Goal: Information Seeking & Learning: Check status

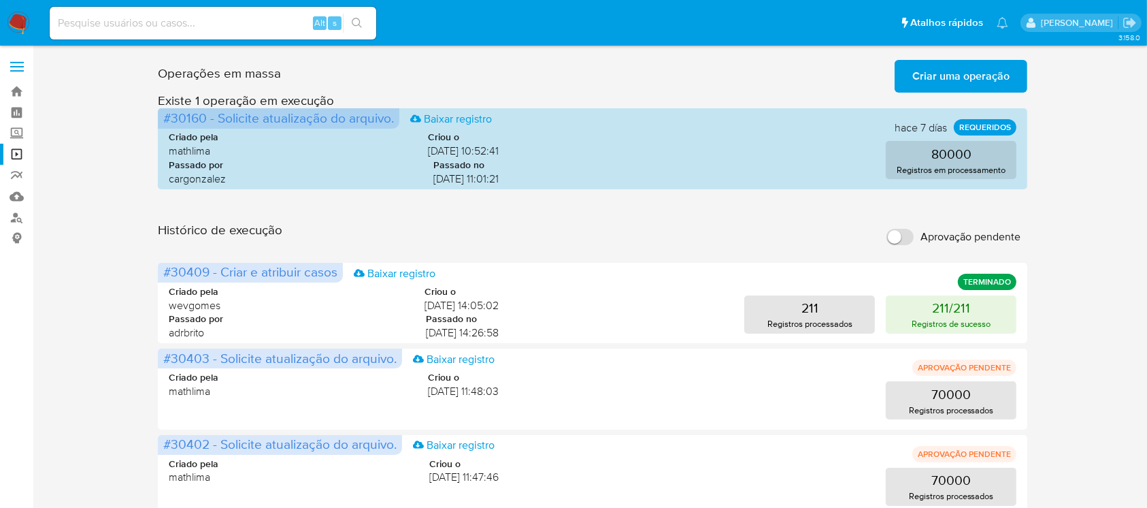
click at [24, 19] on img at bounding box center [18, 23] width 23 height 23
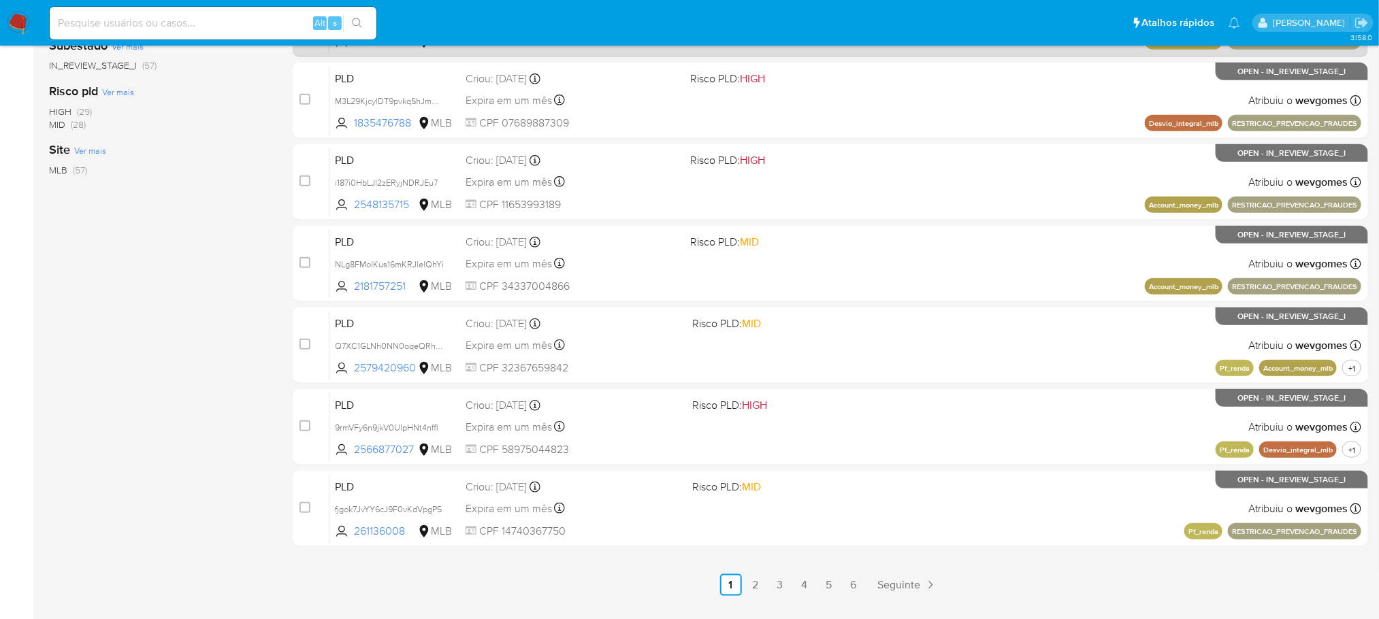
scroll to position [503, 0]
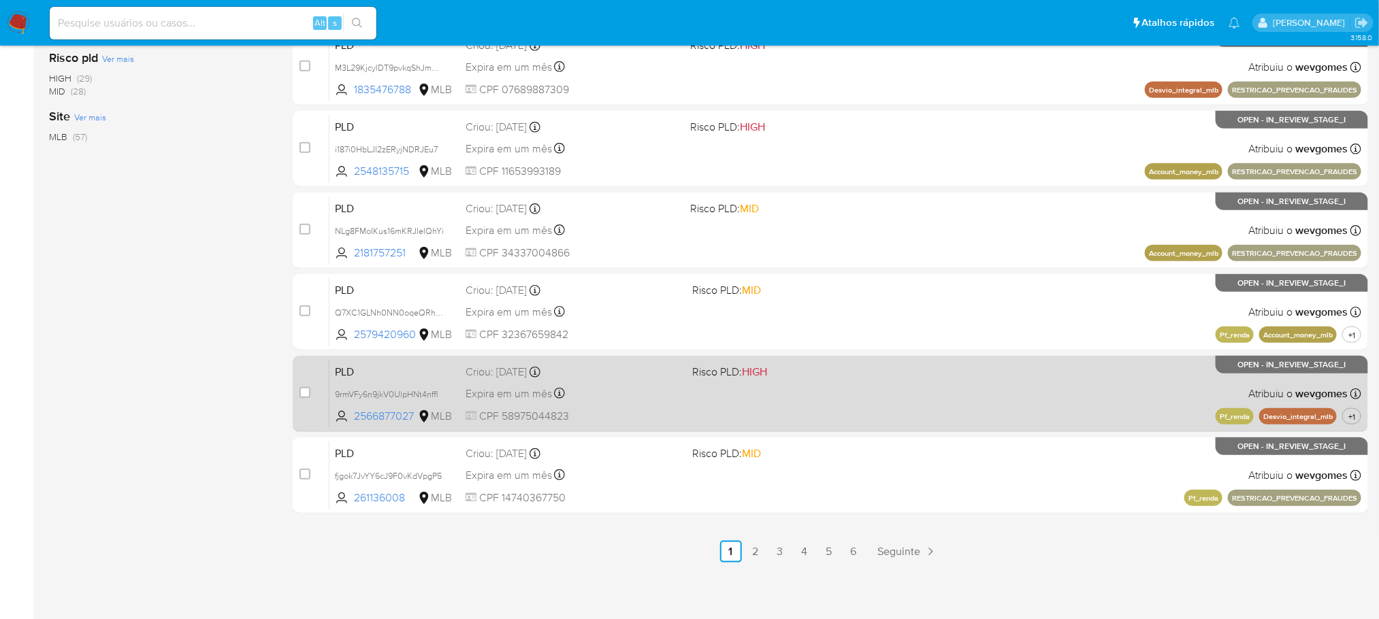
click at [1094, 397] on div "PLD 9rmVFy6n9jkV0UlpHNt4nffl 2566877027 MLB Risco PLD: HIGH Criou: 12/09/2025 C…" at bounding box center [845, 393] width 1032 height 69
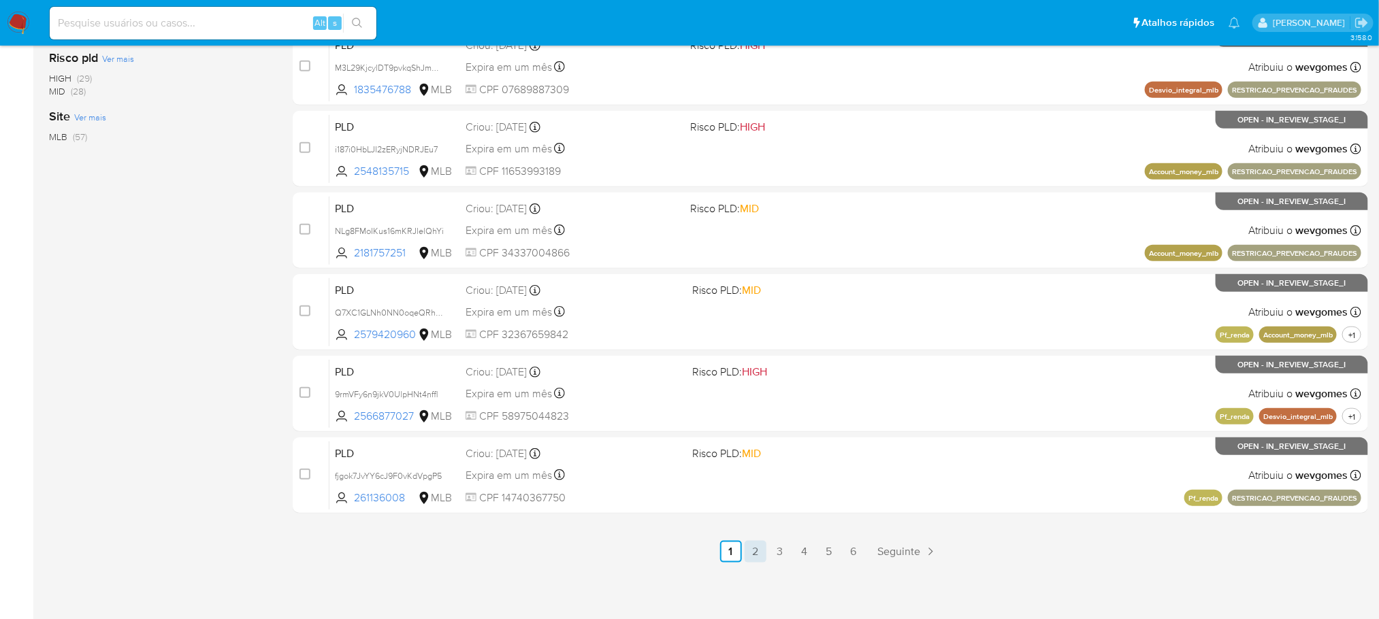
click at [761, 554] on link "2" at bounding box center [755, 552] width 22 height 22
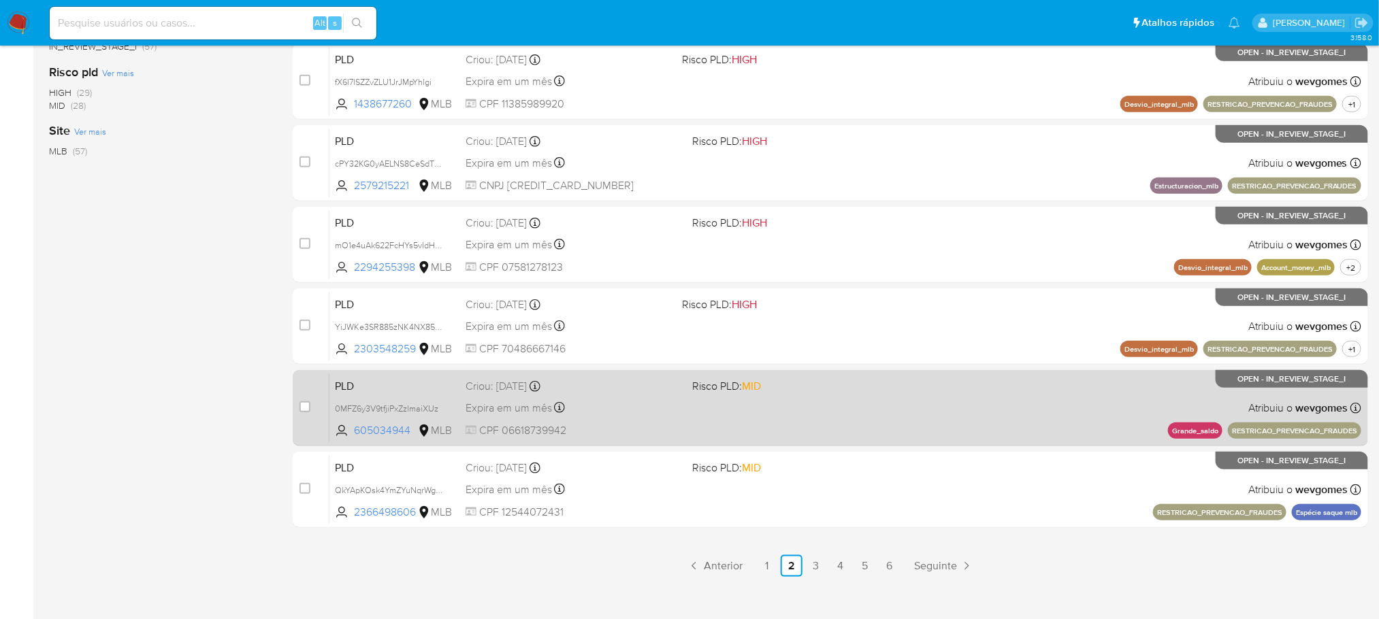
scroll to position [503, 0]
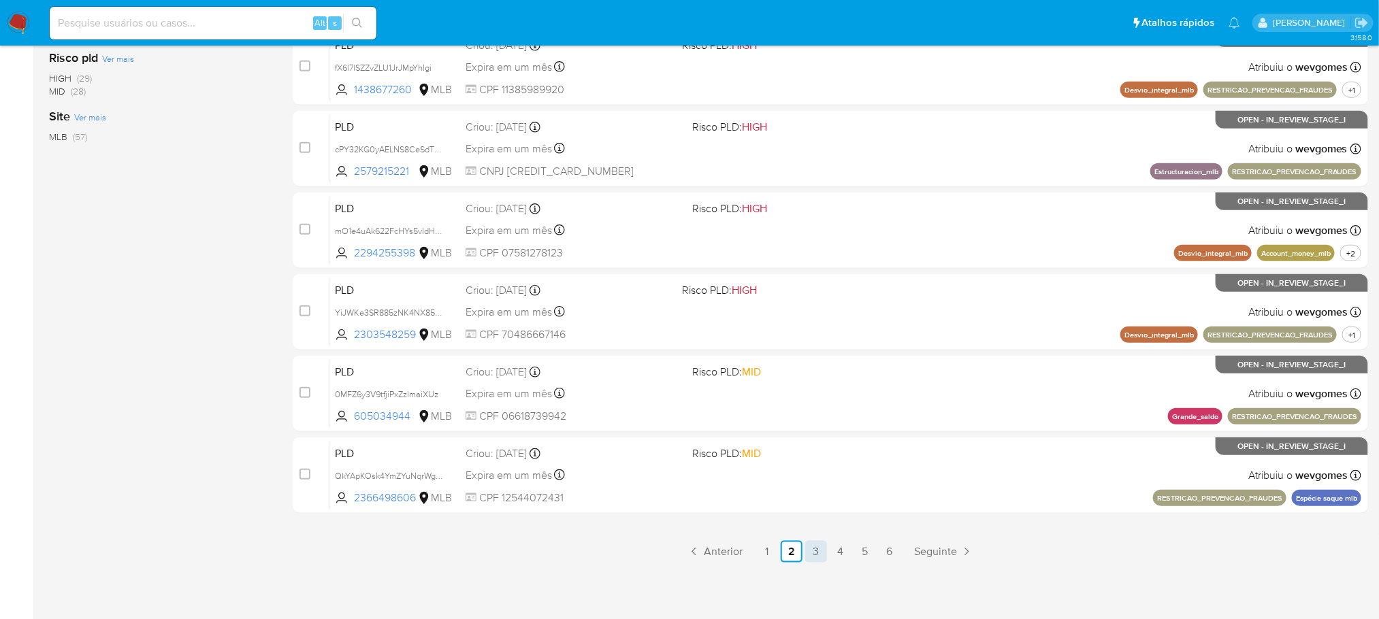
click at [812, 549] on link "3" at bounding box center [816, 552] width 22 height 22
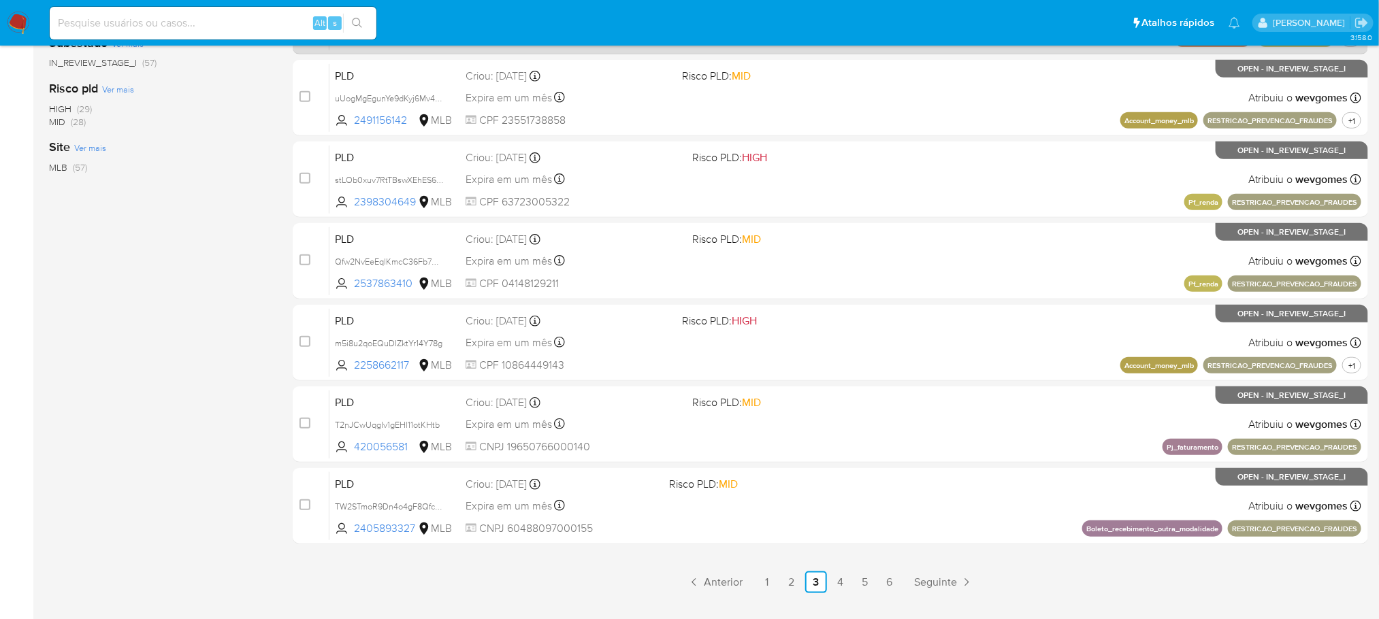
scroll to position [503, 0]
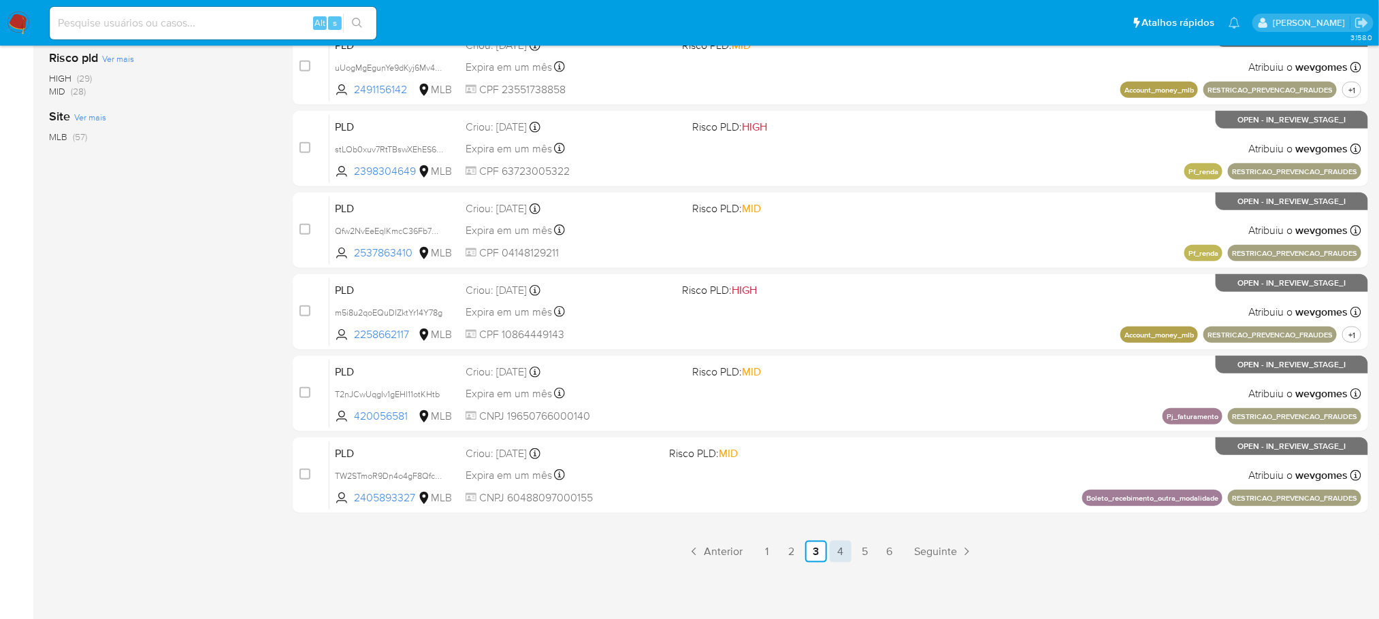
click at [840, 554] on link "4" at bounding box center [840, 552] width 22 height 22
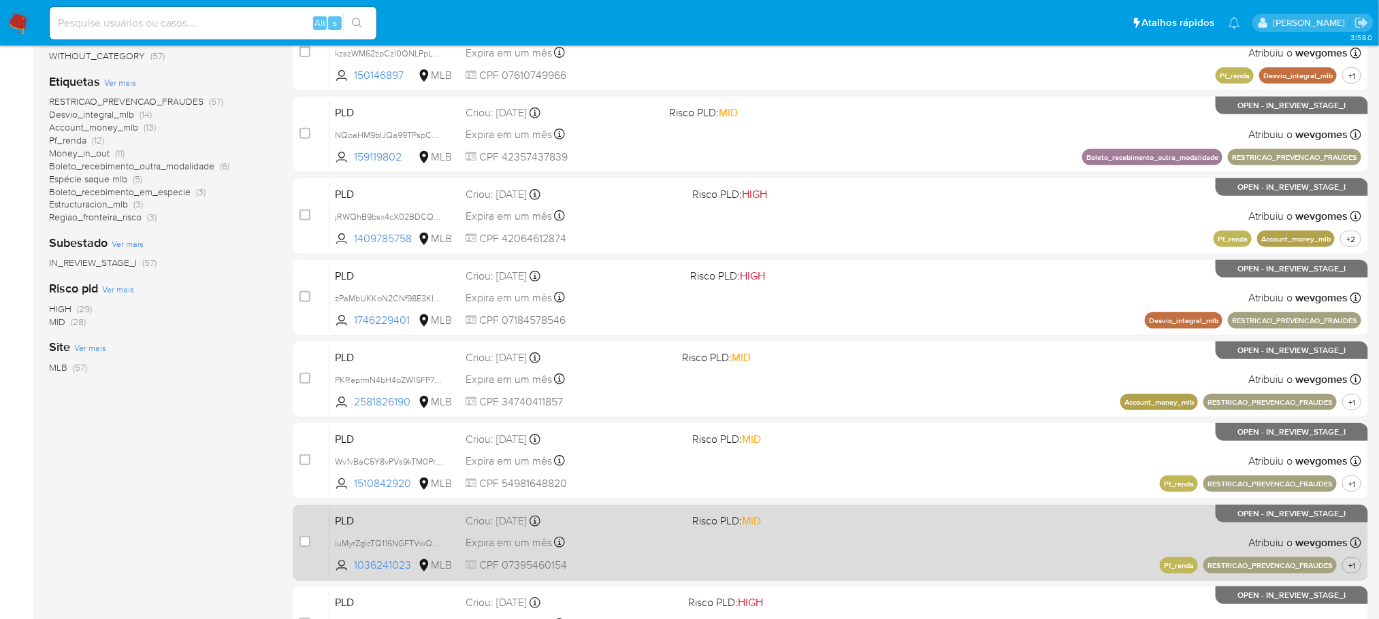
scroll to position [503, 0]
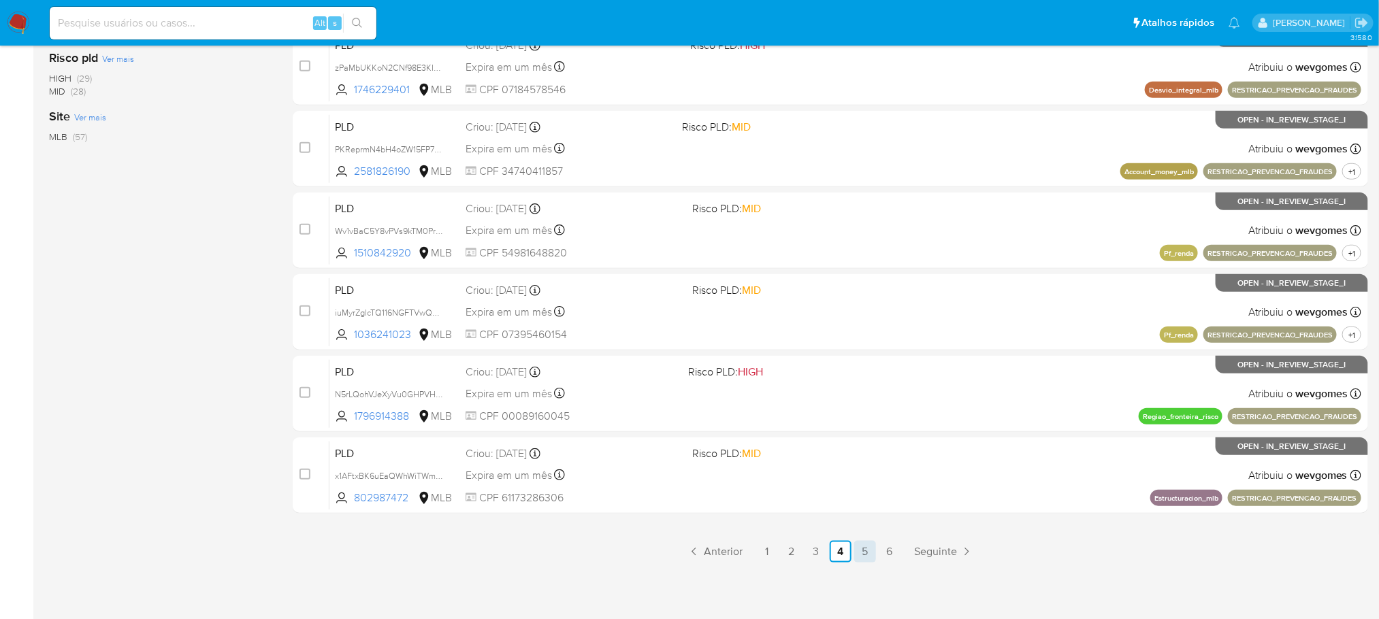
click at [872, 553] on link "5" at bounding box center [865, 552] width 22 height 22
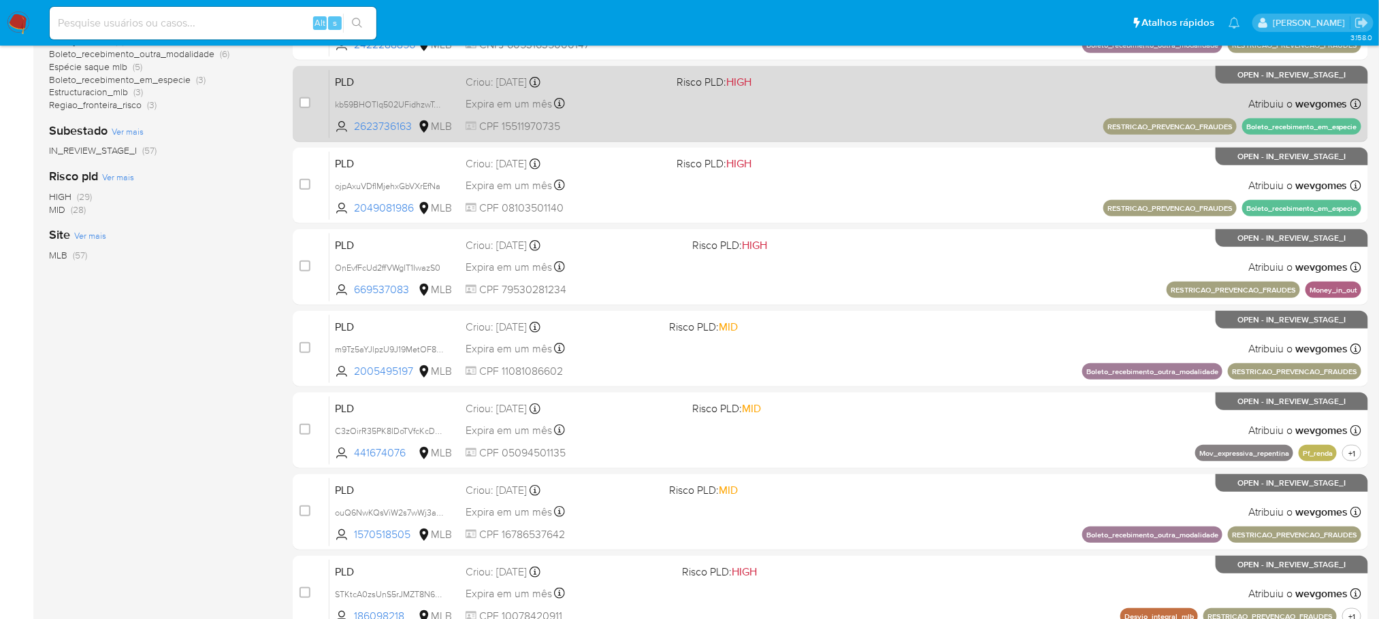
scroll to position [408, 0]
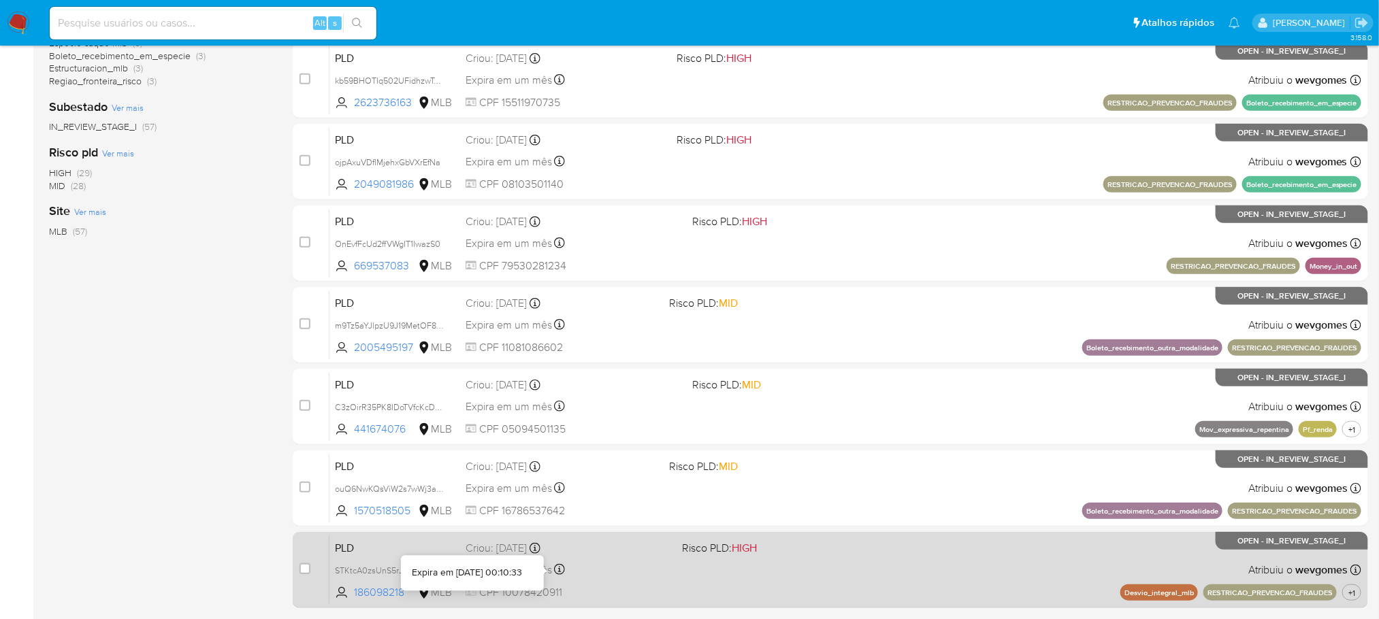
click at [655, 570] on div "Expira em um mês Expira em 27/10/2025 00:10:33" at bounding box center [567, 570] width 205 height 18
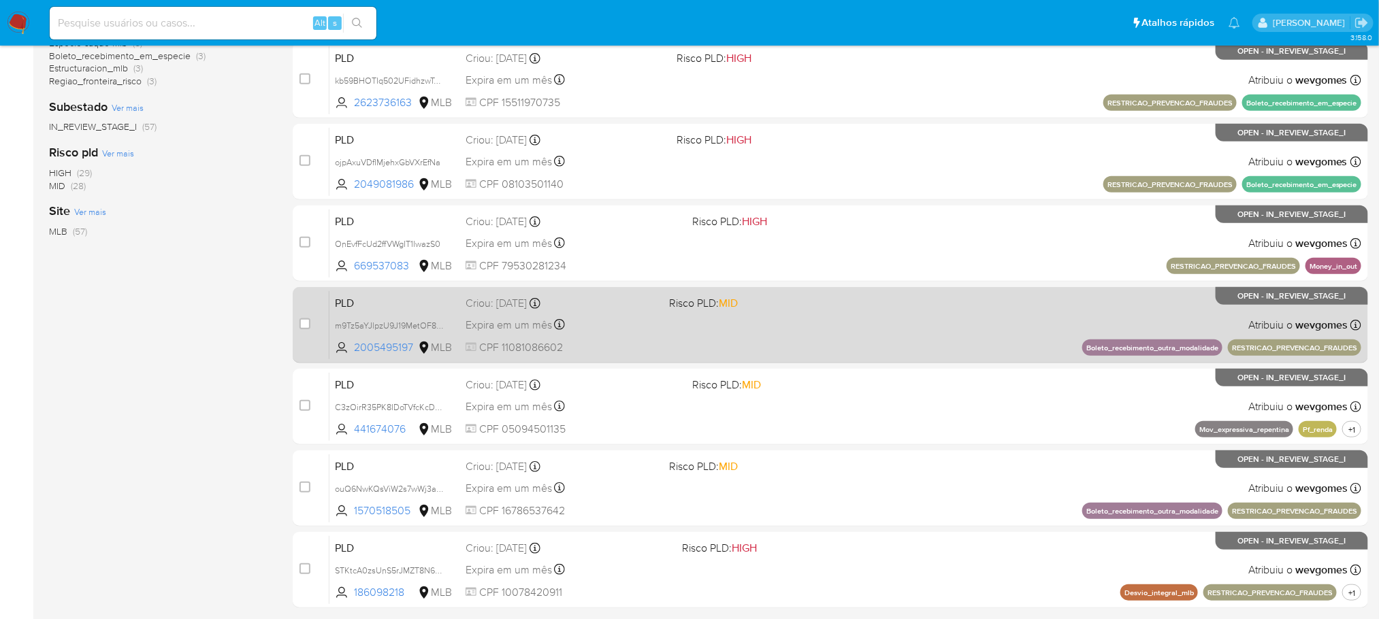
scroll to position [503, 0]
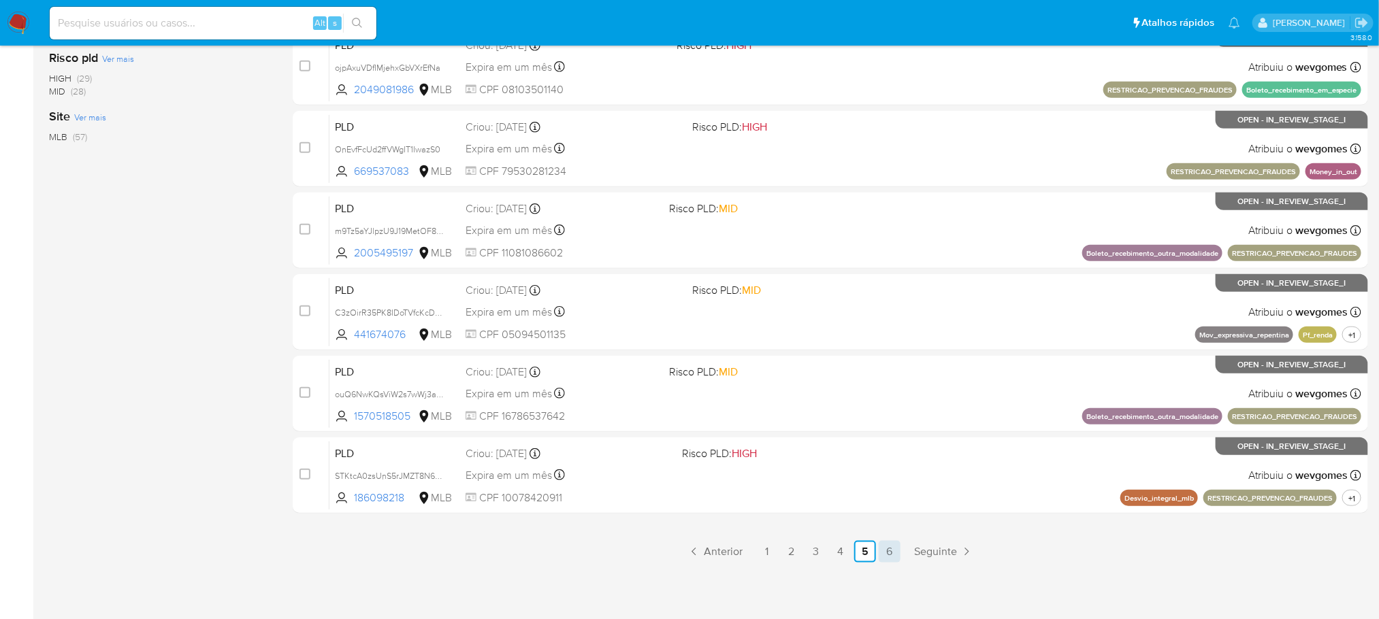
click at [887, 552] on link "6" at bounding box center [889, 552] width 22 height 22
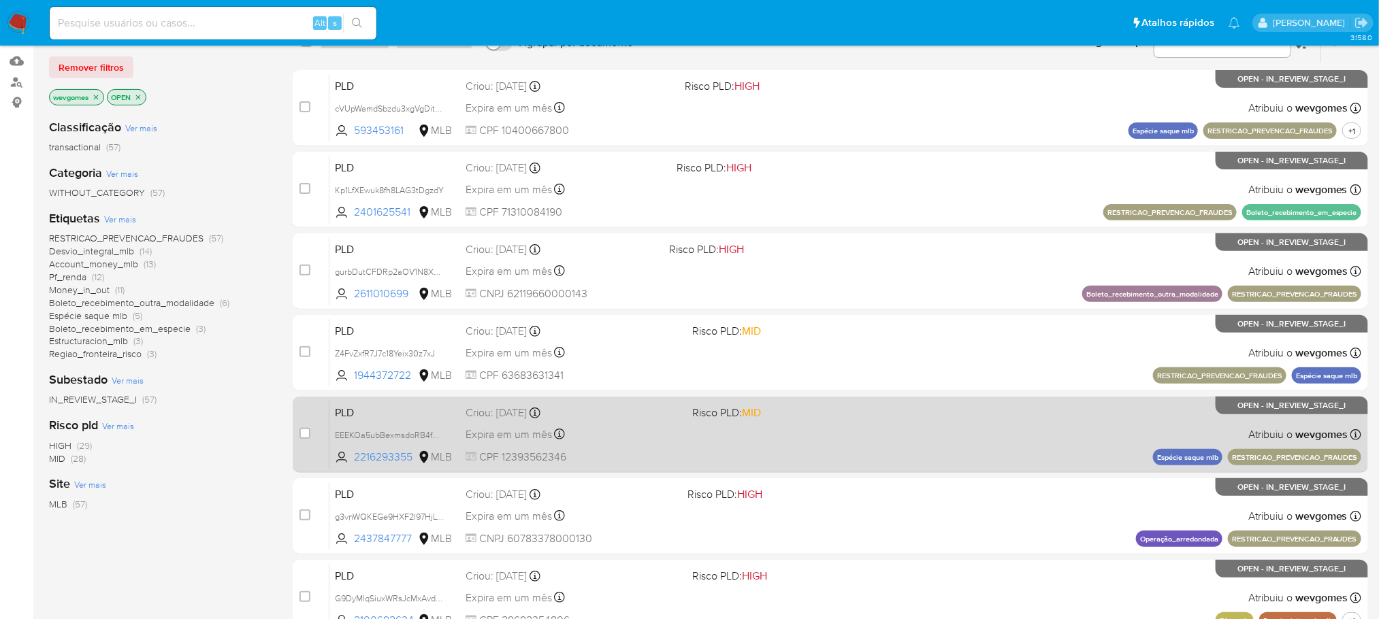
scroll to position [258, 0]
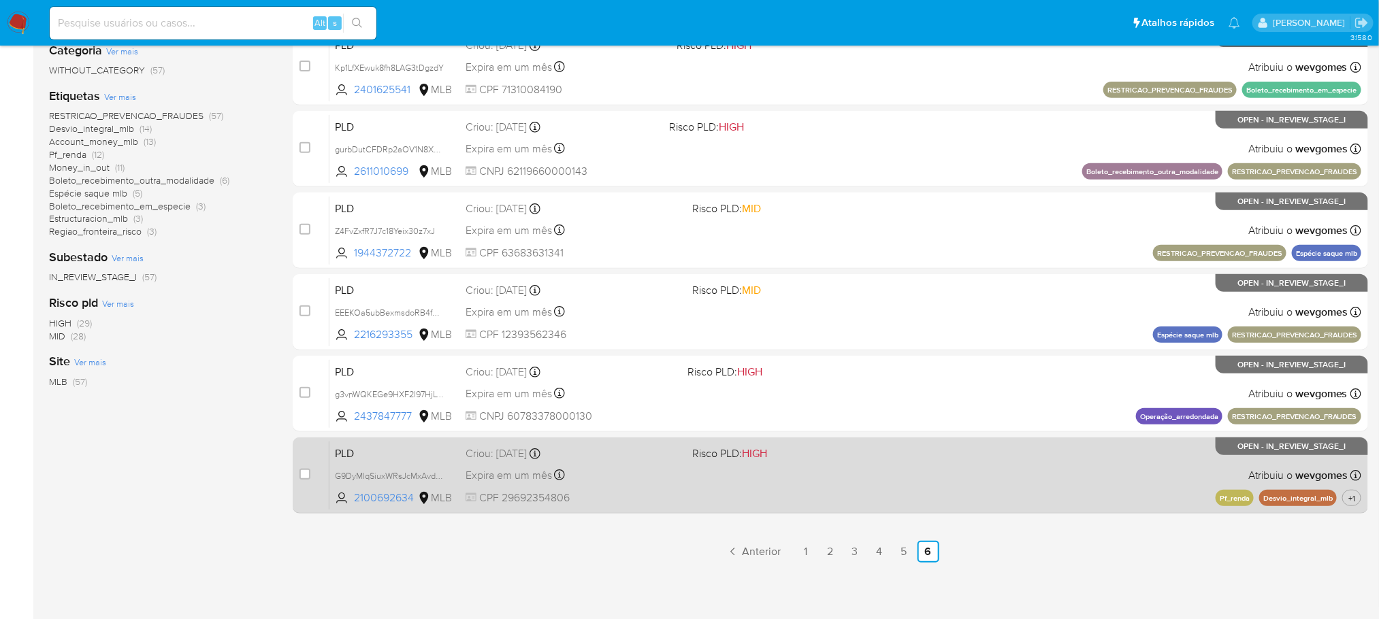
click at [874, 470] on div "PLD G9DyMlqSiuxWRsJcMxAvdEkN 2100692634 MLB Risco PLD: HIGH Criou: 12/09/2025 C…" at bounding box center [845, 475] width 1032 height 69
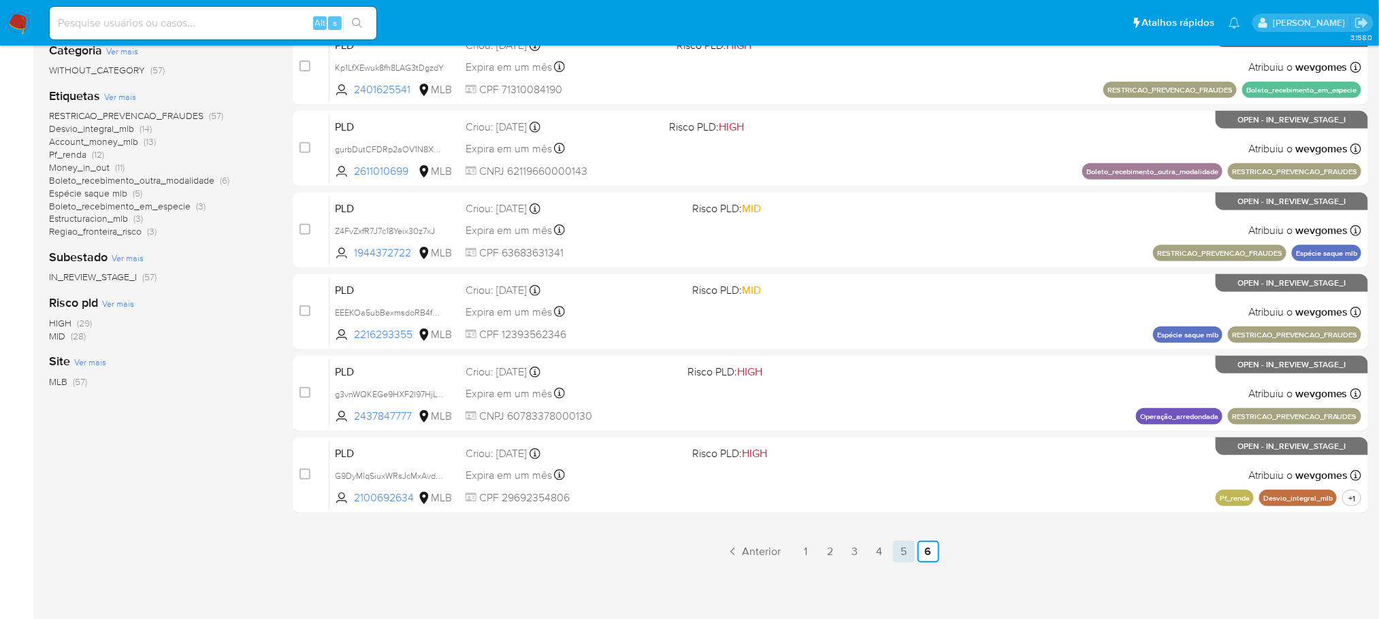
click at [904, 551] on link "5" at bounding box center [904, 552] width 22 height 22
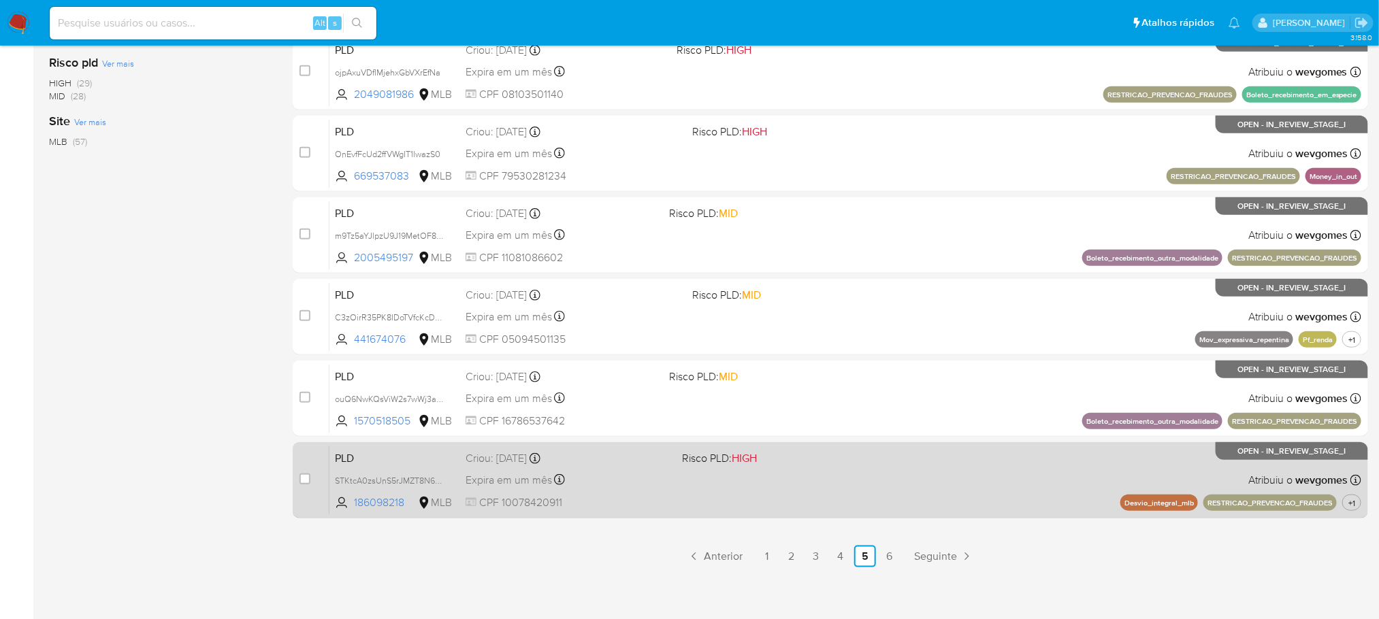
scroll to position [503, 0]
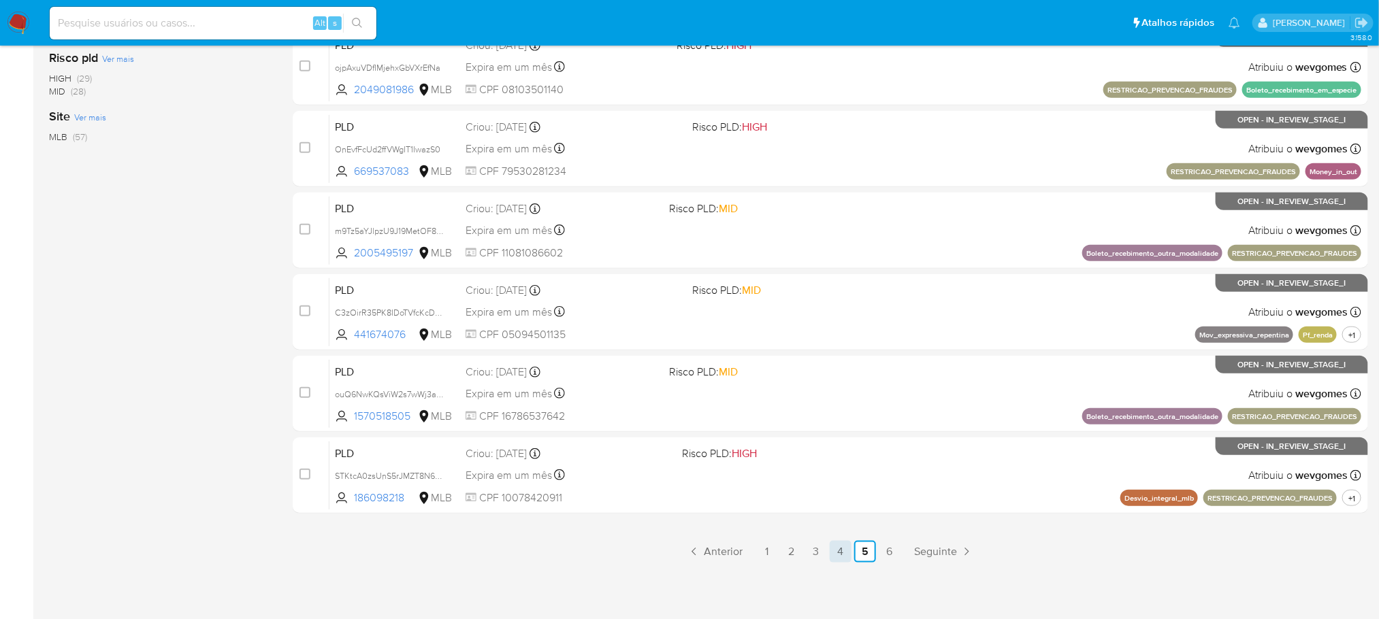
click at [837, 554] on link "4" at bounding box center [840, 552] width 22 height 22
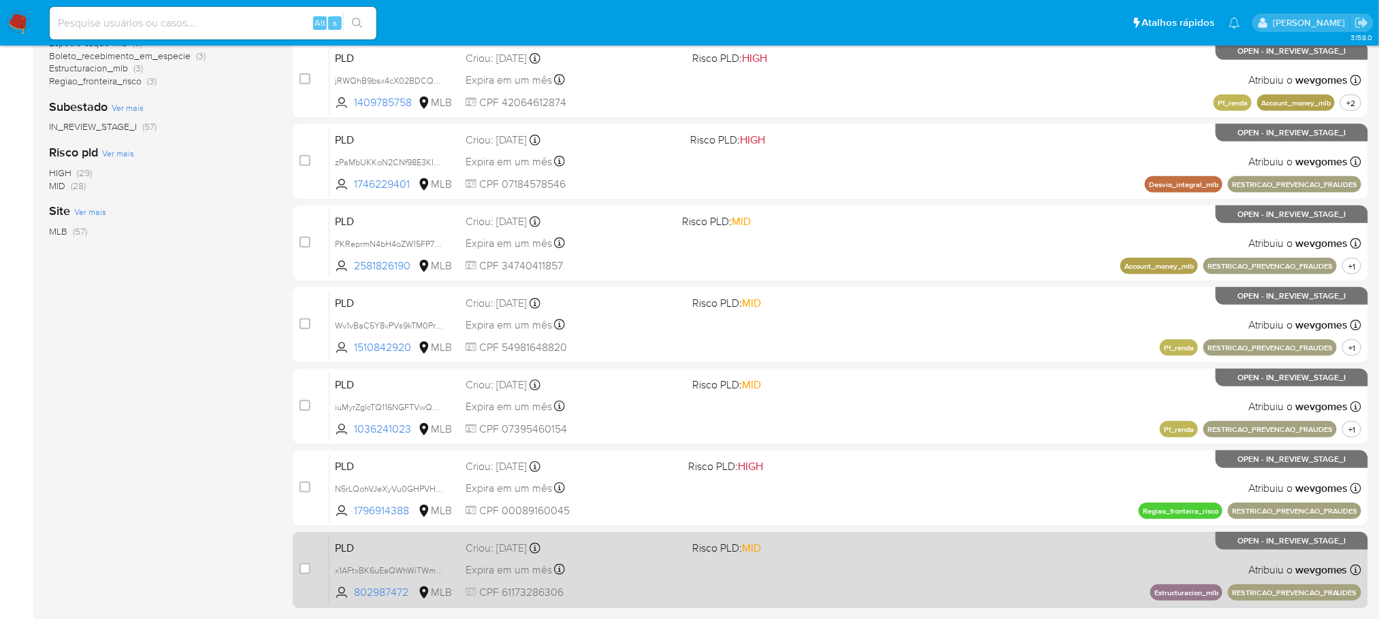
scroll to position [503, 0]
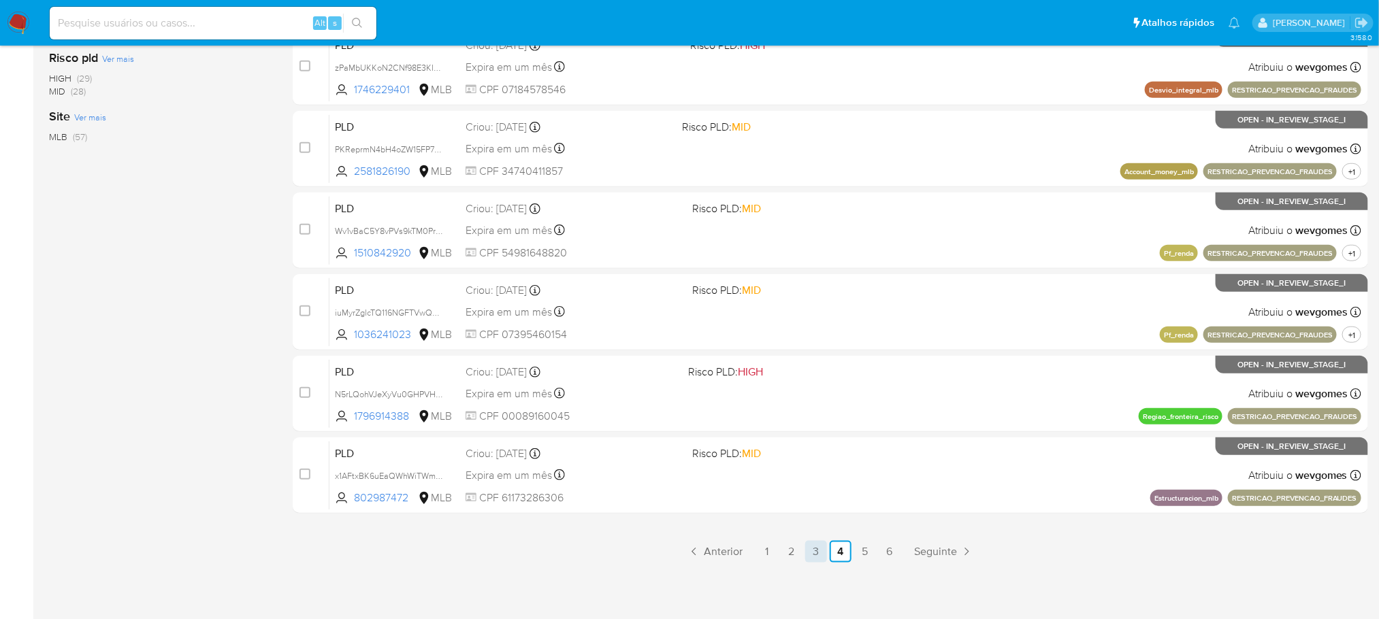
click at [821, 558] on link "3" at bounding box center [816, 552] width 22 height 22
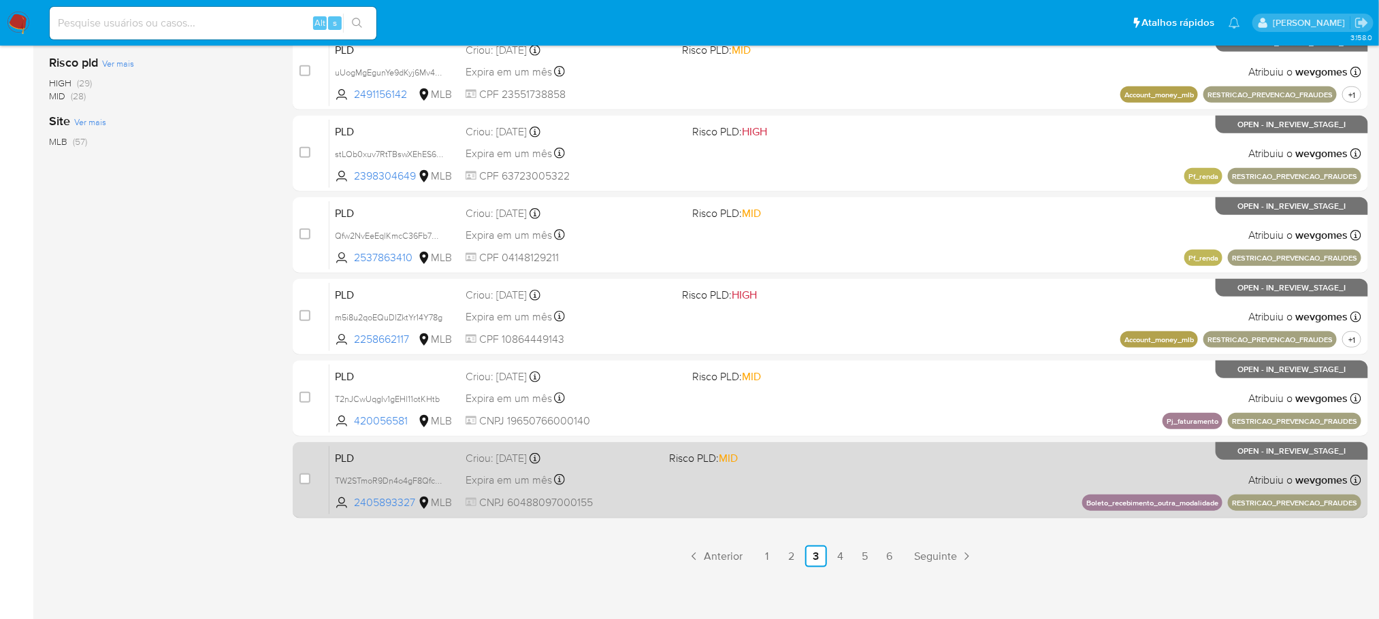
scroll to position [503, 0]
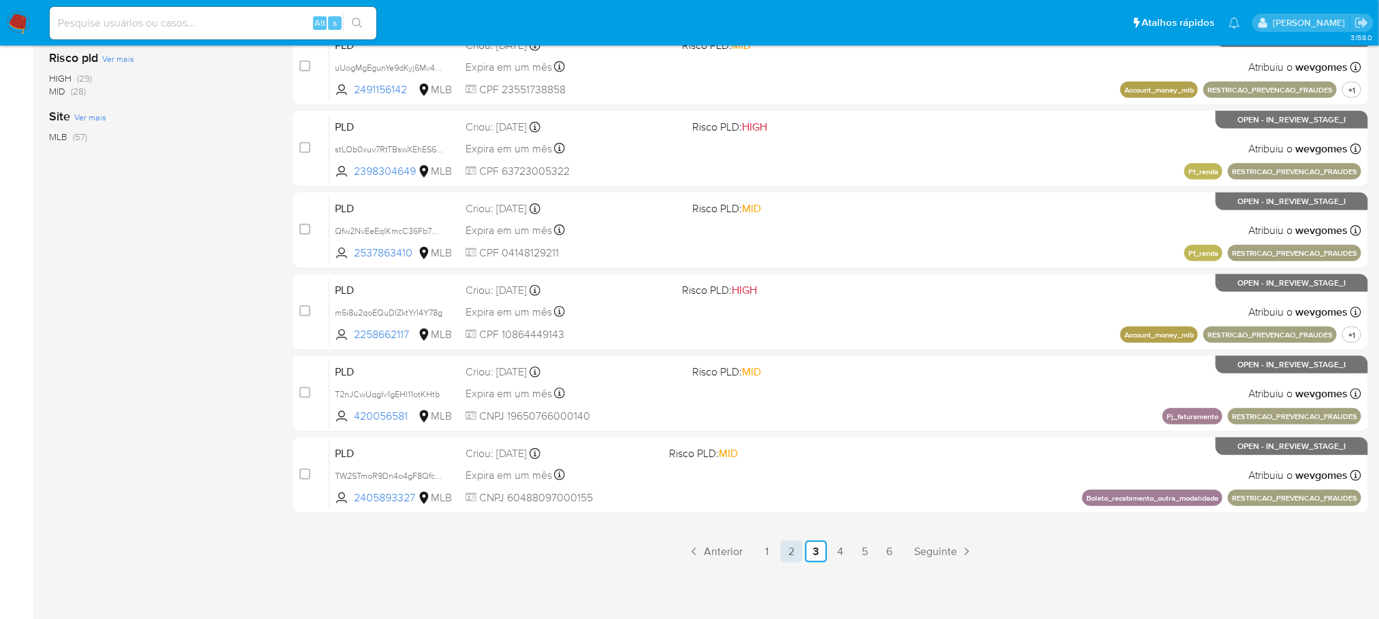
click at [794, 555] on link "2" at bounding box center [791, 552] width 22 height 22
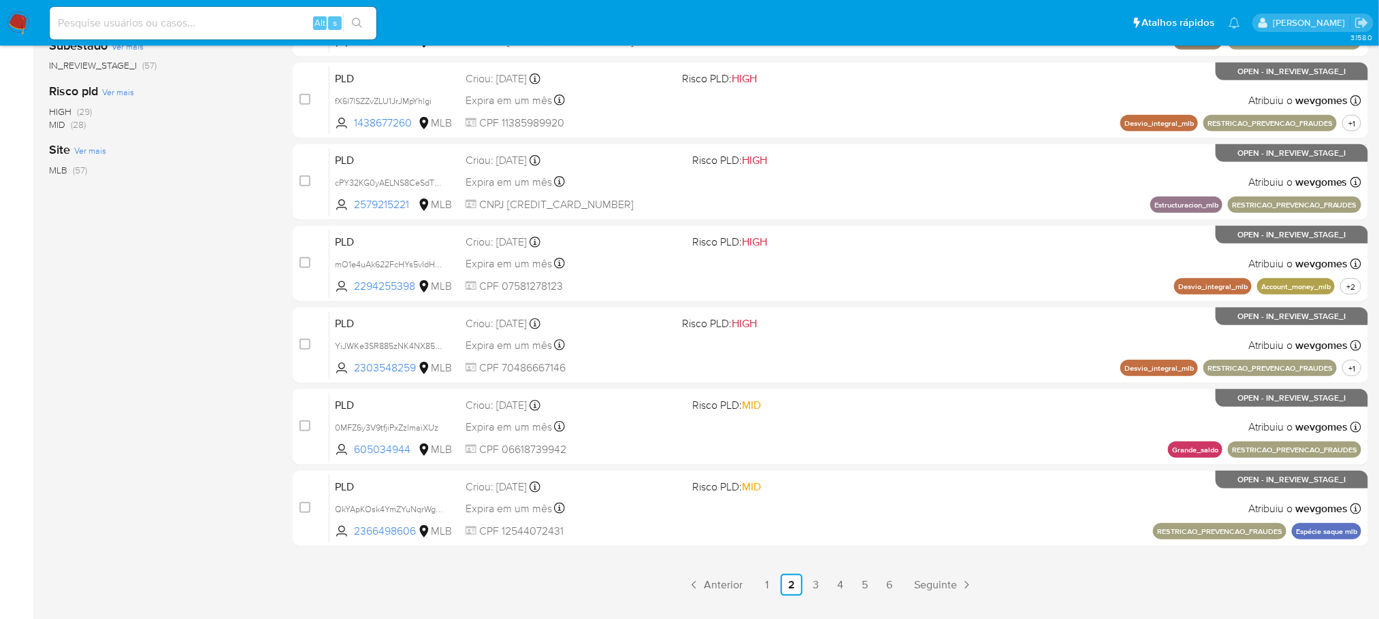
scroll to position [503, 0]
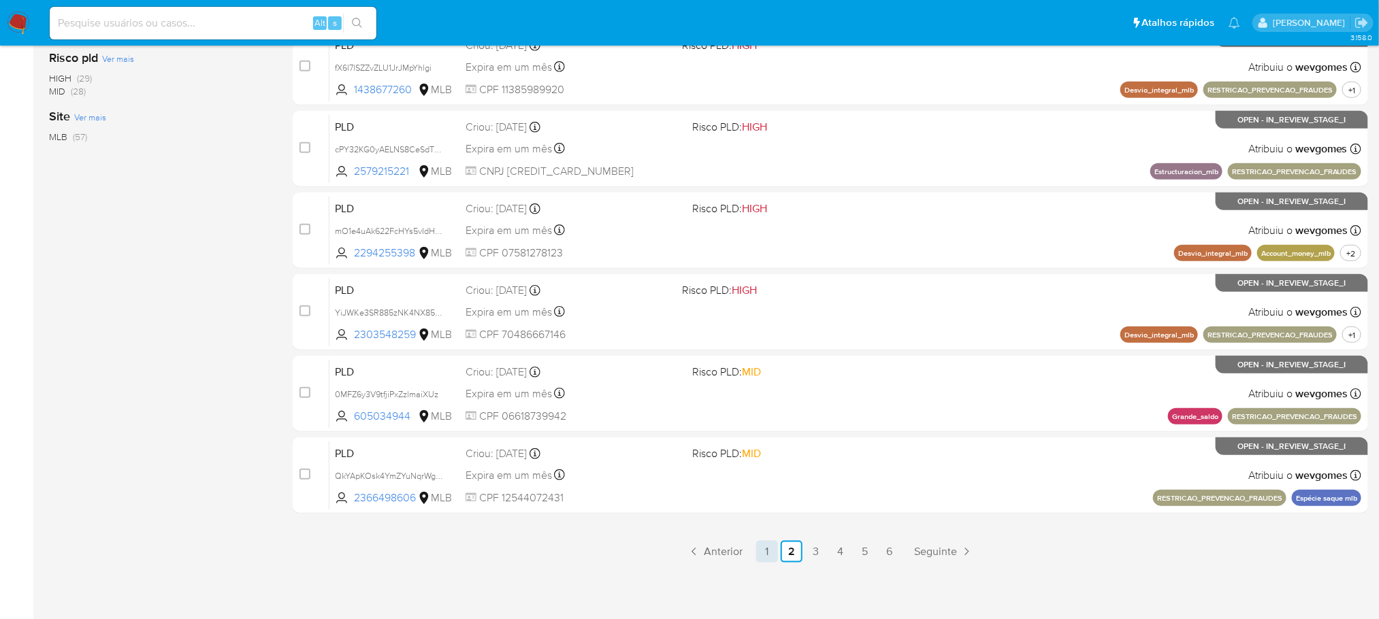
click at [776, 551] on link "1" at bounding box center [767, 552] width 22 height 22
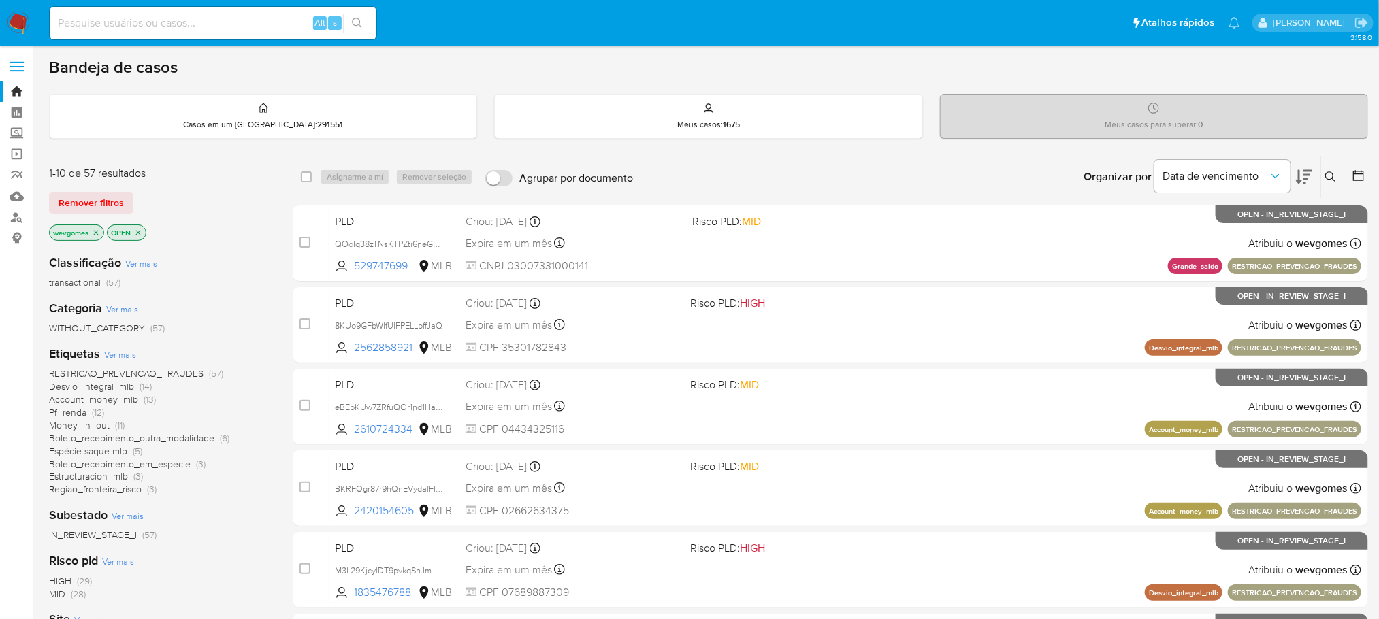
click at [97, 235] on icon "close-filter" at bounding box center [96, 233] width 8 height 8
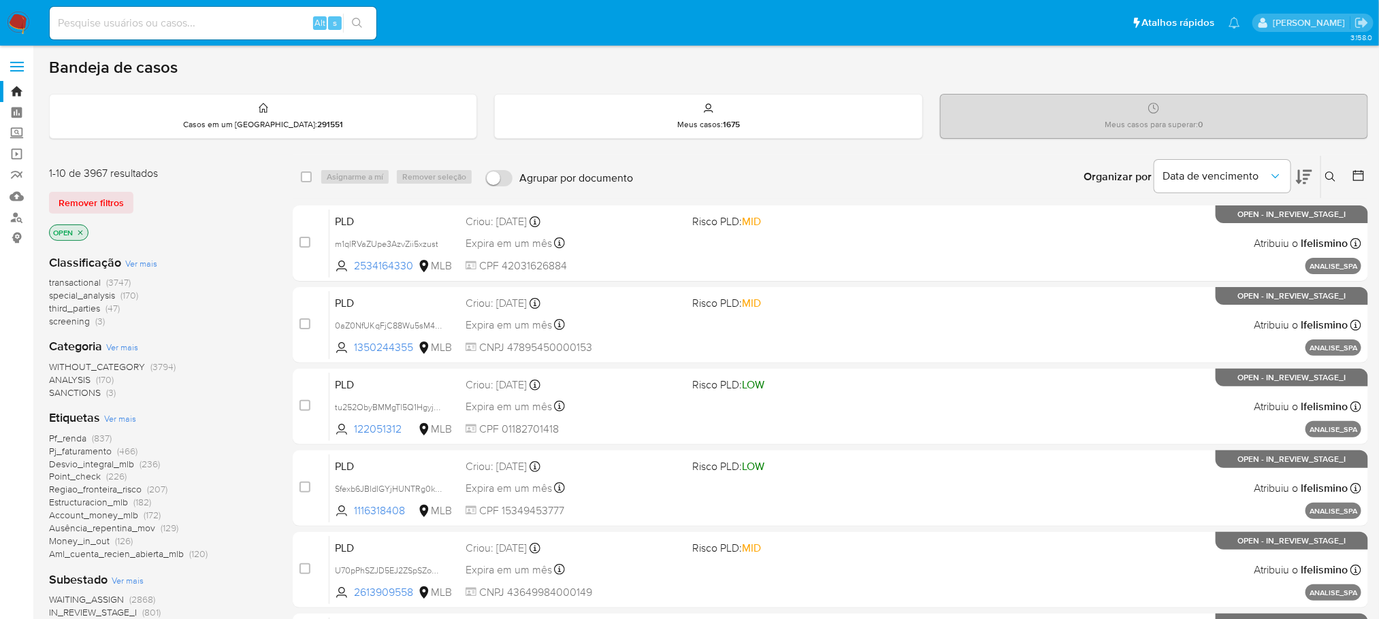
click at [122, 421] on span "Ver mais" at bounding box center [120, 418] width 32 height 12
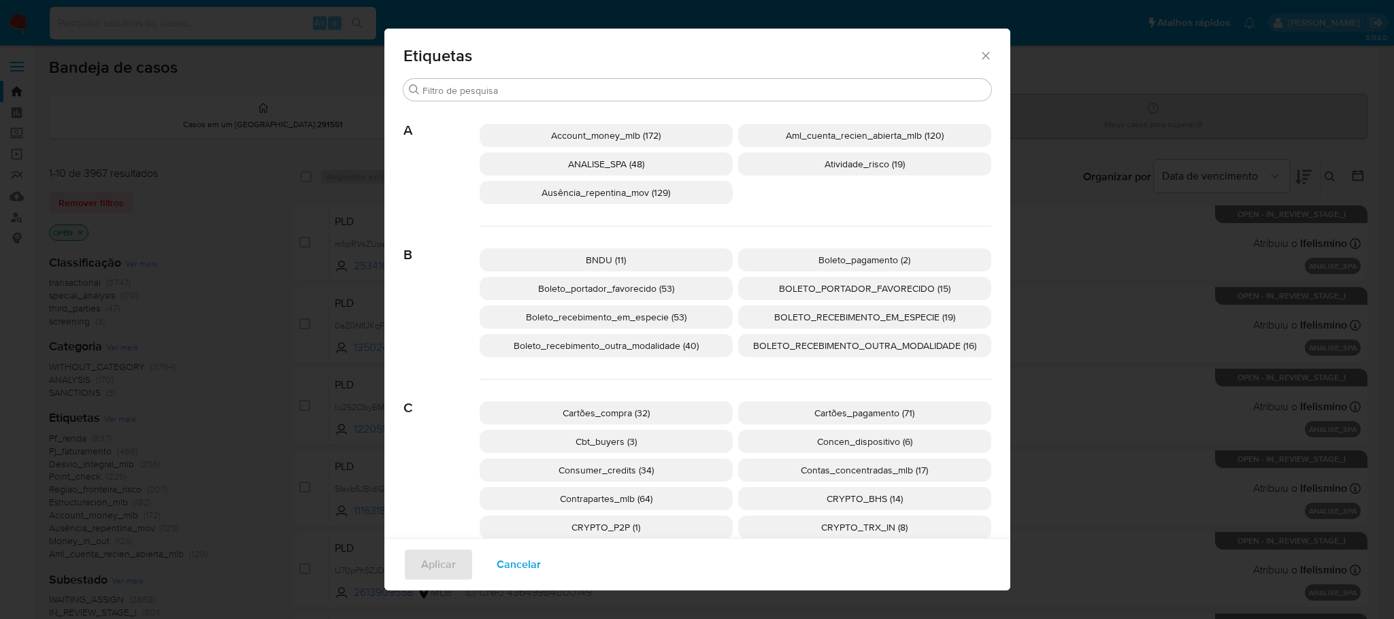
click at [668, 165] on p "ANALISE_SPA (48)" at bounding box center [606, 163] width 253 height 23
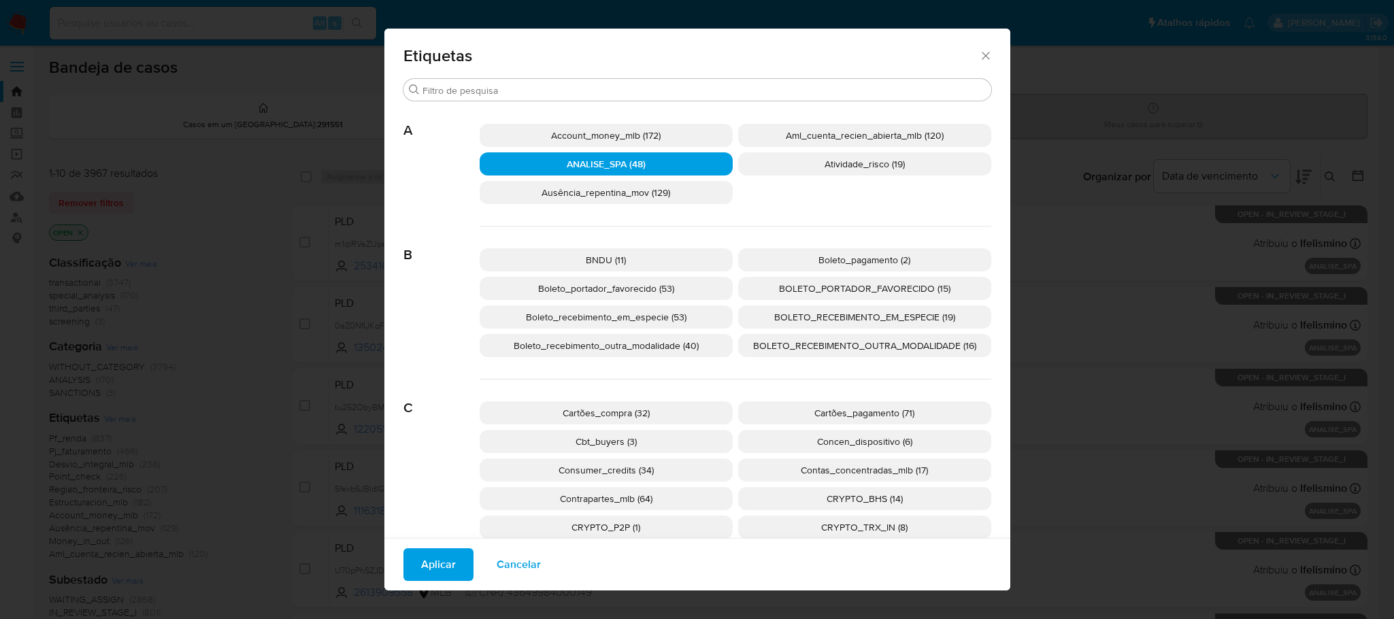
click at [425, 568] on span "Aplicar" at bounding box center [438, 565] width 35 height 30
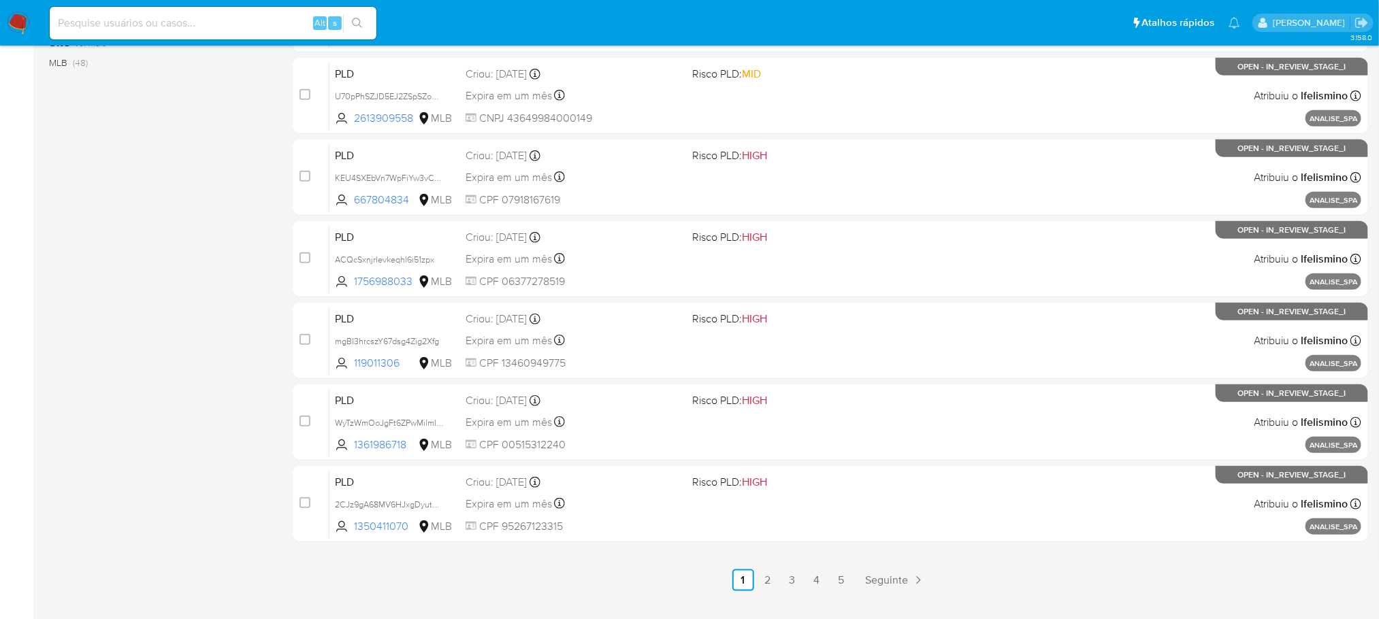
scroll to position [503, 0]
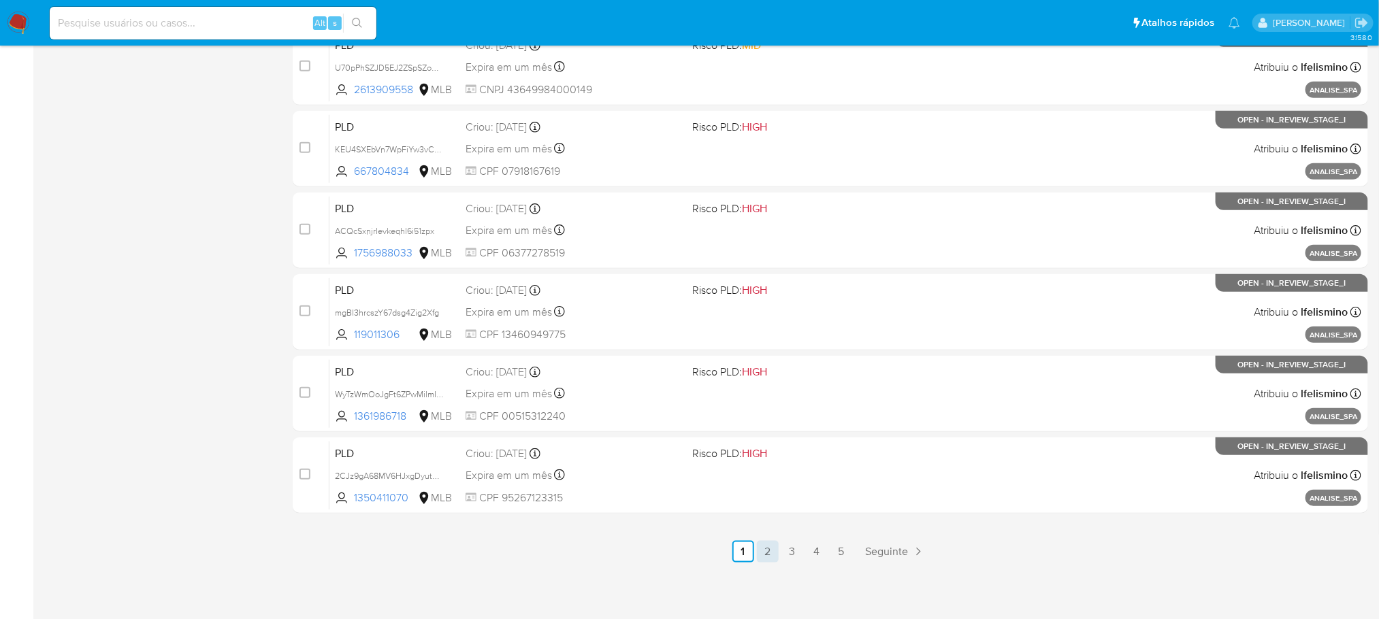
click at [772, 557] on link "2" at bounding box center [768, 552] width 22 height 22
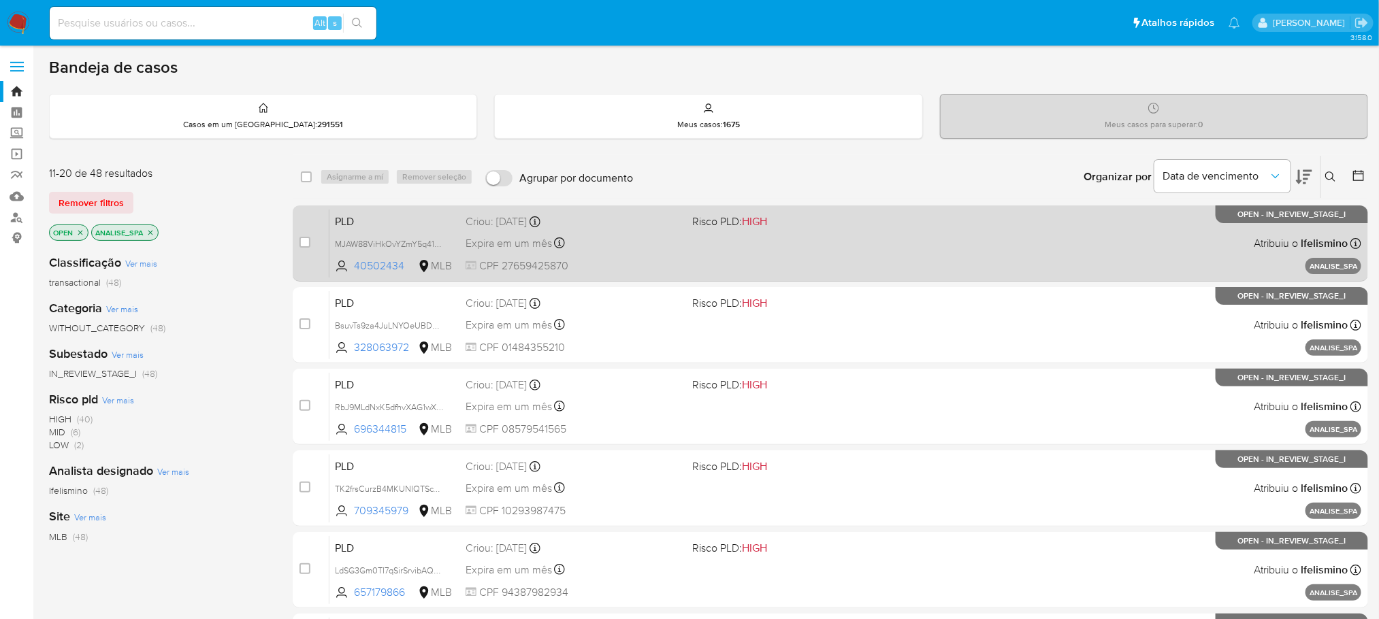
click at [882, 266] on div "PLD MJAW88ViHkOvYZmY5q41G4vT 40502434 MLB Risco PLD: HIGH Criou: 12/09/2025 Cri…" at bounding box center [845, 243] width 1032 height 69
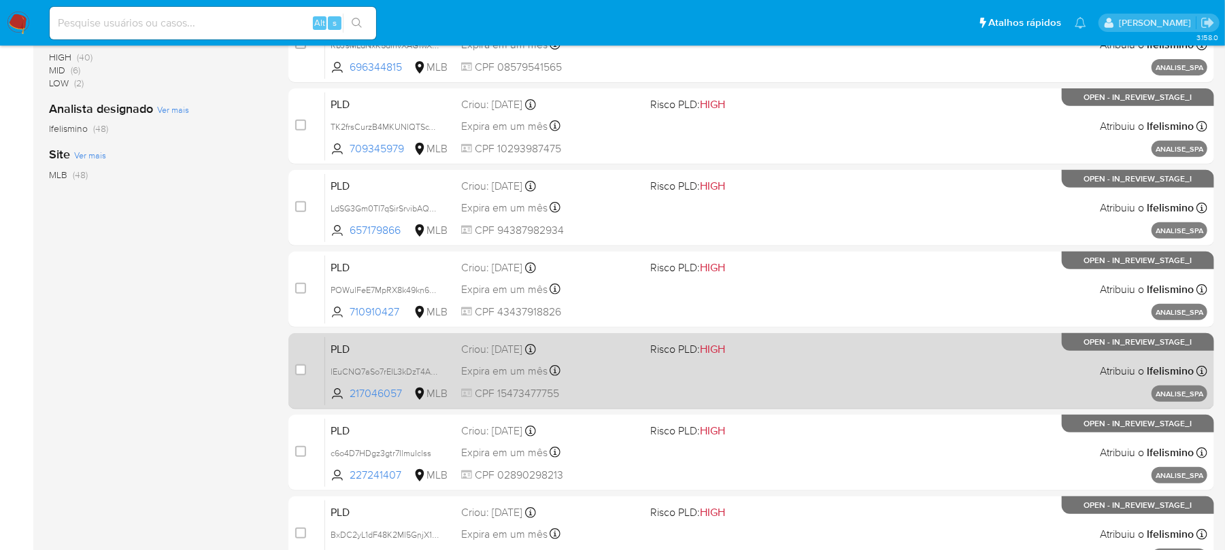
scroll to position [363, 0]
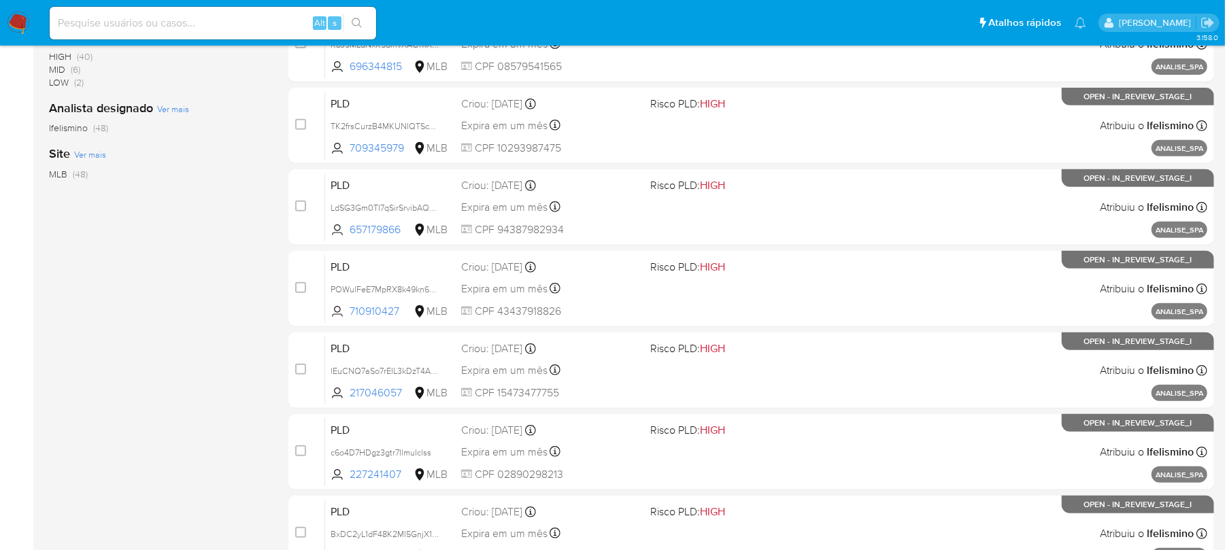
click at [172, 24] on input at bounding box center [213, 23] width 327 height 18
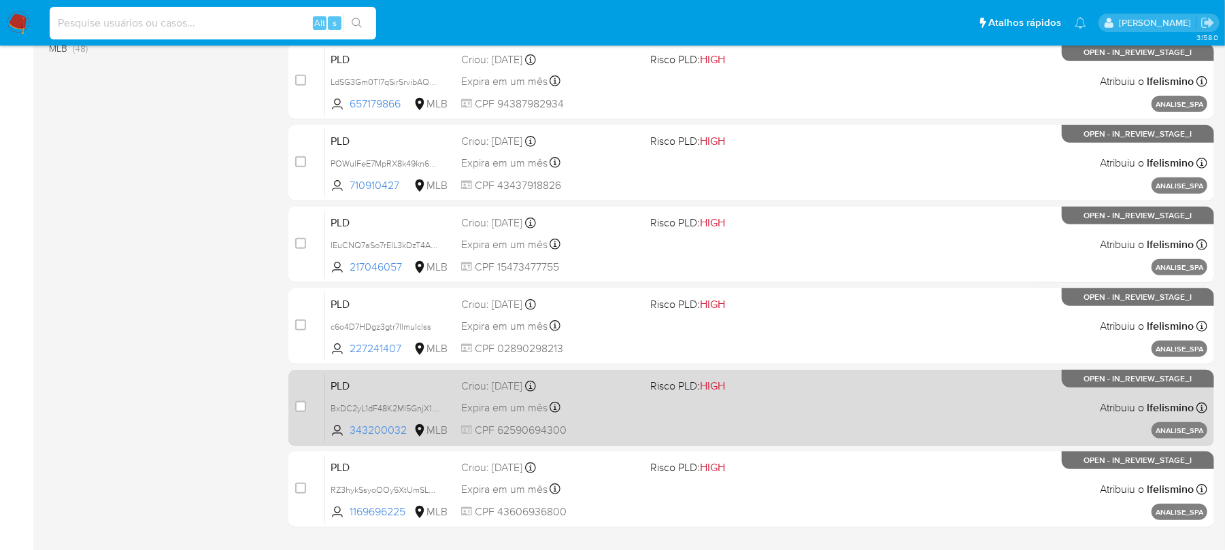
scroll to position [572, 0]
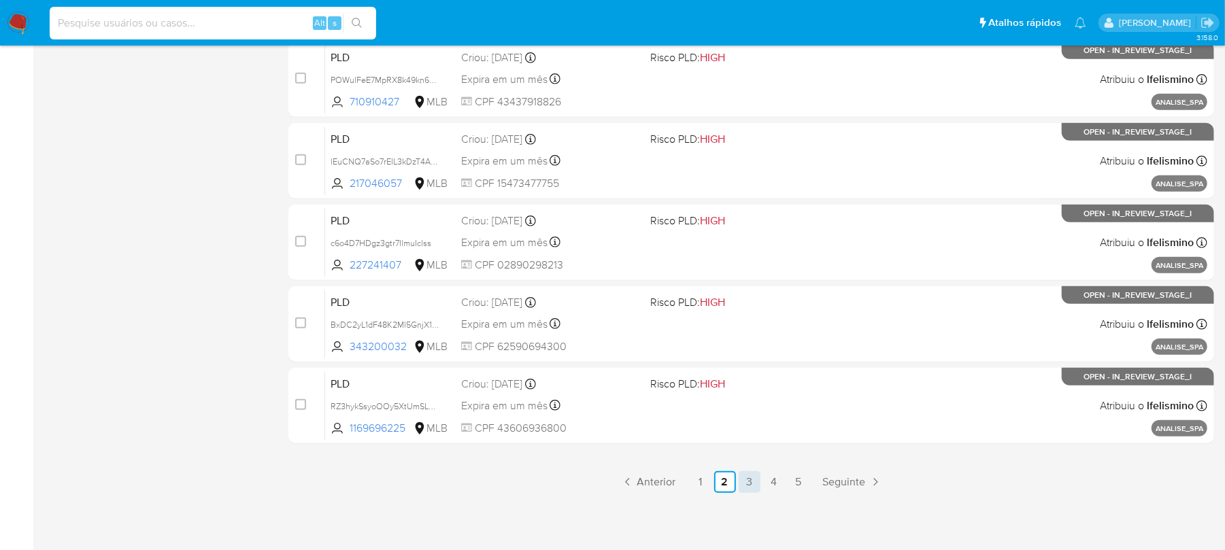
click at [750, 480] on link "3" at bounding box center [750, 483] width 22 height 22
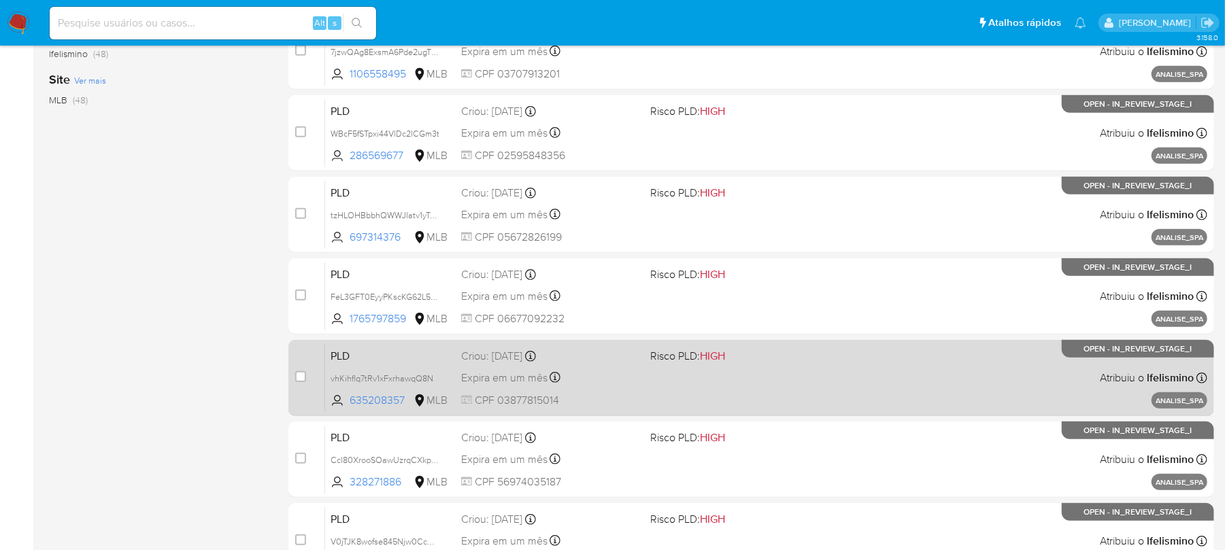
scroll to position [572, 0]
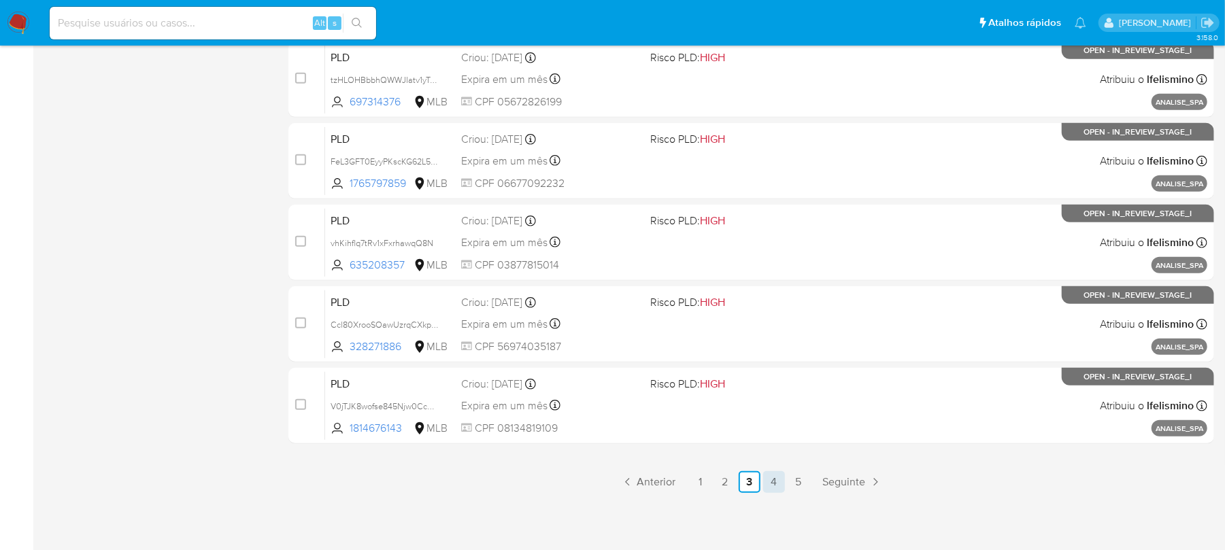
click at [774, 483] on link "4" at bounding box center [774, 483] width 22 height 22
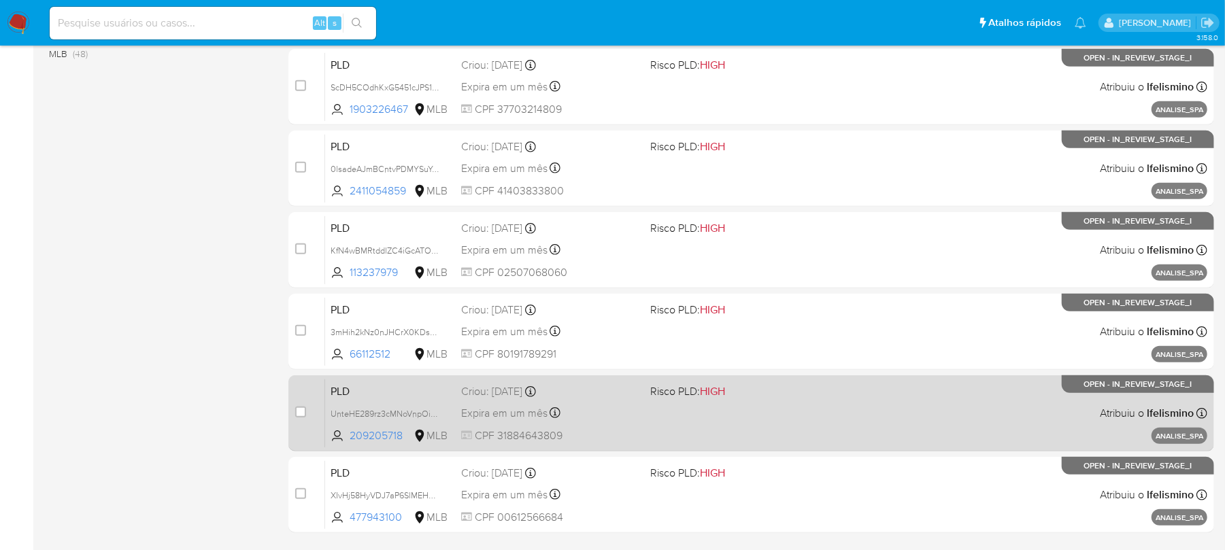
scroll to position [572, 0]
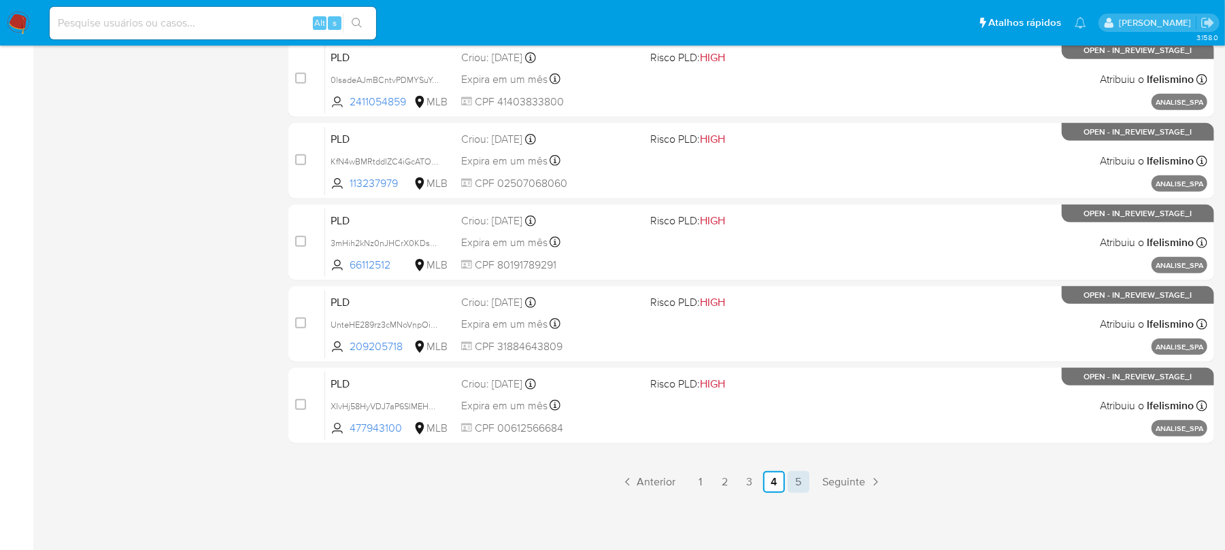
click at [793, 484] on link "5" at bounding box center [799, 483] width 22 height 22
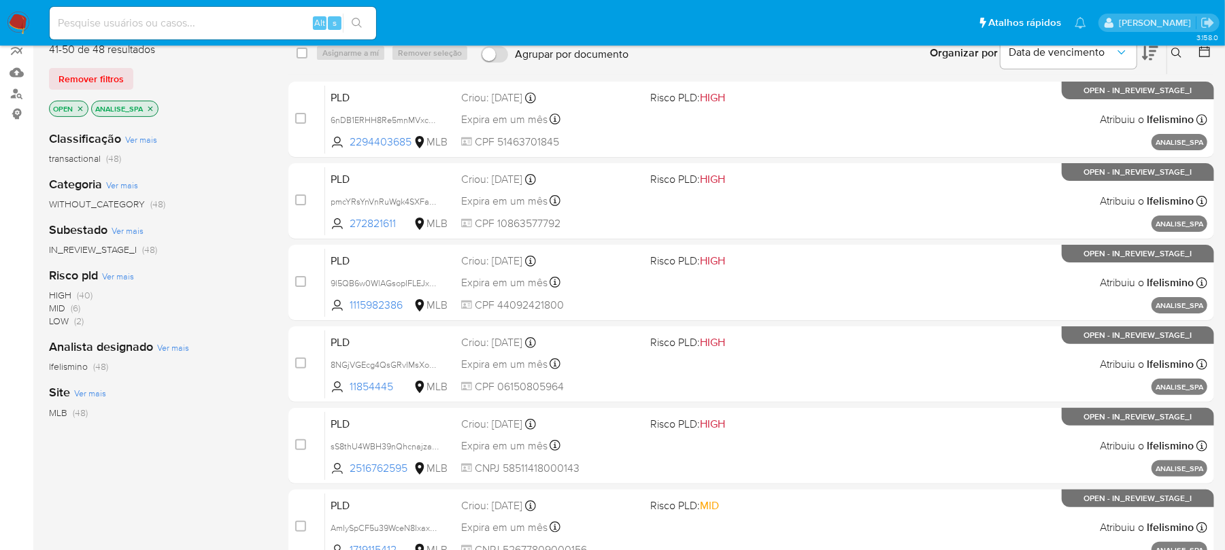
scroll to position [120, 0]
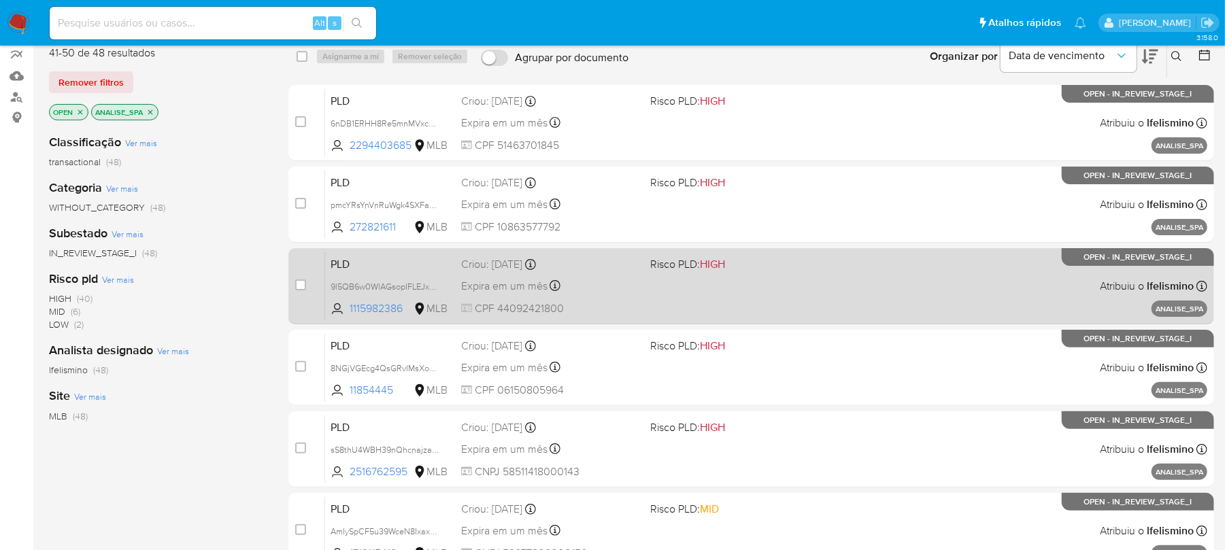
click at [799, 309] on div "PLD 9l5QB6w0WlAGsopIFLEJxDFj 1115982386 MLB Risco PLD: HIGH Criou: 12/09/2025 C…" at bounding box center [766, 286] width 883 height 69
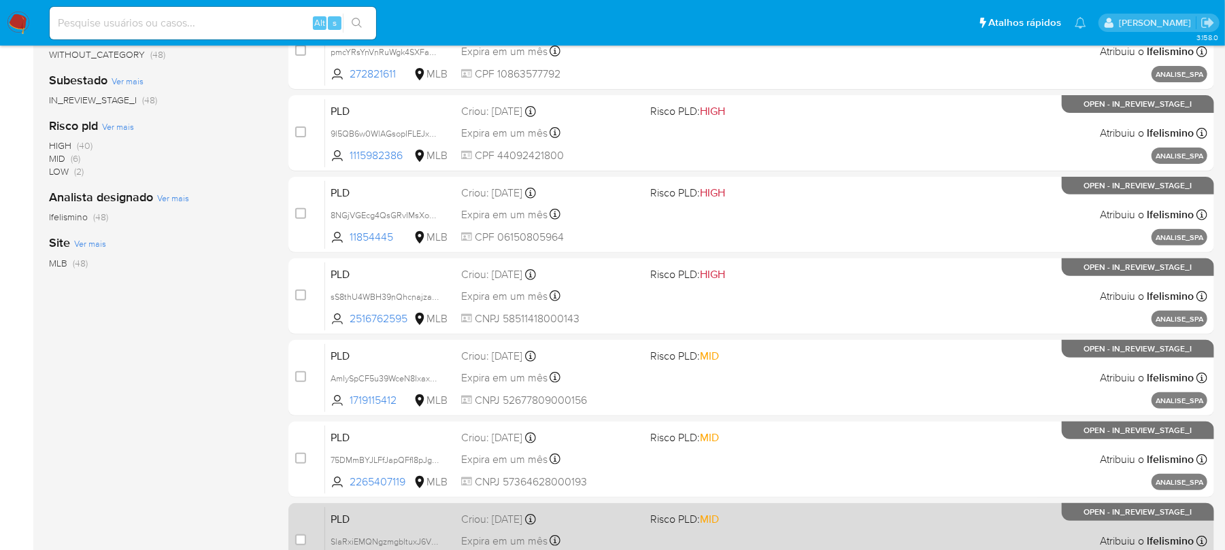
scroll to position [409, 0]
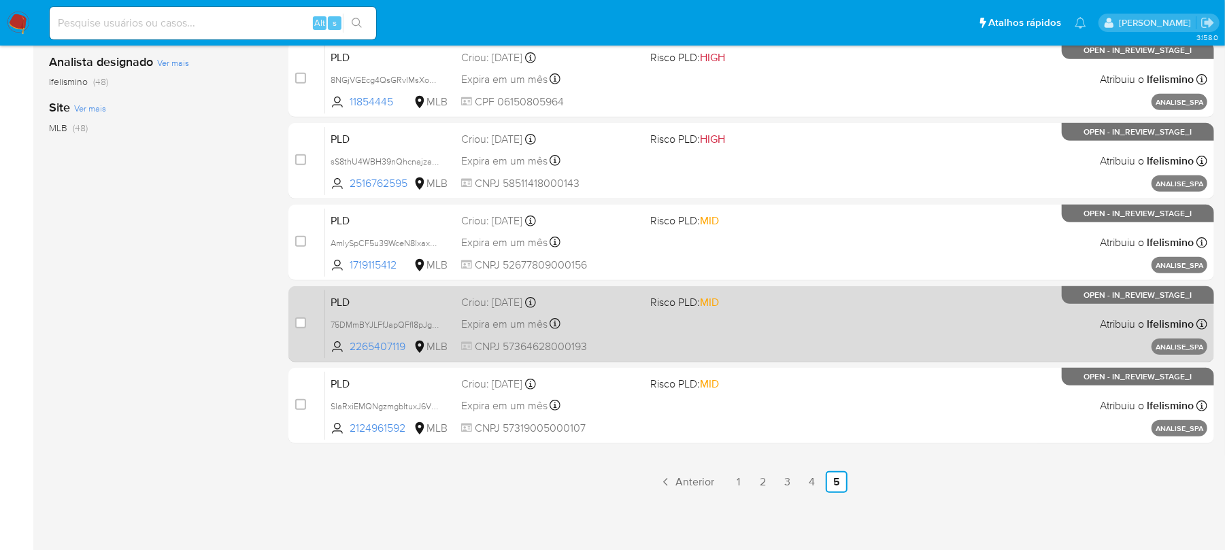
click at [847, 343] on div "PLD 75DMmBYJLFfJapQFfI8pJg5W 2265407119 MLB Risco PLD: MID Criou: 27/08/2025 Cr…" at bounding box center [766, 324] width 883 height 69
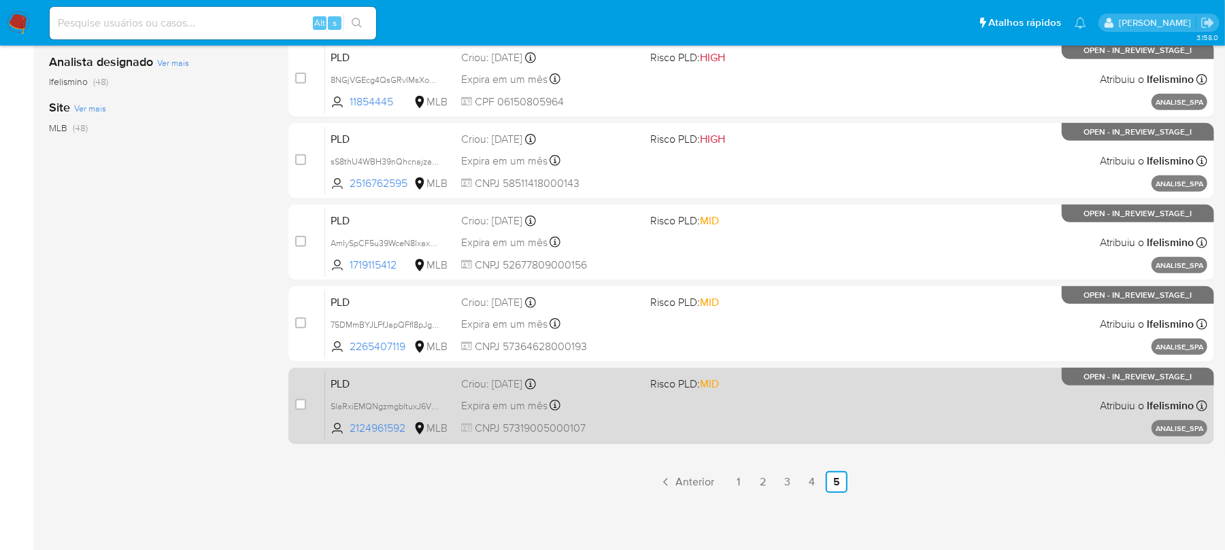
click at [643, 406] on div "PLD SlaRxiEMQNgzmgbltuxJ6V0G 2124961592 MLB Risco PLD: MID Criou: 27/08/2025 Cr…" at bounding box center [766, 406] width 883 height 69
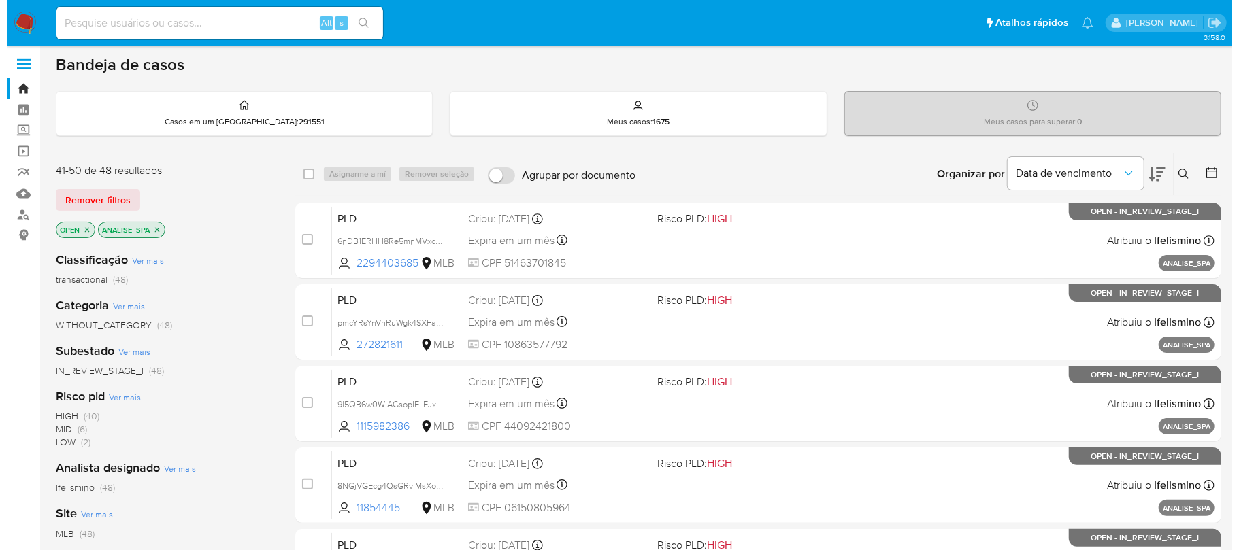
scroll to position [0, 0]
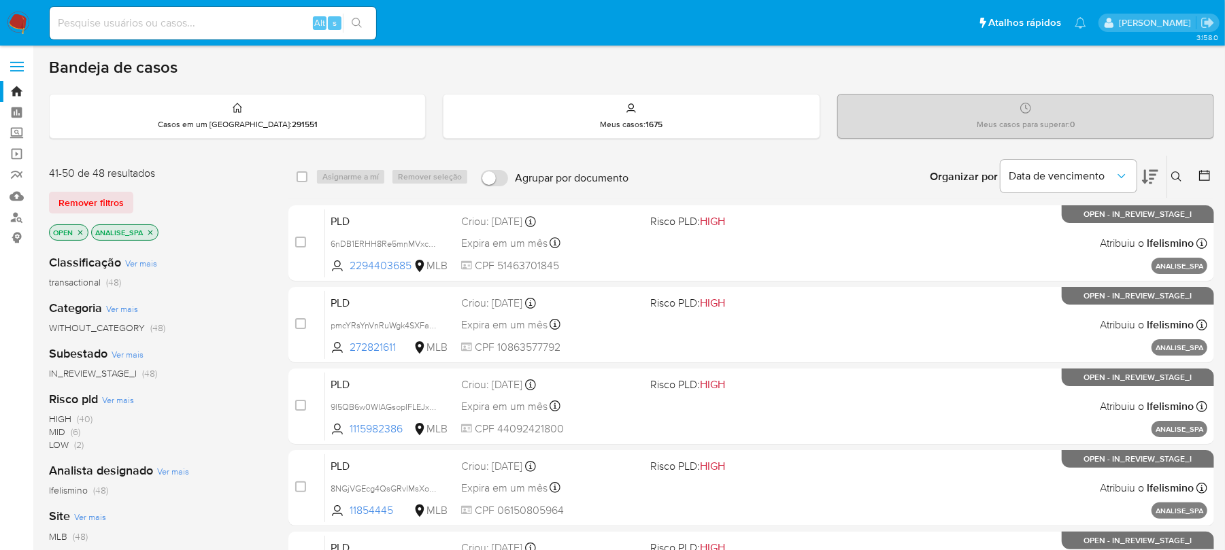
click at [152, 233] on icon "close-filter" at bounding box center [150, 232] width 5 height 5
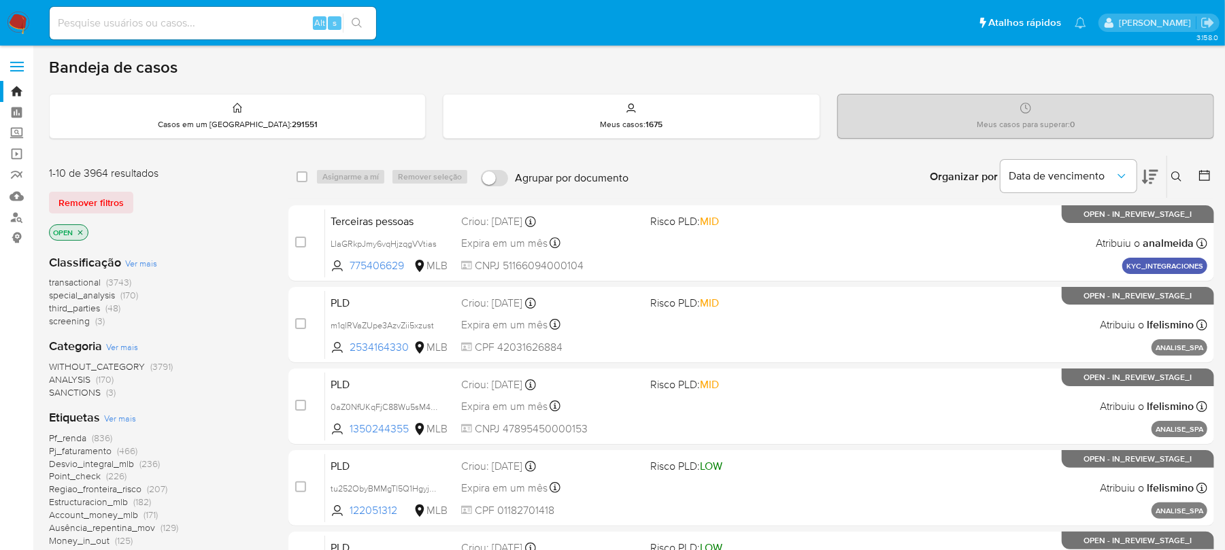
click at [118, 420] on span "Ver mais" at bounding box center [120, 418] width 32 height 12
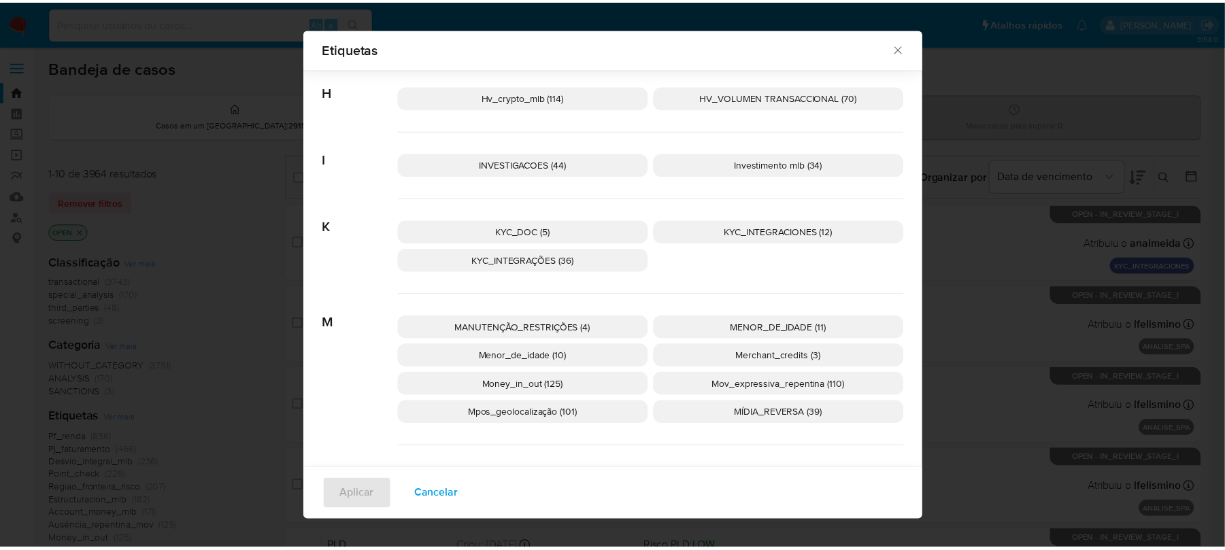
scroll to position [958, 0]
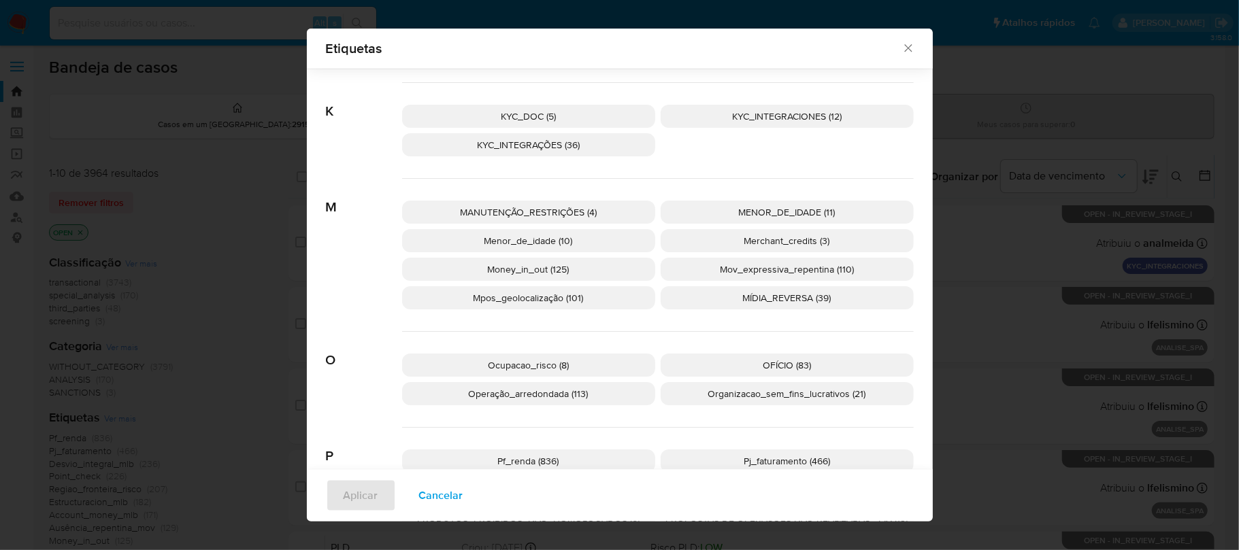
click at [512, 241] on span "Menor_de_idade (10)" at bounding box center [528, 241] width 88 height 14
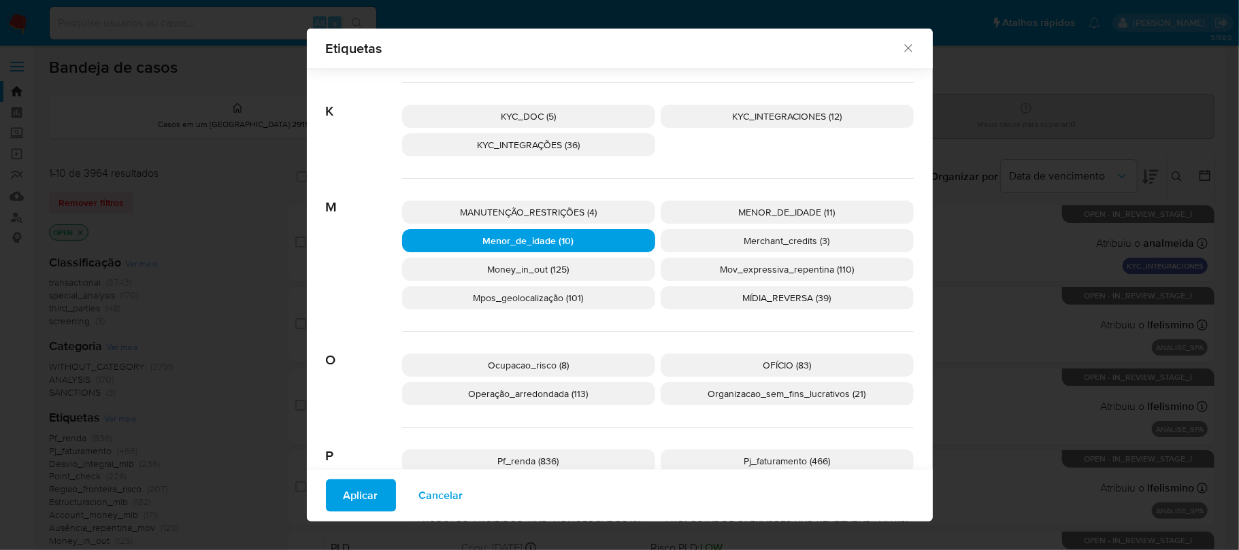
click at [347, 498] on span "Aplicar" at bounding box center [361, 496] width 35 height 30
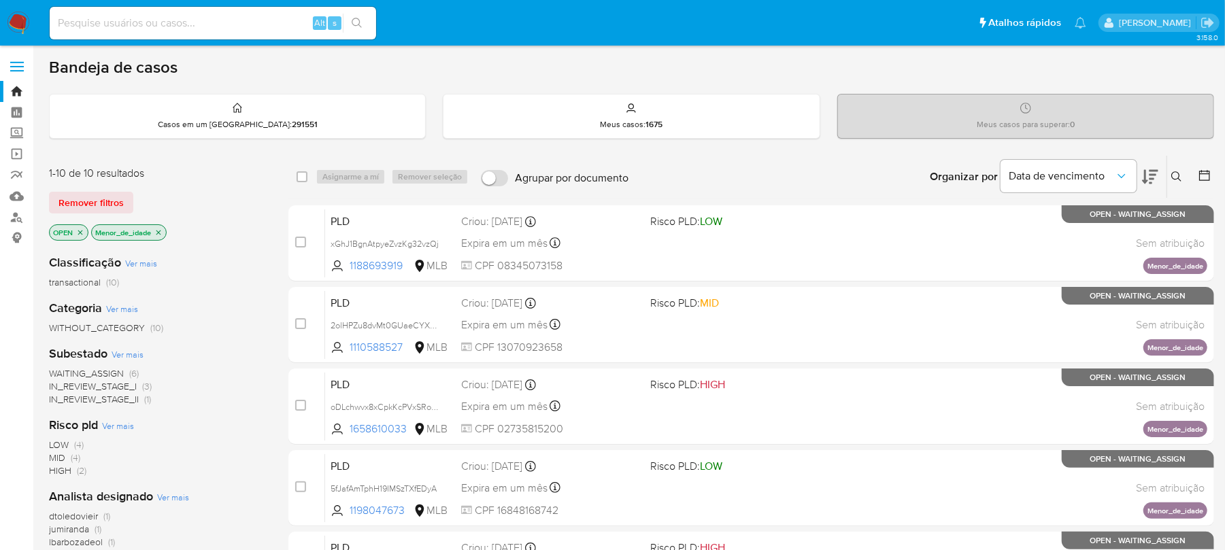
click at [161, 234] on icon "close-filter" at bounding box center [159, 232] width 5 height 5
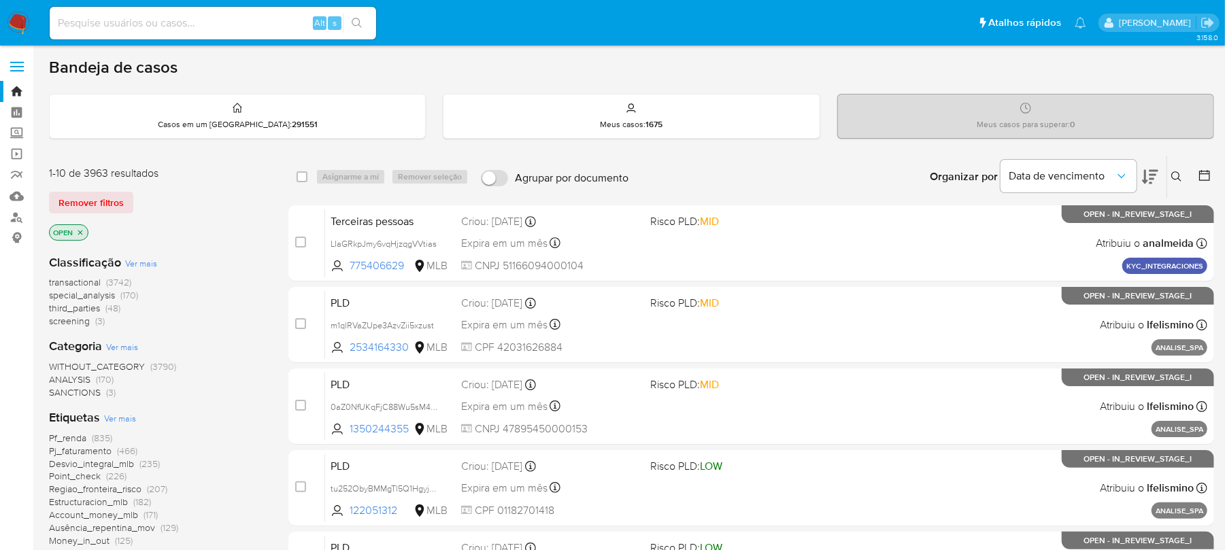
click at [117, 419] on span "Ver mais" at bounding box center [120, 418] width 32 height 12
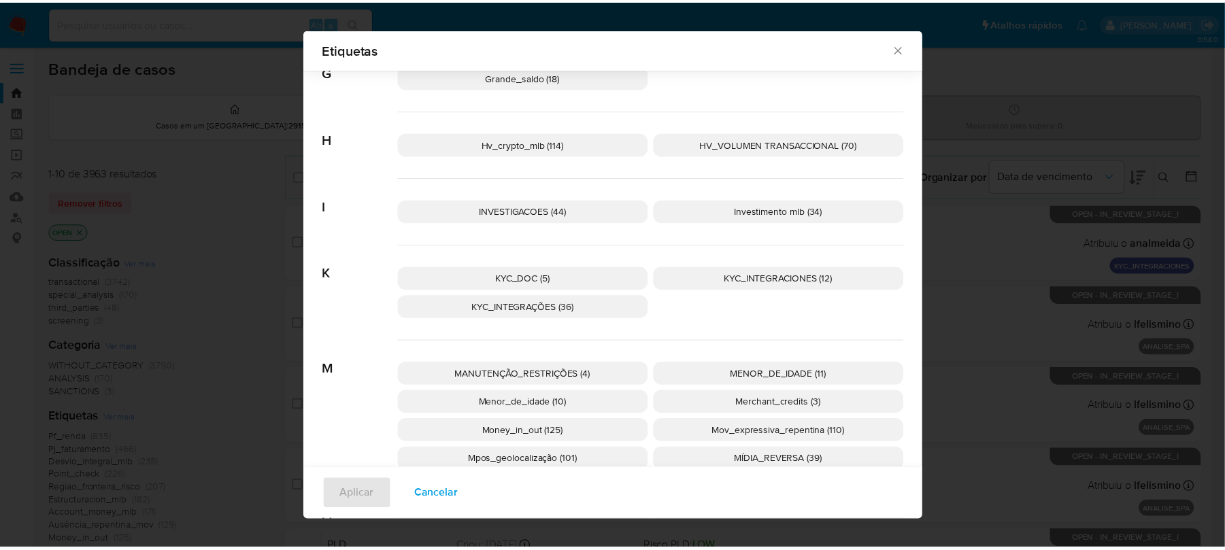
scroll to position [836, 0]
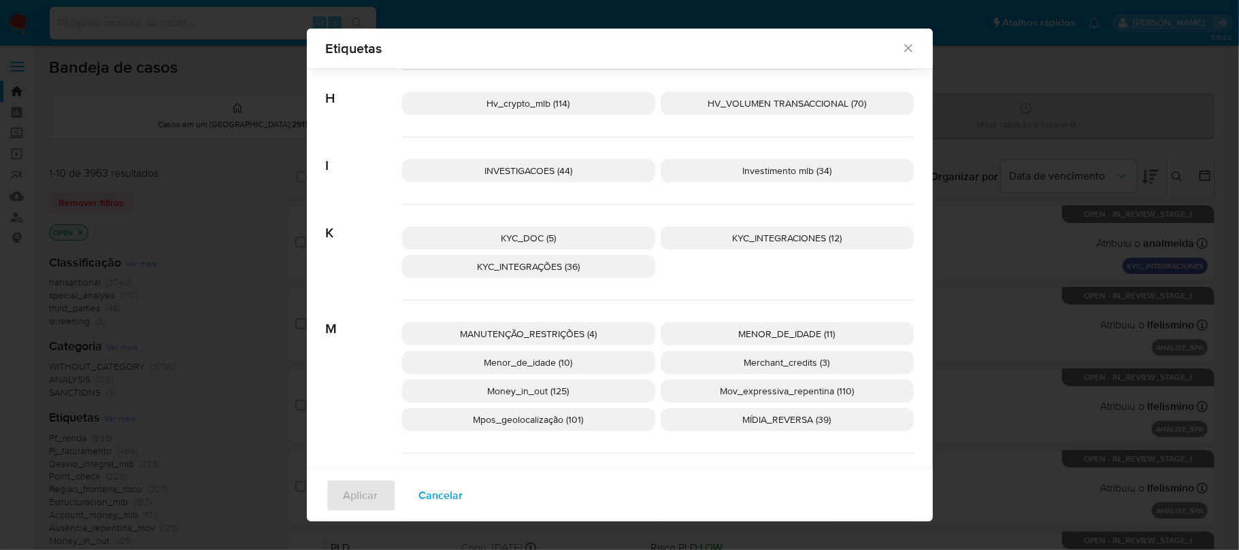
click at [763, 338] on span "MENOR_DE_IDADE (11)" at bounding box center [787, 334] width 97 height 14
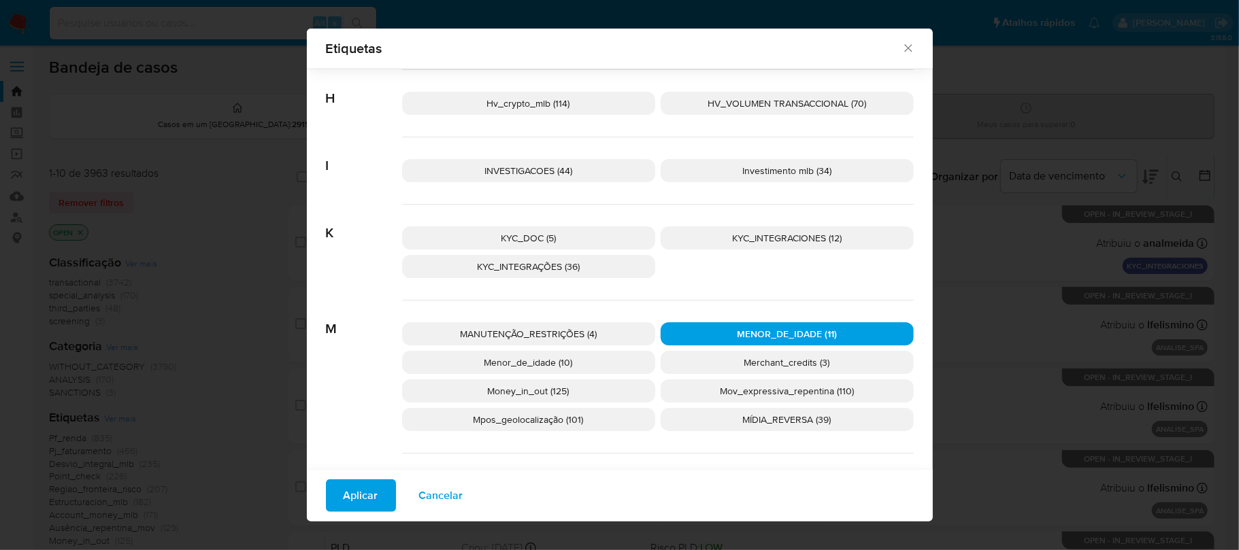
click at [352, 494] on span "Aplicar" at bounding box center [361, 496] width 35 height 30
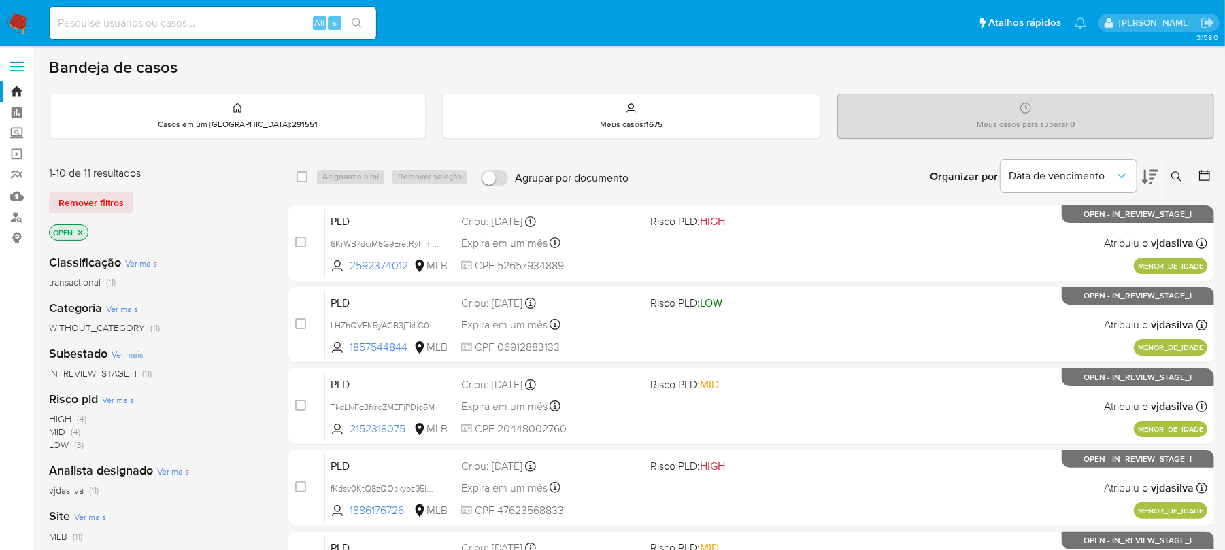
click at [171, 232] on icon "close-filter" at bounding box center [168, 233] width 8 height 8
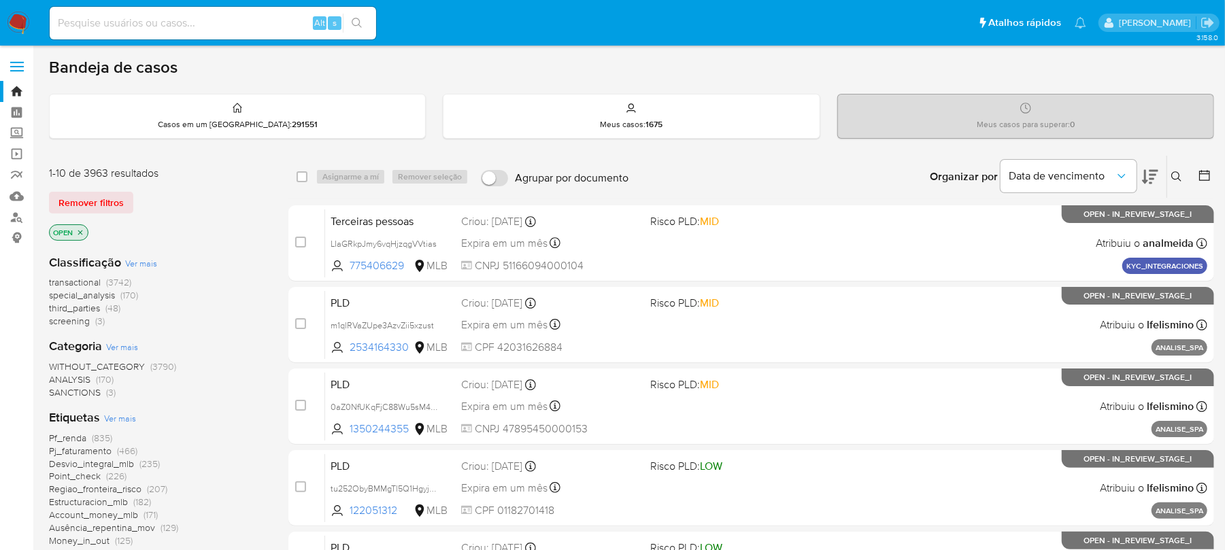
click at [123, 421] on span "Ver mais" at bounding box center [120, 418] width 32 height 12
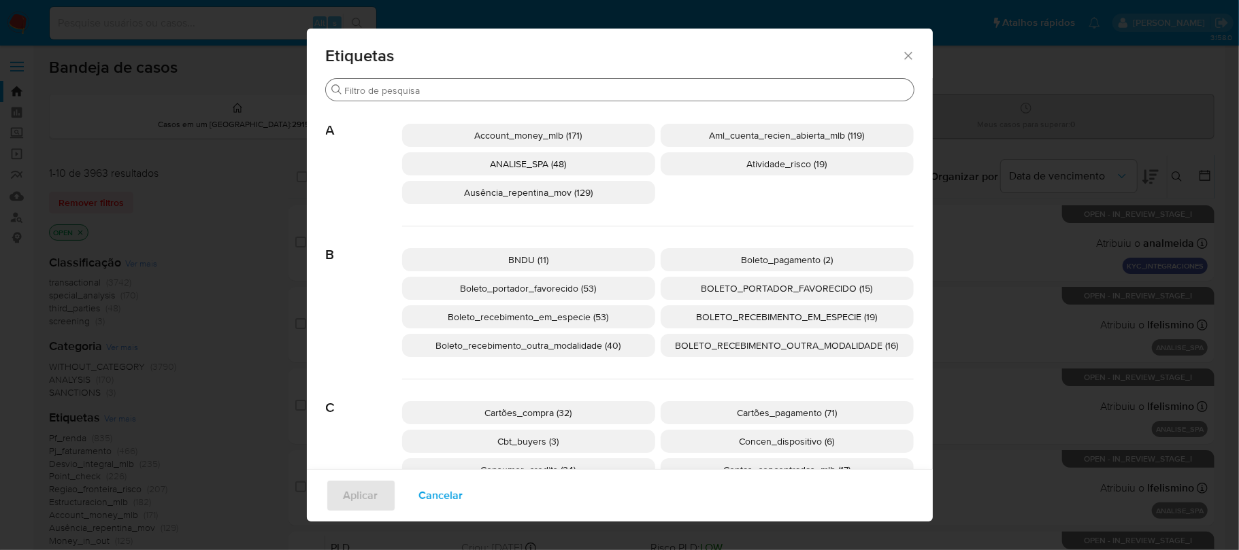
click at [574, 97] on div "Procurar" at bounding box center [620, 90] width 588 height 22
click at [574, 88] on input "Procurar" at bounding box center [626, 90] width 563 height 12
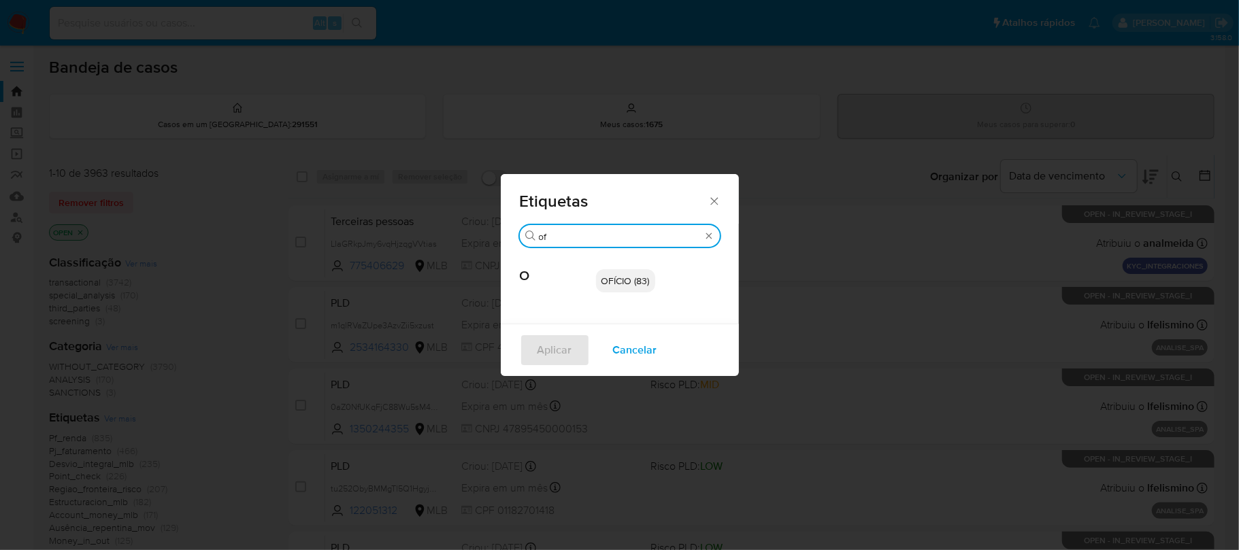
type input "of"
click at [616, 281] on span "OFÍCIO (83)" at bounding box center [626, 281] width 48 height 14
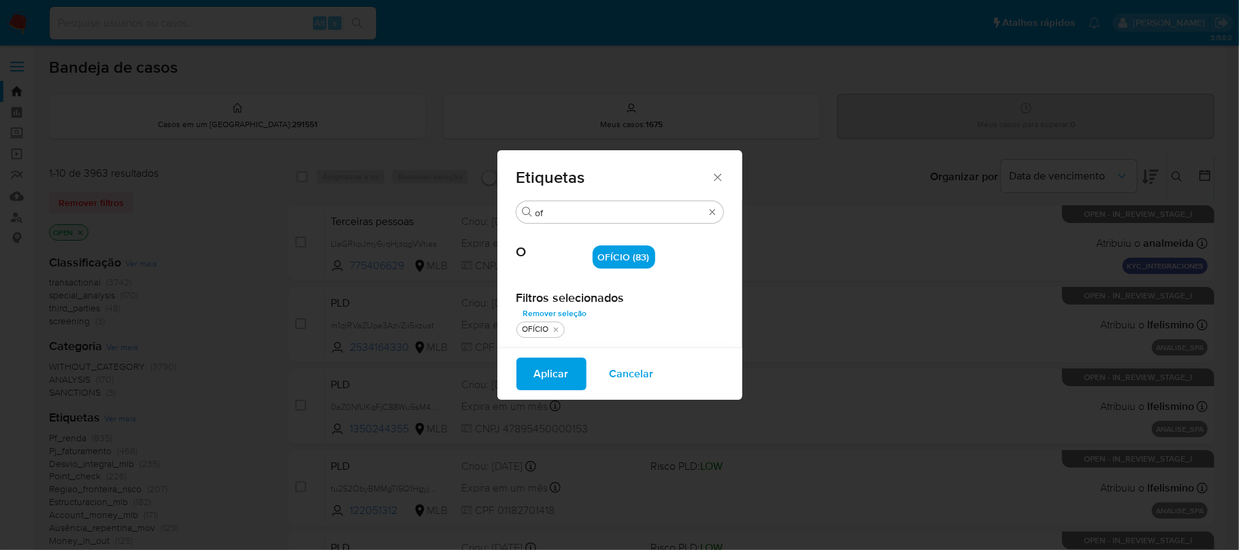
click at [558, 368] on span "Aplicar" at bounding box center [551, 374] width 35 height 30
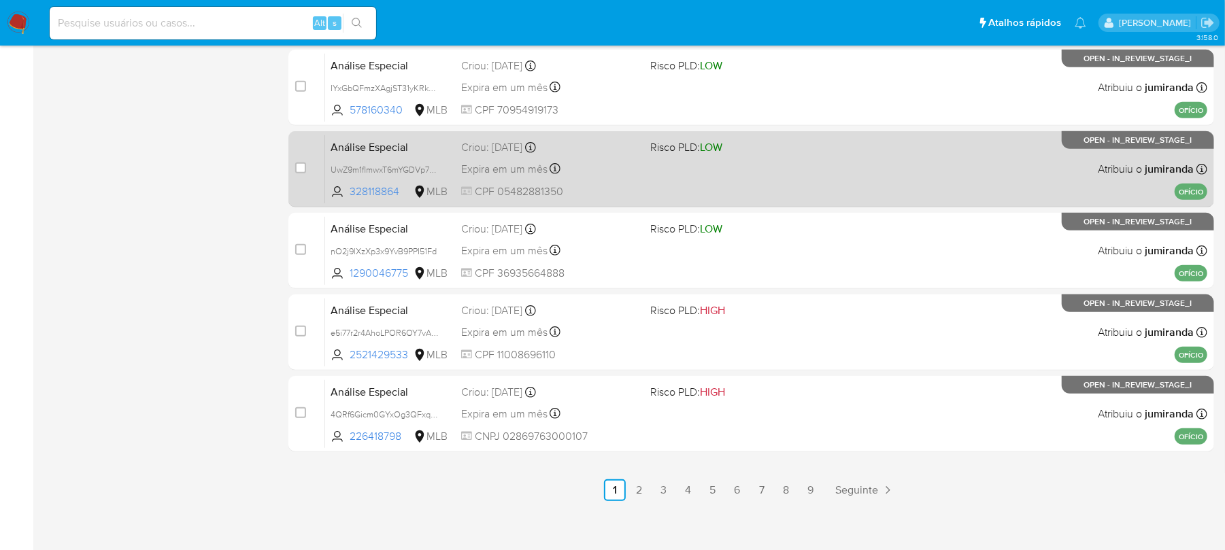
scroll to position [572, 0]
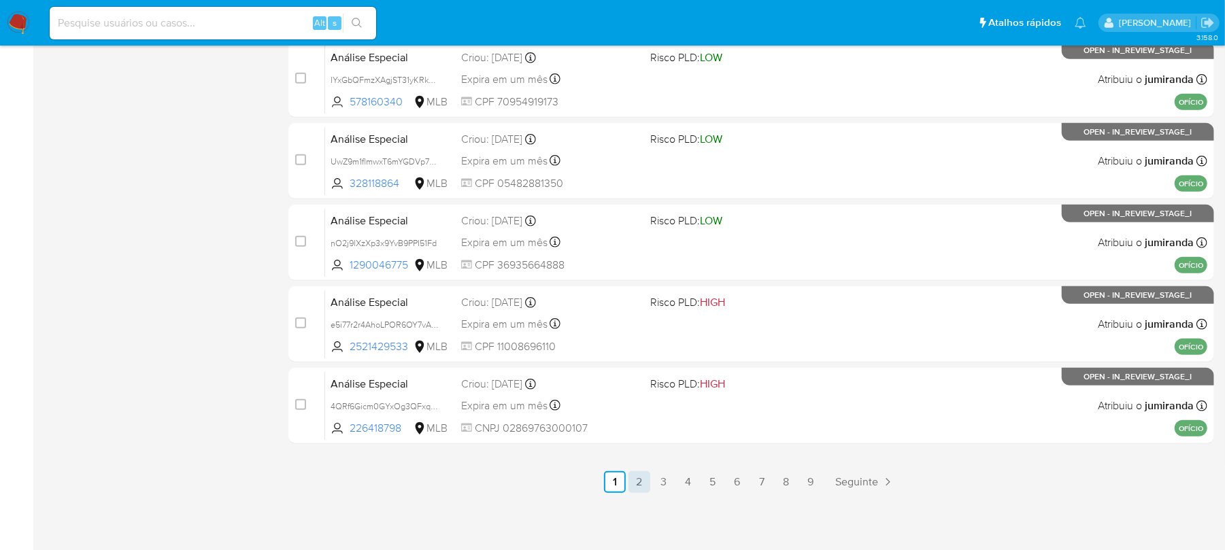
click at [638, 484] on link "2" at bounding box center [640, 483] width 22 height 22
click at [693, 485] on link "3" at bounding box center [701, 483] width 22 height 22
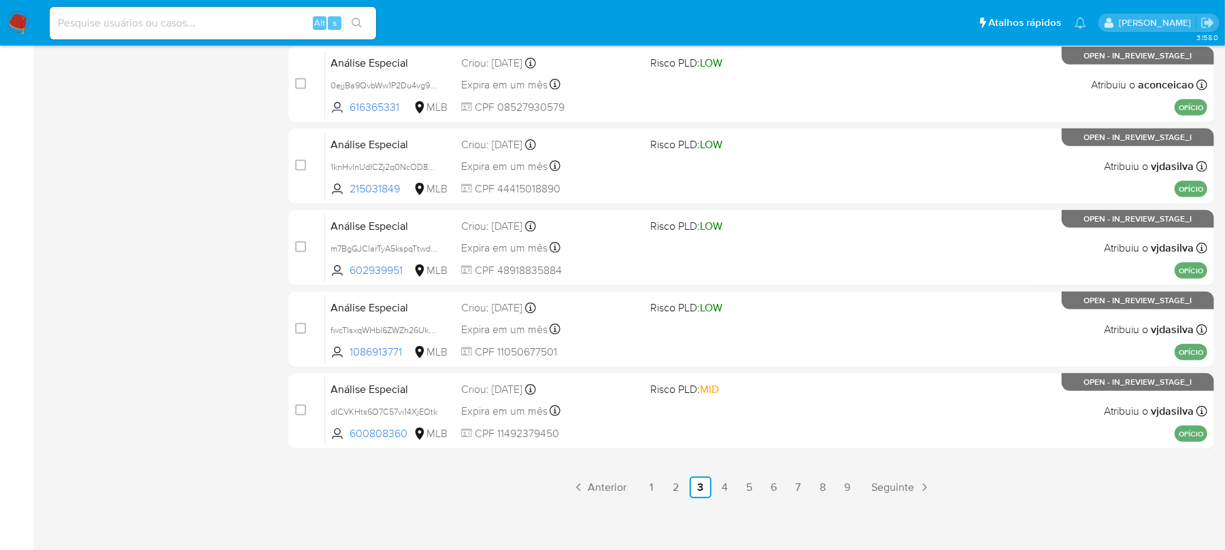
scroll to position [572, 0]
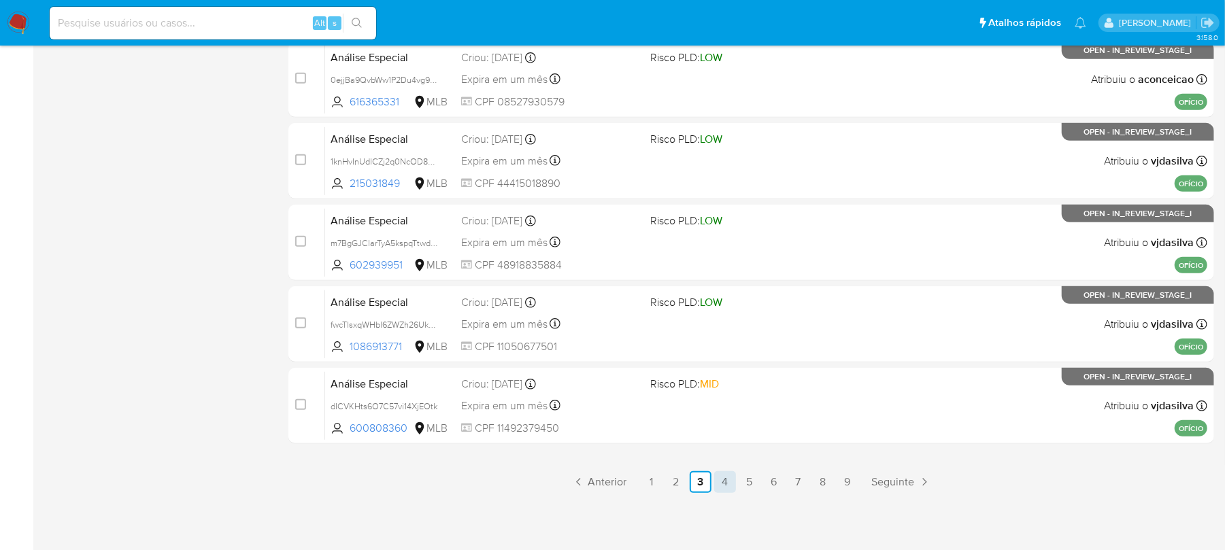
click at [723, 484] on link "4" at bounding box center [725, 483] width 22 height 22
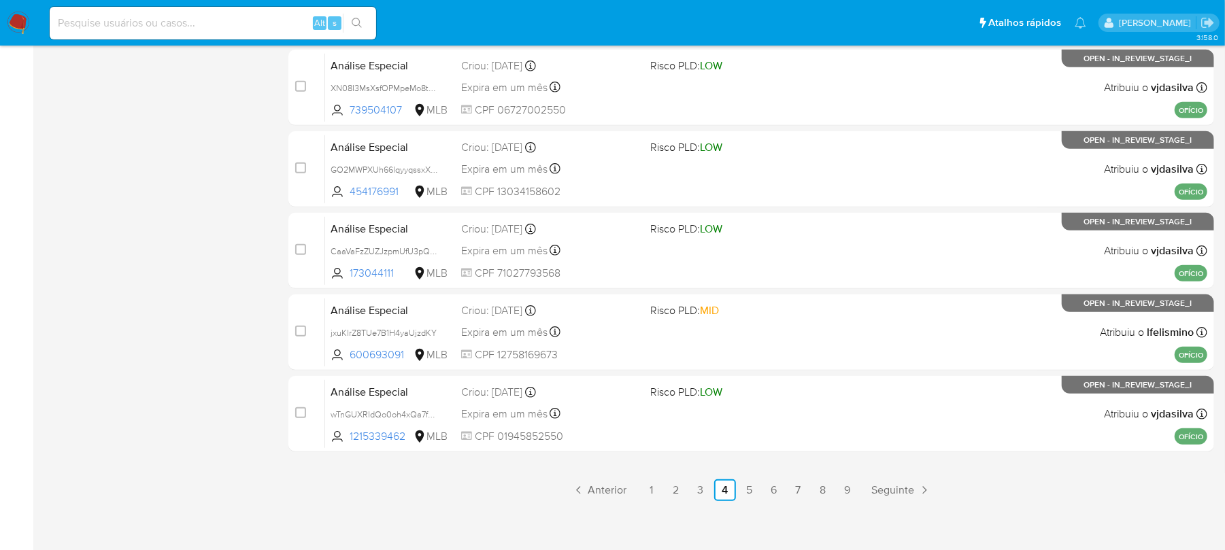
scroll to position [572, 0]
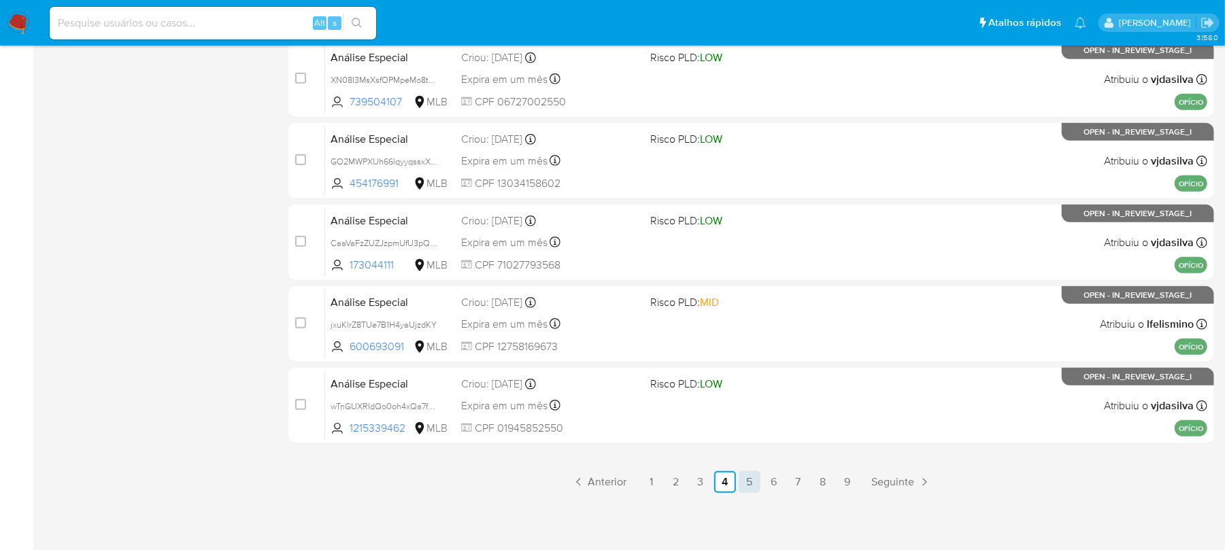
click at [746, 482] on link "5" at bounding box center [750, 483] width 22 height 22
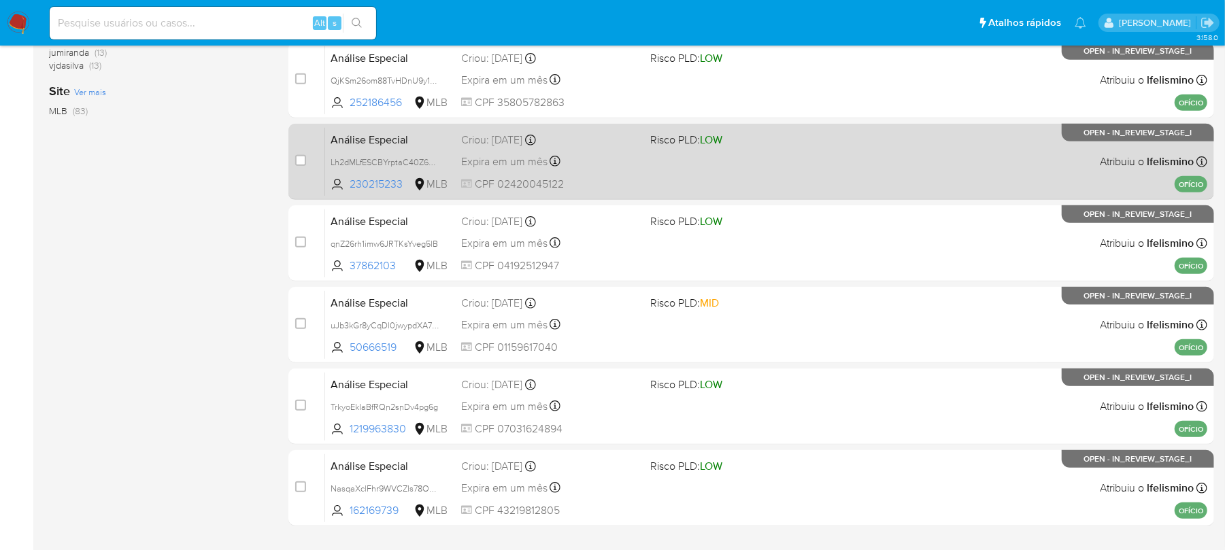
scroll to position [572, 0]
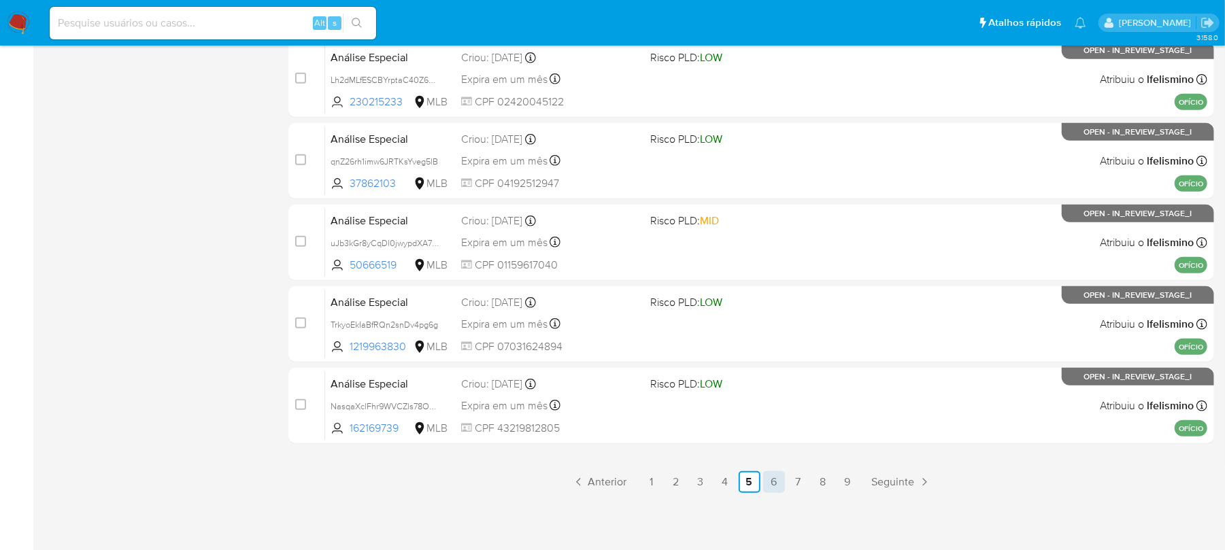
click at [769, 486] on link "6" at bounding box center [774, 483] width 22 height 22
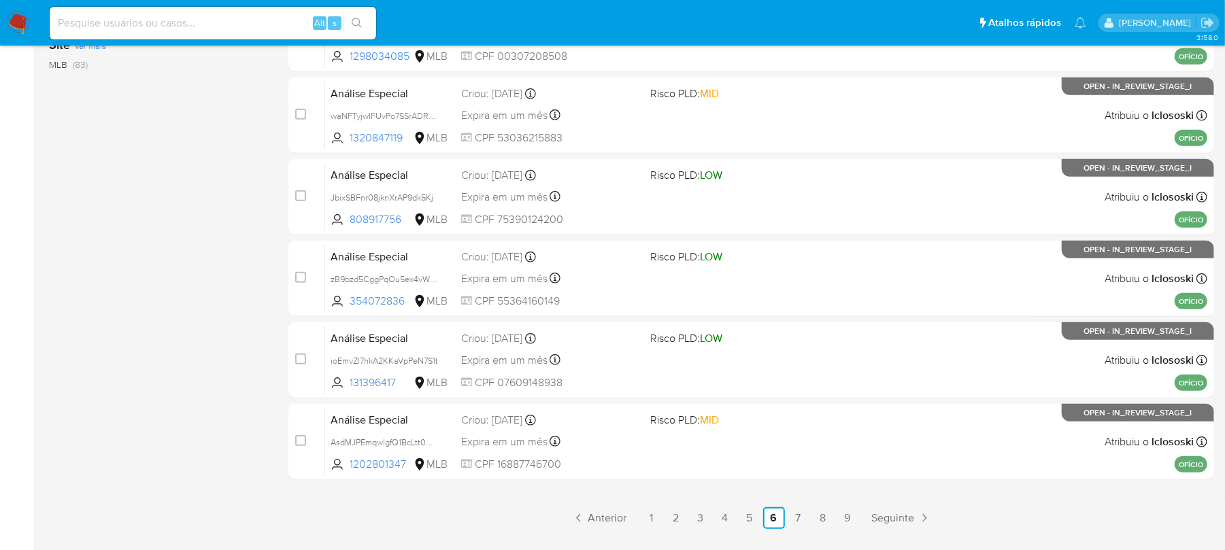
scroll to position [572, 0]
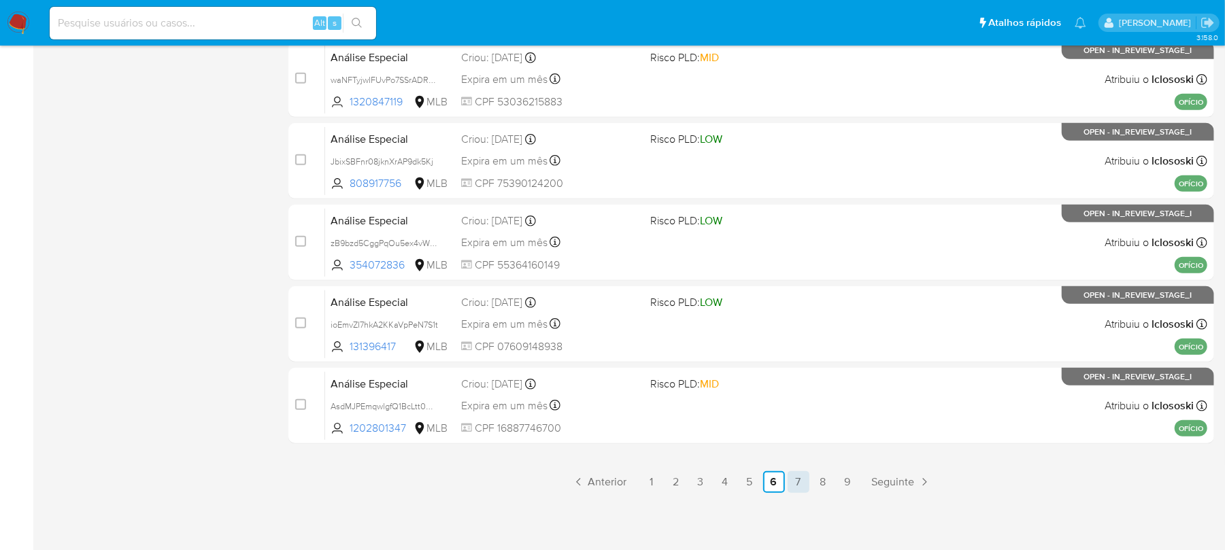
click at [797, 483] on link "7" at bounding box center [799, 483] width 22 height 22
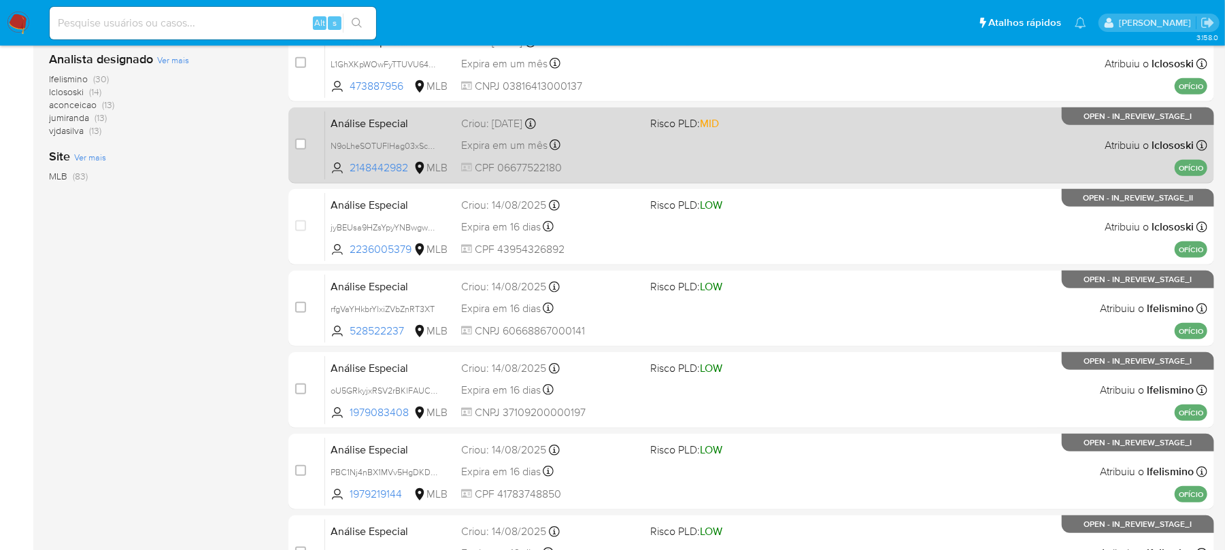
scroll to position [572, 0]
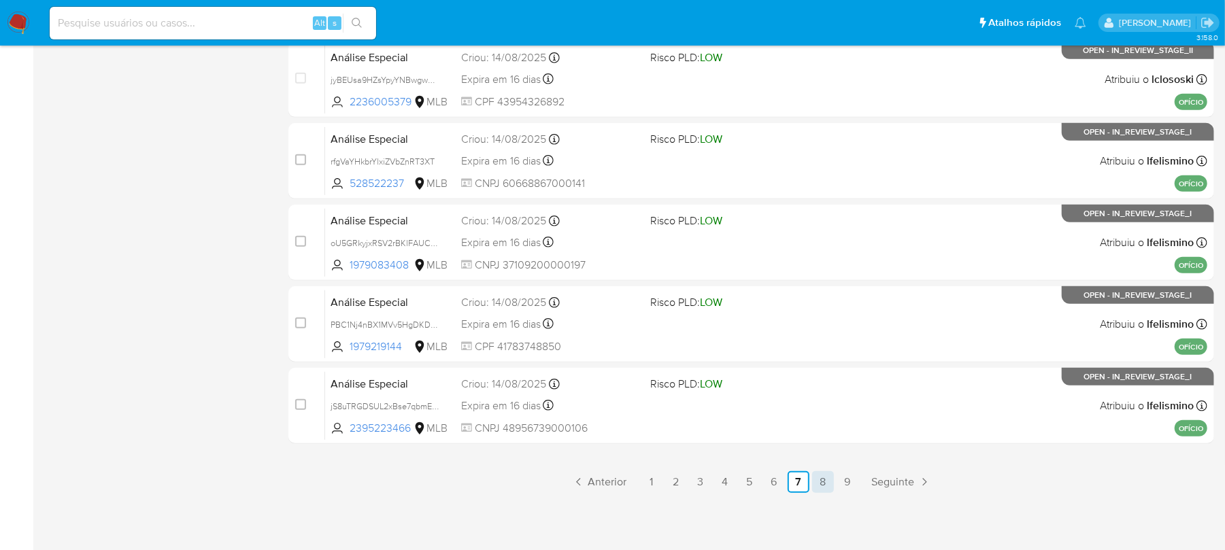
click at [820, 484] on link "8" at bounding box center [823, 483] width 22 height 22
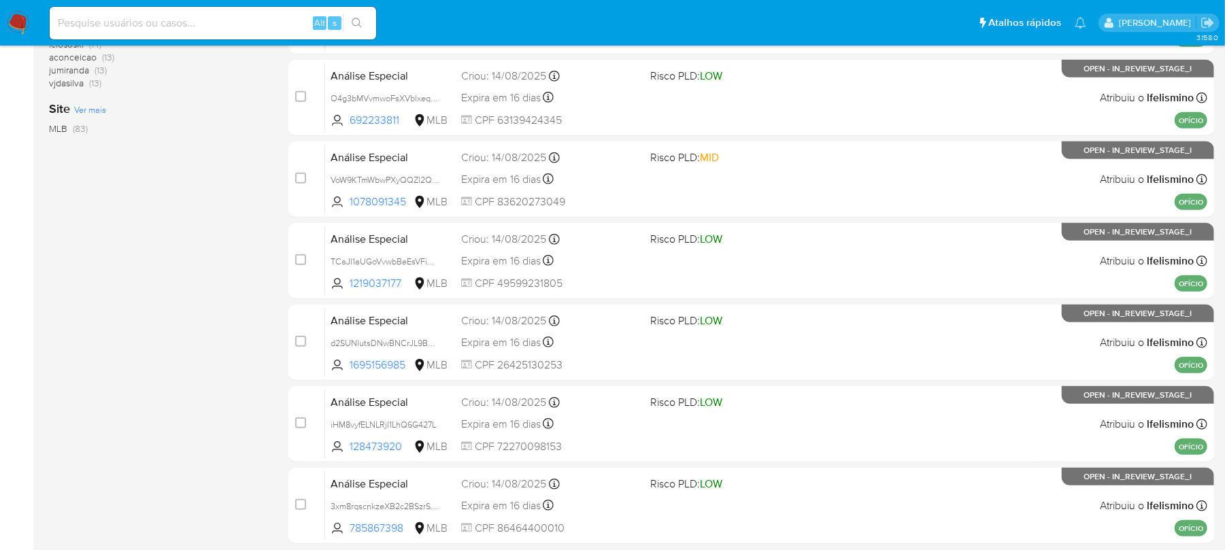
scroll to position [572, 0]
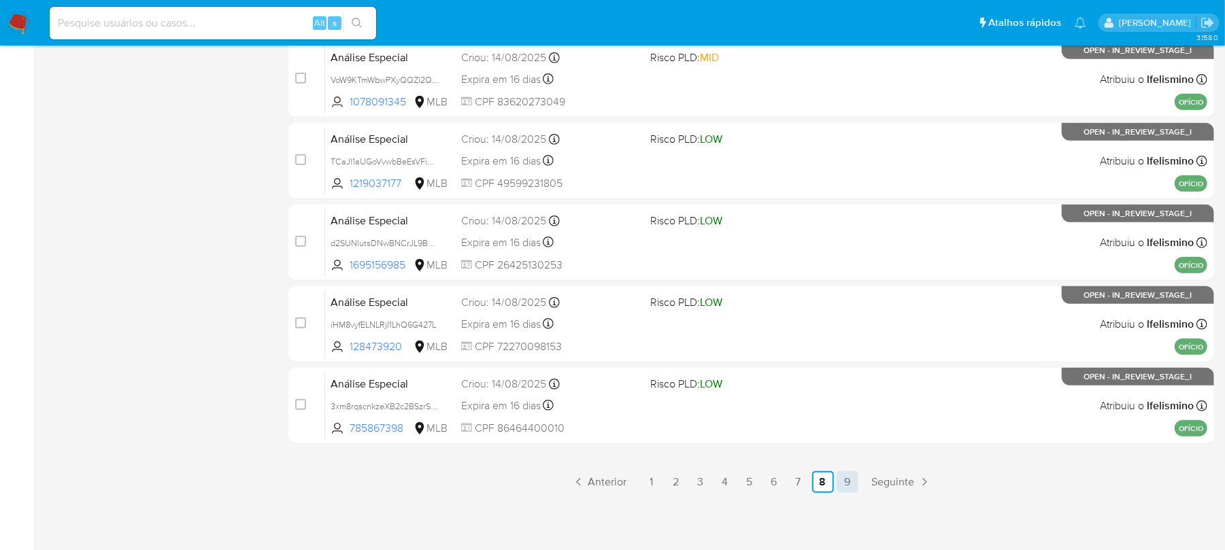
click at [841, 476] on link "9" at bounding box center [848, 483] width 22 height 22
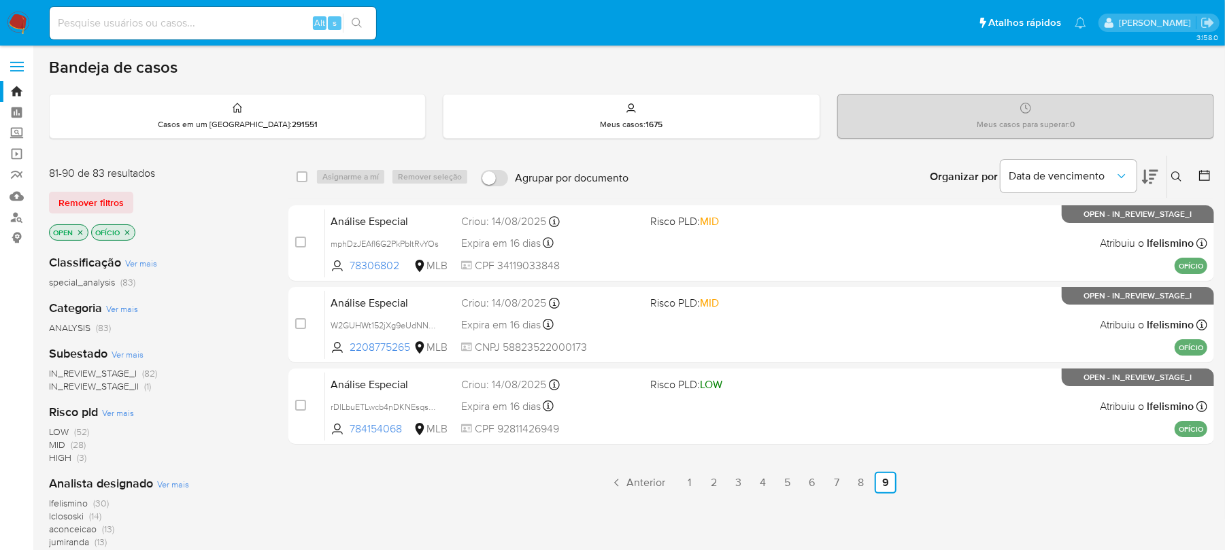
click at [515, 494] on div "select-all-cases-checkbox Asignarme a mí Remover seleção Agrupar por documento …" at bounding box center [752, 463] width 926 height 616
click at [812, 484] on link "6" at bounding box center [813, 483] width 22 height 22
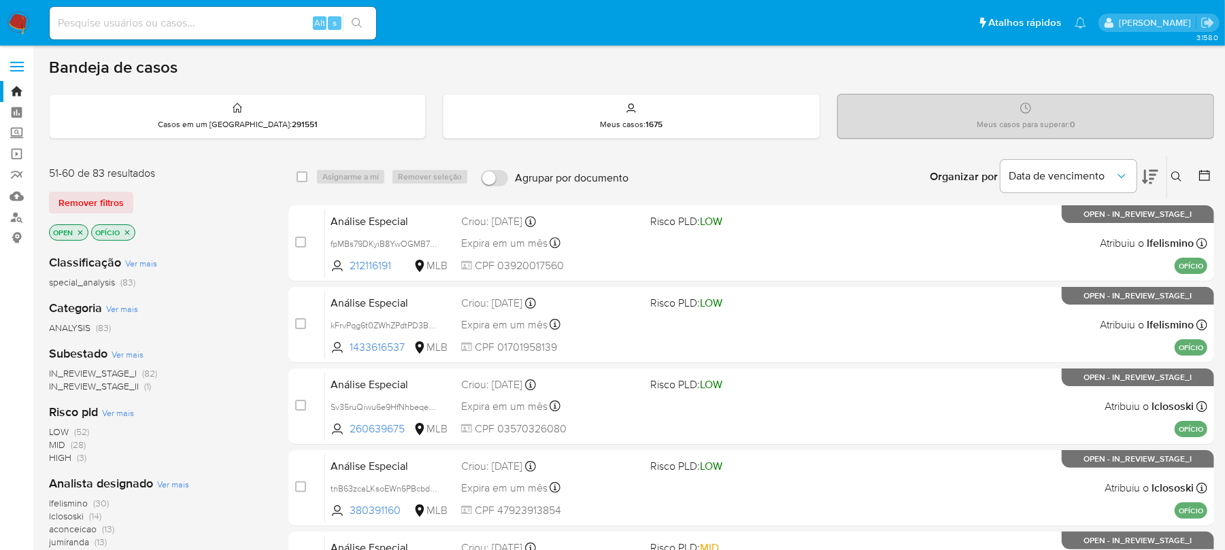
click at [129, 233] on icon "close-filter" at bounding box center [127, 233] width 8 height 8
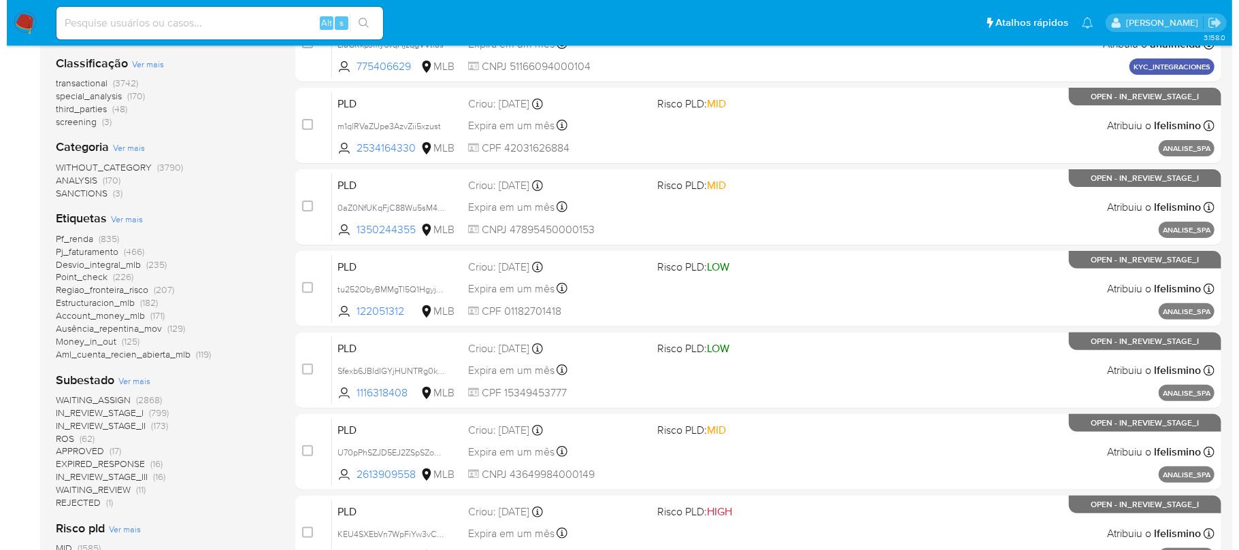
scroll to position [242, 0]
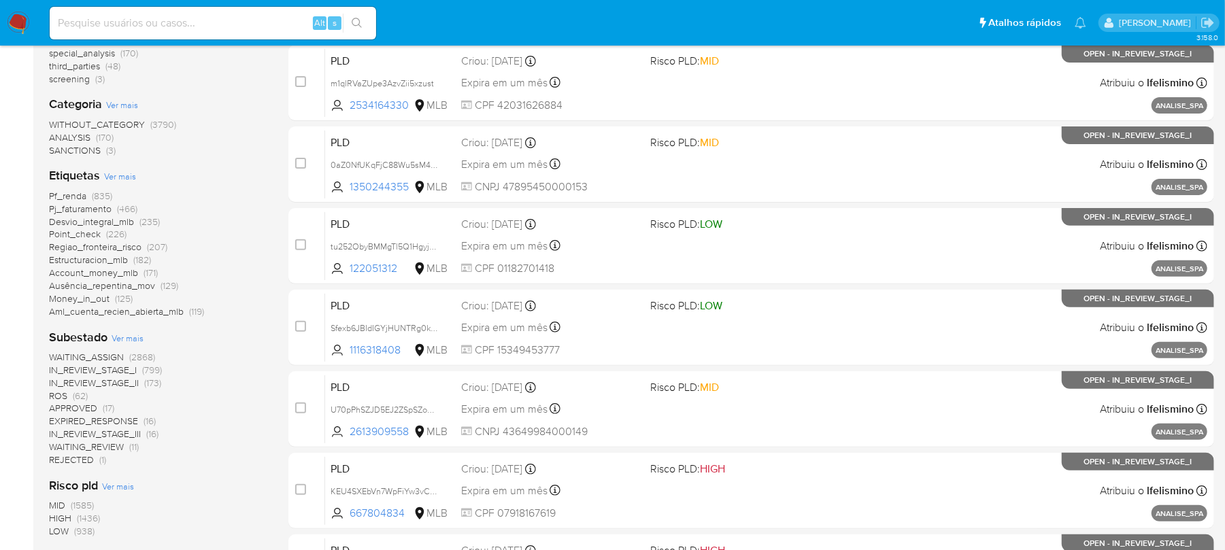
click at [120, 177] on span "Ver mais" at bounding box center [120, 176] width 32 height 12
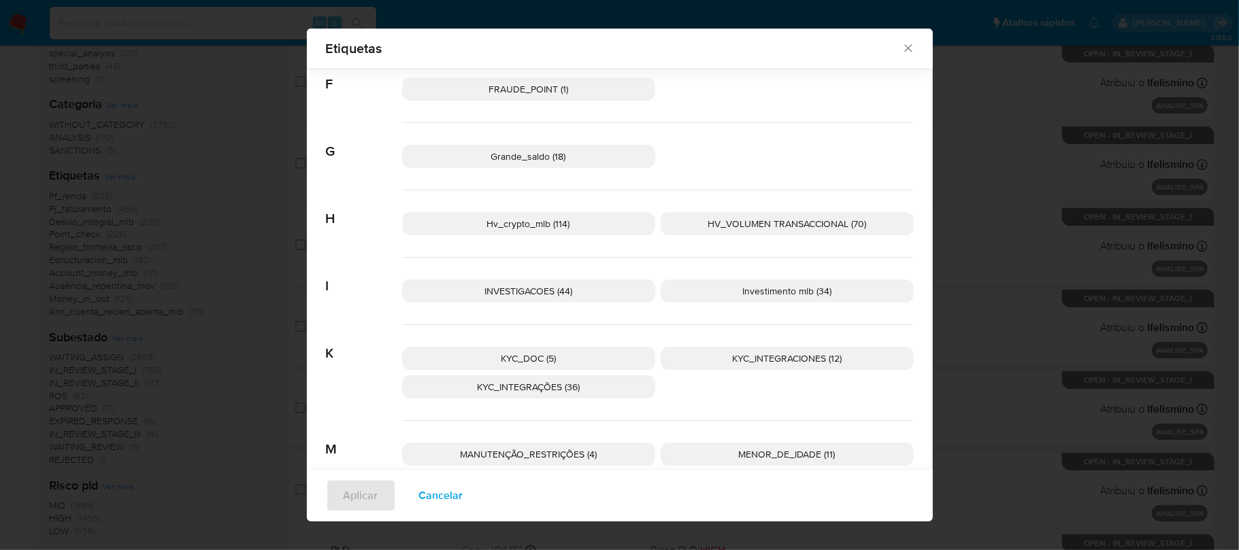
scroll to position [836, 0]
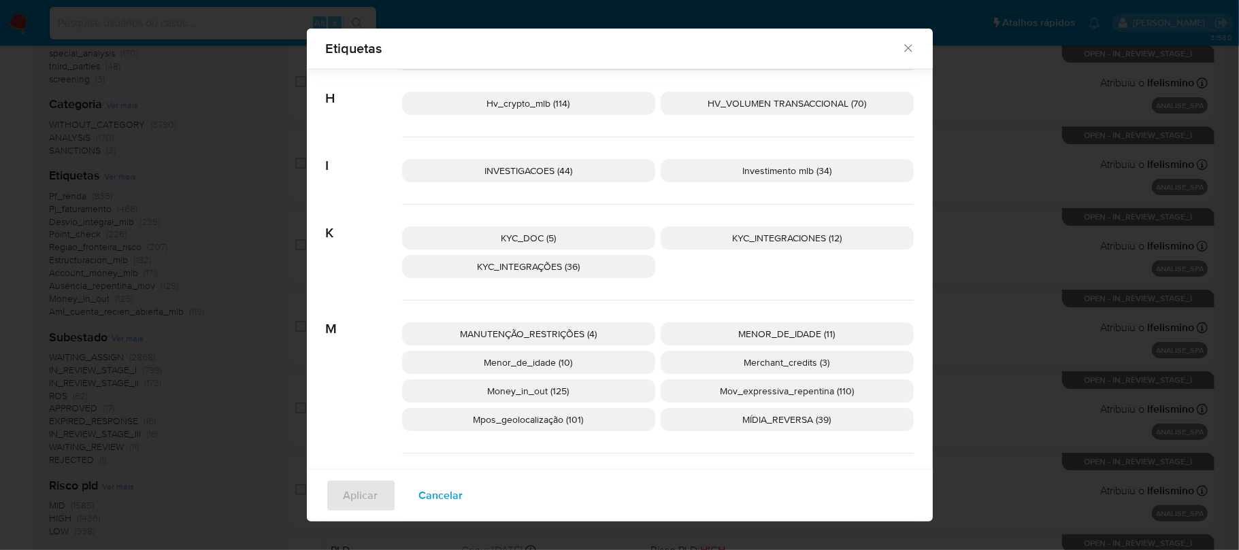
click at [757, 422] on span "MÍDIA_REVERSA (39)" at bounding box center [787, 420] width 88 height 14
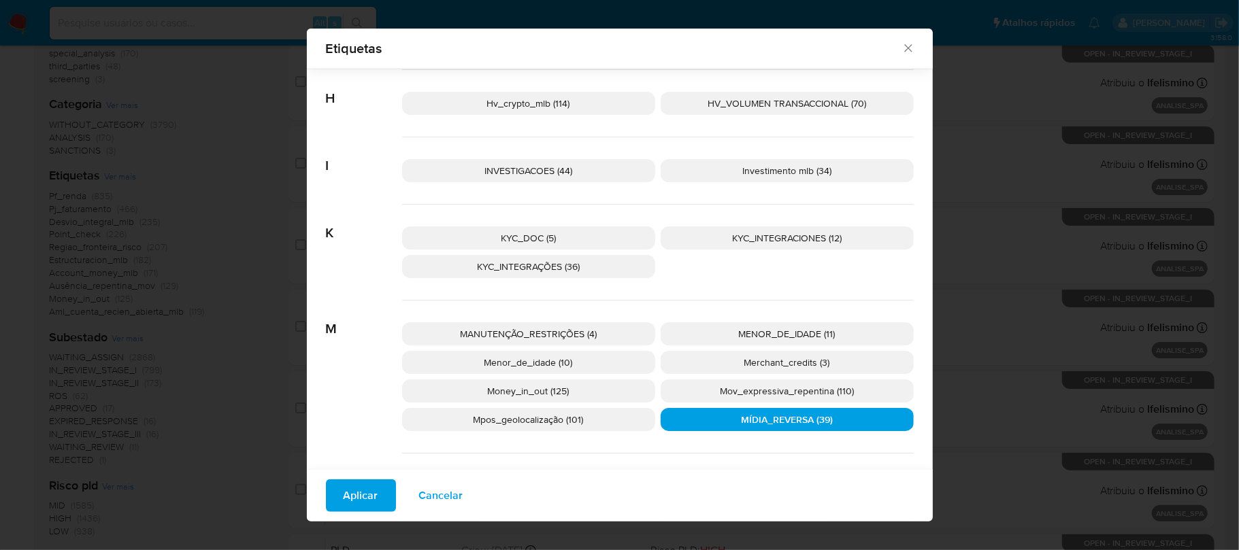
click at [355, 496] on span "Aplicar" at bounding box center [361, 496] width 35 height 30
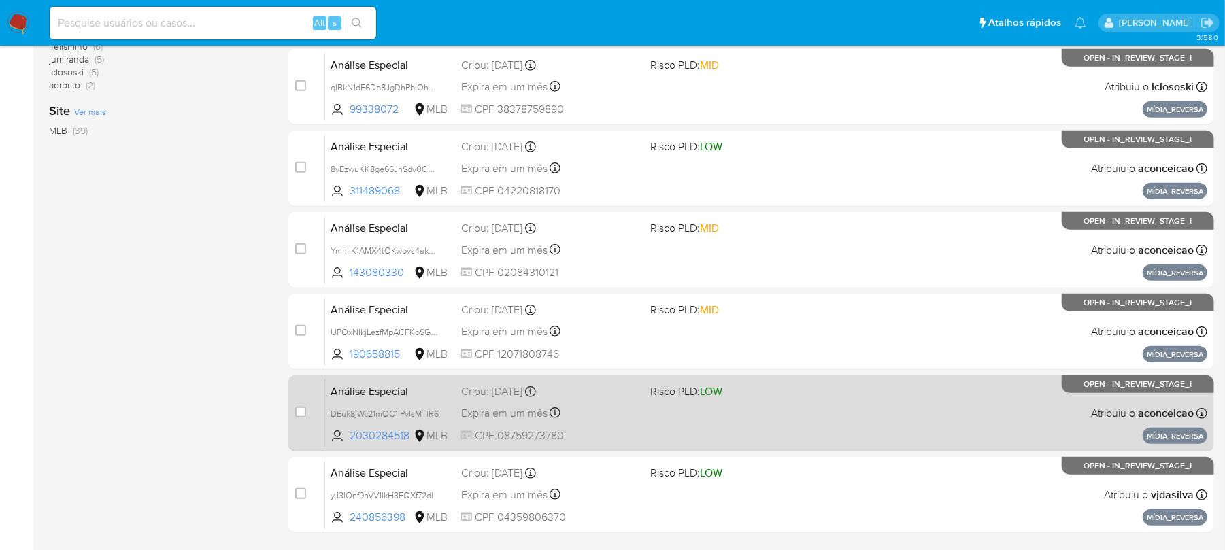
scroll to position [572, 0]
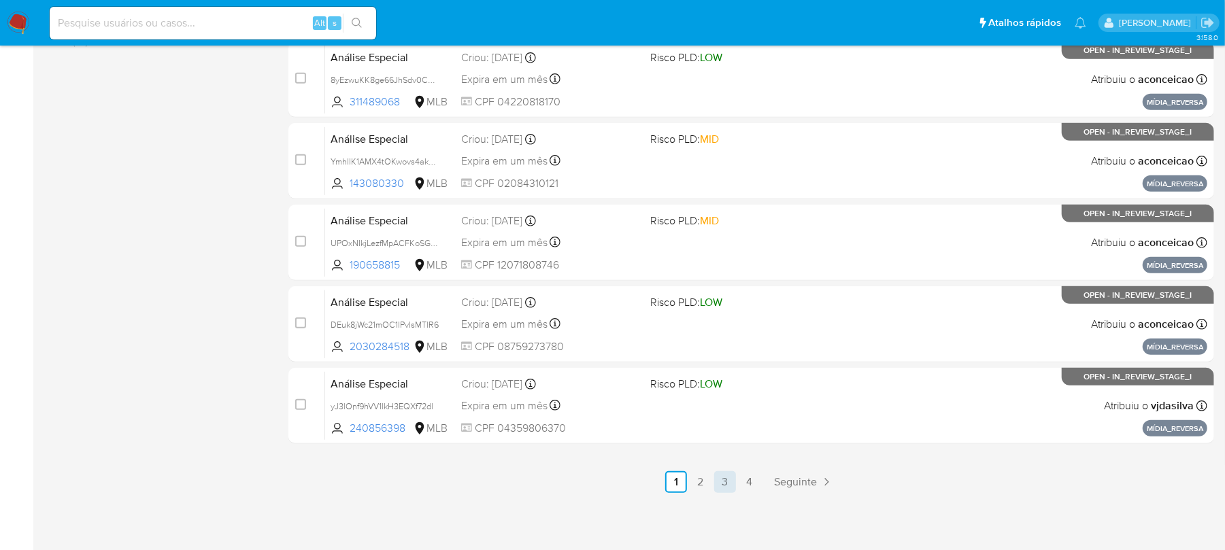
click at [714, 480] on link "3" at bounding box center [725, 483] width 22 height 22
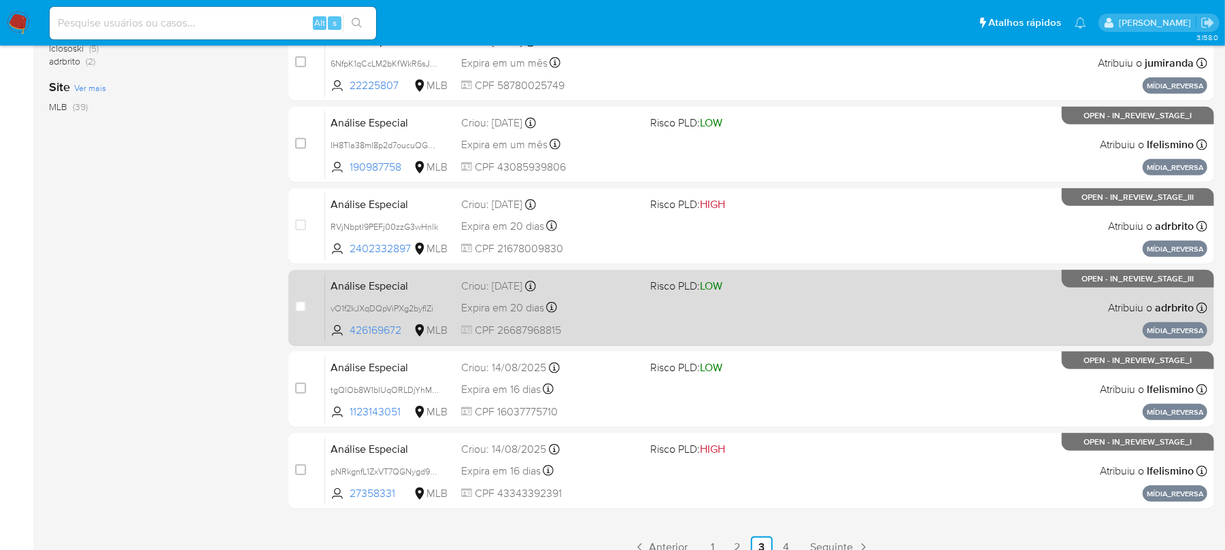
scroll to position [572, 0]
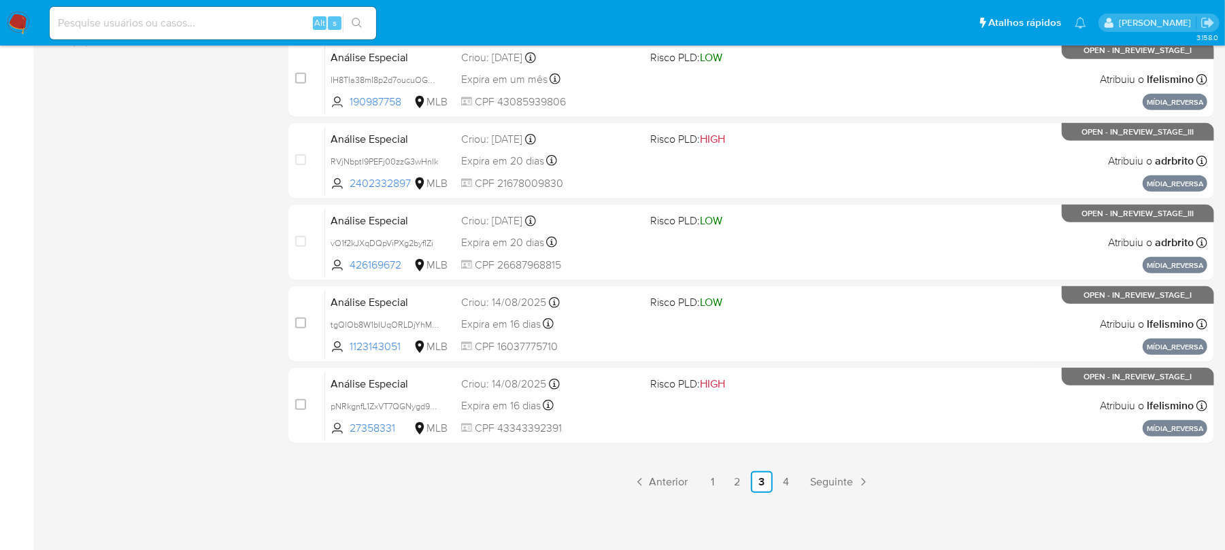
click at [22, 27] on img at bounding box center [18, 23] width 23 height 23
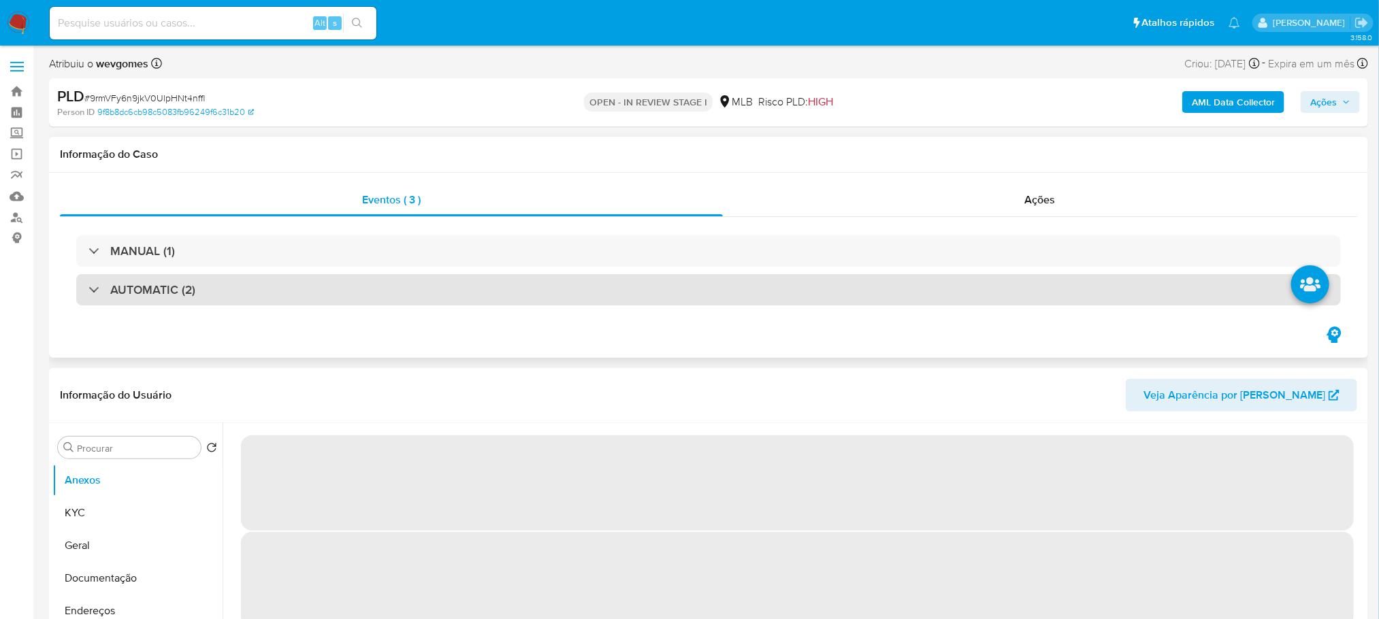
click at [288, 286] on div "AUTOMATIC (2)" at bounding box center [708, 289] width 1264 height 31
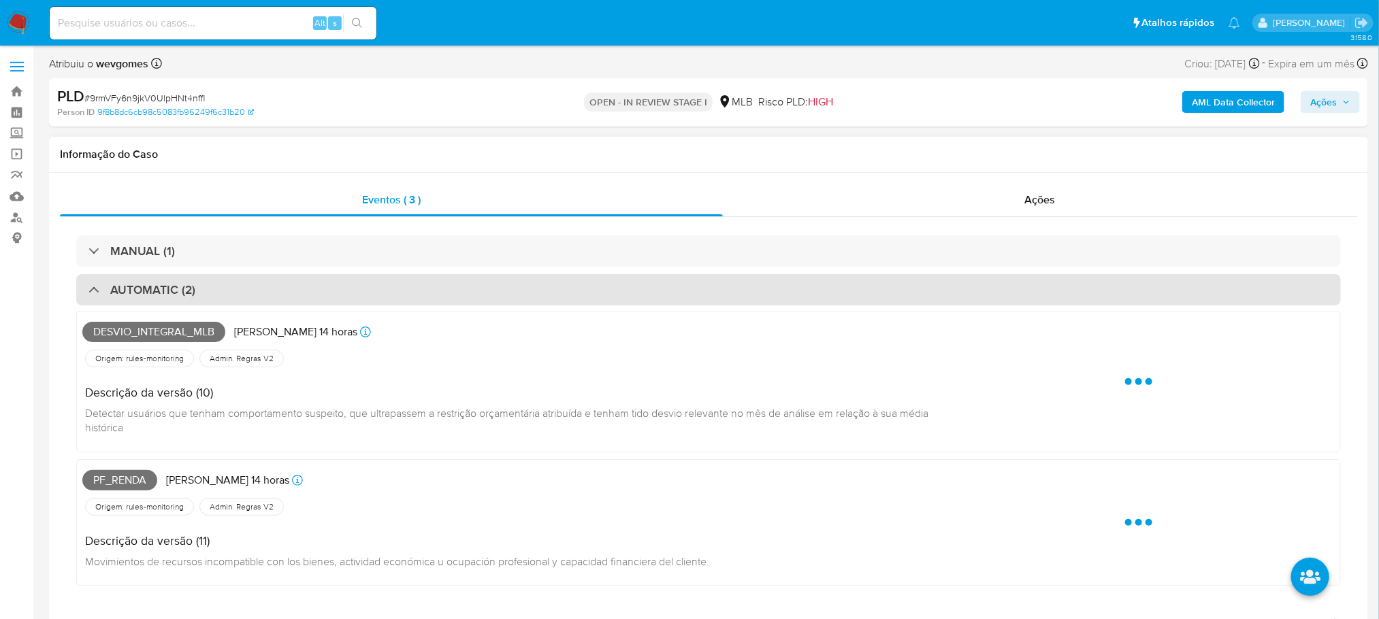
select select "10"
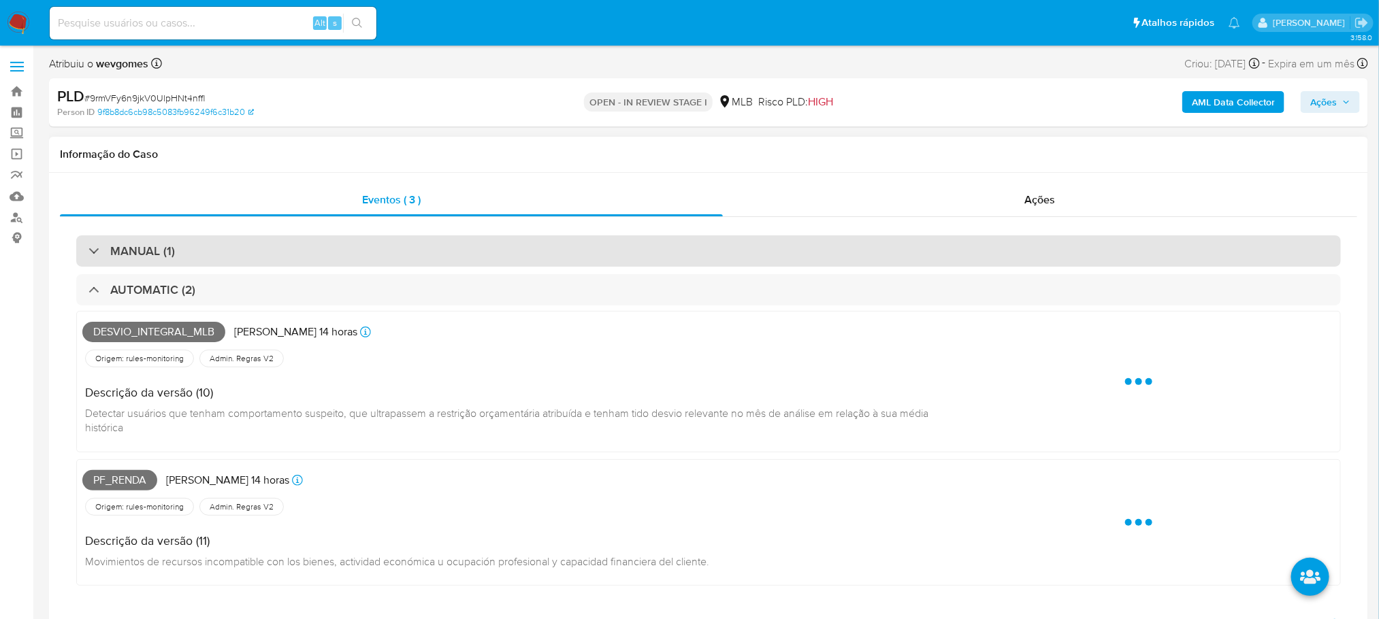
click at [292, 259] on div "MANUAL (1)" at bounding box center [708, 250] width 1264 height 31
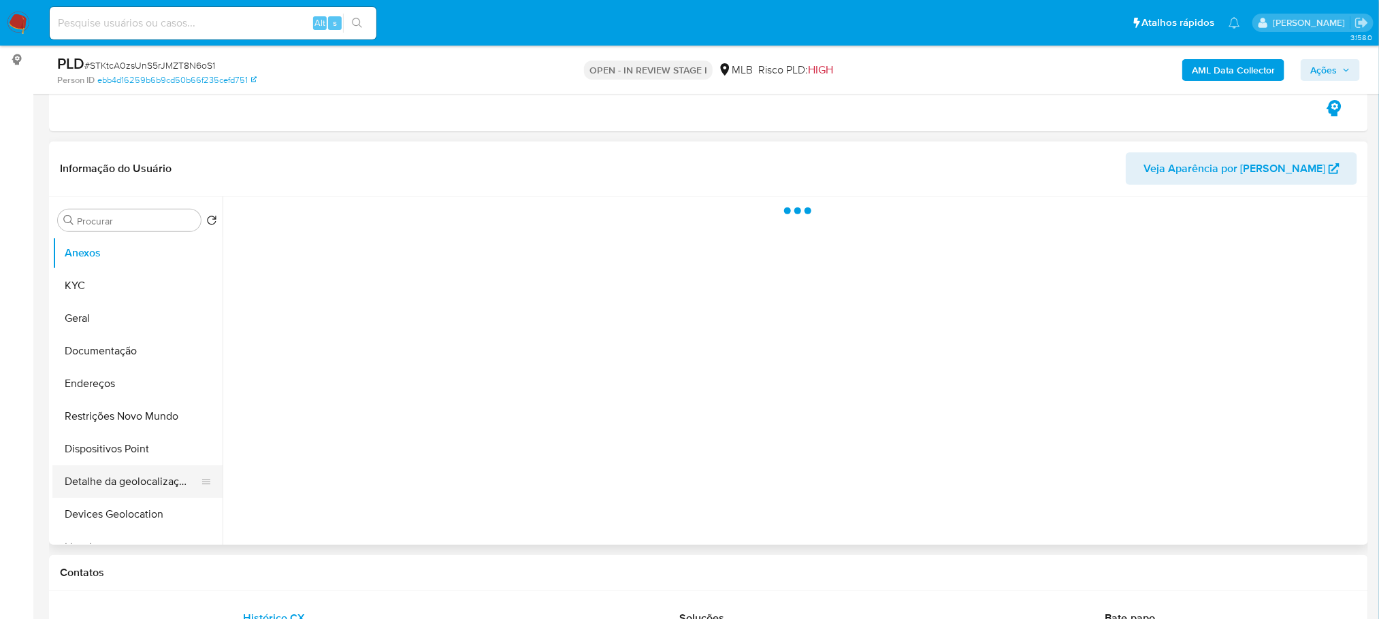
scroll to position [272, 0]
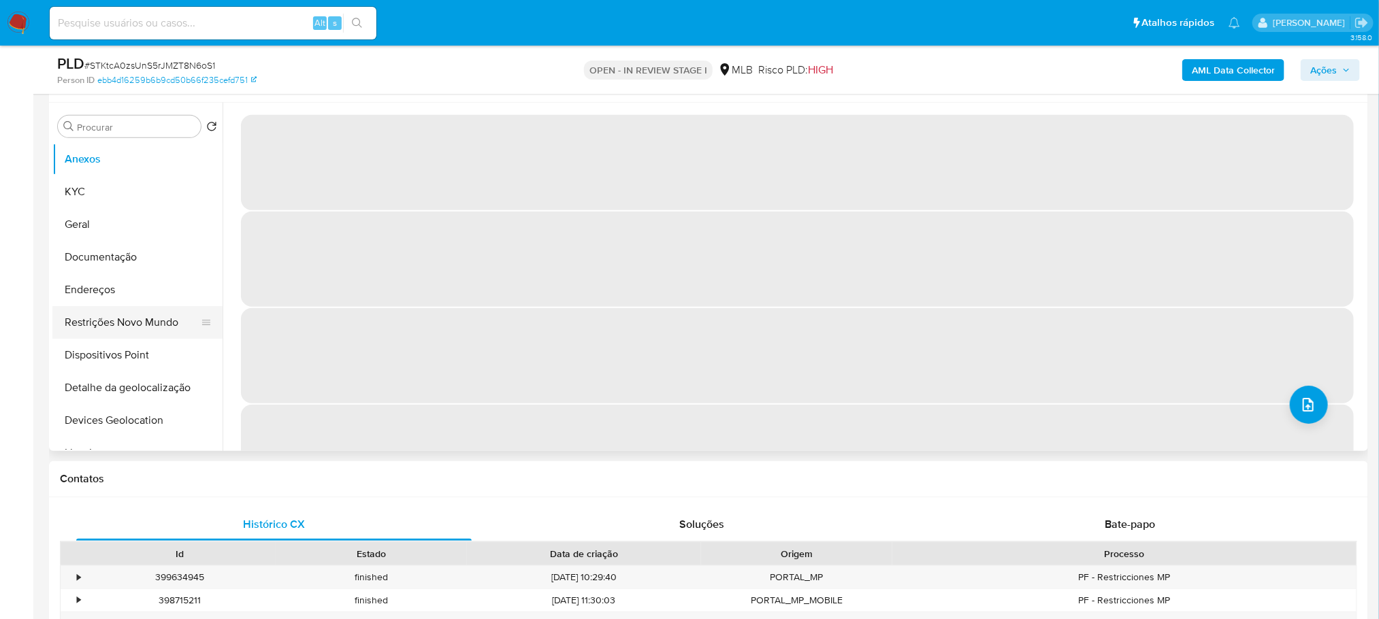
select select "10"
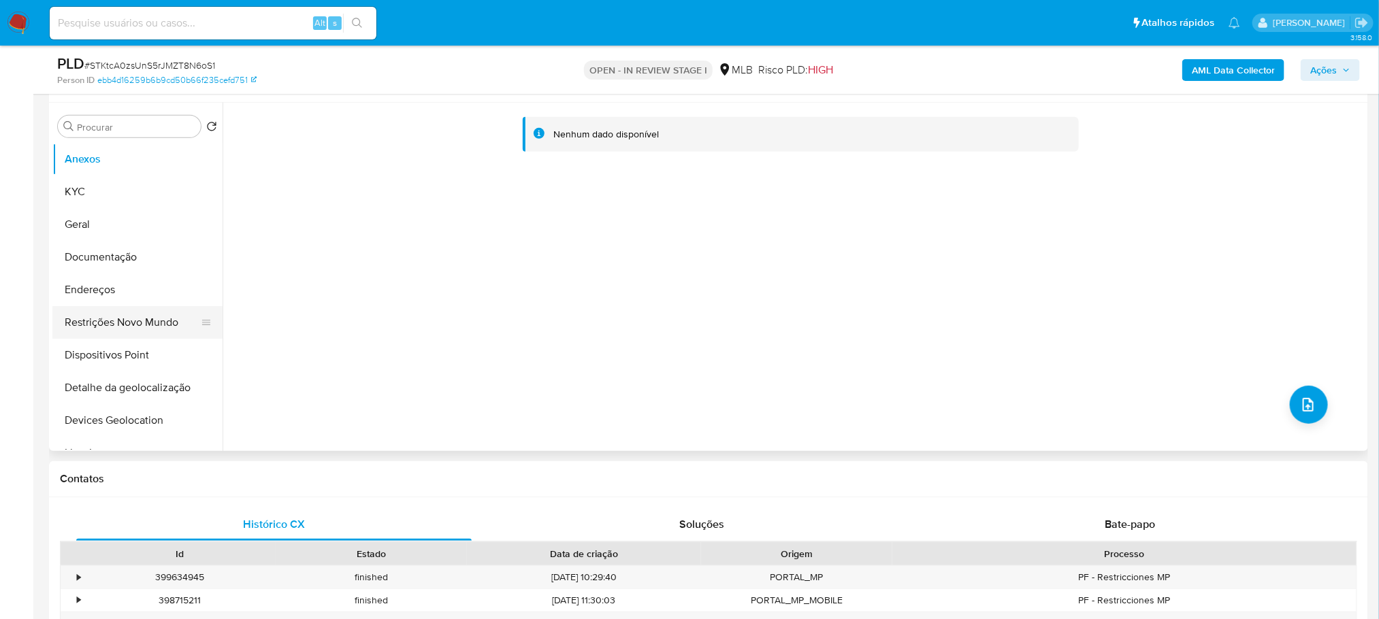
click at [90, 329] on button "Restrições Novo Mundo" at bounding box center [131, 322] width 159 height 33
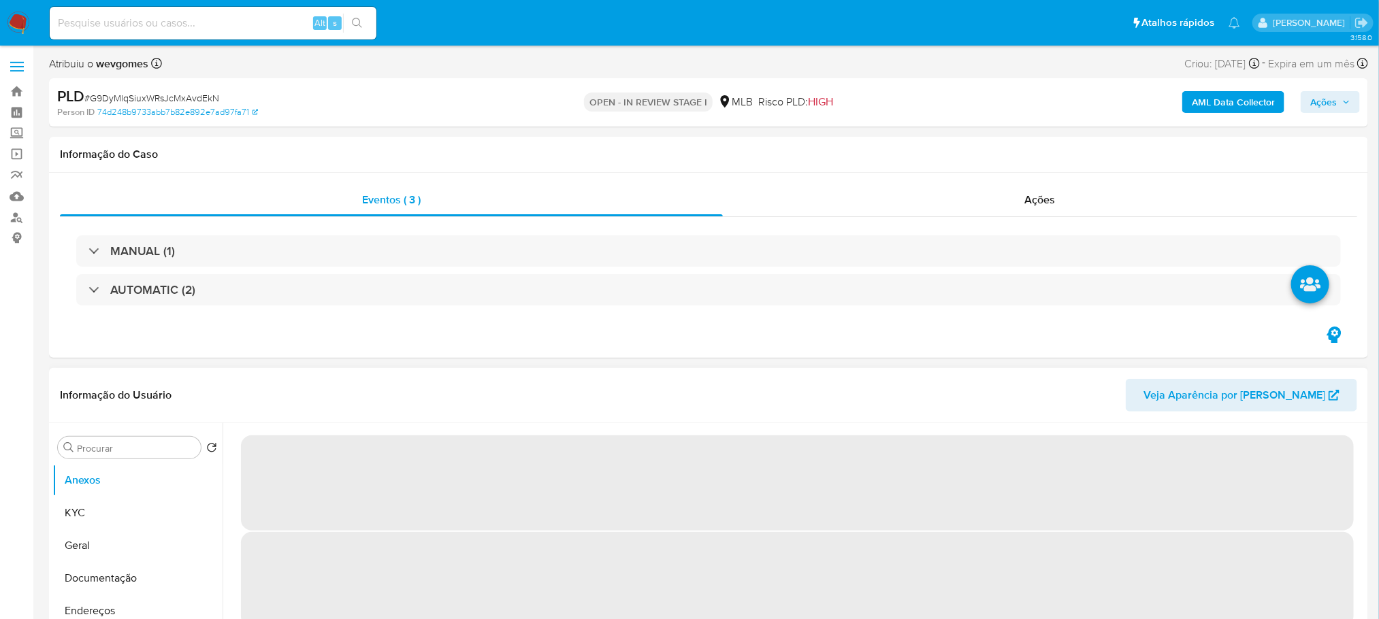
select select "10"
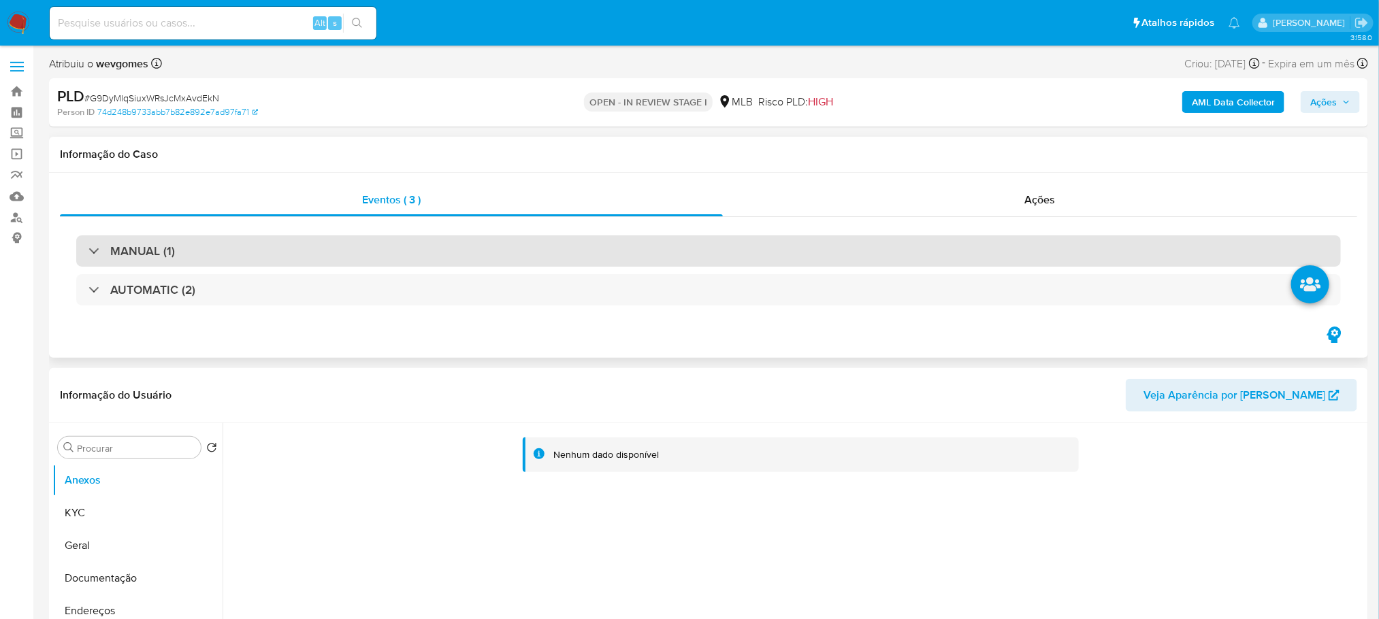
click at [320, 254] on div "MANUAL (1)" at bounding box center [708, 250] width 1264 height 31
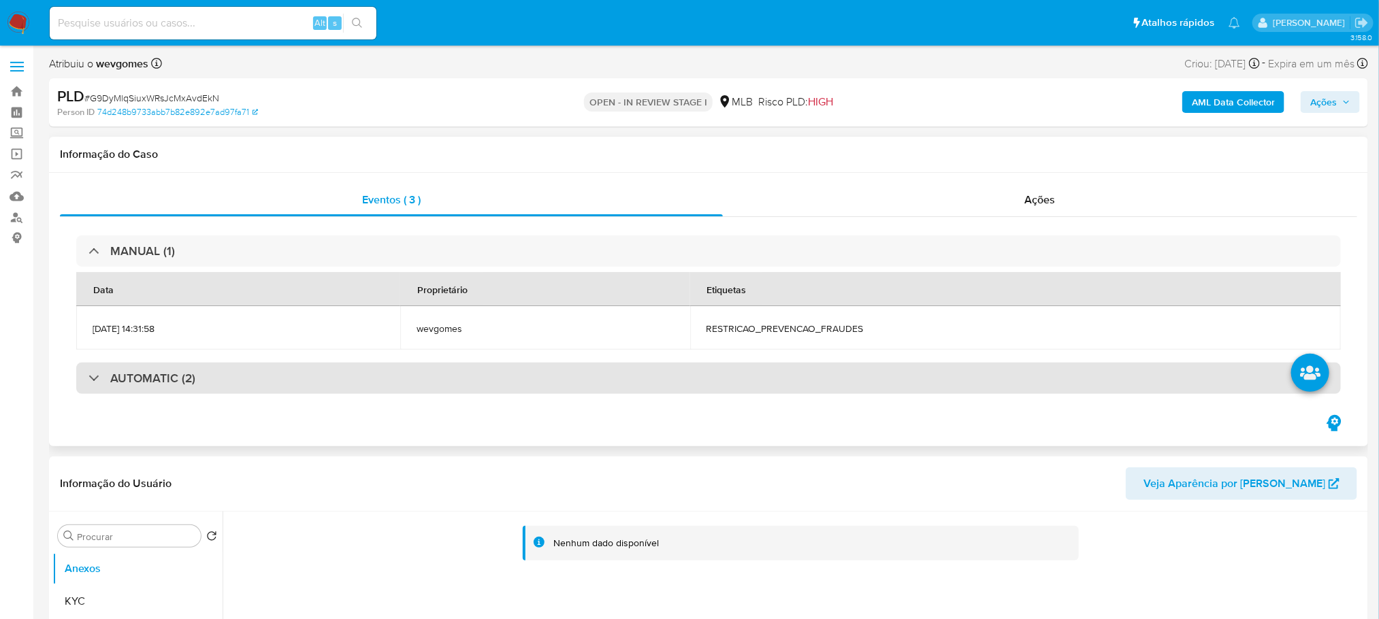
click at [354, 363] on div "AUTOMATIC (2)" at bounding box center [708, 378] width 1264 height 31
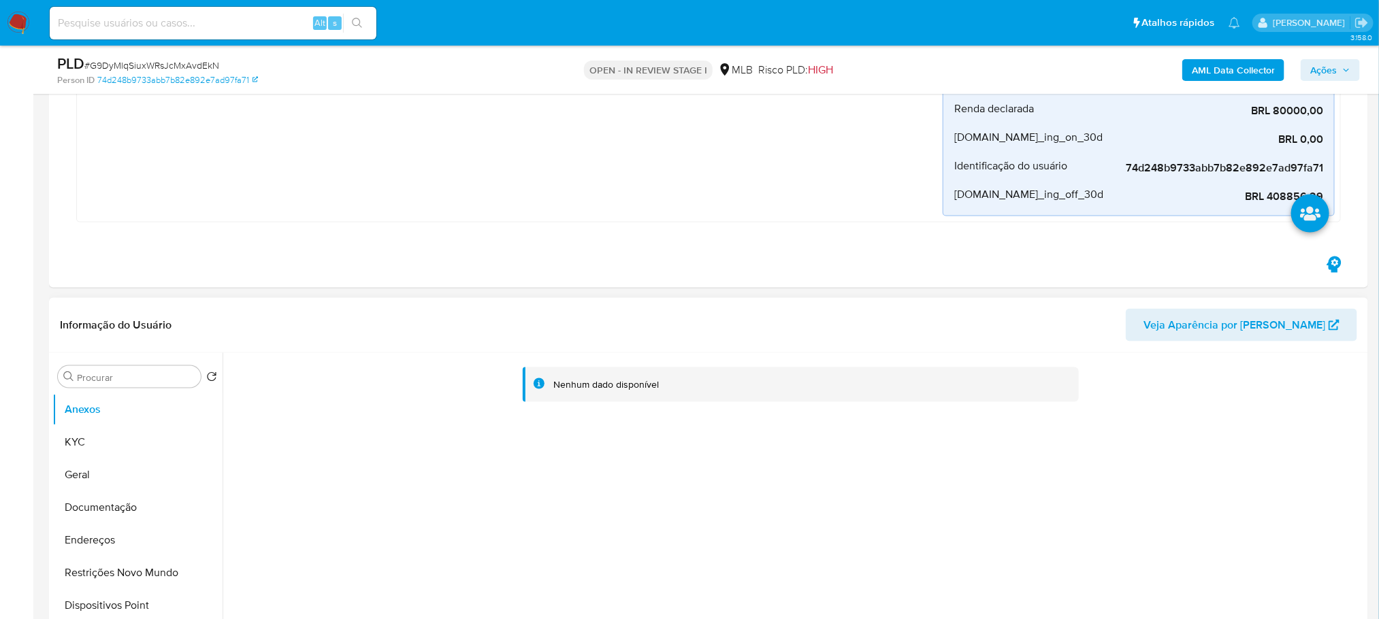
scroll to position [1089, 0]
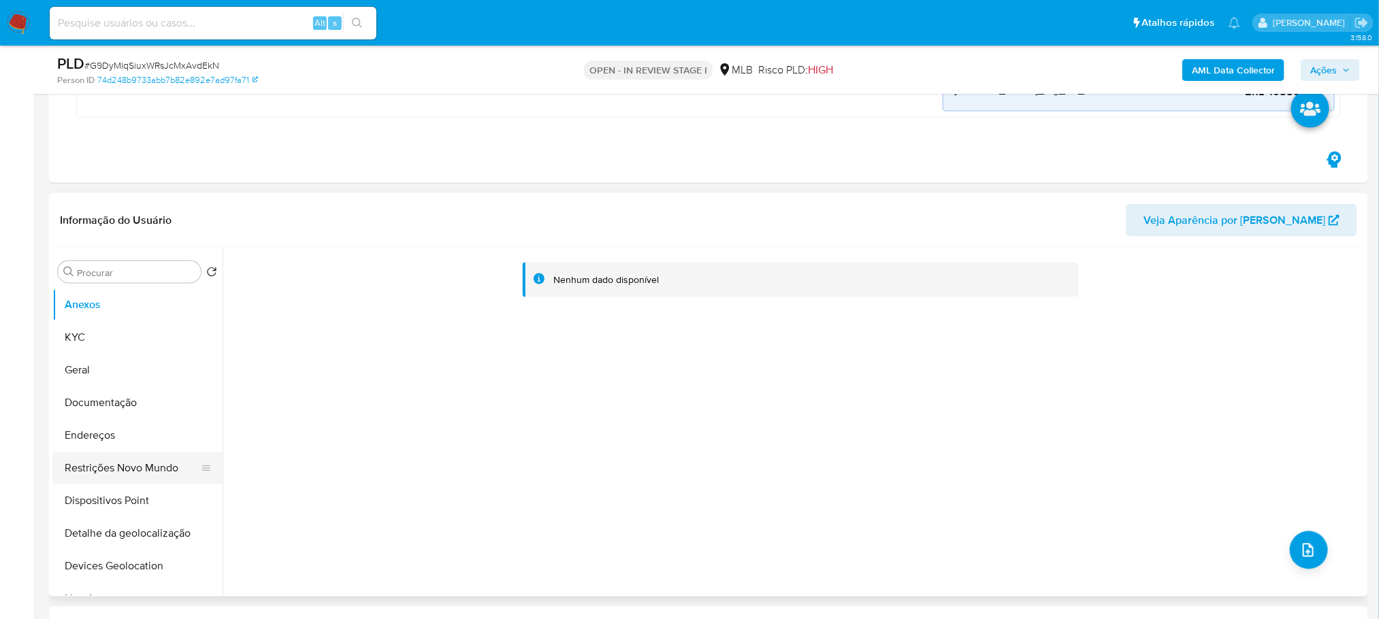
click at [93, 470] on button "Restrições Novo Mundo" at bounding box center [131, 468] width 159 height 33
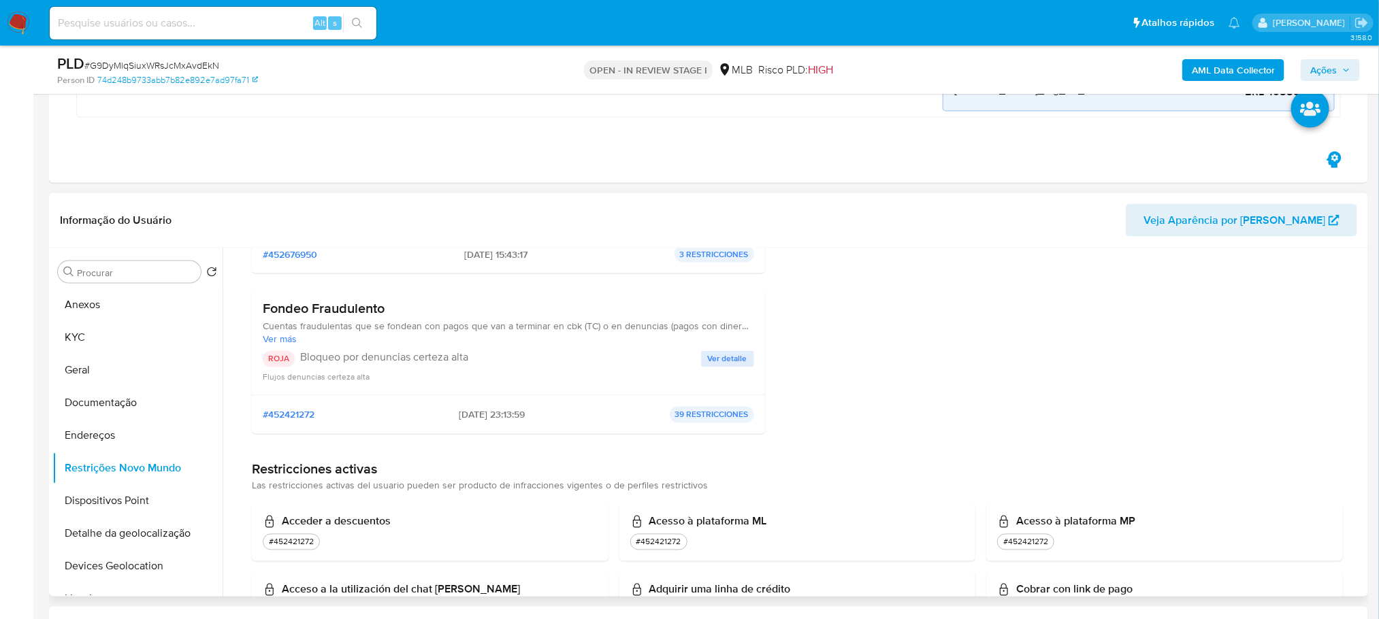
scroll to position [0, 0]
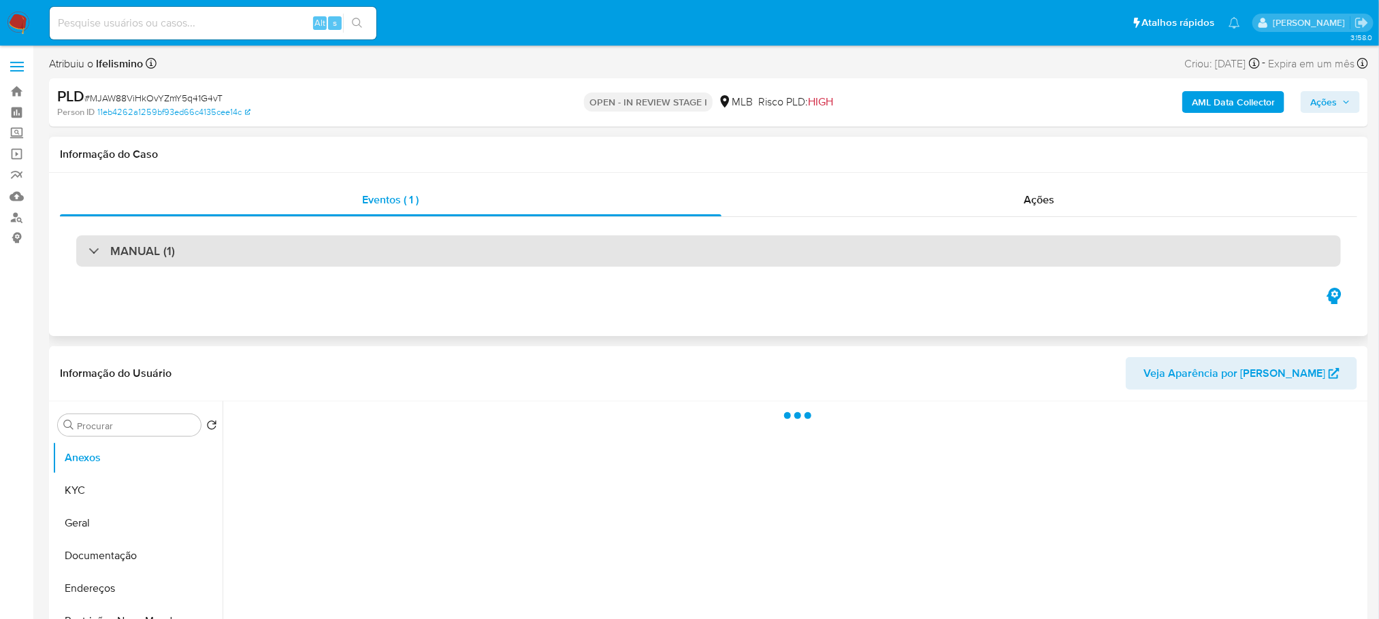
click at [470, 253] on div "MANUAL (1)" at bounding box center [708, 250] width 1264 height 31
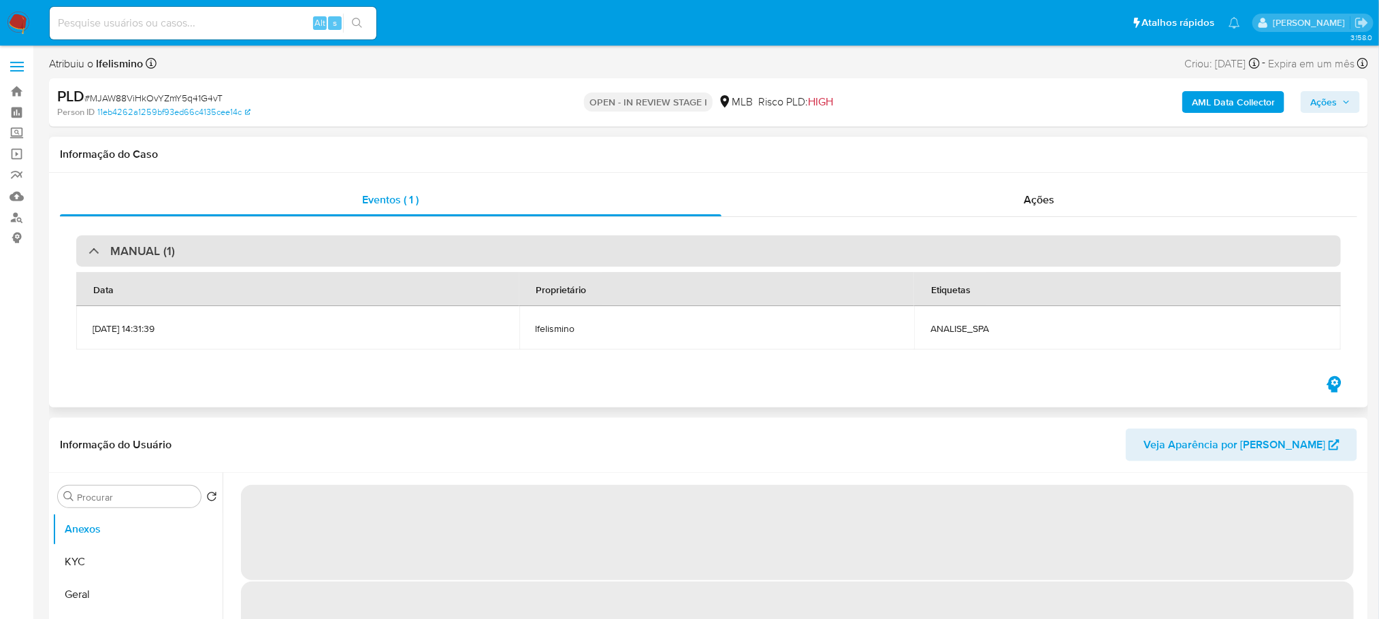
select select "10"
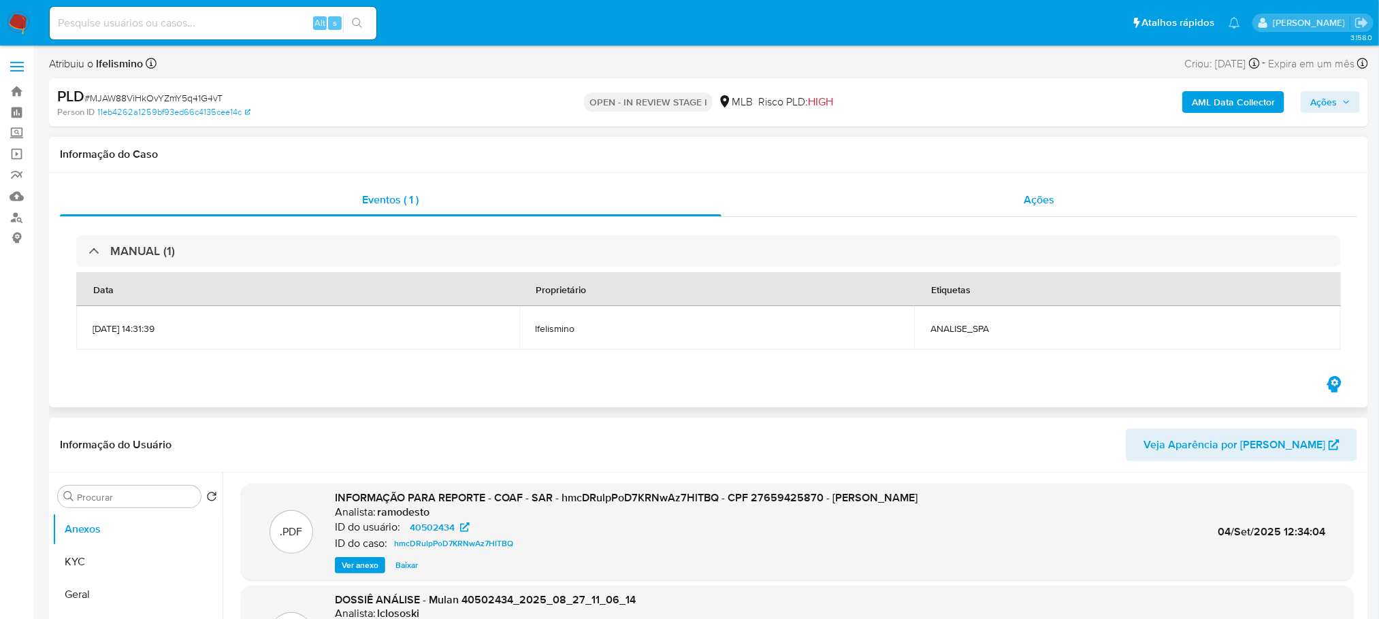
click at [792, 209] on div "Ações" at bounding box center [1039, 200] width 636 height 33
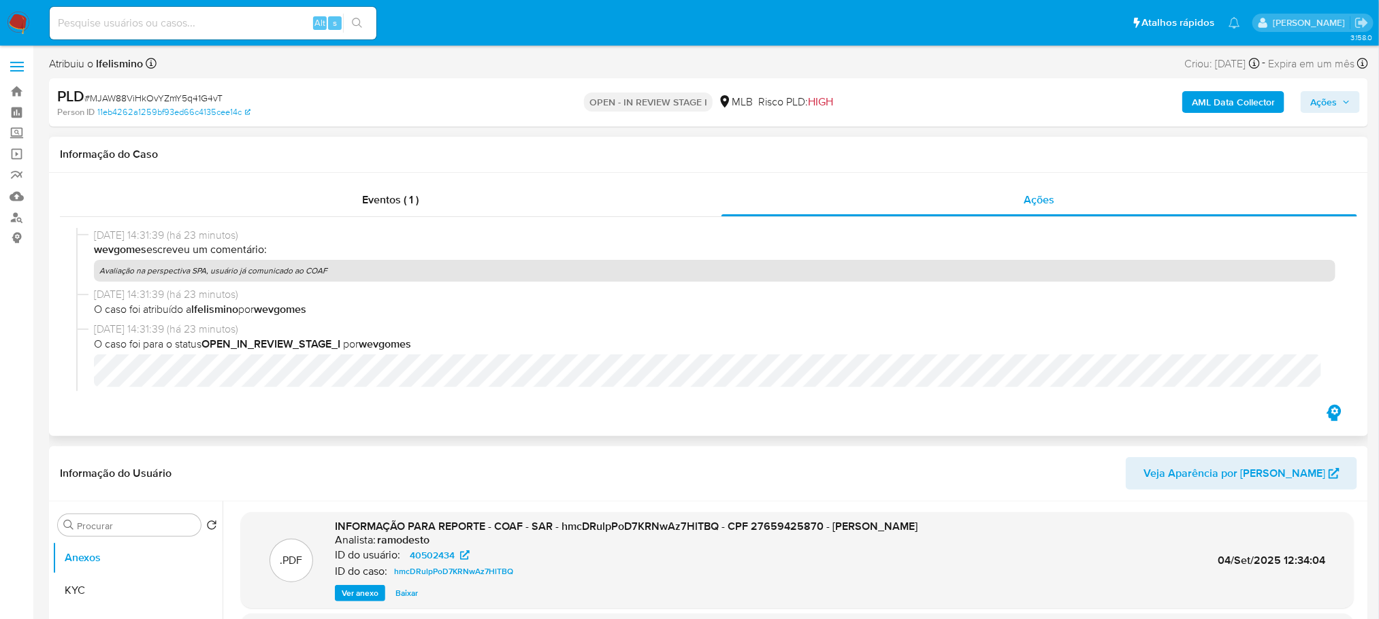
click at [188, 272] on p "Avaliação na perspectiva SPA, usuário já comunicado ao COAF" at bounding box center [714, 271] width 1241 height 22
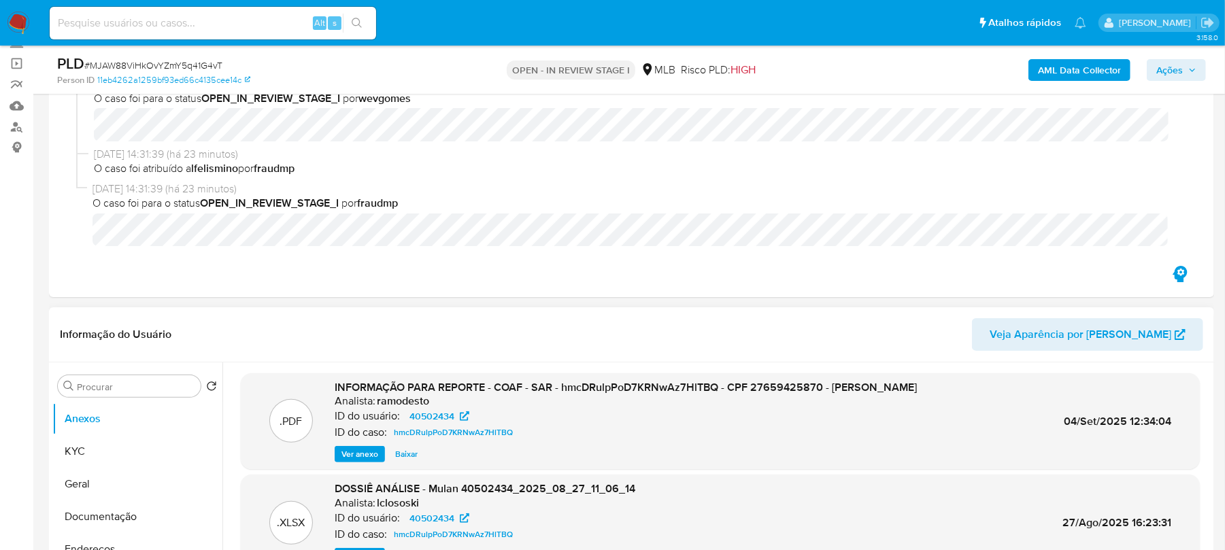
scroll to position [363, 0]
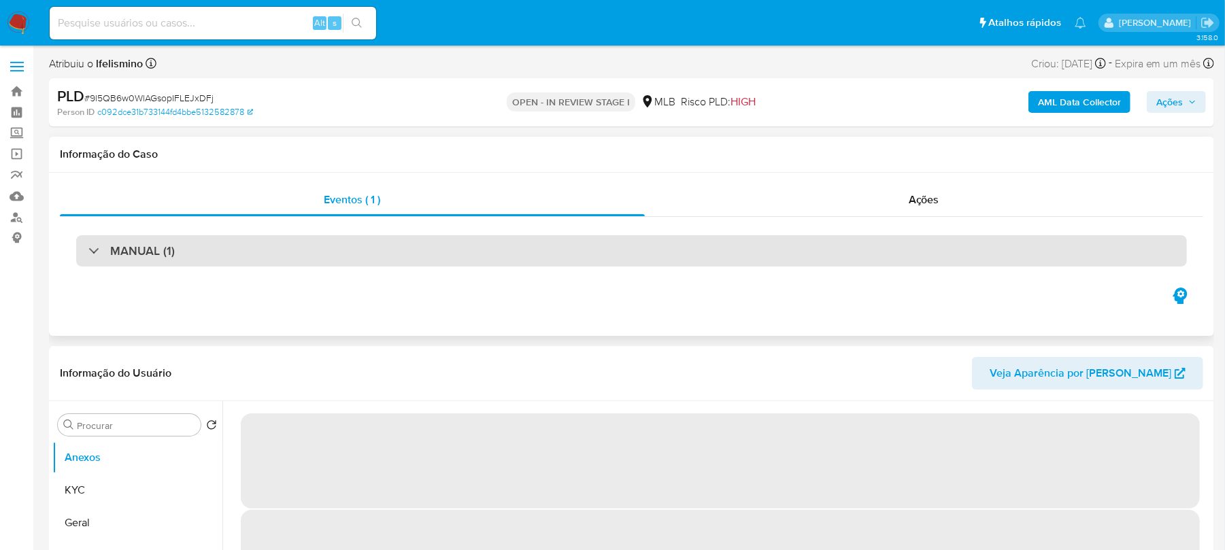
click at [474, 260] on div "MANUAL (1)" at bounding box center [631, 250] width 1111 height 31
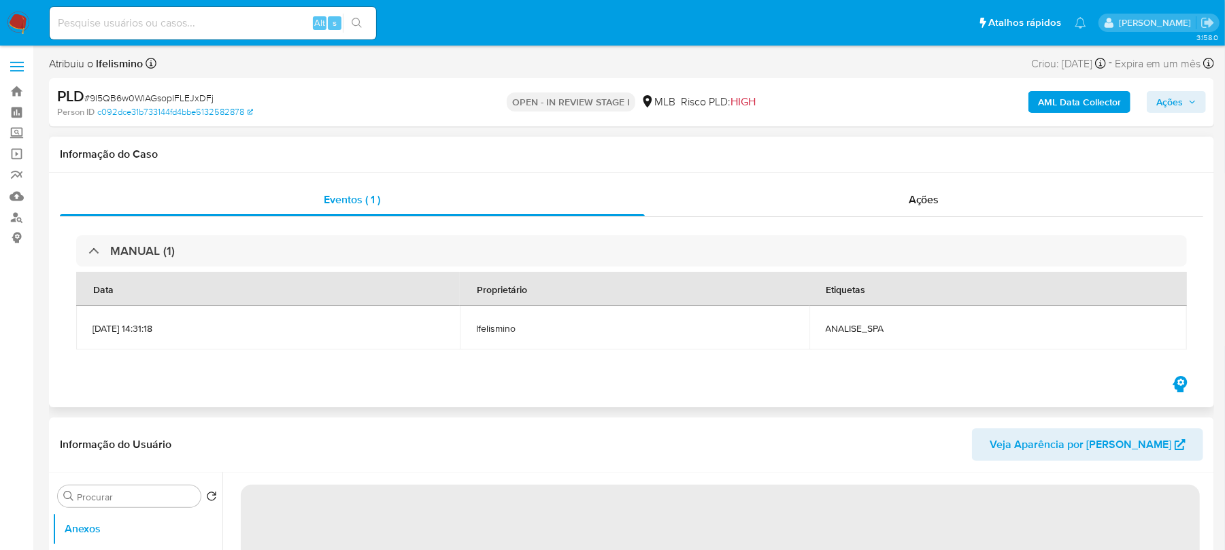
select select "10"
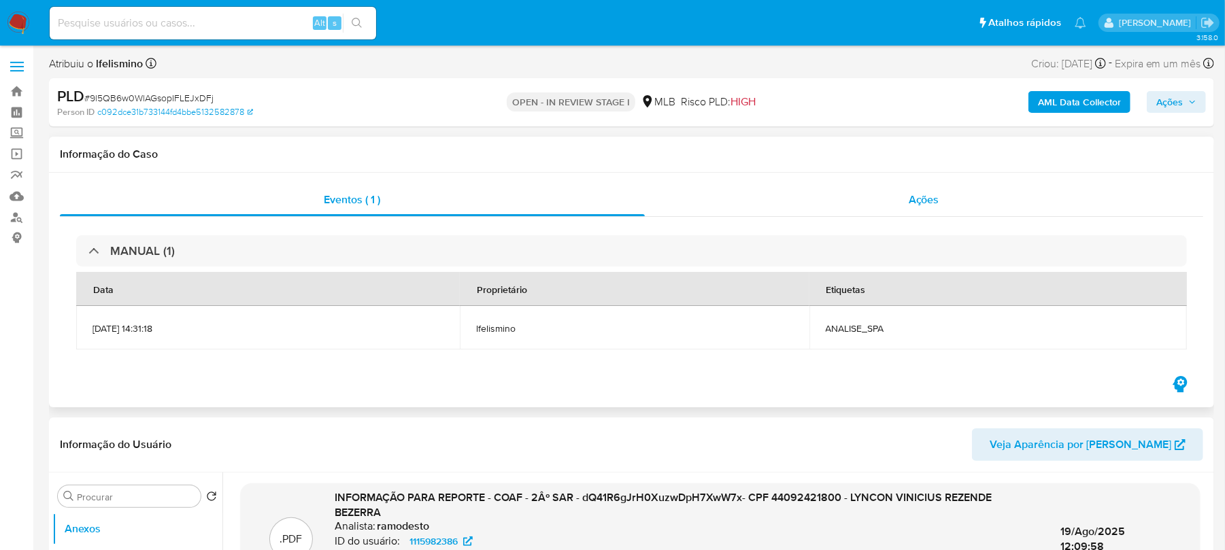
click at [752, 213] on div "Ações" at bounding box center [924, 200] width 559 height 33
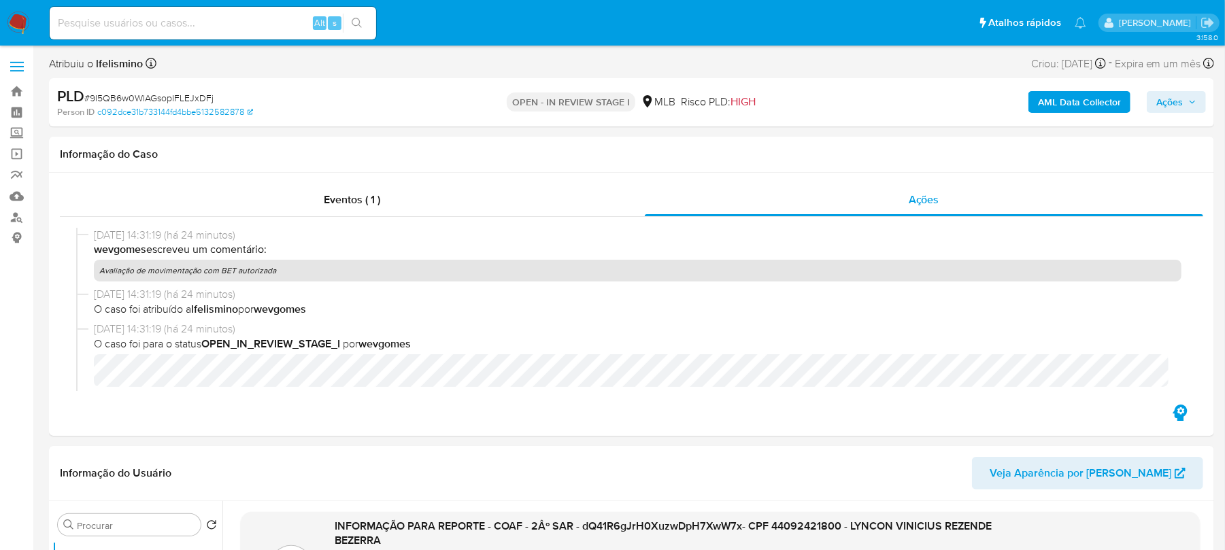
click at [178, 26] on input at bounding box center [213, 23] width 327 height 18
paste input "1719115412"
type input "1719115412"
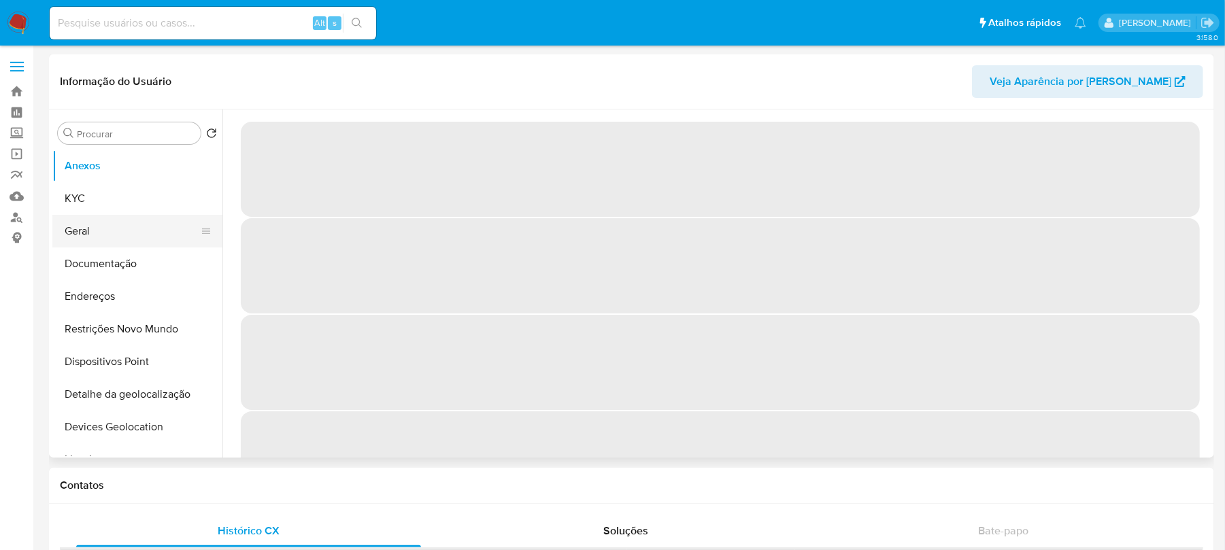
click at [80, 240] on button "Geral" at bounding box center [131, 231] width 159 height 33
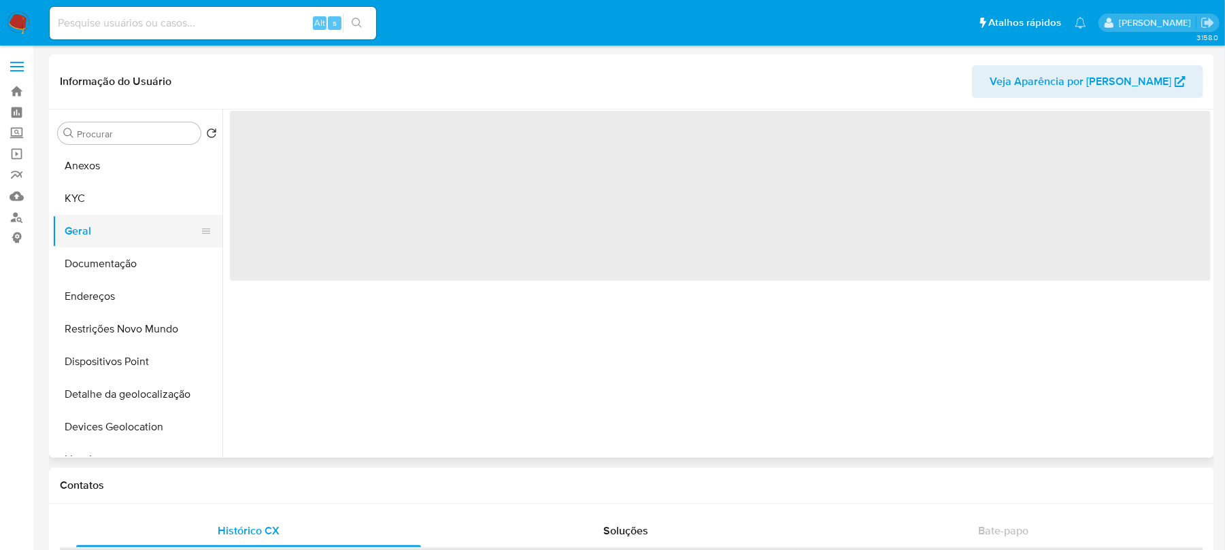
select select "10"
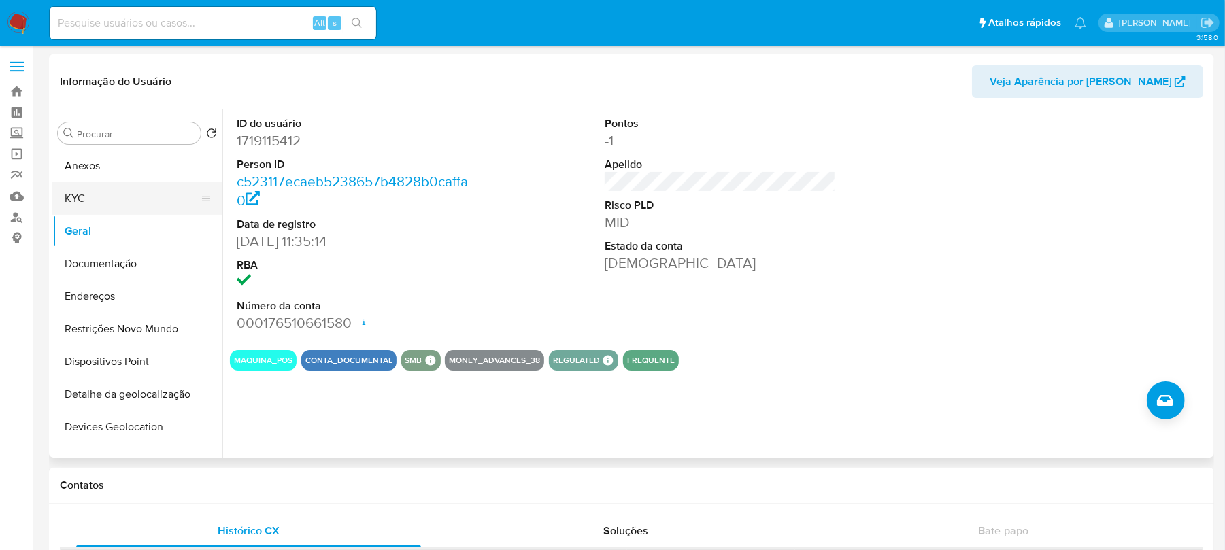
click at [112, 186] on button "KYC" at bounding box center [131, 198] width 159 height 33
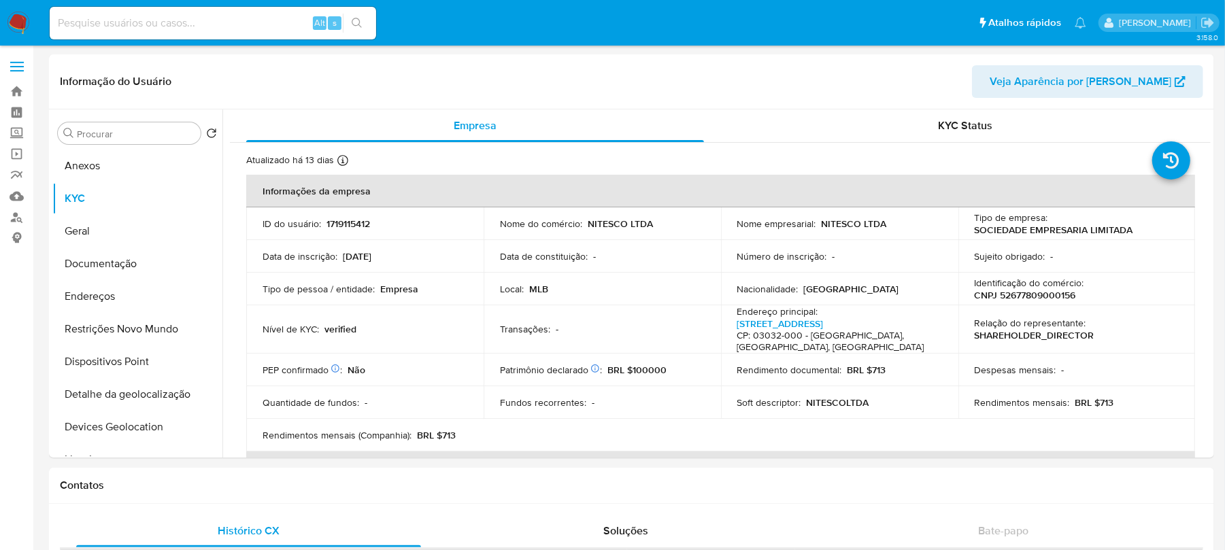
click at [175, 28] on input at bounding box center [213, 23] width 327 height 18
paste input "1719115412"
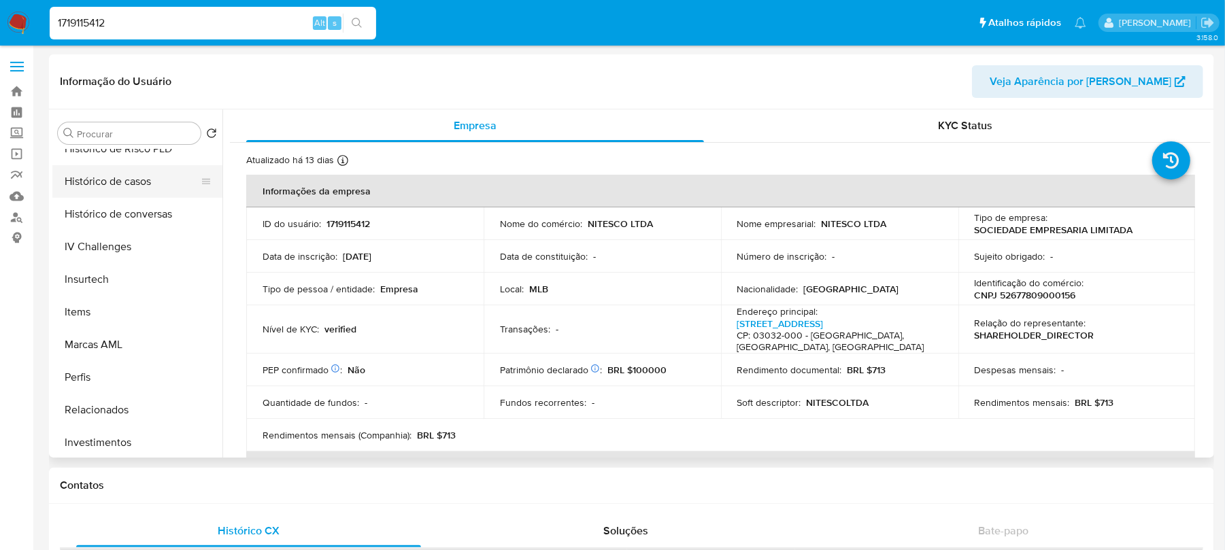
click at [91, 189] on button "Histórico de casos" at bounding box center [131, 181] width 159 height 33
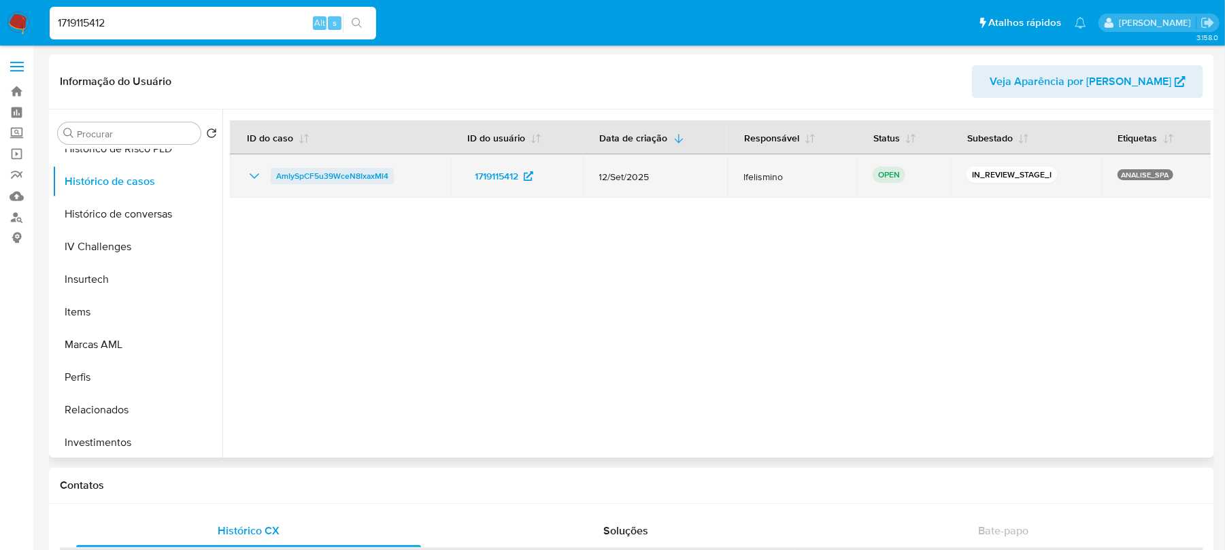
click at [333, 177] on span "AmIySpCF5u39WceN8IxaxMl4" at bounding box center [332, 176] width 112 height 16
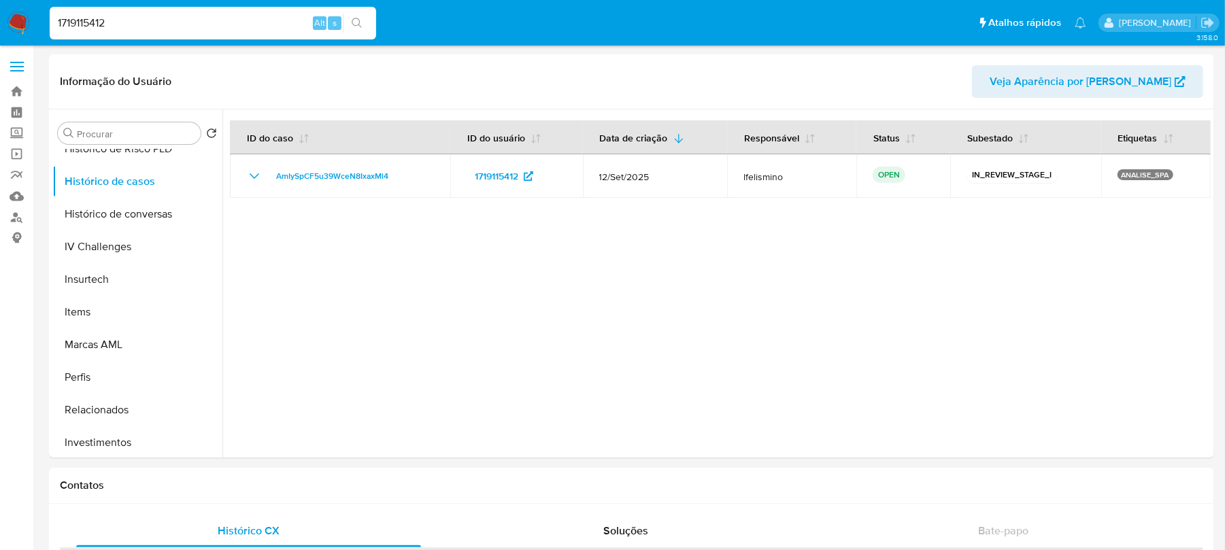
click at [150, 26] on input "1719115412" at bounding box center [213, 23] width 327 height 18
paste input "116318408"
type input "1116318408"
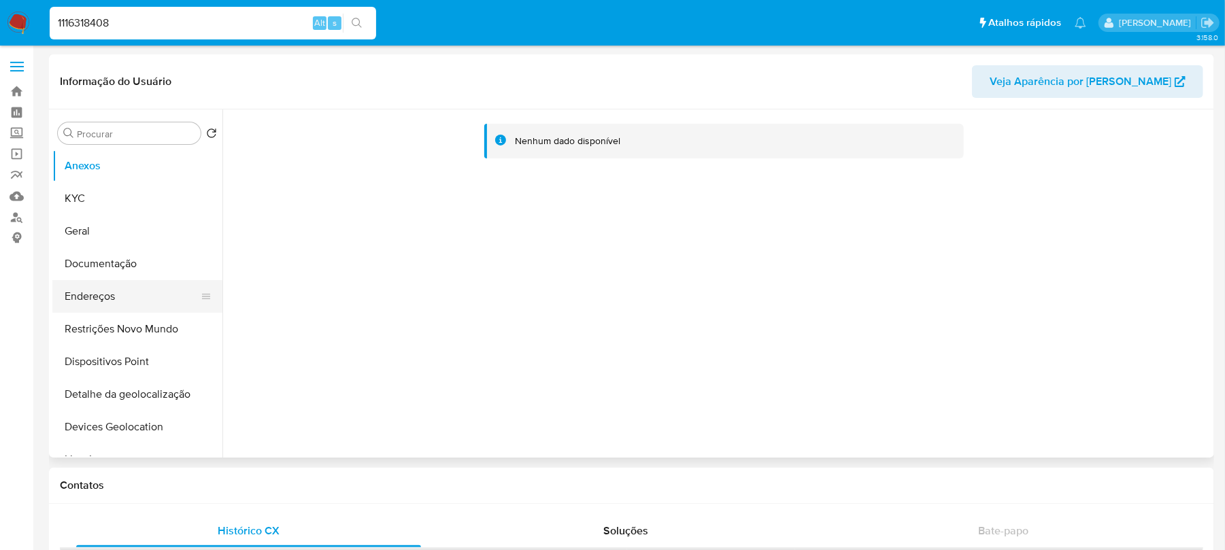
select select "10"
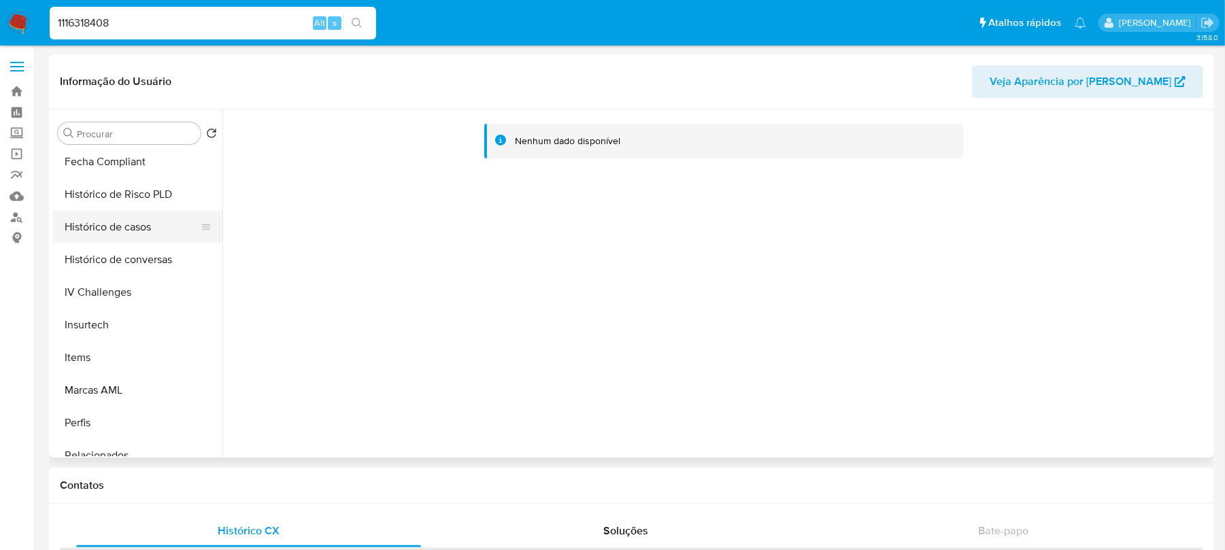
scroll to position [518, 0]
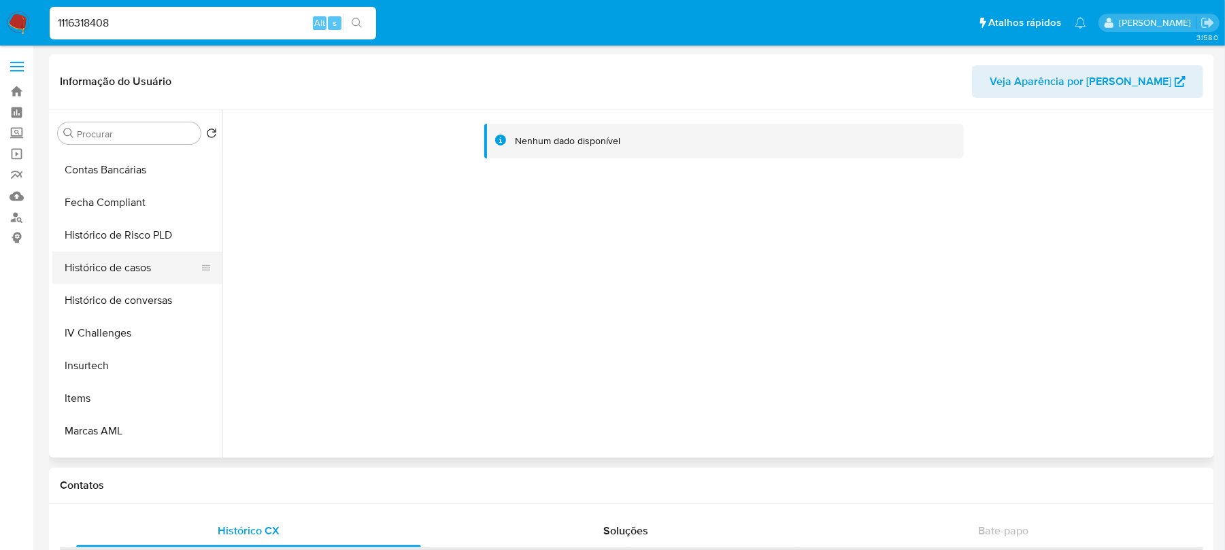
click at [95, 267] on button "Histórico de casos" at bounding box center [131, 268] width 159 height 33
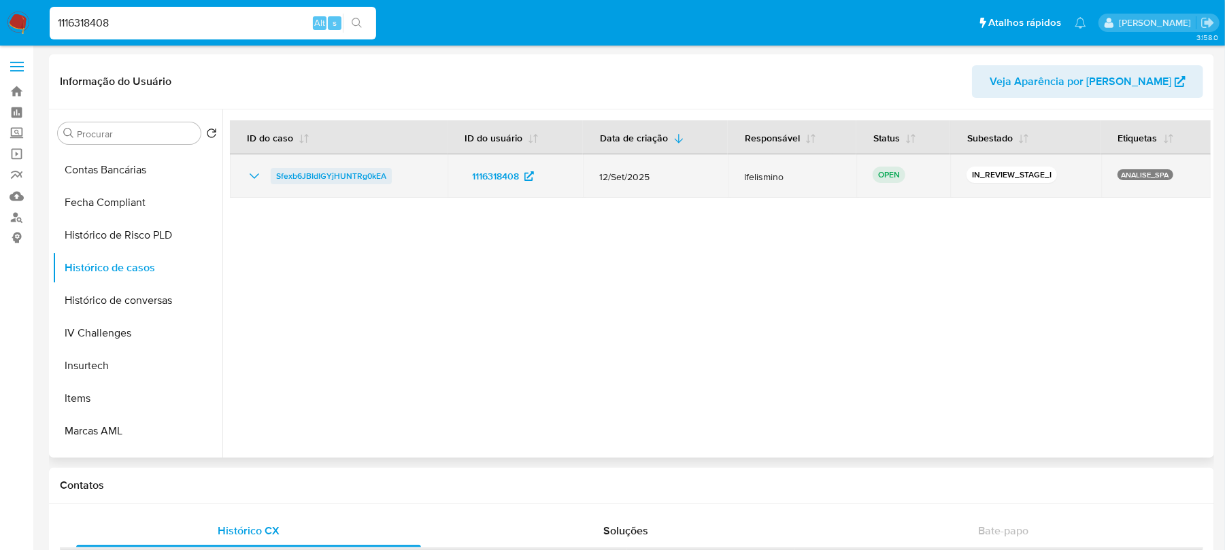
click at [324, 181] on span "Sfexb6JBIdIGYjHUNTRg0kEA" at bounding box center [331, 176] width 110 height 16
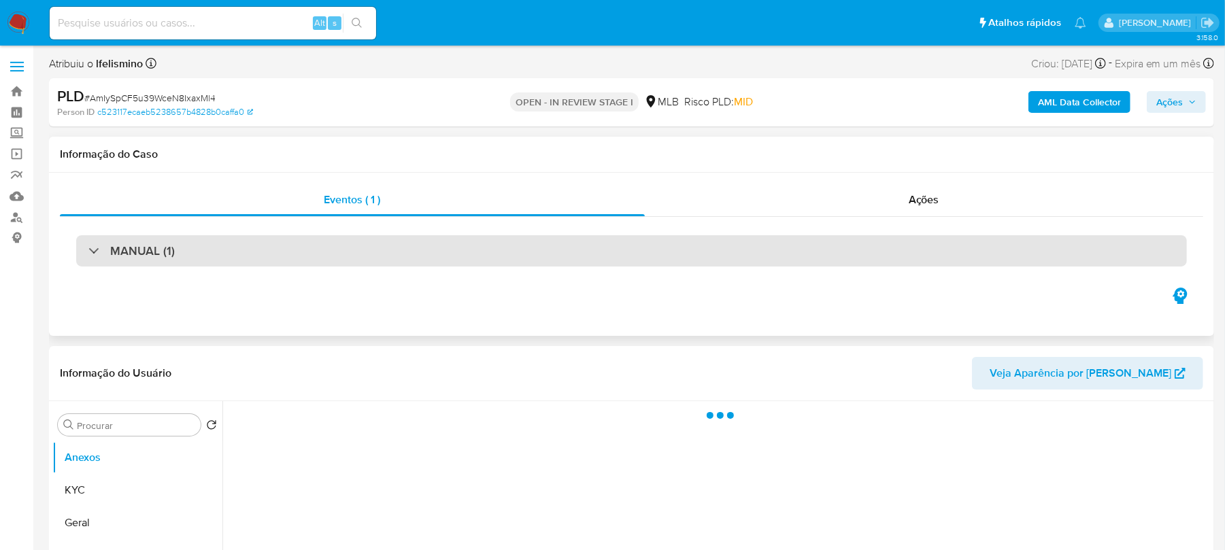
click at [359, 257] on div "MANUAL (1)" at bounding box center [631, 250] width 1111 height 31
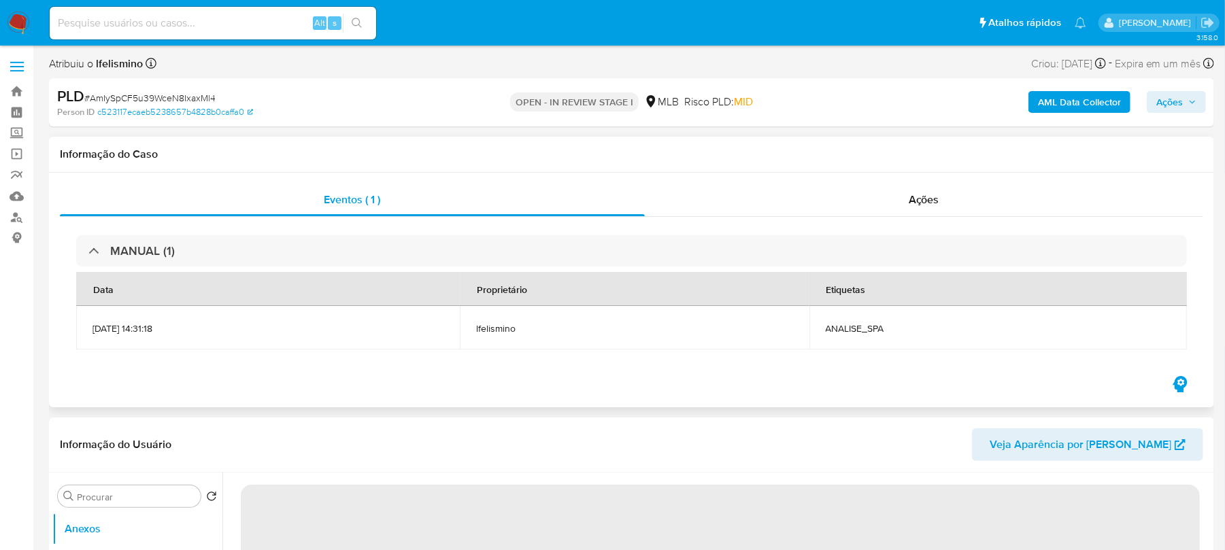
select select "10"
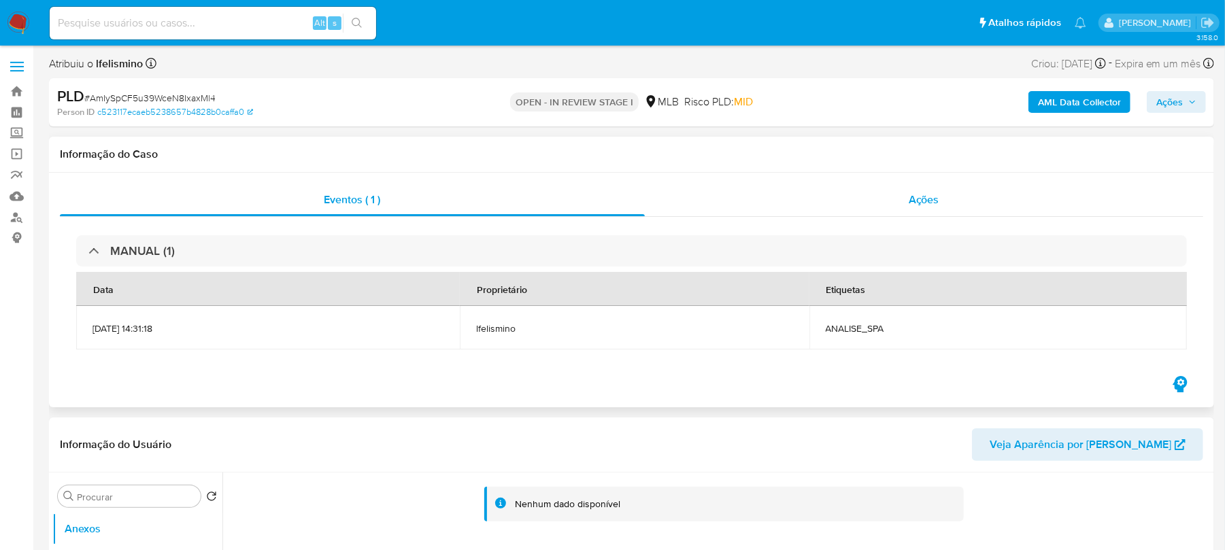
click at [713, 208] on div "Ações" at bounding box center [924, 200] width 559 height 33
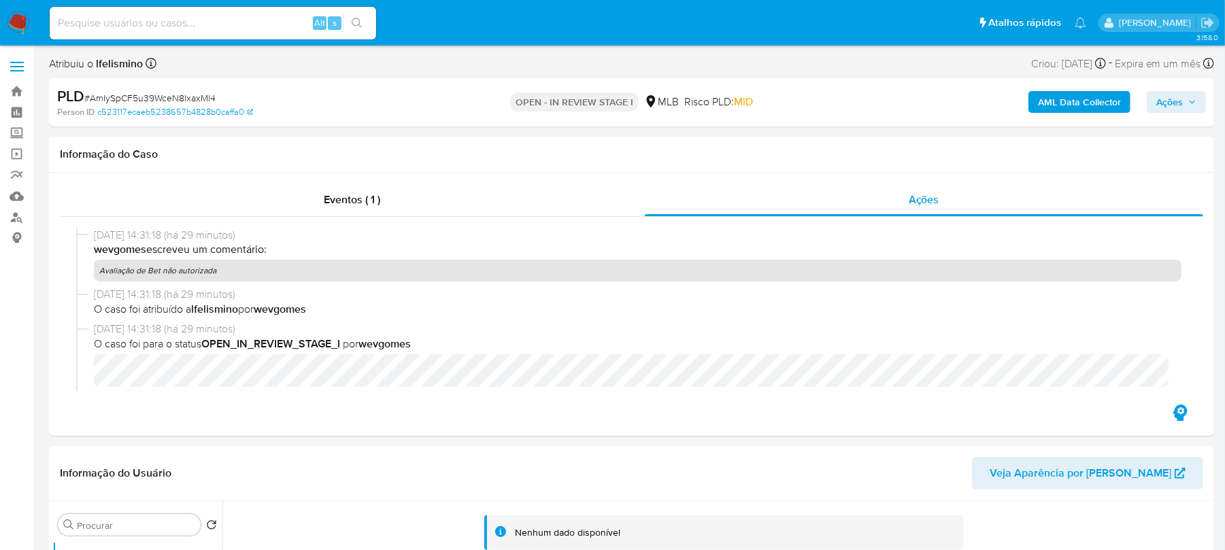
click at [139, 20] on input at bounding box center [213, 23] width 327 height 18
paste input "1765797859"
type input "1765797859"
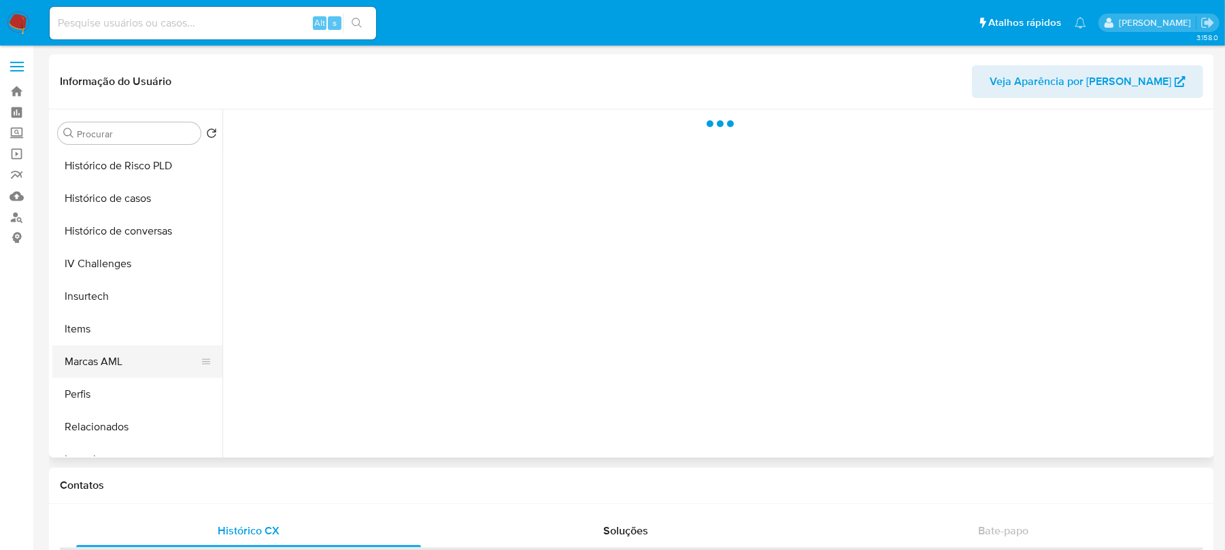
scroll to position [605, 0]
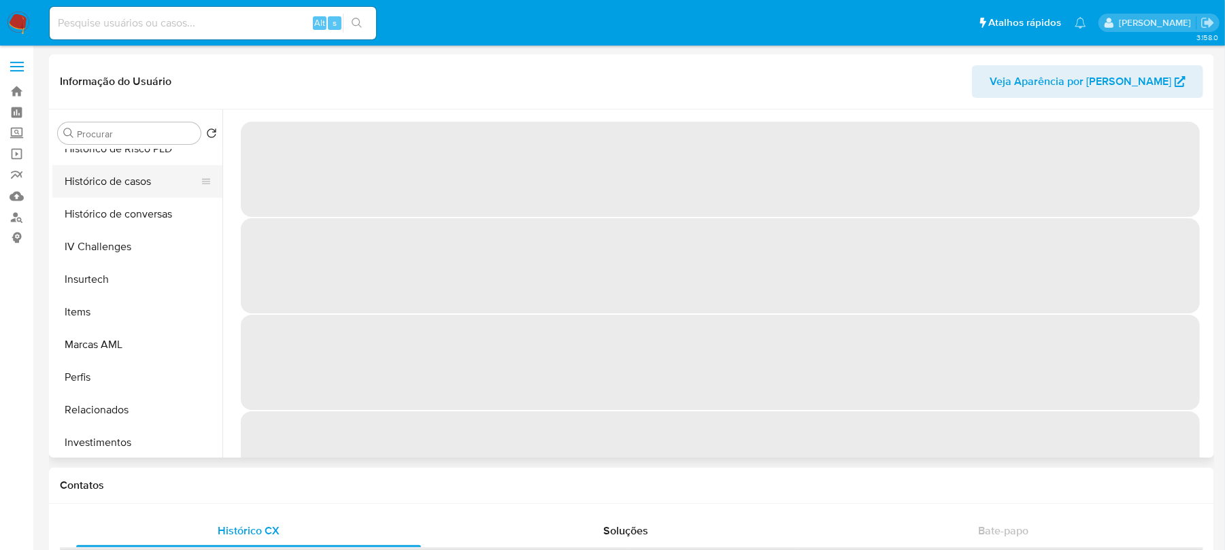
click at [95, 185] on button "Histórico de casos" at bounding box center [131, 181] width 159 height 33
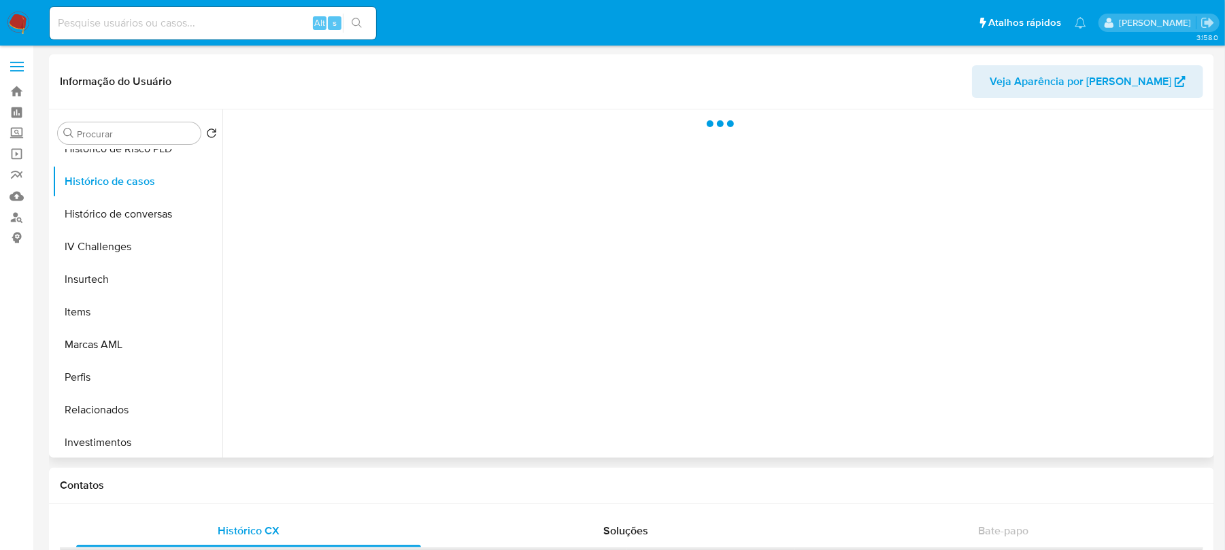
select select "10"
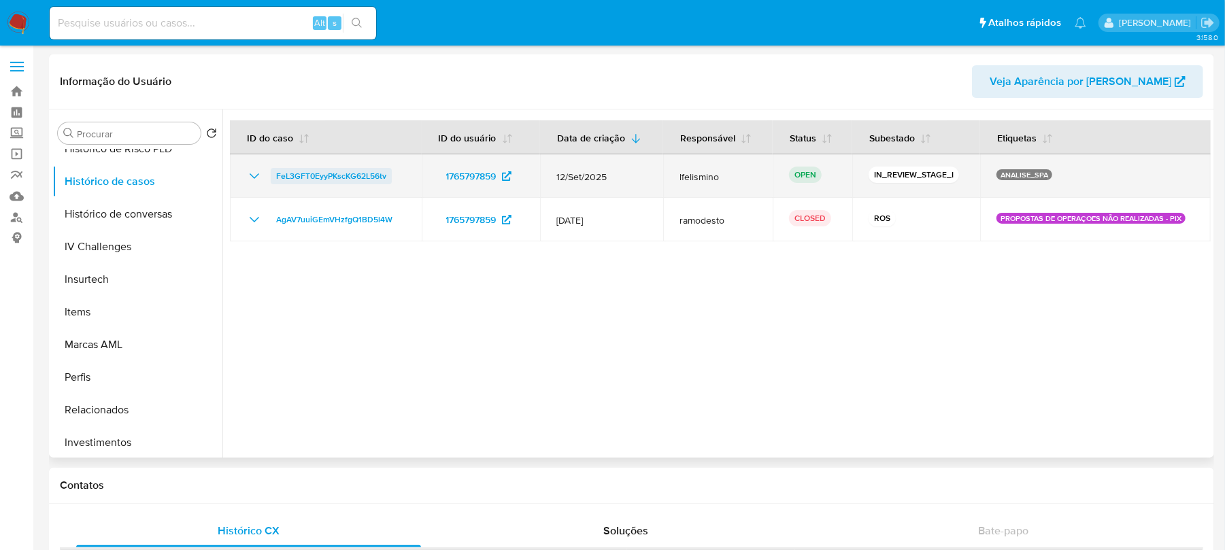
click at [314, 177] on span "FeL3GFT0EyyPKscKG62L56tv" at bounding box center [331, 176] width 110 height 16
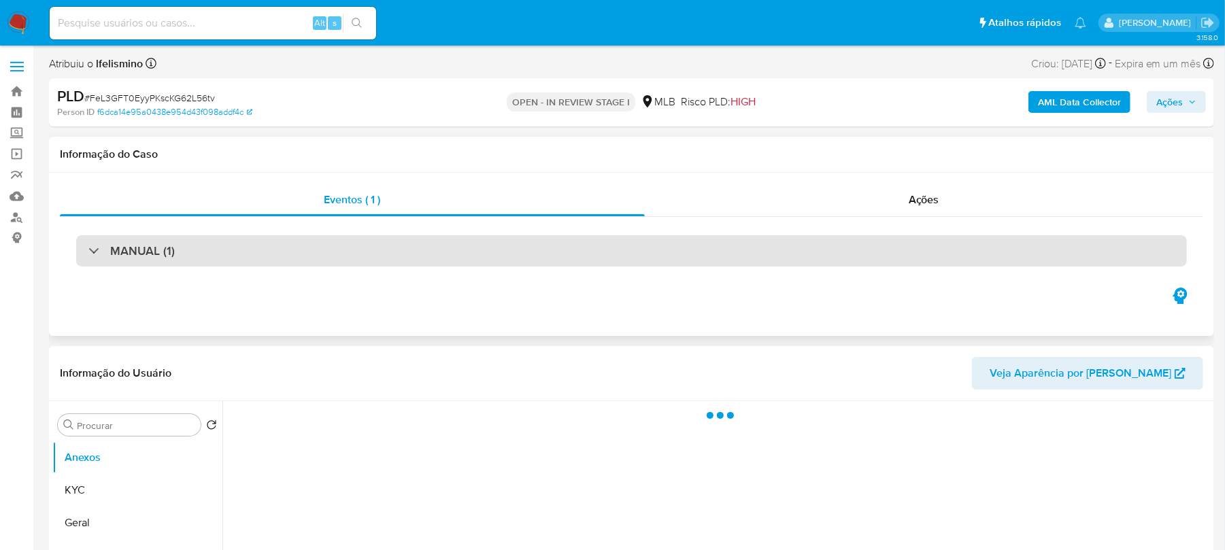
click at [256, 261] on div "MANUAL (1)" at bounding box center [631, 250] width 1111 height 31
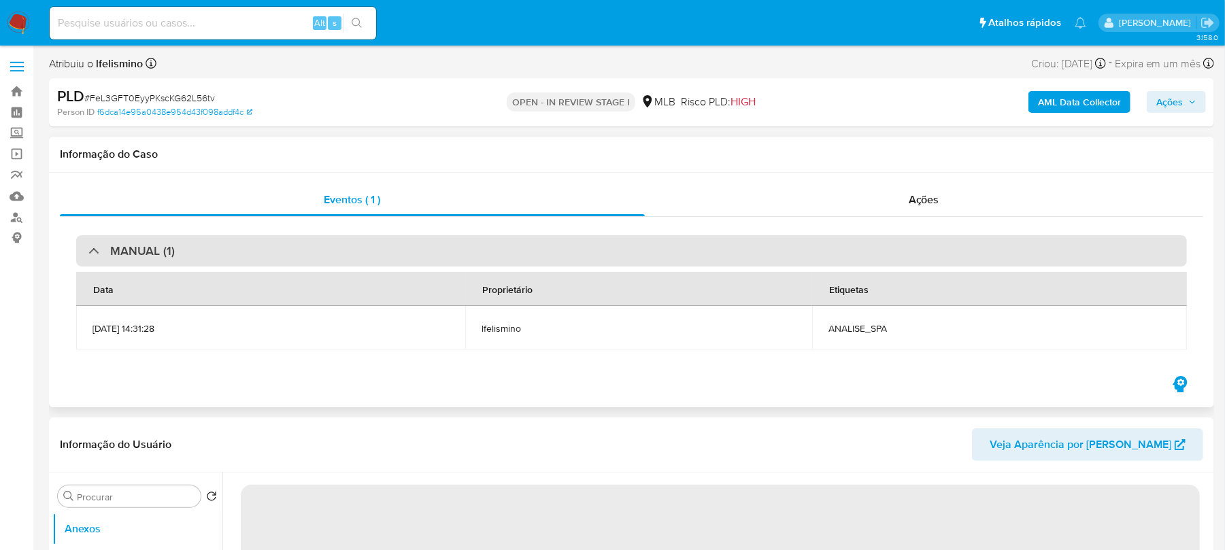
select select "10"
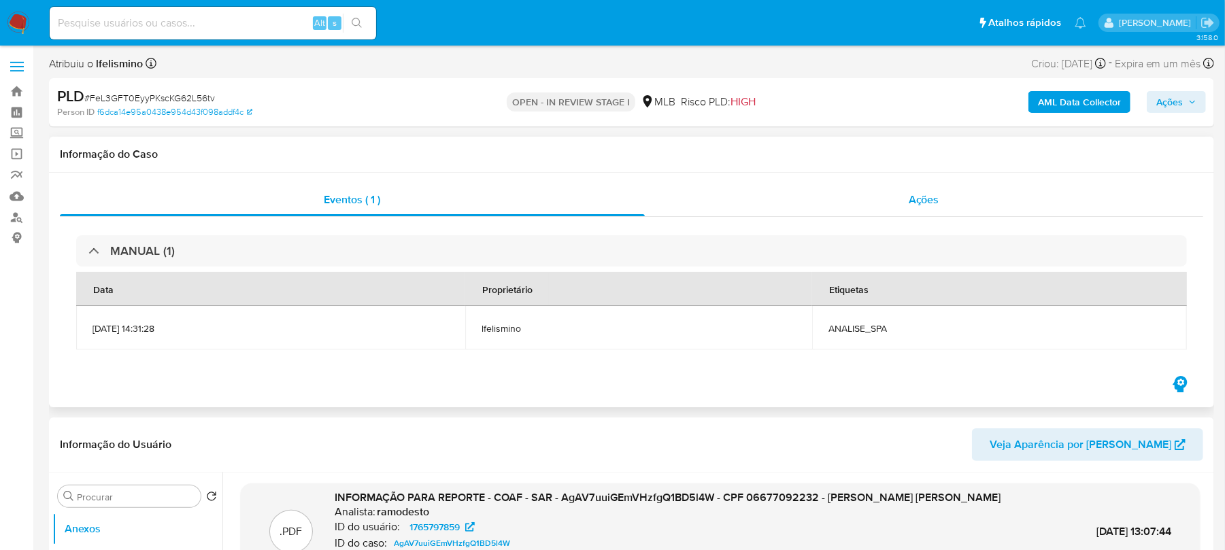
click at [689, 213] on div "Ações" at bounding box center [924, 200] width 559 height 33
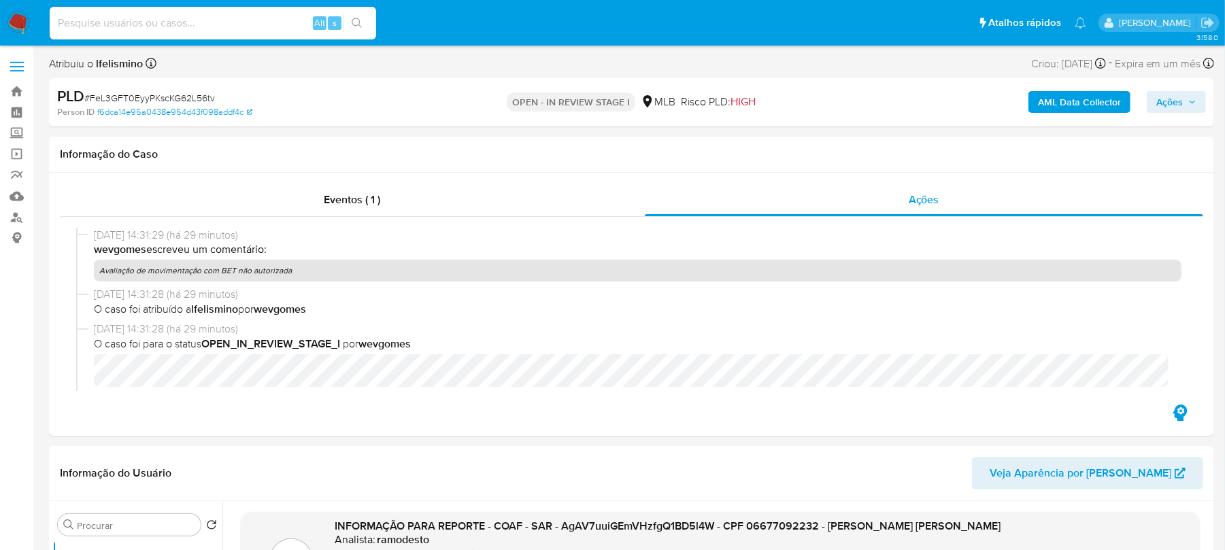
click at [159, 15] on input at bounding box center [213, 23] width 327 height 18
paste input "119011306"
type input "119011306"
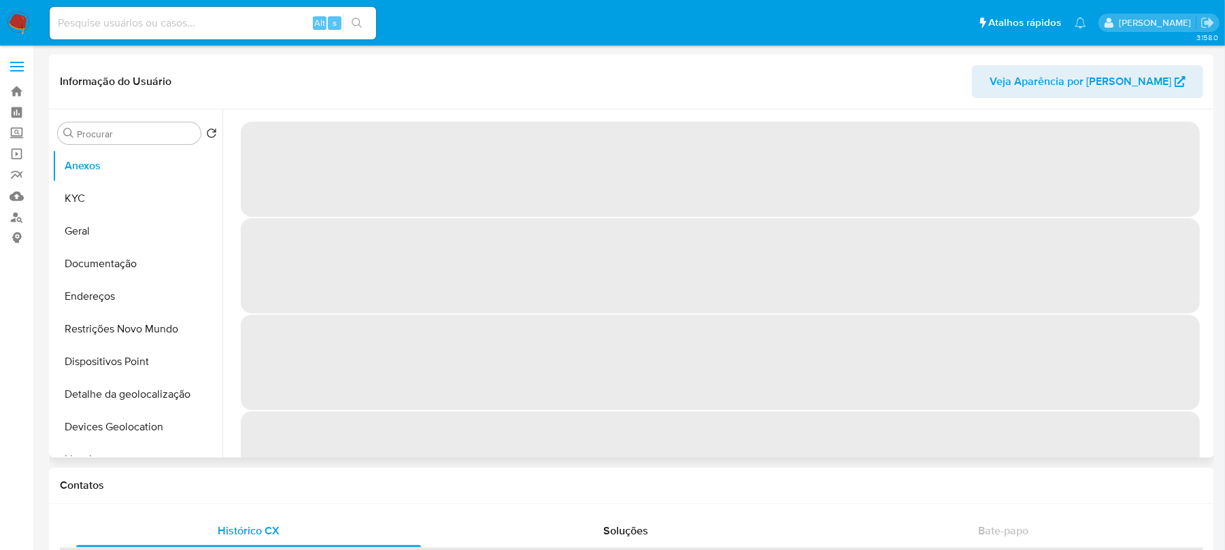
select select "10"
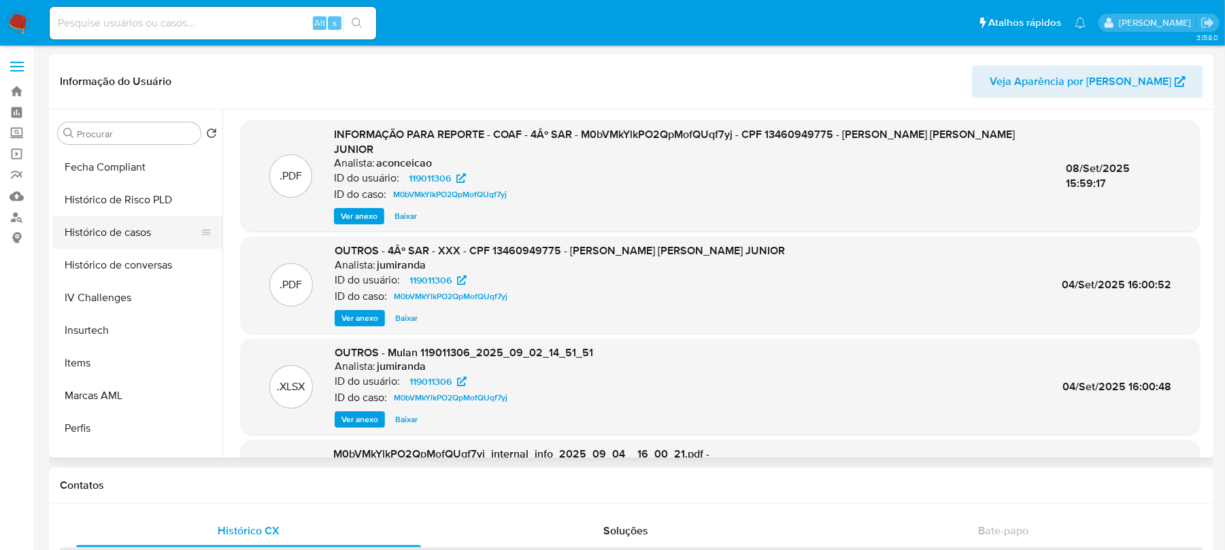
scroll to position [518, 0]
click at [90, 270] on button "Histórico de casos" at bounding box center [131, 268] width 159 height 33
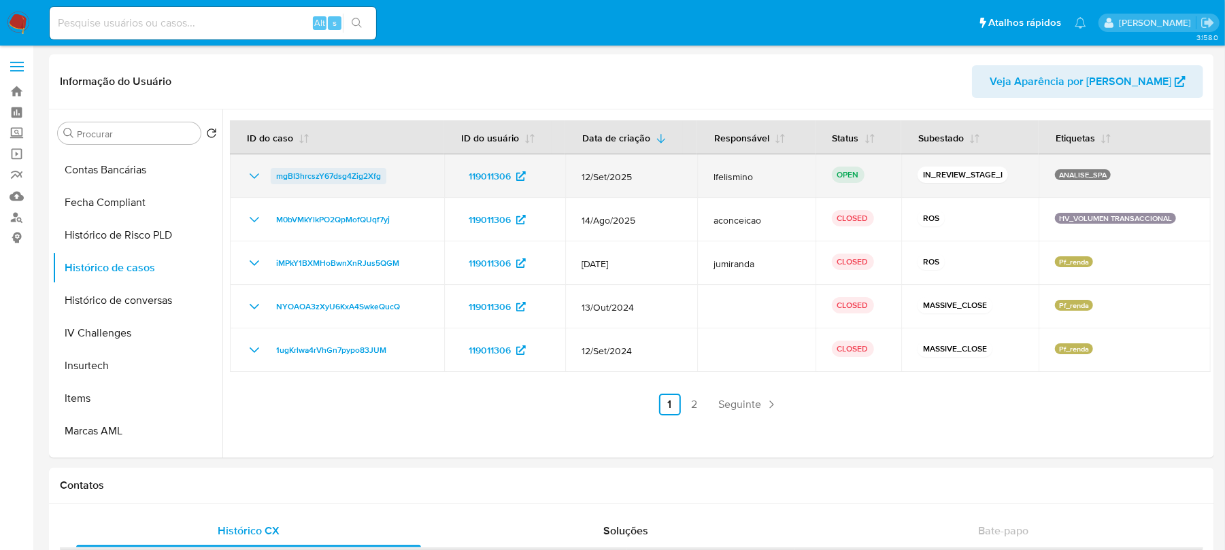
click at [333, 178] on span "mgBI3hrcszY67dsg4Zig2Xfg" at bounding box center [328, 176] width 105 height 16
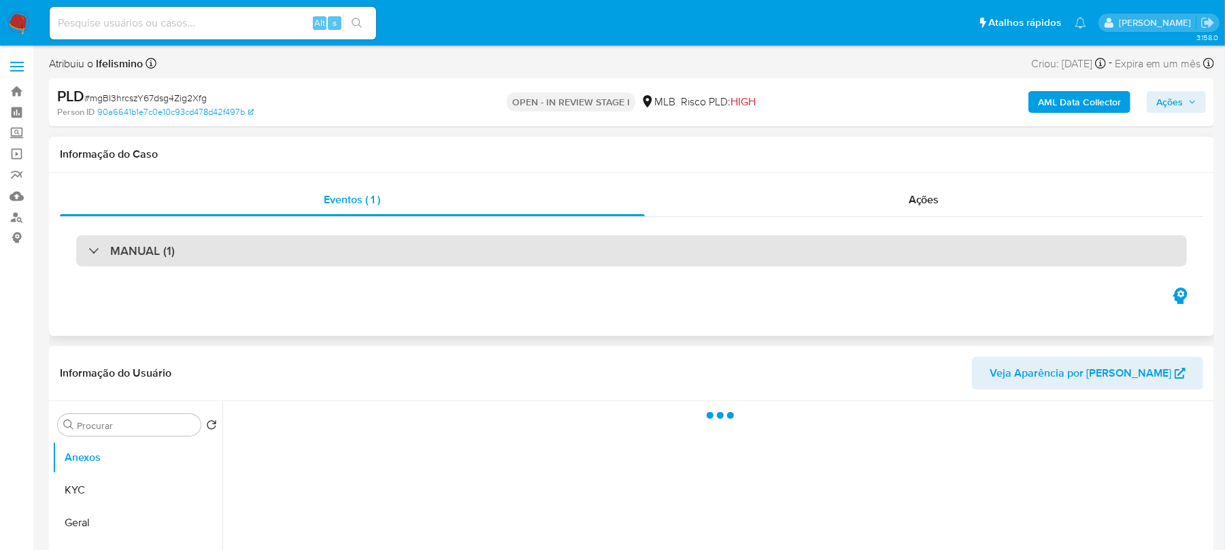
click at [346, 254] on div "MANUAL (1)" at bounding box center [631, 250] width 1111 height 31
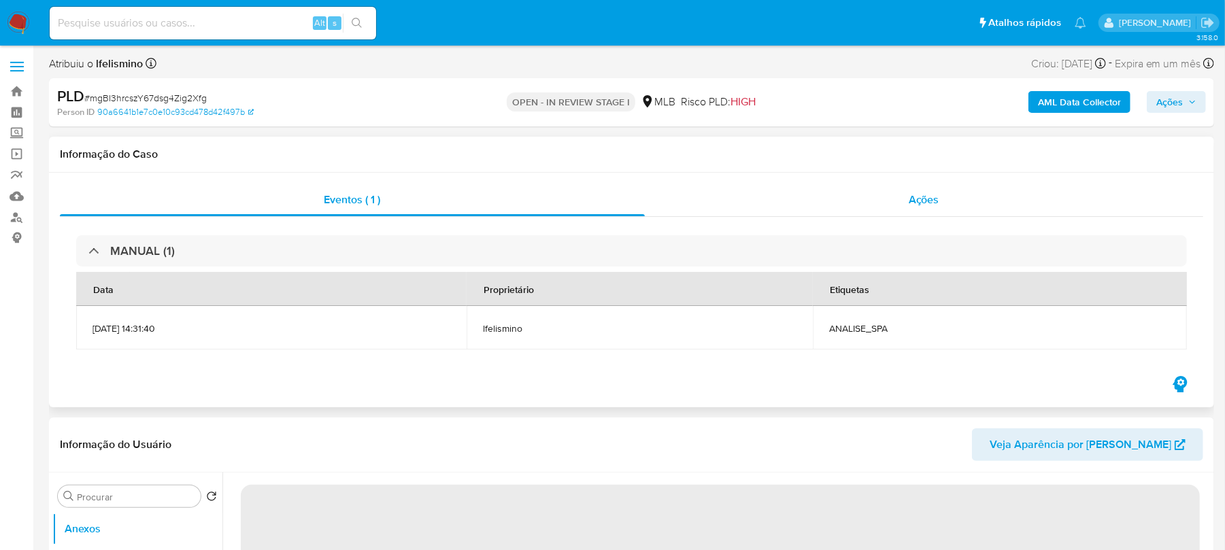
select select "10"
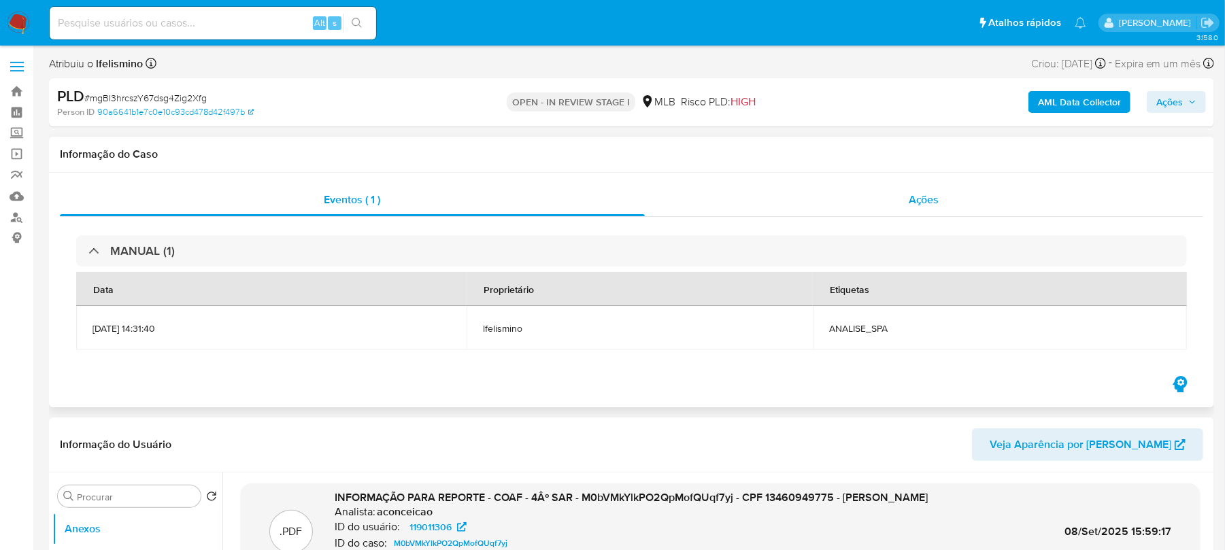
click at [757, 204] on div "Ações" at bounding box center [924, 200] width 559 height 33
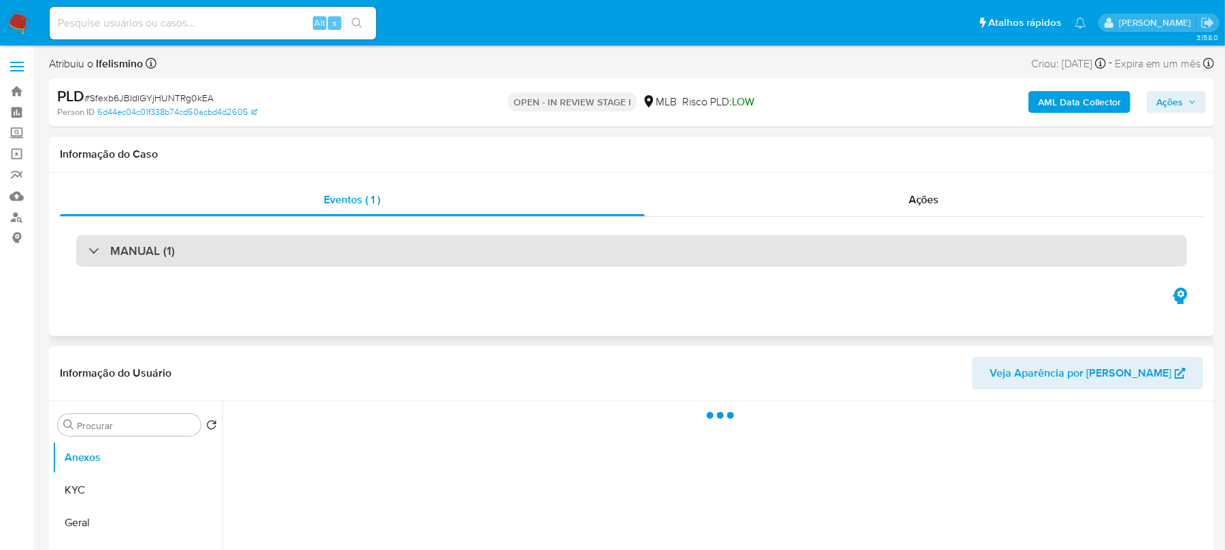
click at [574, 242] on div "MANUAL (1)" at bounding box center [631, 250] width 1111 height 31
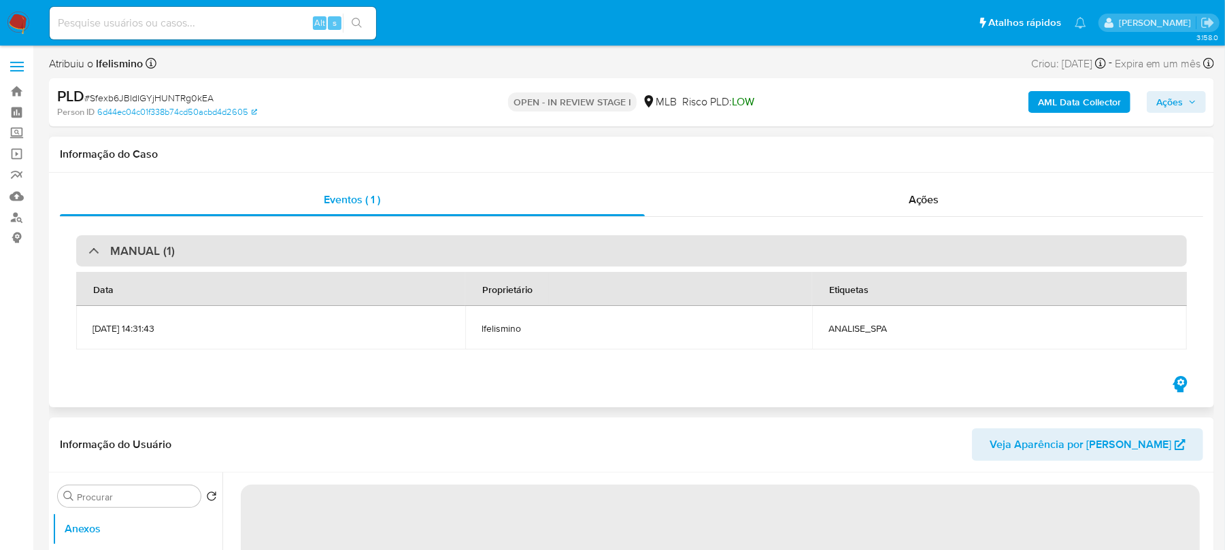
select select "10"
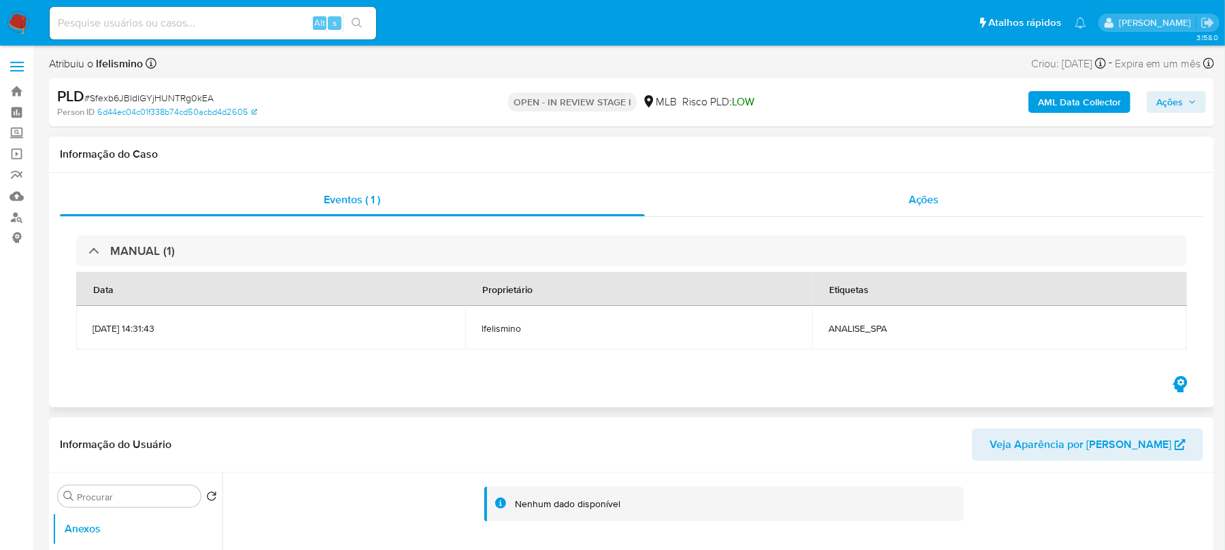
click at [699, 210] on div "Ações" at bounding box center [924, 200] width 559 height 33
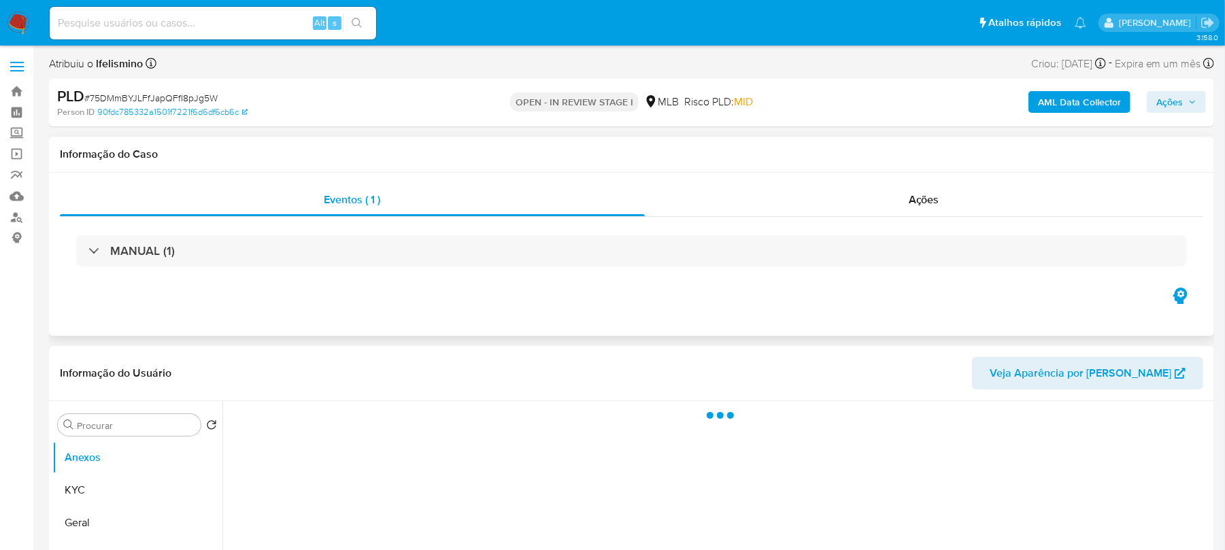
scroll to position [120, 0]
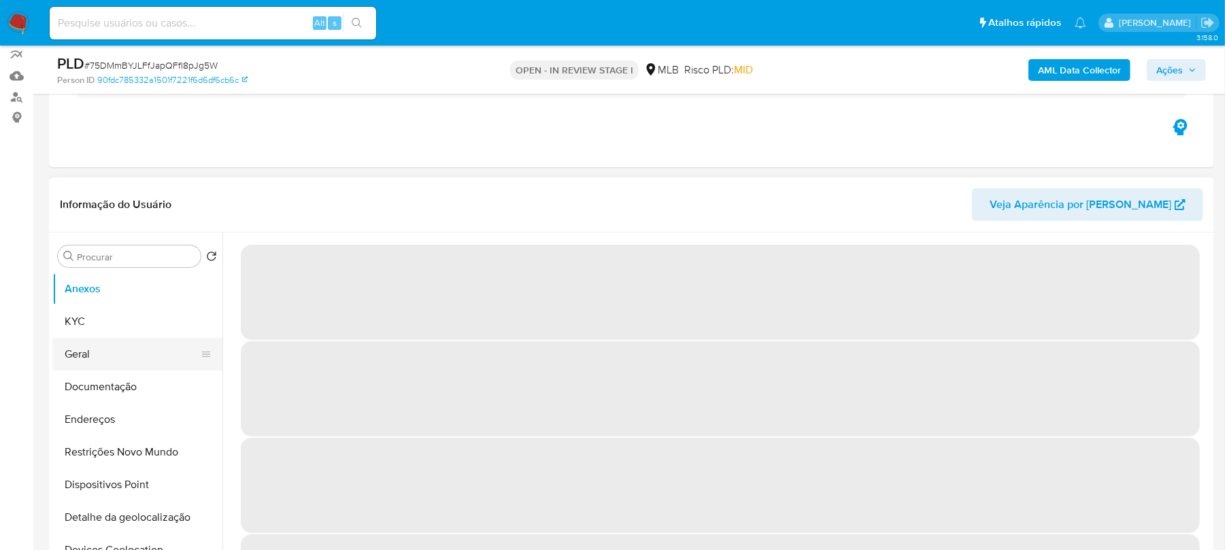
click at [107, 343] on button "Geral" at bounding box center [131, 354] width 159 height 33
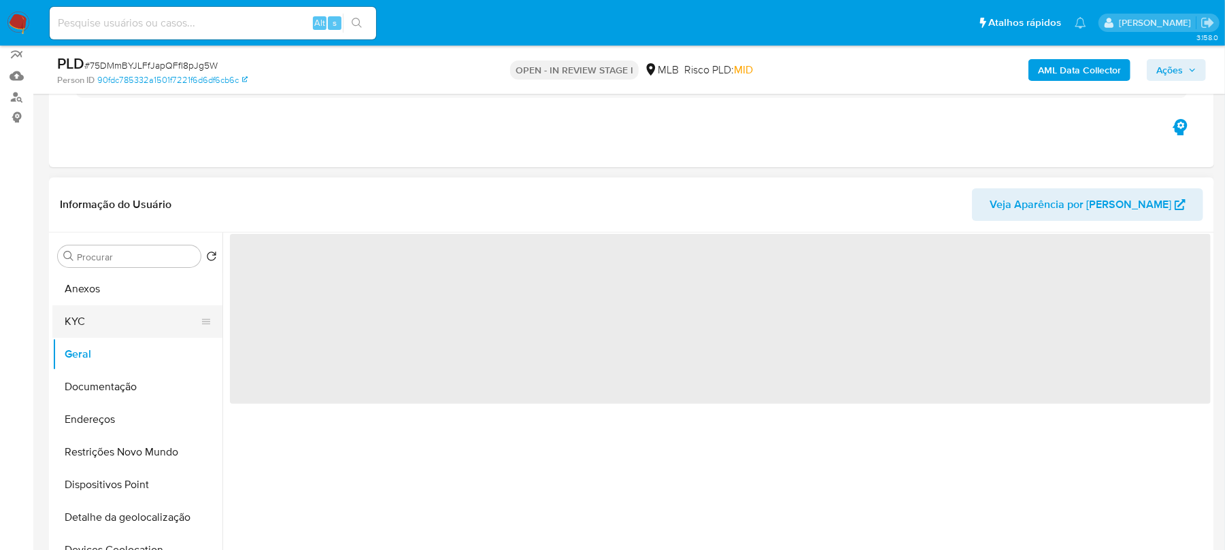
select select "10"
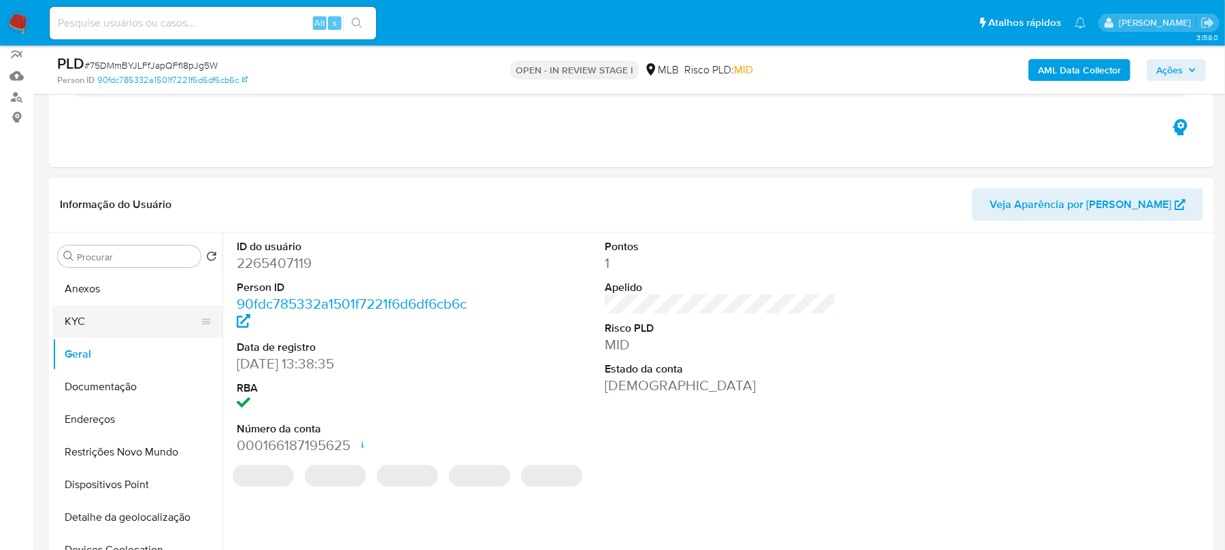
click at [98, 322] on button "KYC" at bounding box center [131, 322] width 159 height 33
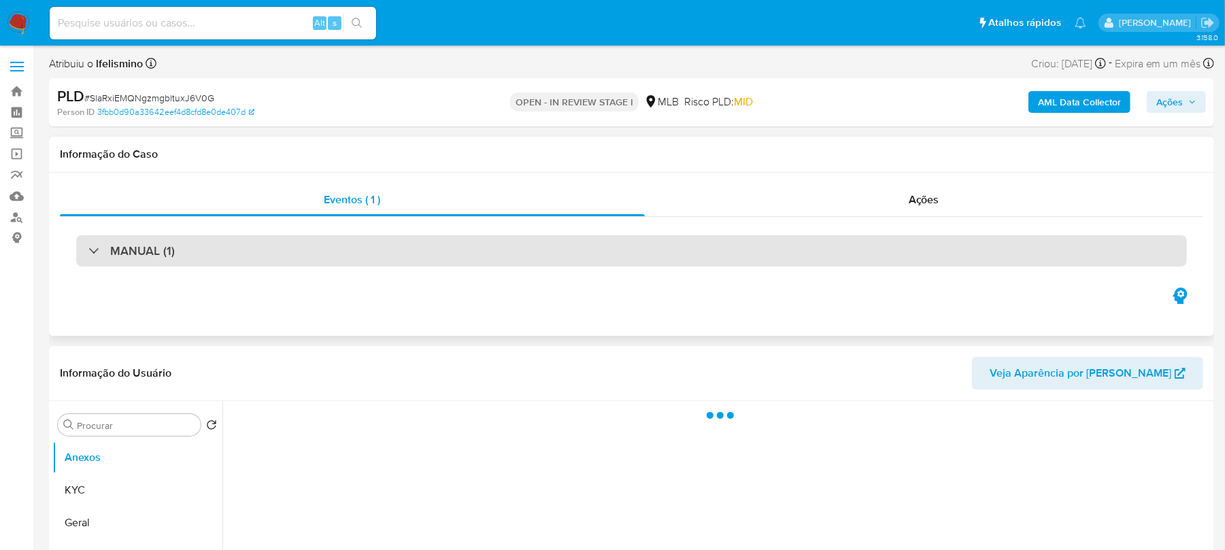
click at [470, 263] on div "MANUAL (1)" at bounding box center [631, 250] width 1111 height 31
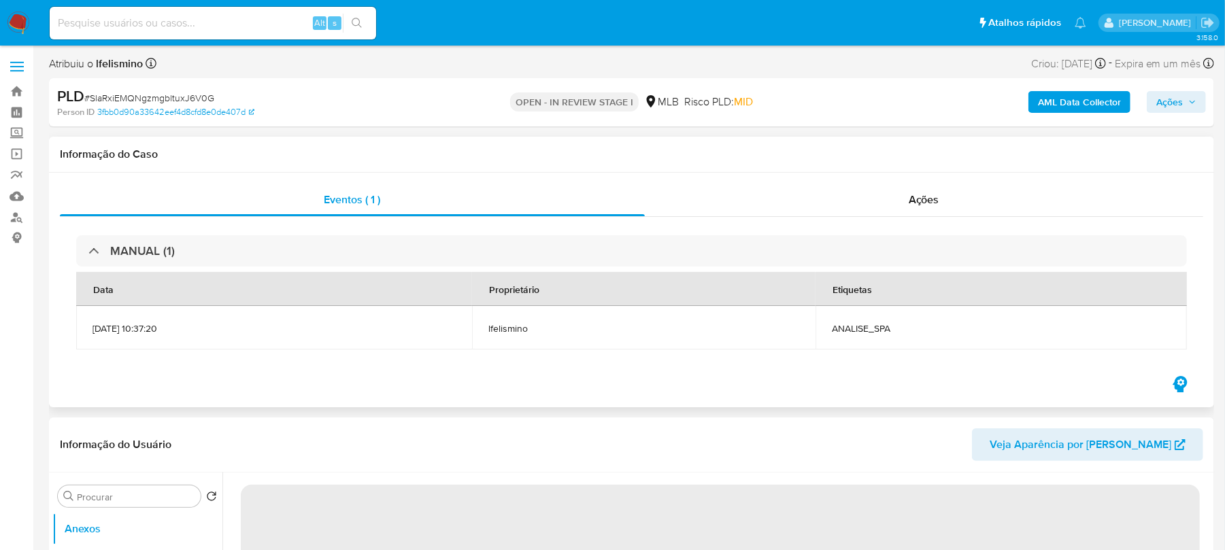
select select "10"
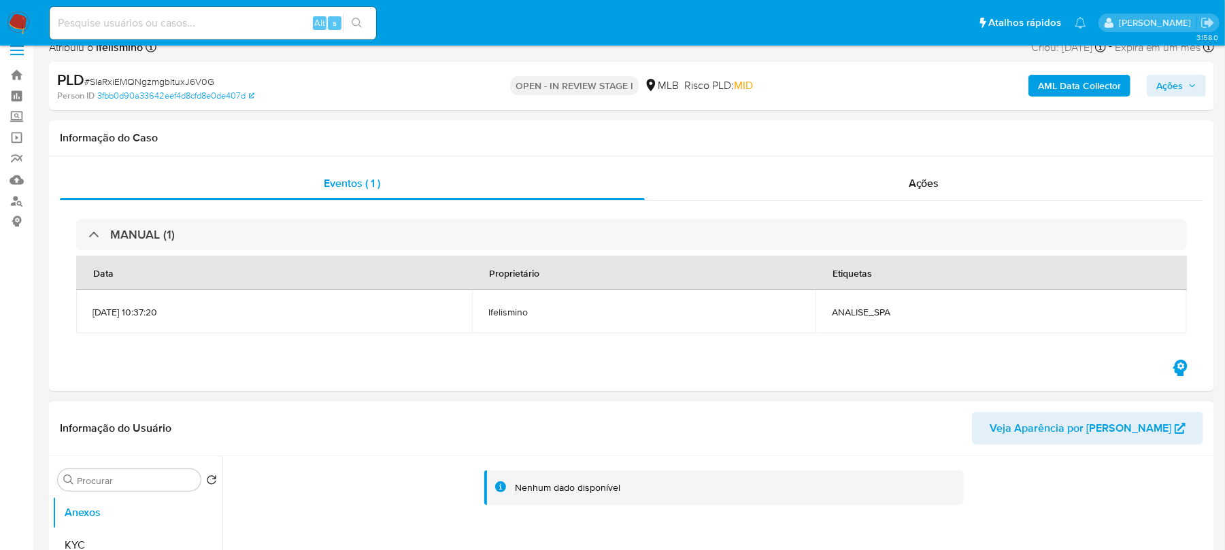
scroll to position [120, 0]
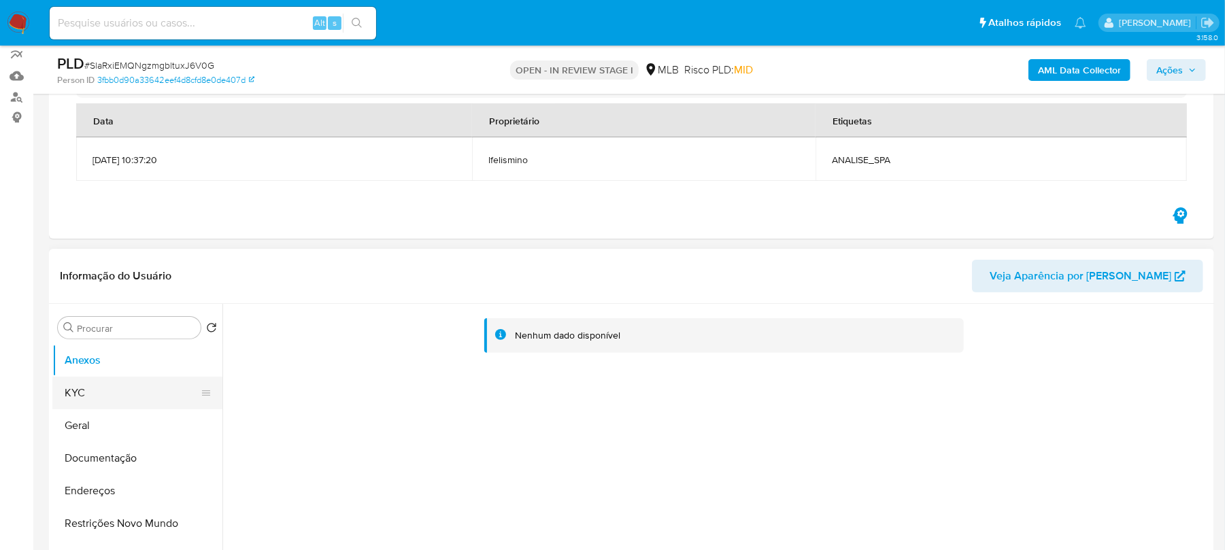
click at [105, 382] on button "KYC" at bounding box center [131, 393] width 159 height 33
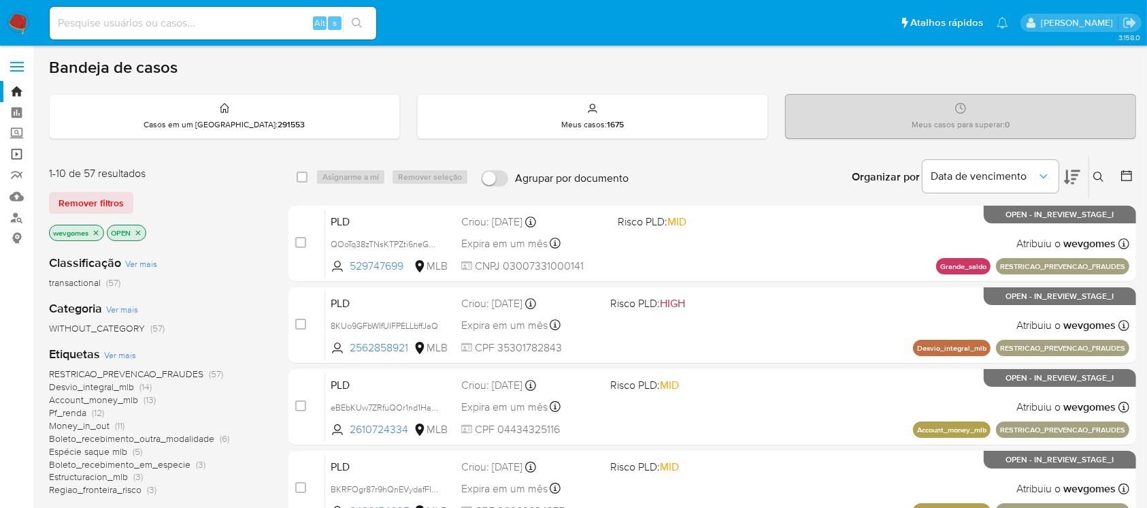
click at [18, 155] on link "Operações em massa" at bounding box center [81, 154] width 162 height 21
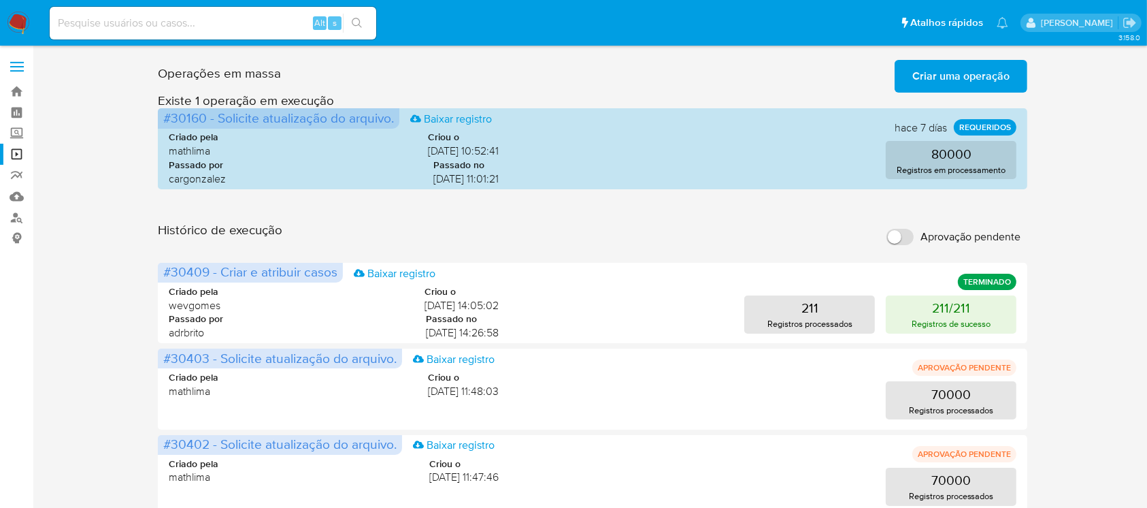
click at [976, 82] on span "Criar uma operação" at bounding box center [960, 76] width 97 height 30
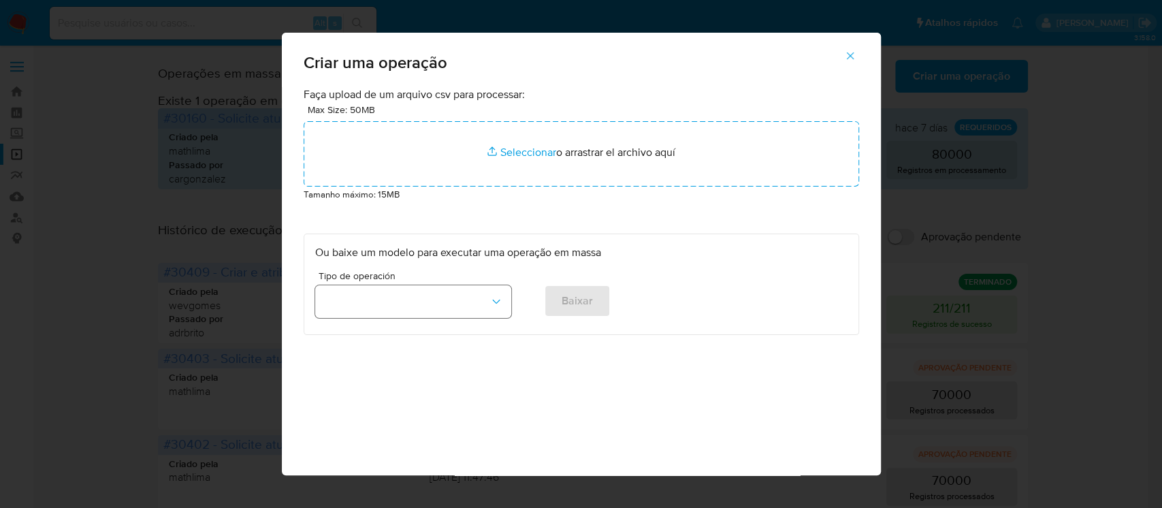
click at [475, 296] on button "button" at bounding box center [413, 301] width 196 height 33
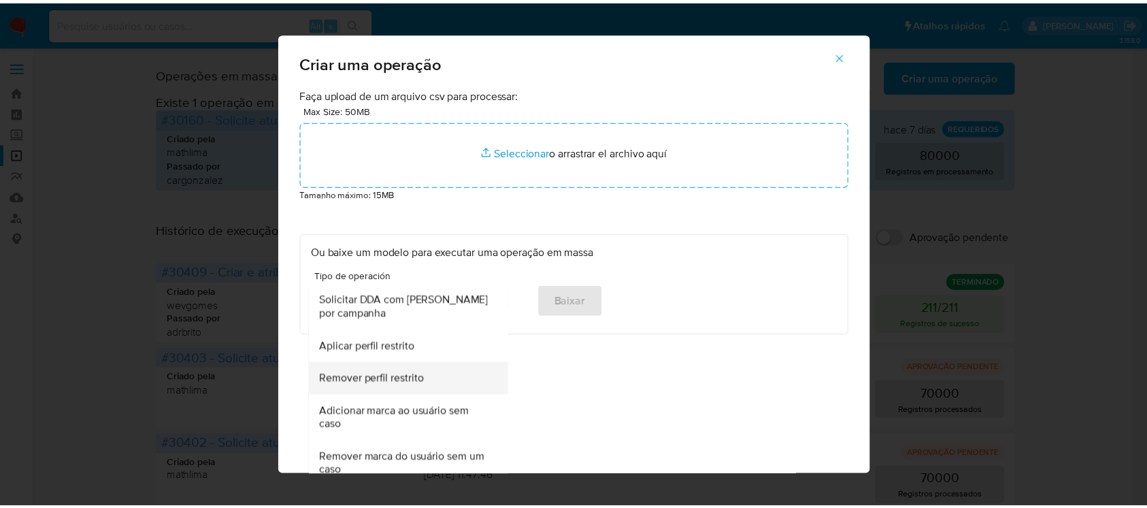
scroll to position [866, 0]
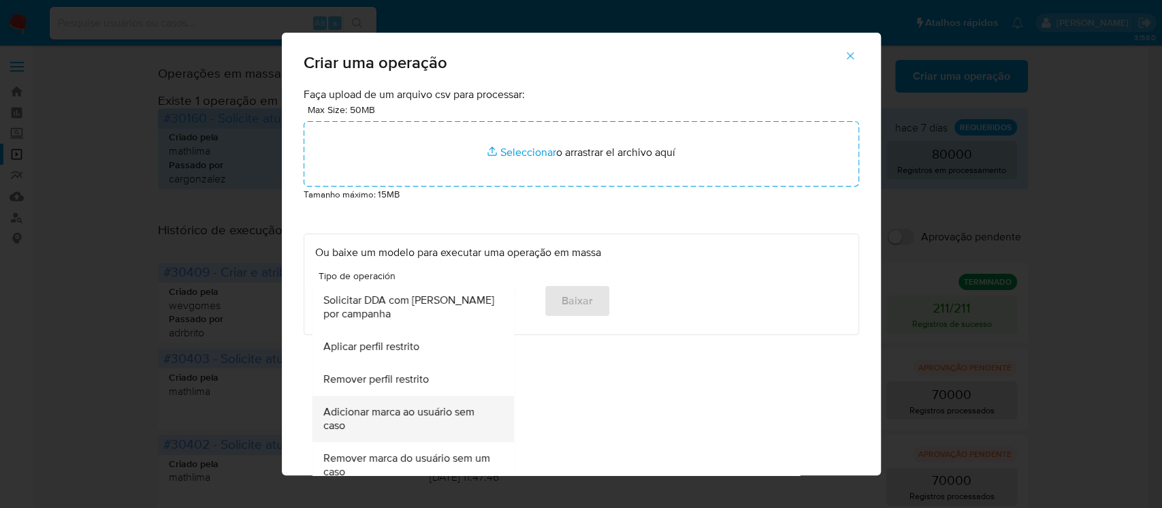
click at [395, 421] on span "Adicionar marca ao usuário sem caso" at bounding box center [408, 418] width 171 height 27
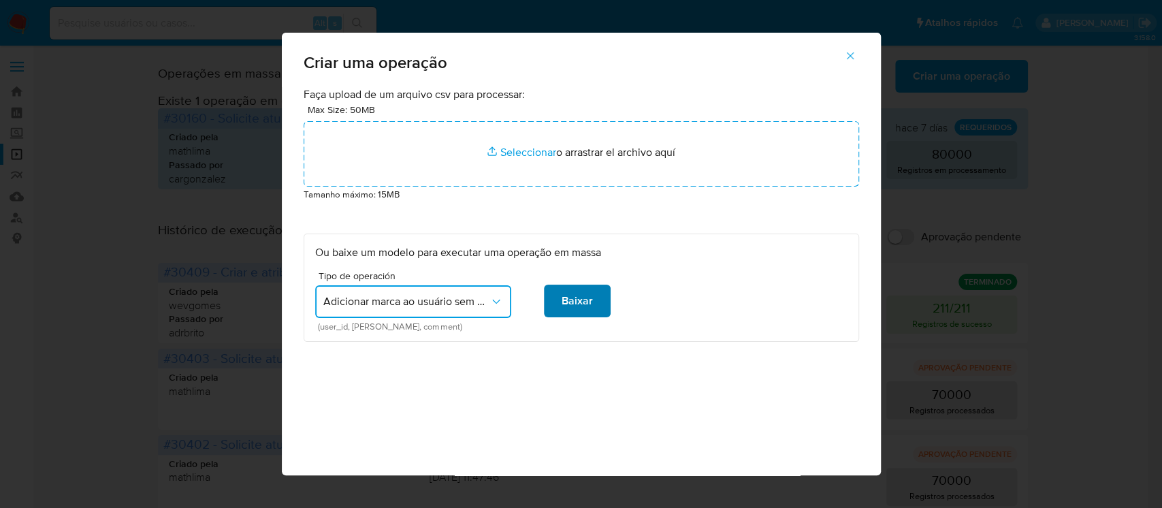
click at [573, 302] on span "Baixar" at bounding box center [576, 301] width 31 height 30
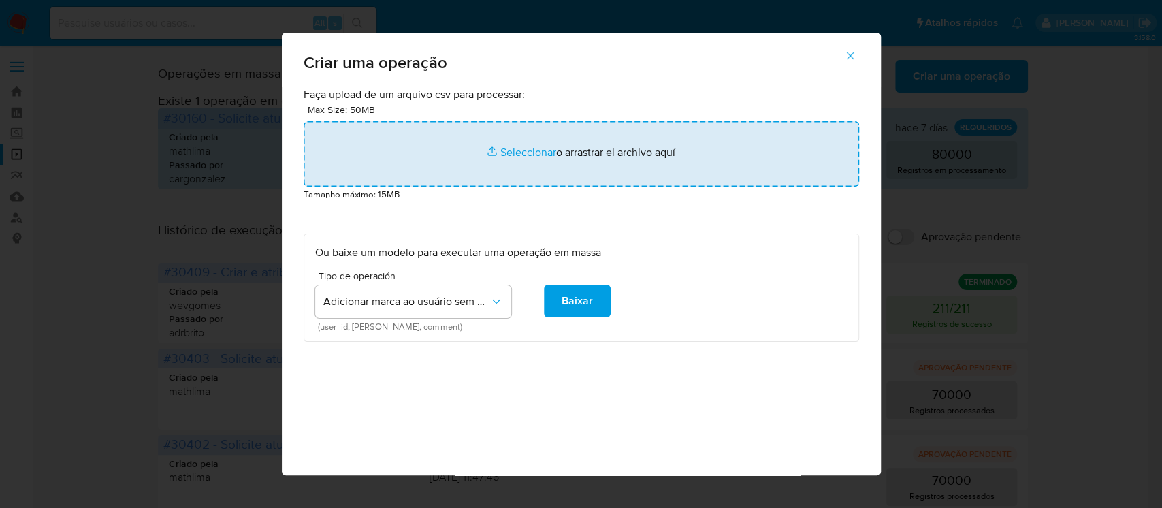
click at [504, 146] on input "file" at bounding box center [580, 153] width 555 height 65
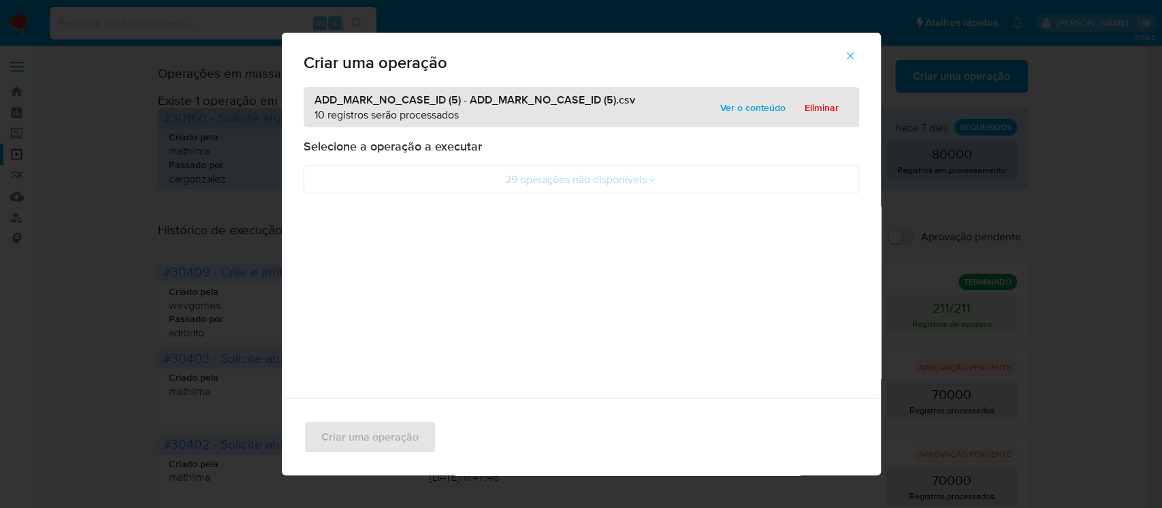
click at [856, 56] on icon "button" at bounding box center [850, 56] width 12 height 12
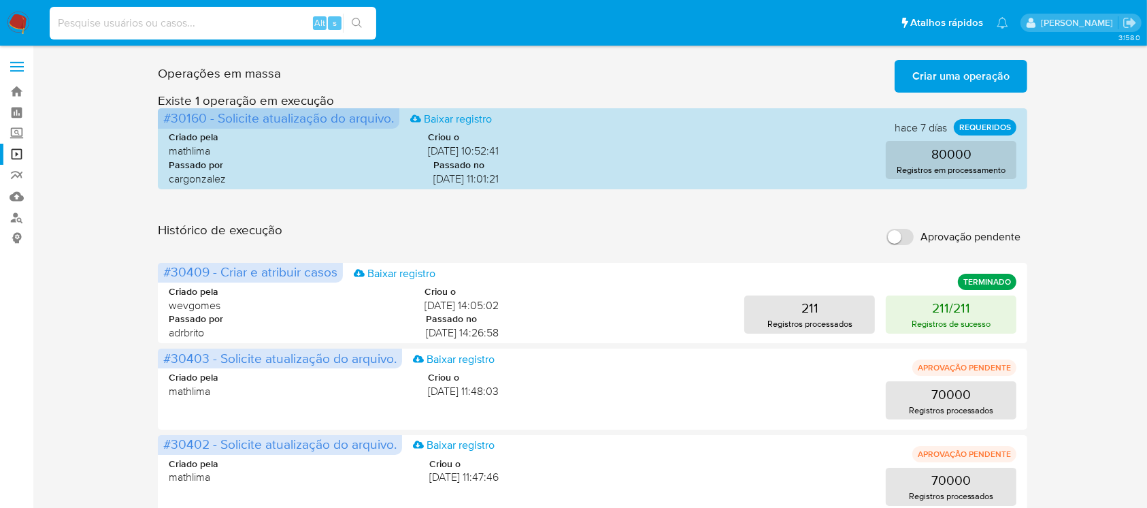
click at [174, 23] on input at bounding box center [213, 23] width 327 height 18
paste input "2361893969"
type input "2361893969"
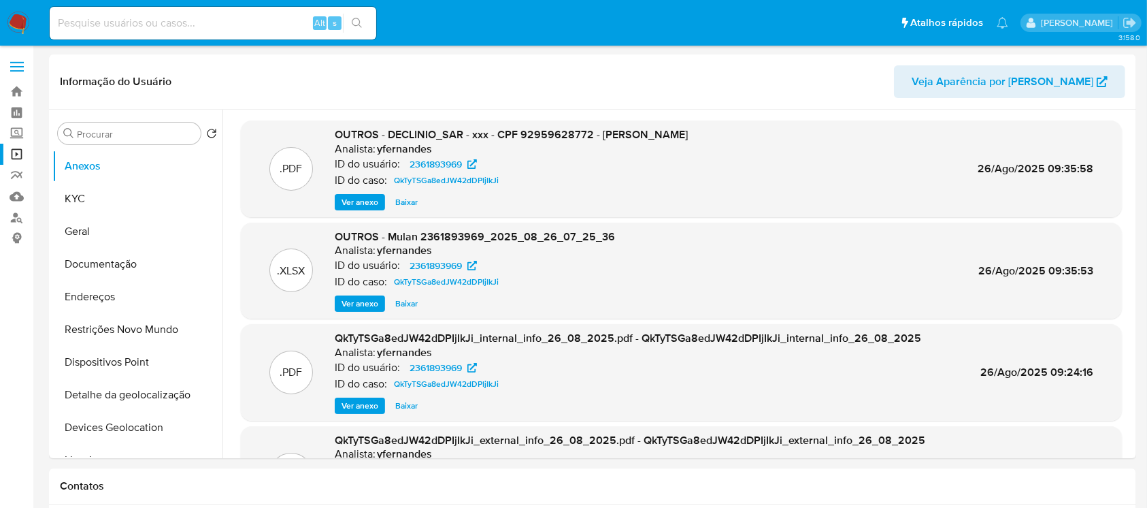
select select "10"
click at [88, 243] on button "Geral" at bounding box center [131, 231] width 159 height 33
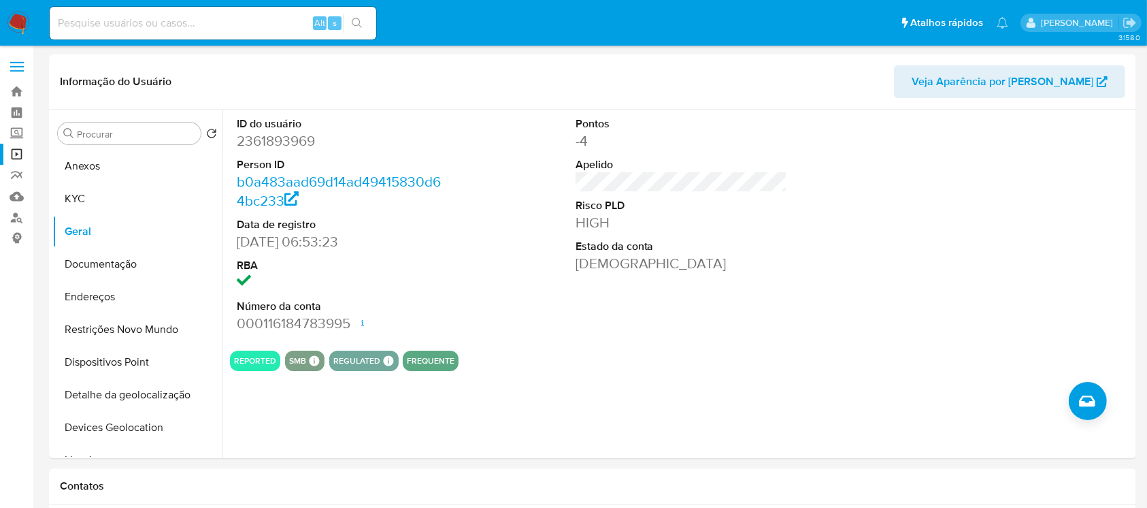
click at [16, 22] on img at bounding box center [18, 23] width 23 height 23
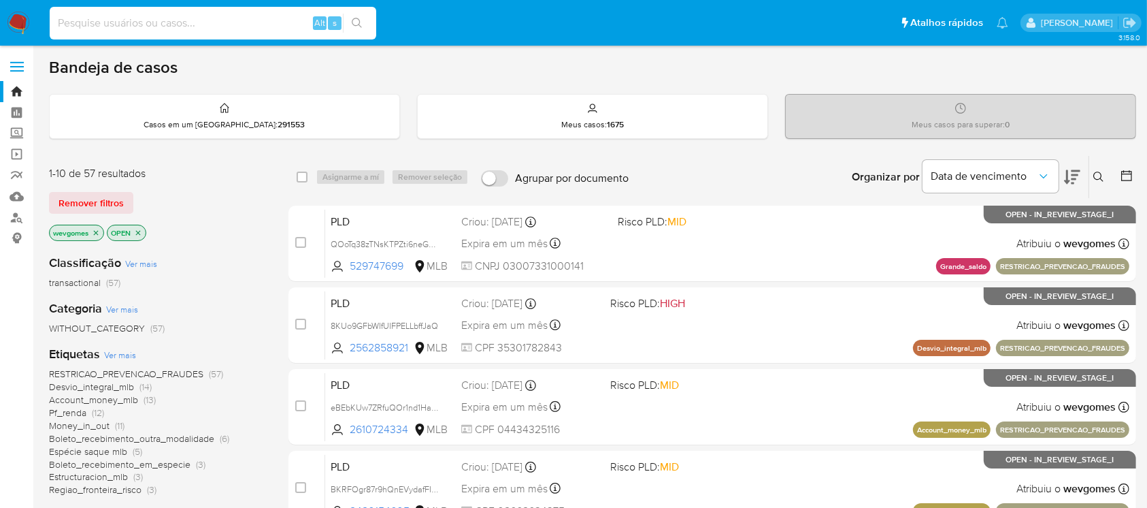
click at [209, 27] on input at bounding box center [213, 23] width 327 height 18
paste input "738392935"
type input "738392935"
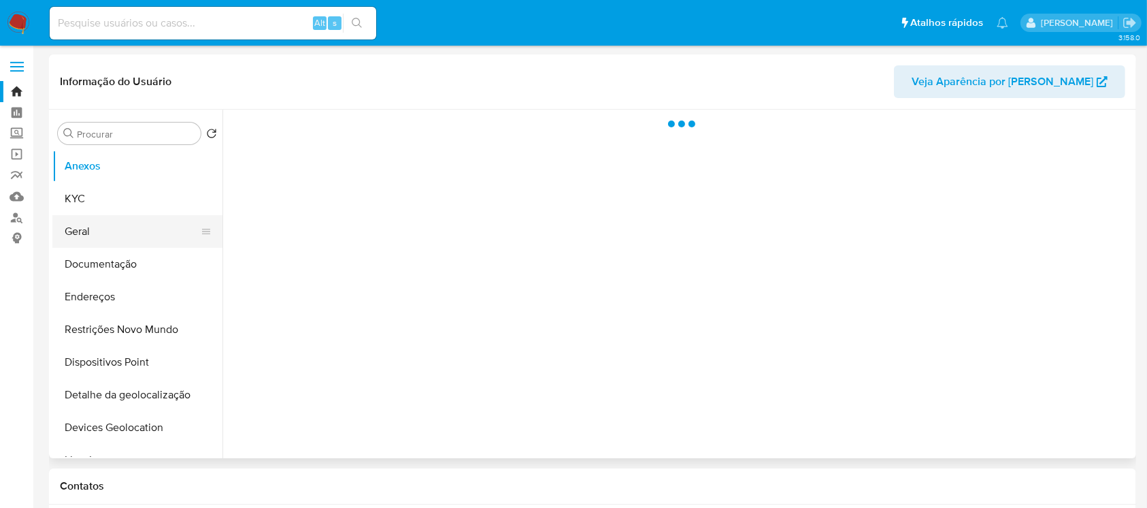
click at [88, 242] on button "Geral" at bounding box center [131, 231] width 159 height 33
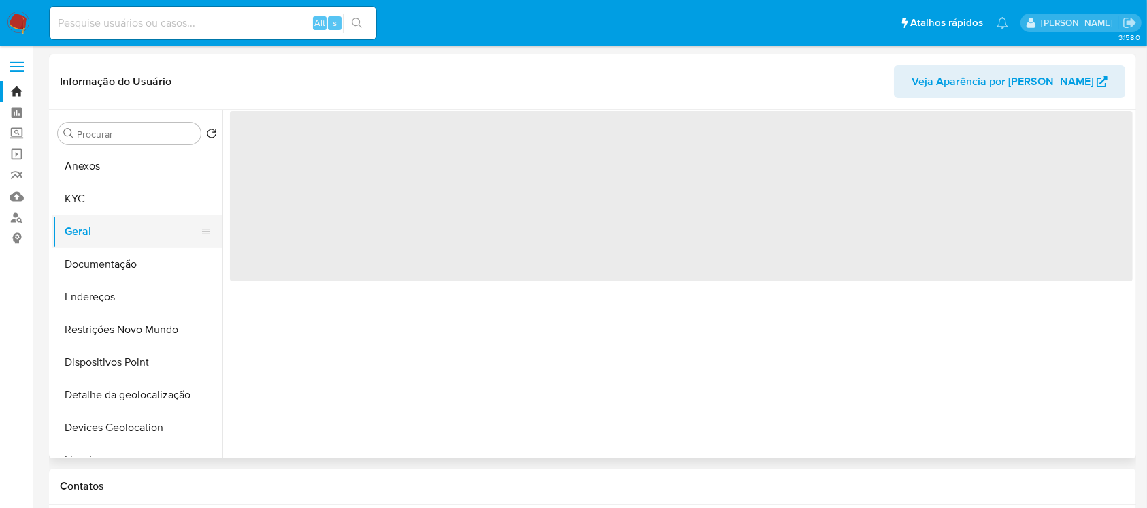
select select "10"
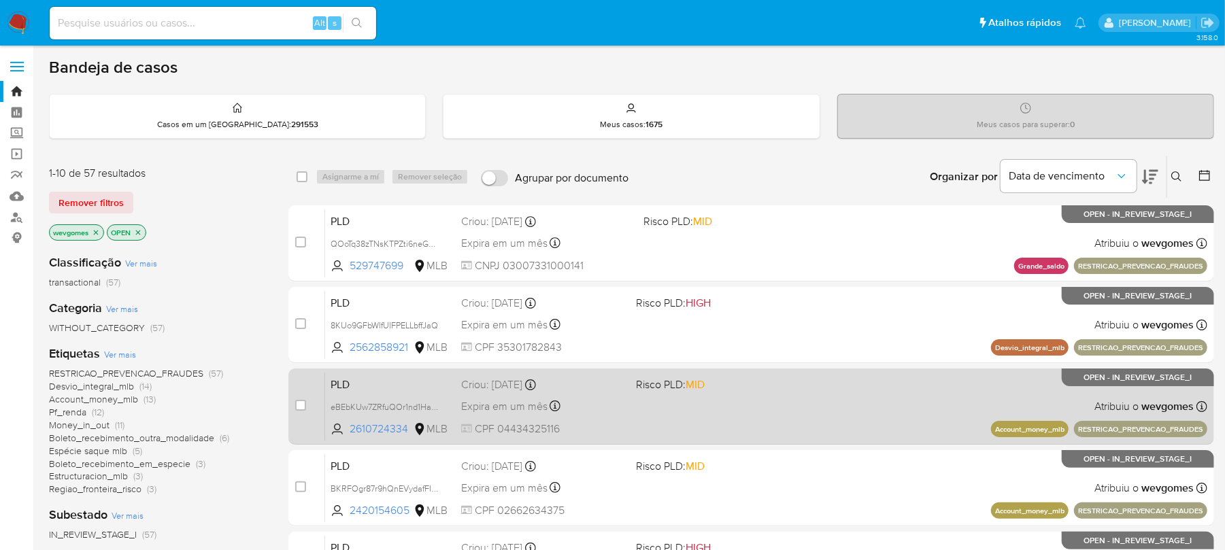
click at [810, 417] on div "PLD eBEbKUw7ZRfuQOr1nd1HawAA 2610724334 MLB Risco PLD: MID Criou: 12/09/2025 Cr…" at bounding box center [766, 406] width 883 height 69
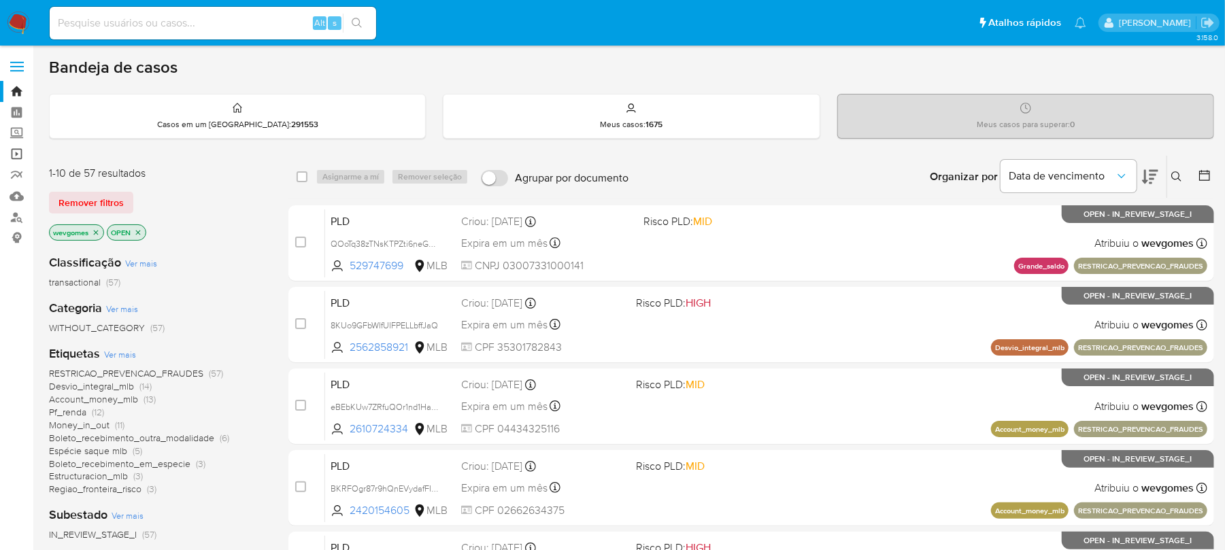
click at [15, 155] on link "Operações em massa" at bounding box center [81, 154] width 162 height 21
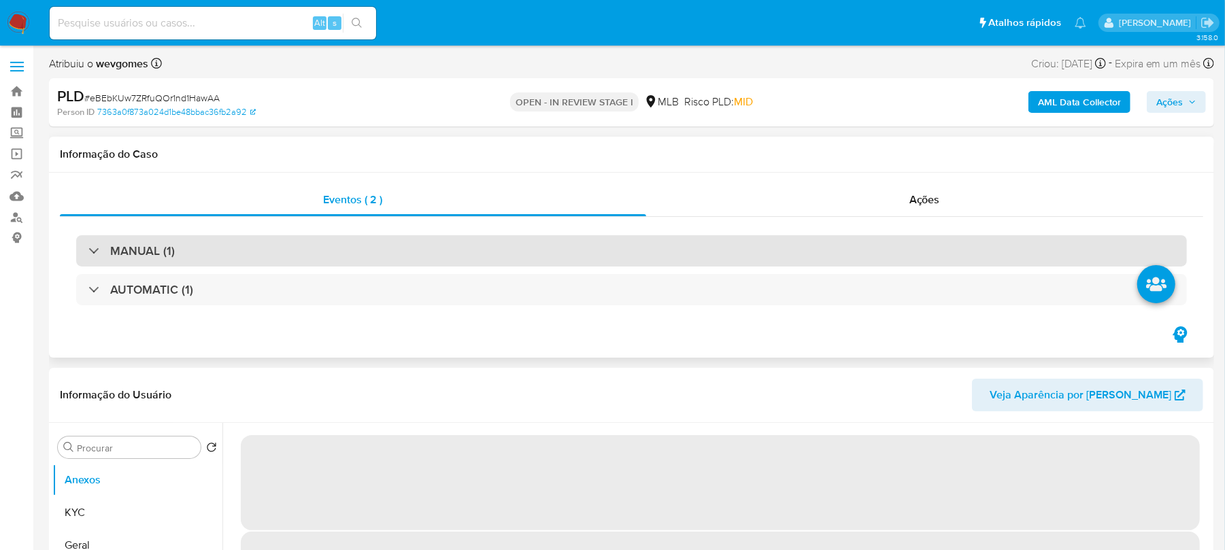
click at [279, 251] on div "MANUAL (1)" at bounding box center [631, 250] width 1111 height 31
select select "10"
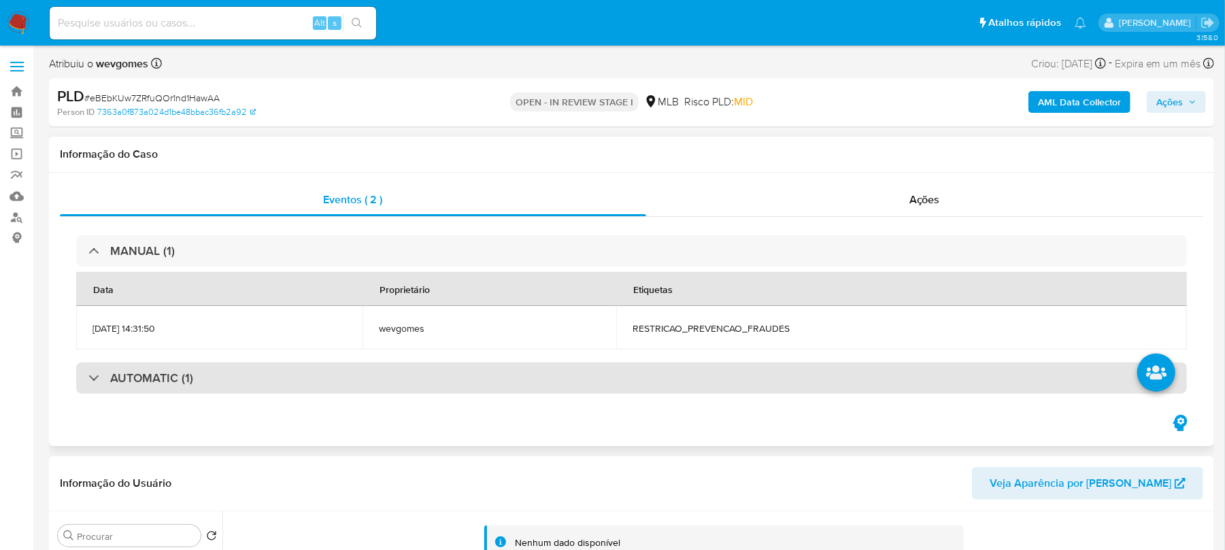
click at [321, 373] on div "AUTOMATIC (1)" at bounding box center [631, 378] width 1111 height 31
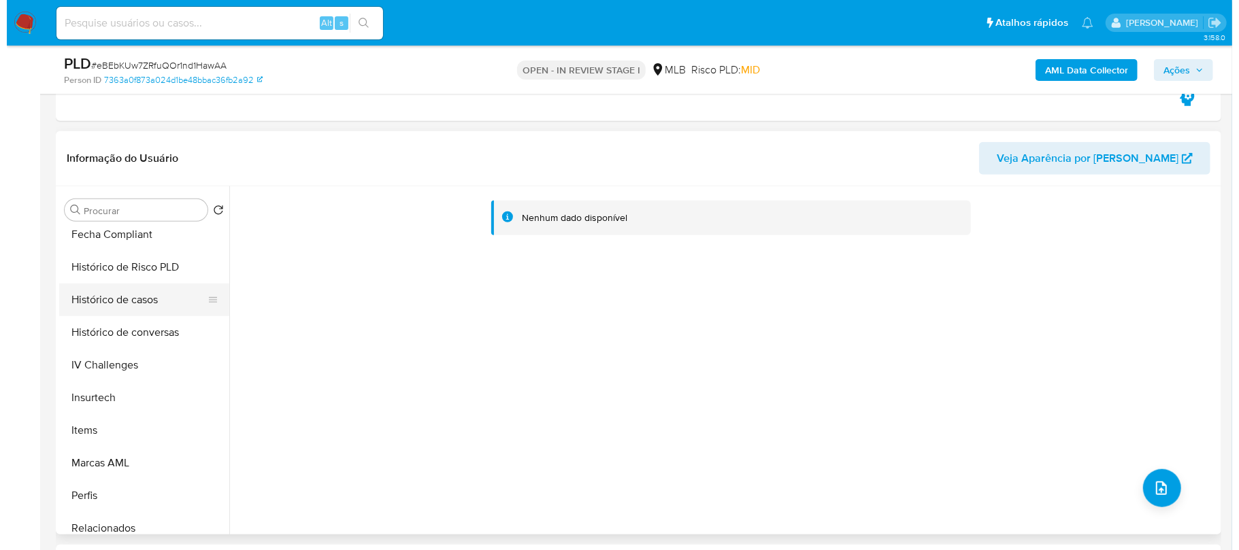
scroll to position [605, 0]
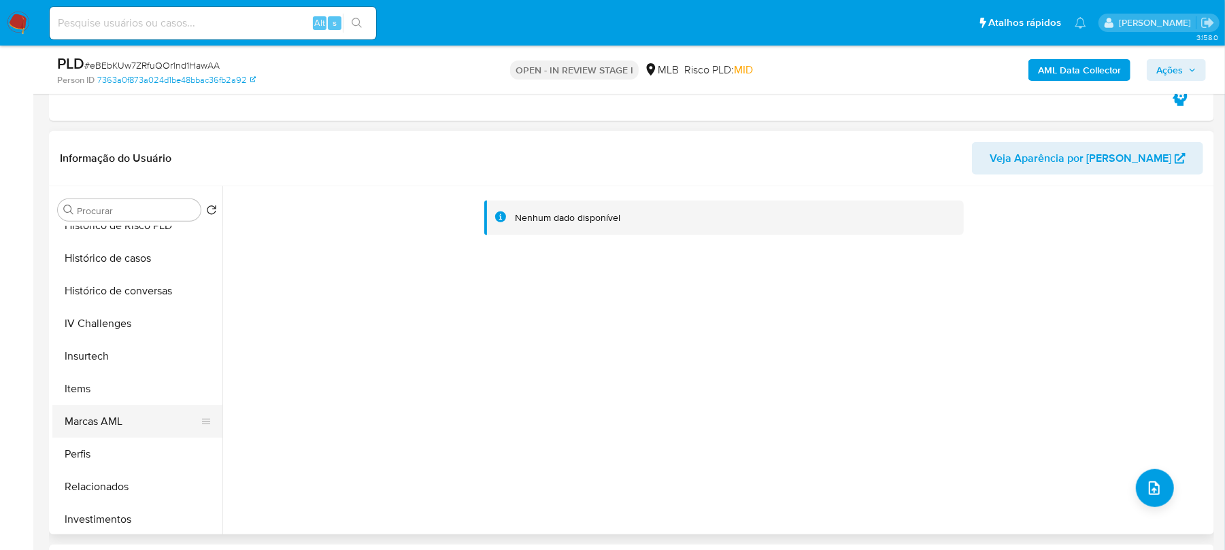
click at [90, 427] on button "Marcas AML" at bounding box center [131, 422] width 159 height 33
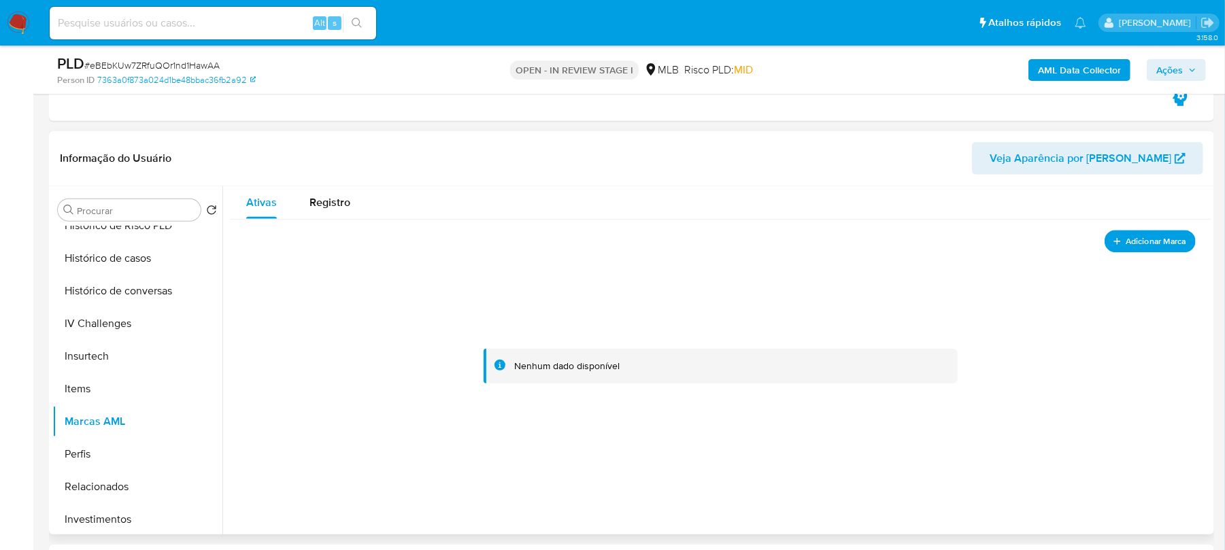
click at [1138, 245] on span "Adicionar Marca" at bounding box center [1156, 241] width 61 height 17
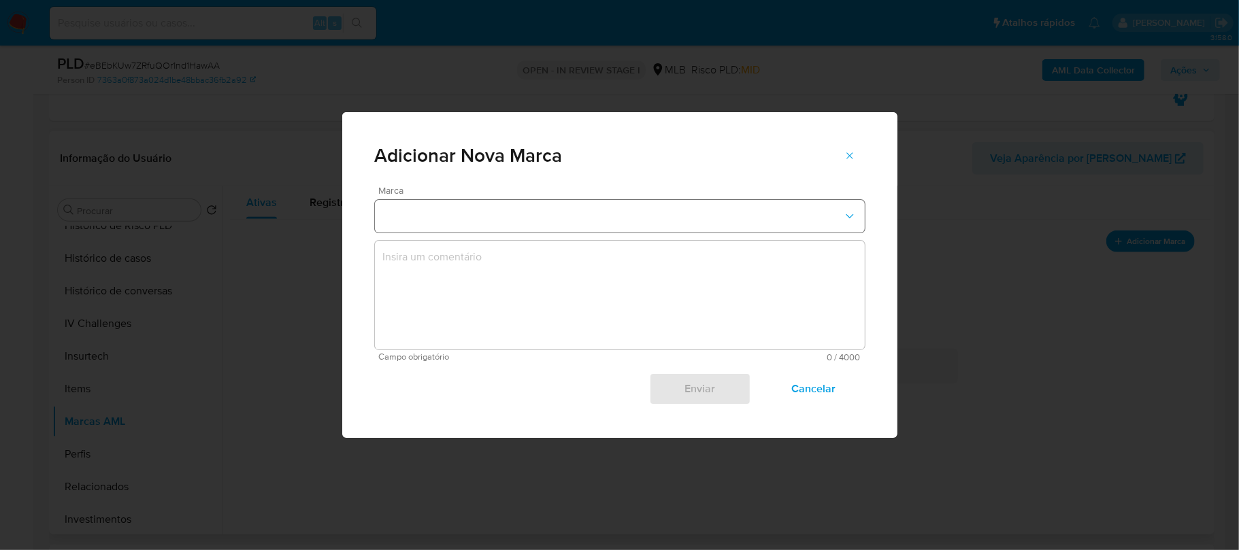
click at [850, 211] on icon "marks-modal" at bounding box center [850, 217] width 14 height 14
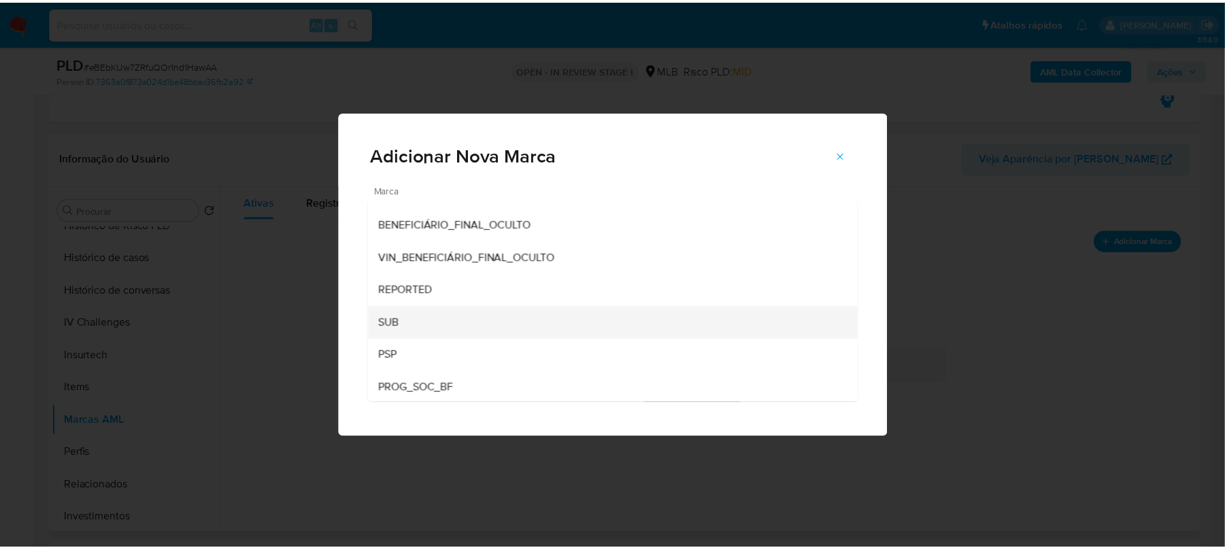
scroll to position [188, 0]
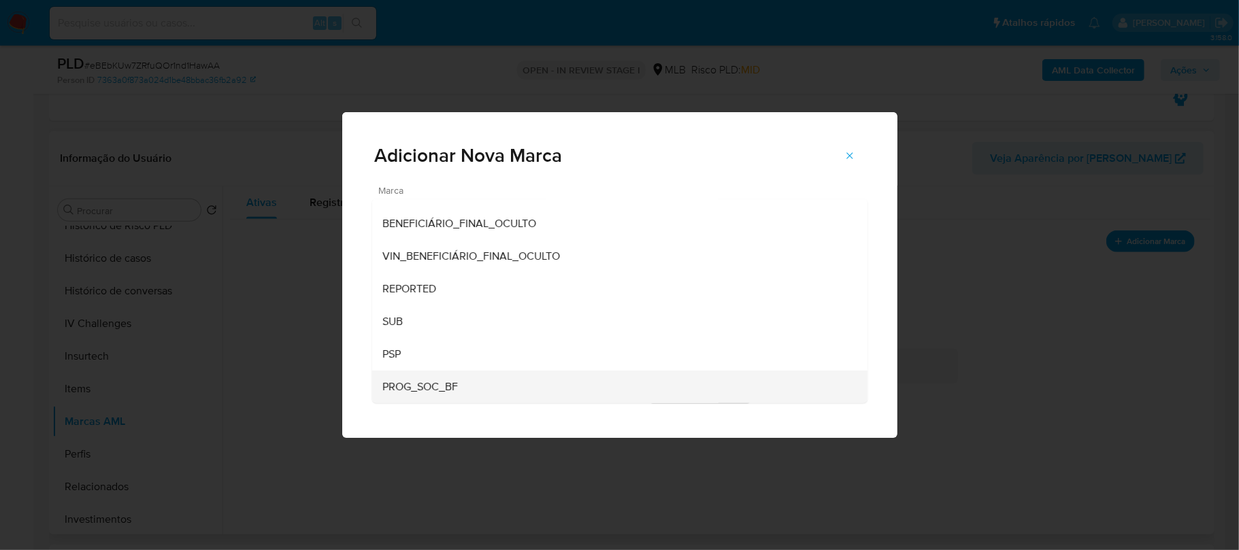
drag, startPoint x: 384, startPoint y: 392, endPoint x: 458, endPoint y: 392, distance: 74.2
click at [458, 392] on span "PROG_SOC_BF" at bounding box center [421, 387] width 76 height 14
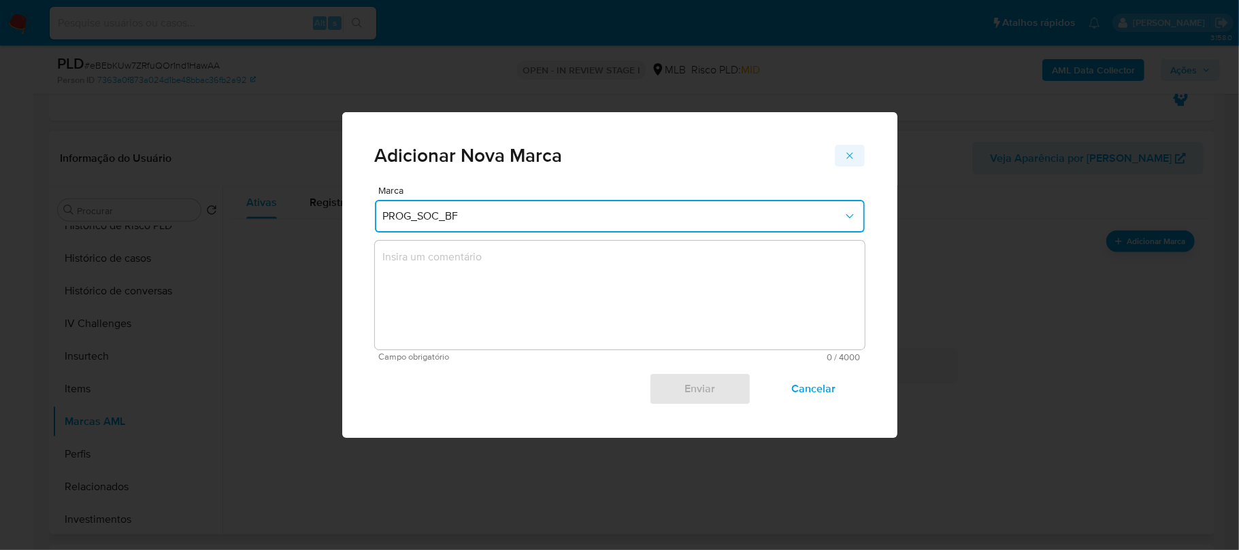
click at [849, 159] on icon "marks-modal" at bounding box center [849, 155] width 11 height 11
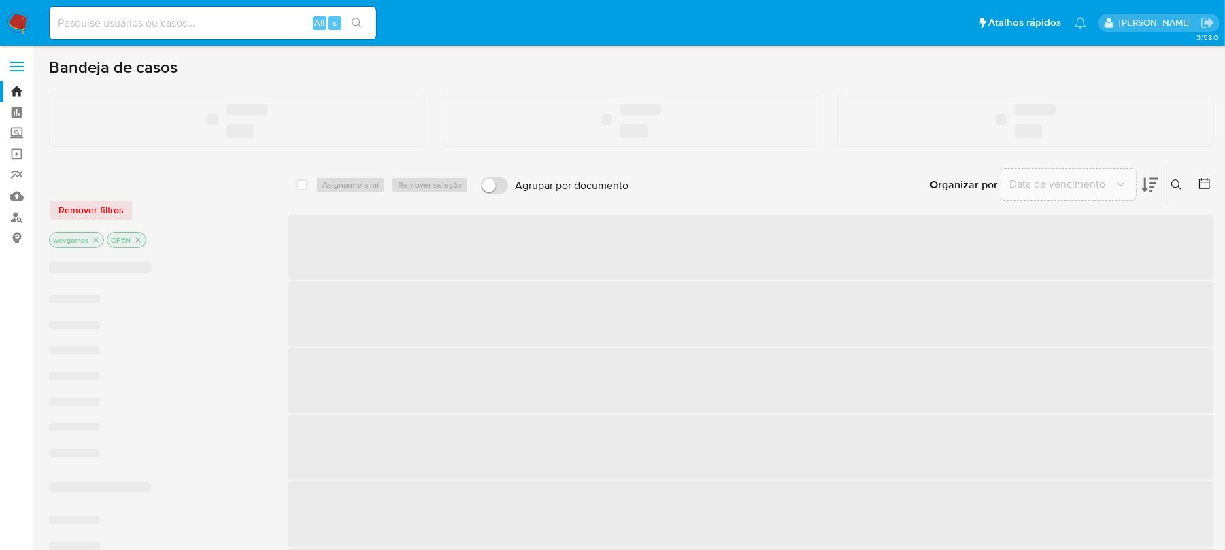
click at [105, 20] on input at bounding box center [213, 23] width 327 height 18
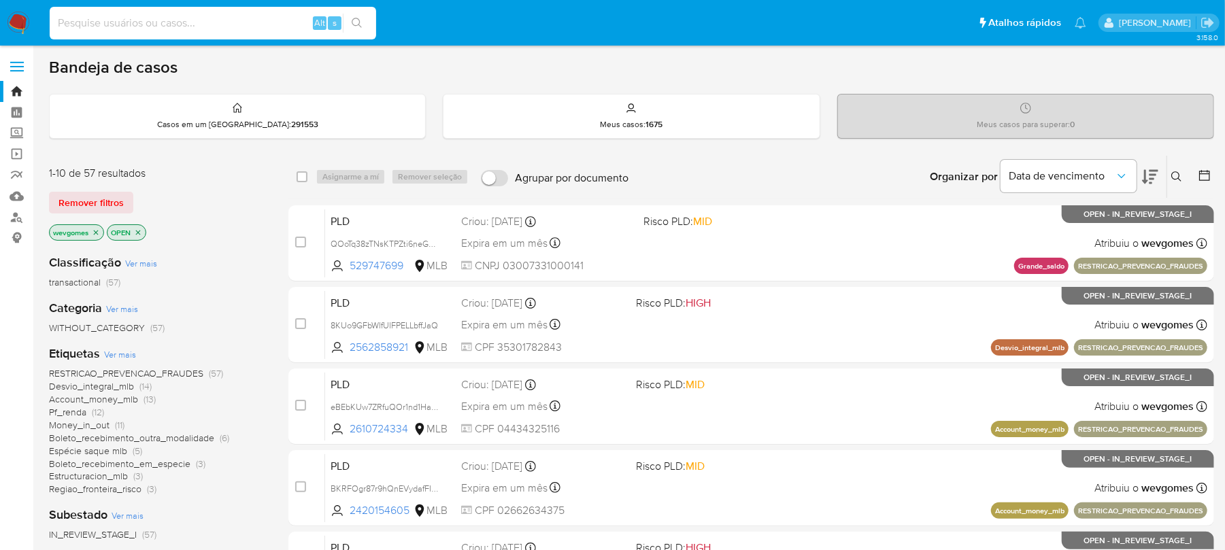
paste input "617566696"
type input "617566696"
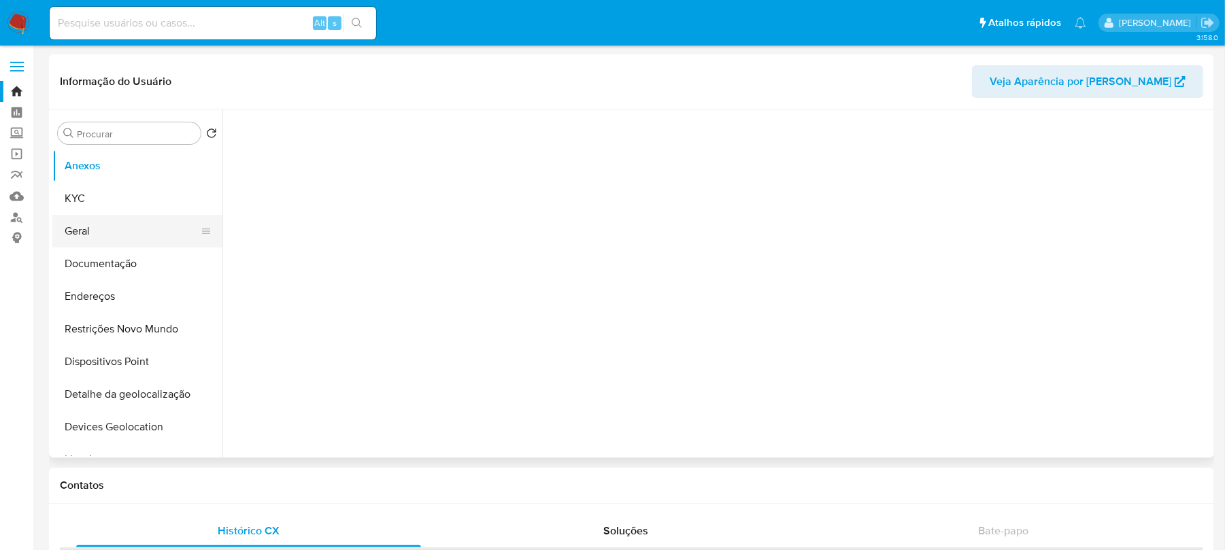
click at [104, 235] on button "Geral" at bounding box center [131, 231] width 159 height 33
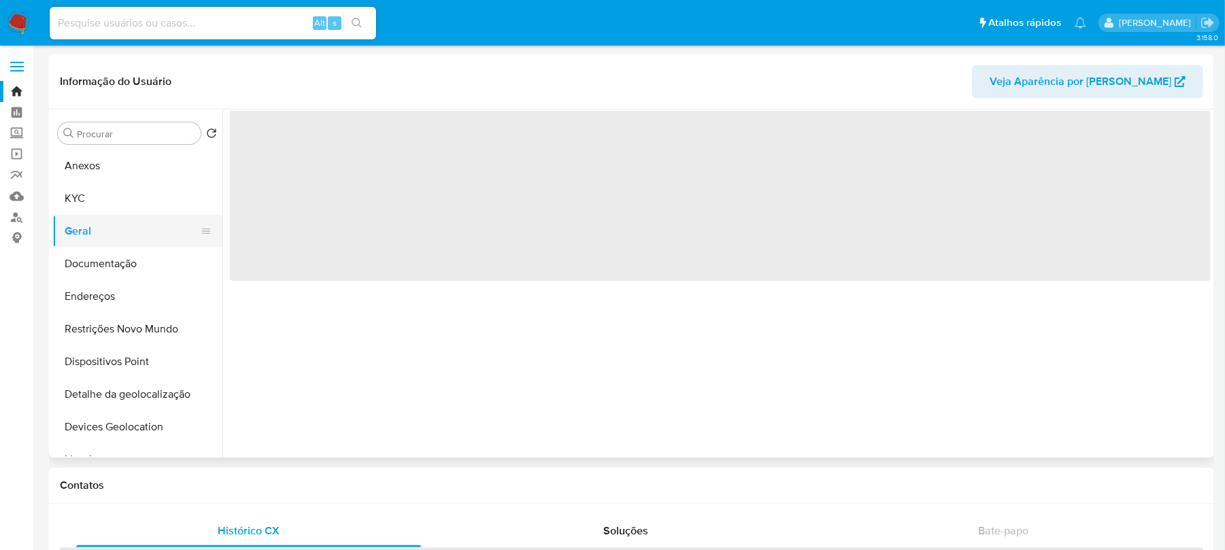
select select "10"
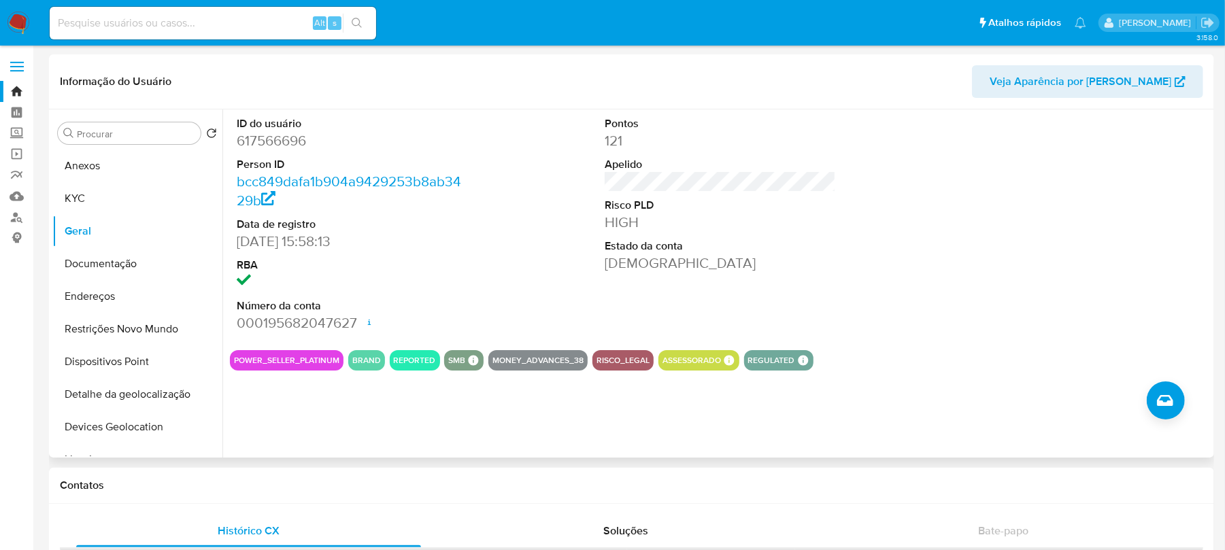
click at [259, 139] on dd "617566696" at bounding box center [353, 140] width 232 height 19
copy dd "617566696"
click at [1110, 82] on span "Veja Aparência por Pessoa" at bounding box center [1081, 81] width 182 height 33
click at [25, 9] on nav "Pausado Ver notificaciones Alt s Atalhos rápidos Presiona las siguientes teclas…" at bounding box center [612, 23] width 1225 height 46
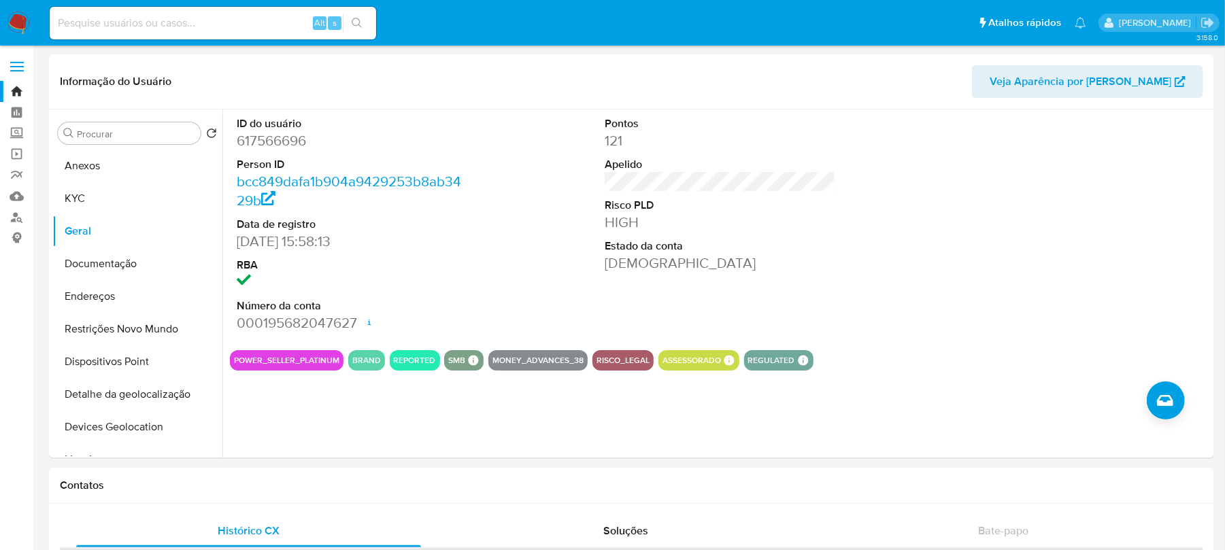
click at [20, 18] on img at bounding box center [18, 23] width 23 height 23
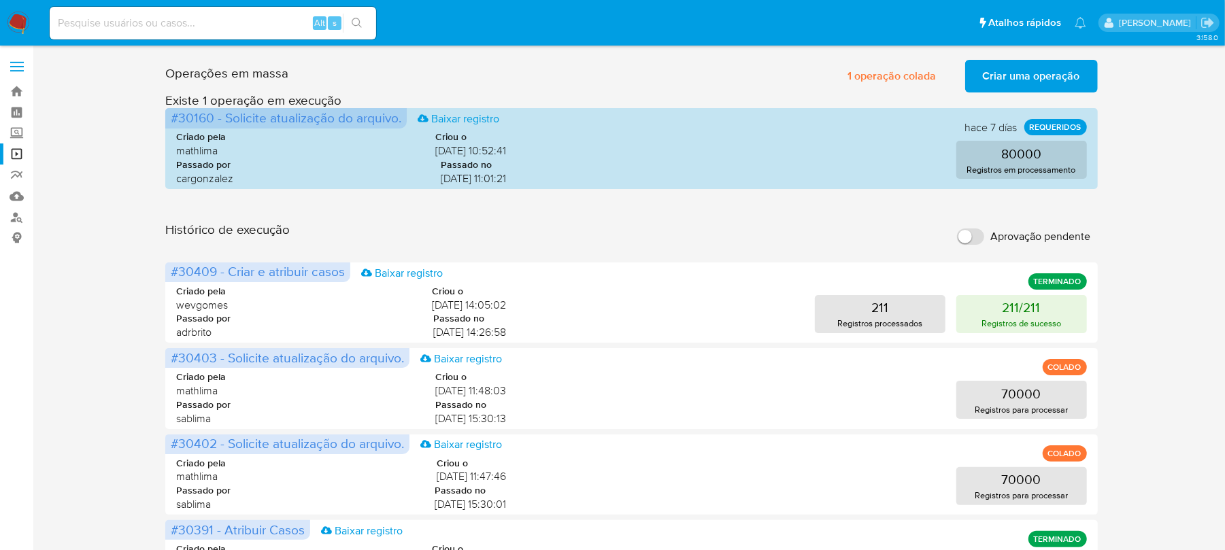
click at [708, 77] on div "Operações em massa 1 operação colada Criar uma operação Só pode haver no máximo…" at bounding box center [631, 73] width 932 height 38
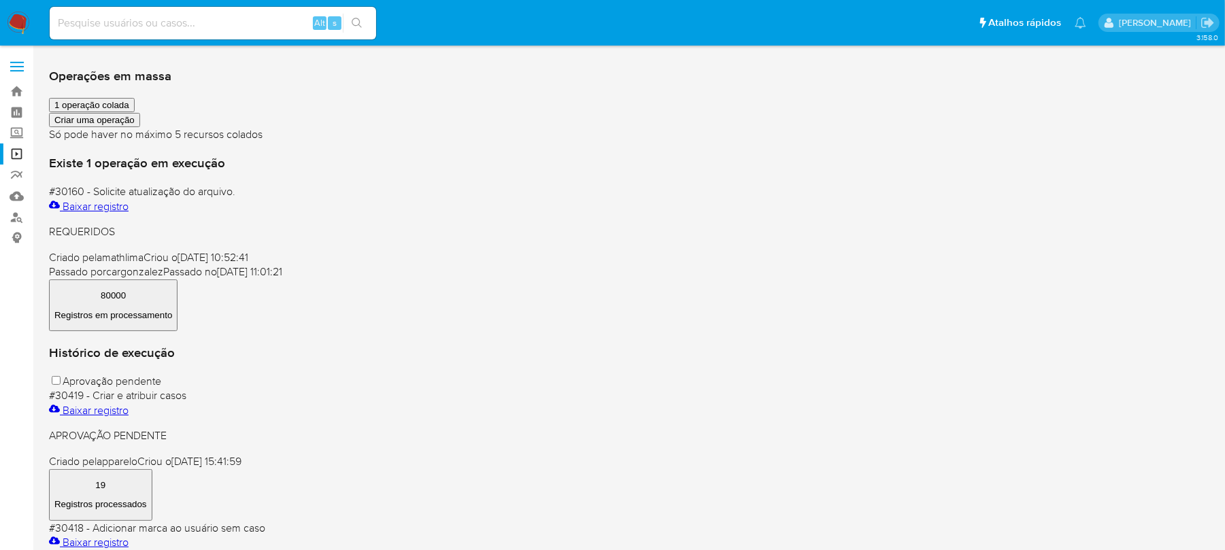
scroll to position [120, 0]
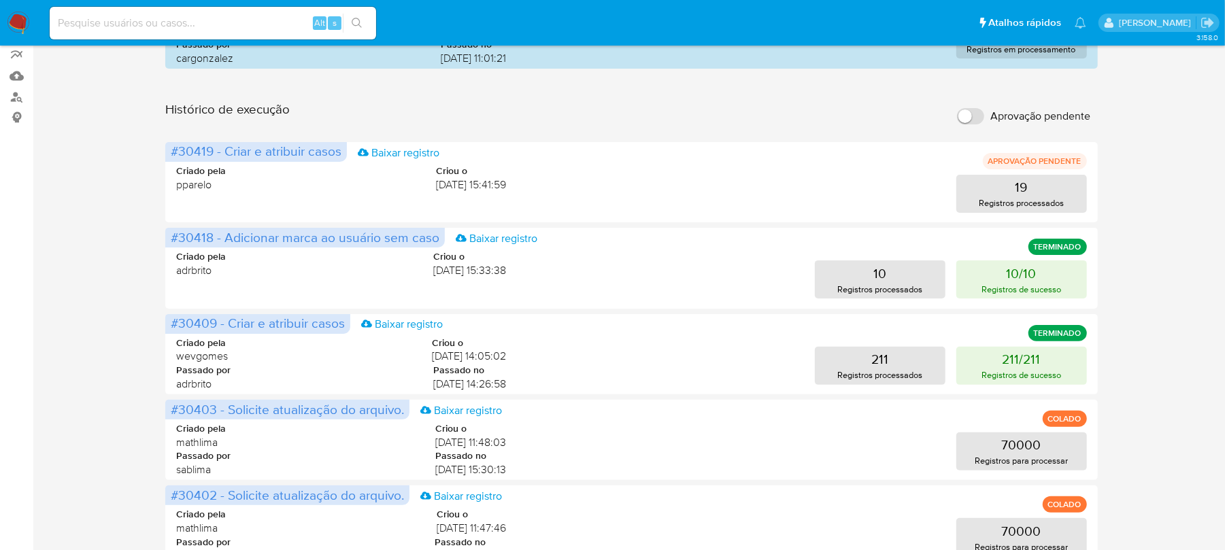
click at [17, 22] on img at bounding box center [18, 23] width 23 height 23
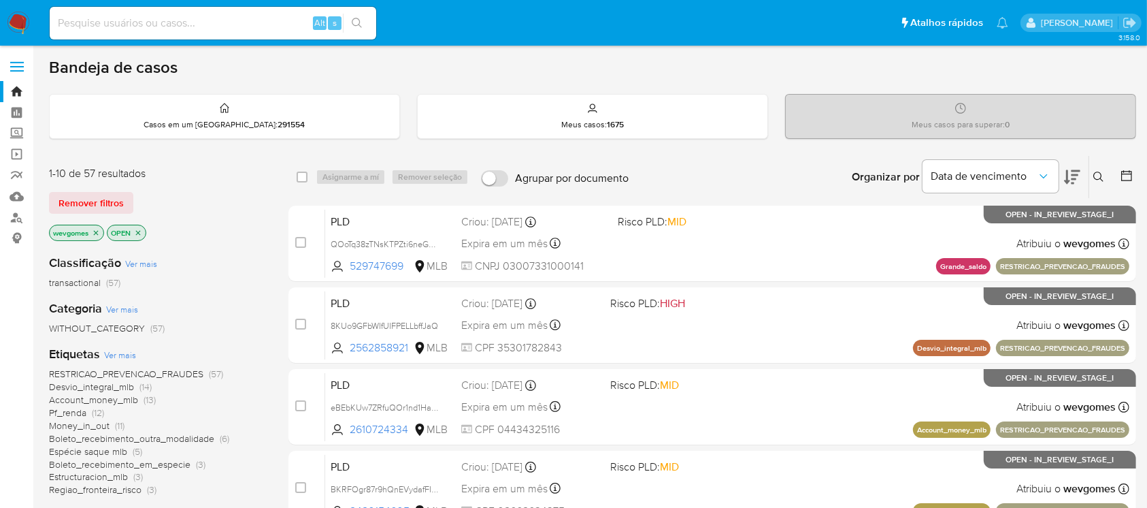
click at [125, 14] on input at bounding box center [213, 23] width 327 height 18
paste input "2361893969"
type input "2361893969"
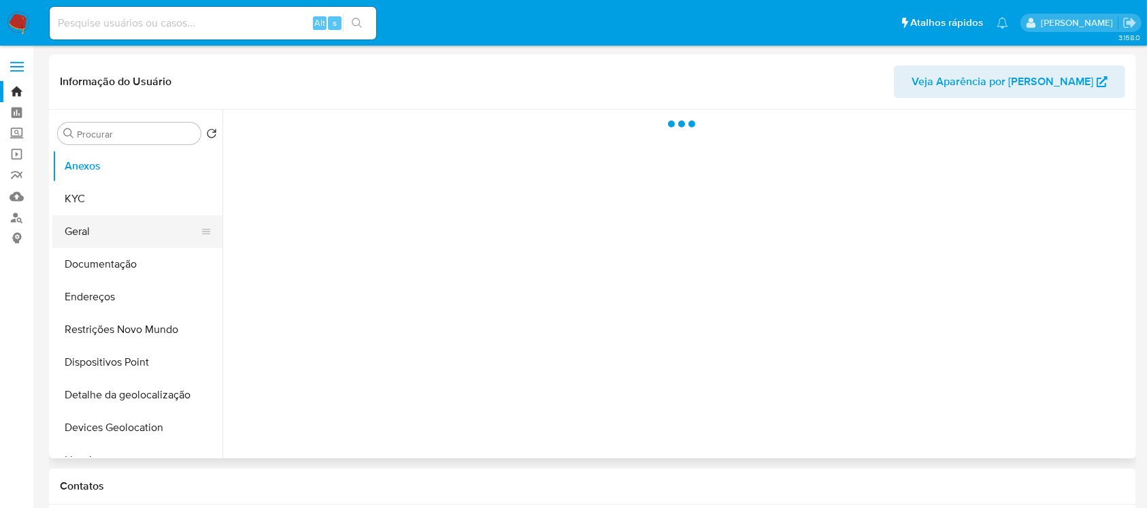
click at [90, 237] on button "Geral" at bounding box center [131, 231] width 159 height 33
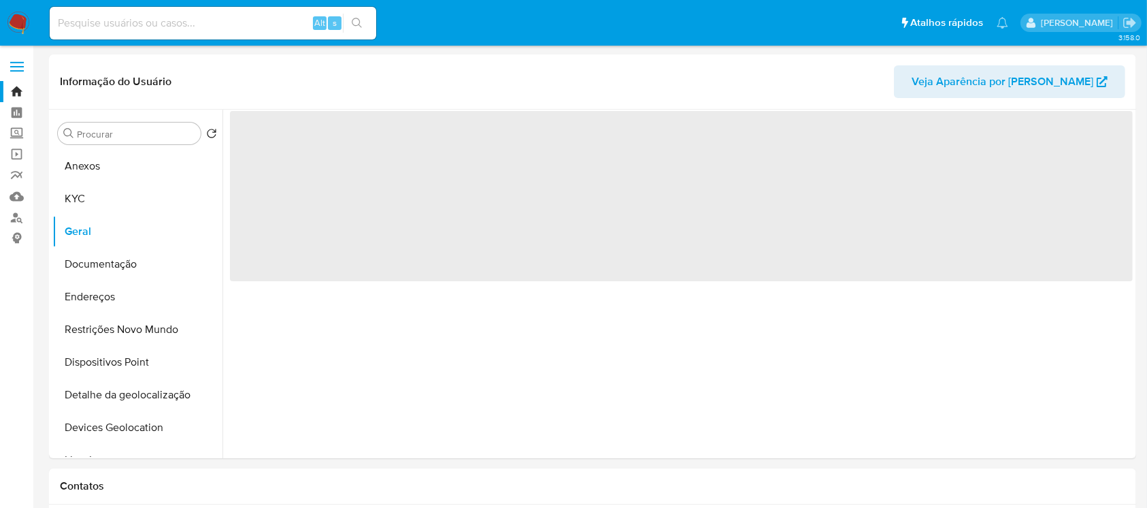
select select "10"
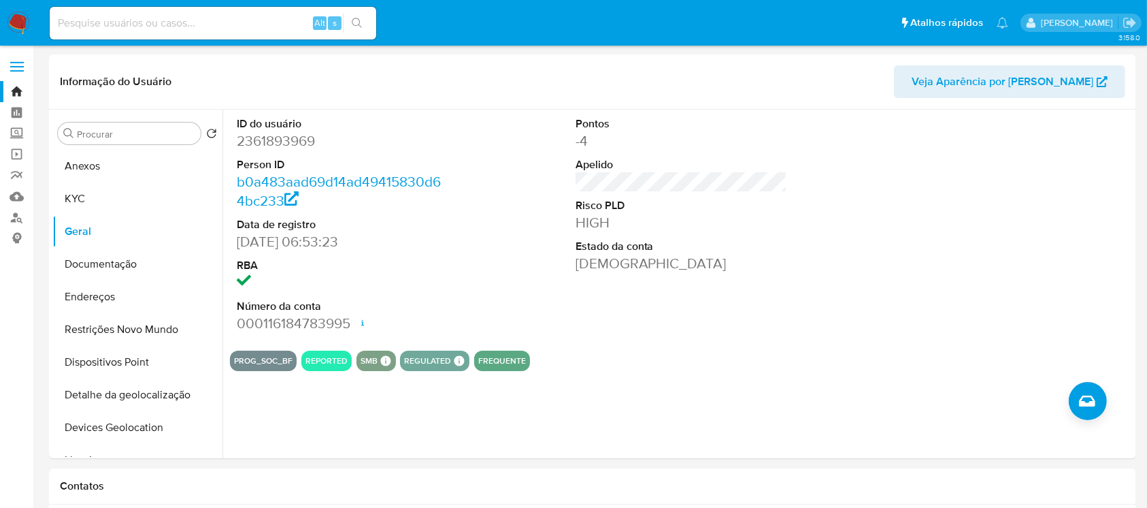
click at [144, 27] on input at bounding box center [213, 23] width 327 height 18
paste input "606756515"
type input "606756515"
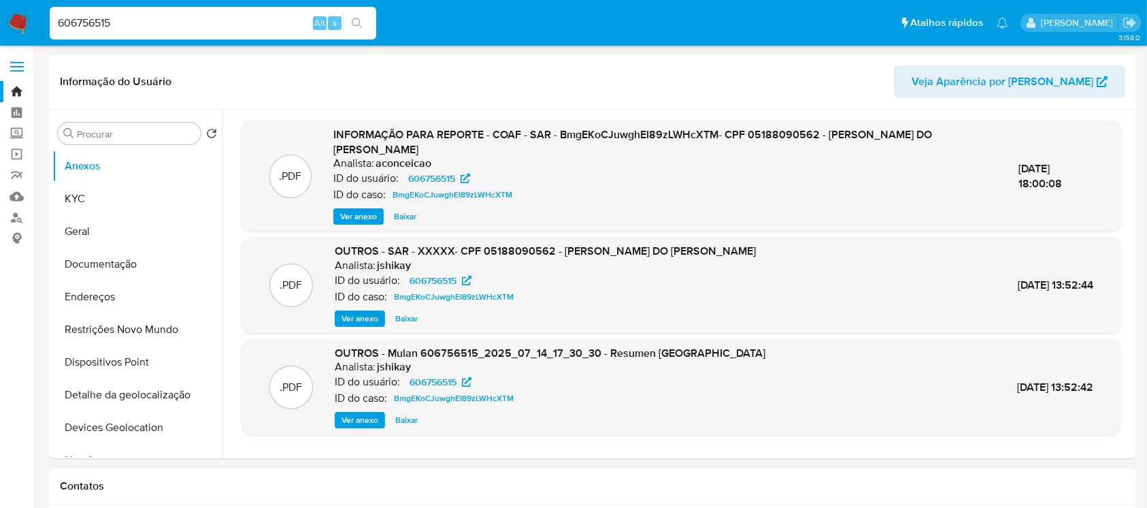
select select "10"
click at [87, 227] on button "Geral" at bounding box center [131, 231] width 159 height 33
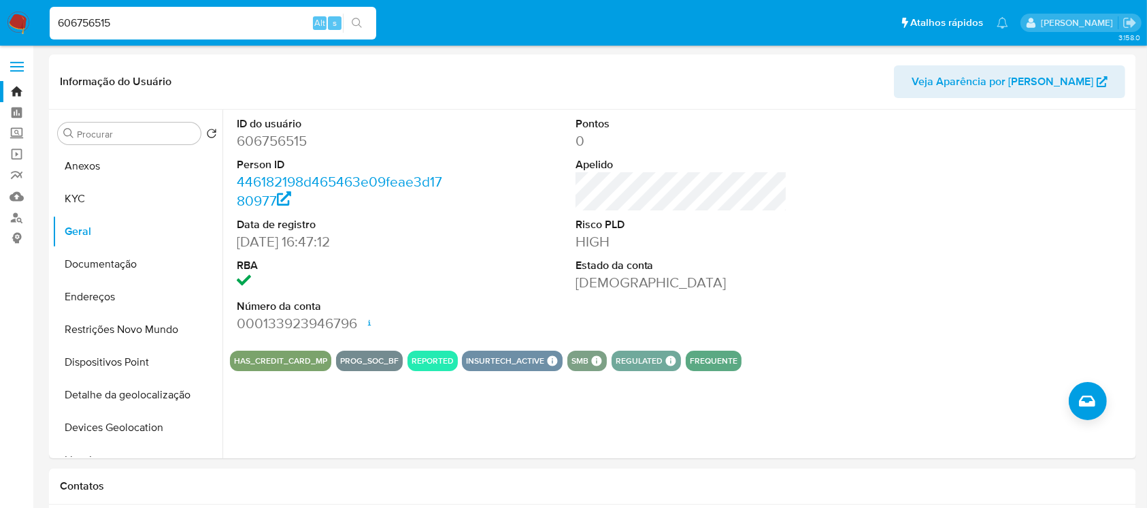
click at [135, 28] on input "606756515" at bounding box center [213, 23] width 327 height 18
paste input "160509646"
type input "160509646"
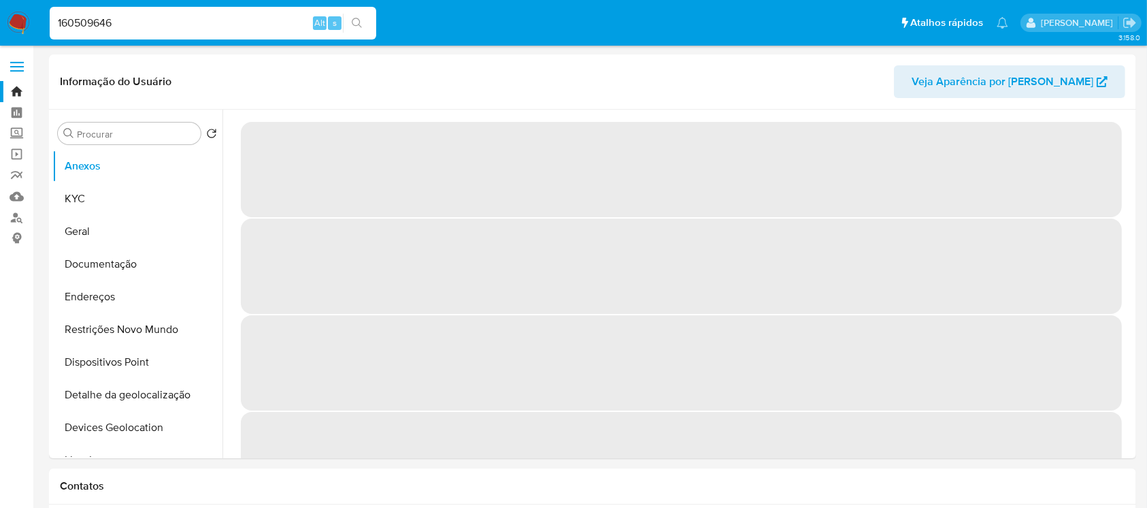
click at [161, 20] on input "160509646" at bounding box center [213, 23] width 327 height 18
select select "10"
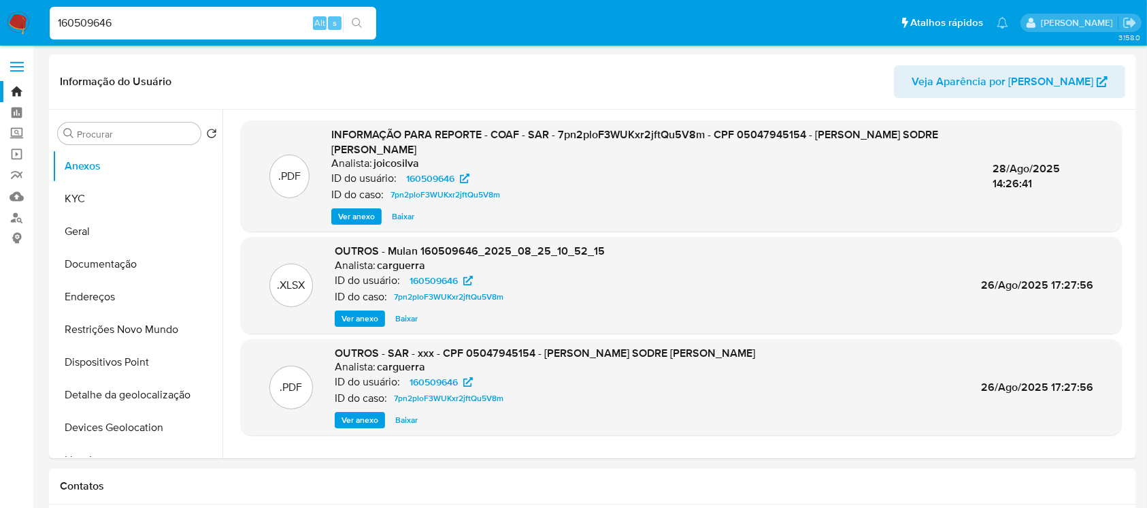
paste input "617475355"
type input "617475355"
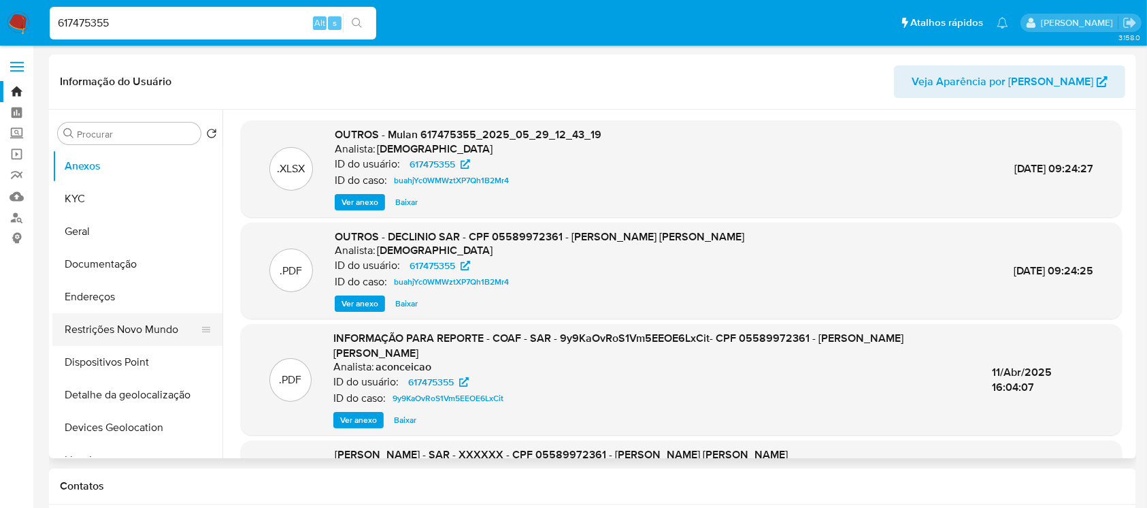
select select "10"
click at [76, 237] on button "Geral" at bounding box center [131, 231] width 159 height 33
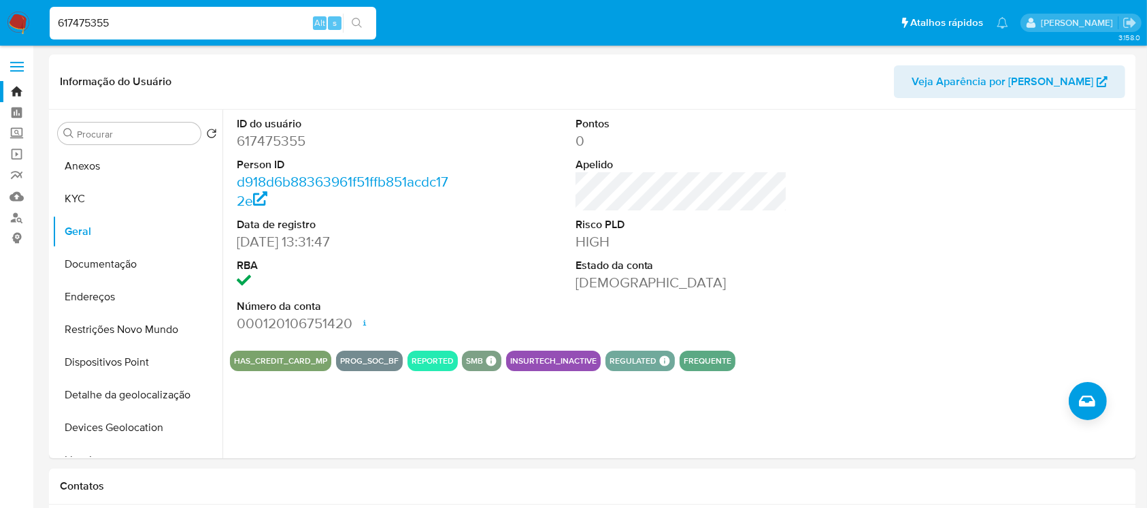
click at [142, 34] on div "617475355 Alt s" at bounding box center [213, 23] width 327 height 33
click at [131, 25] on input "617475355" at bounding box center [213, 23] width 327 height 18
paste input "766416751"
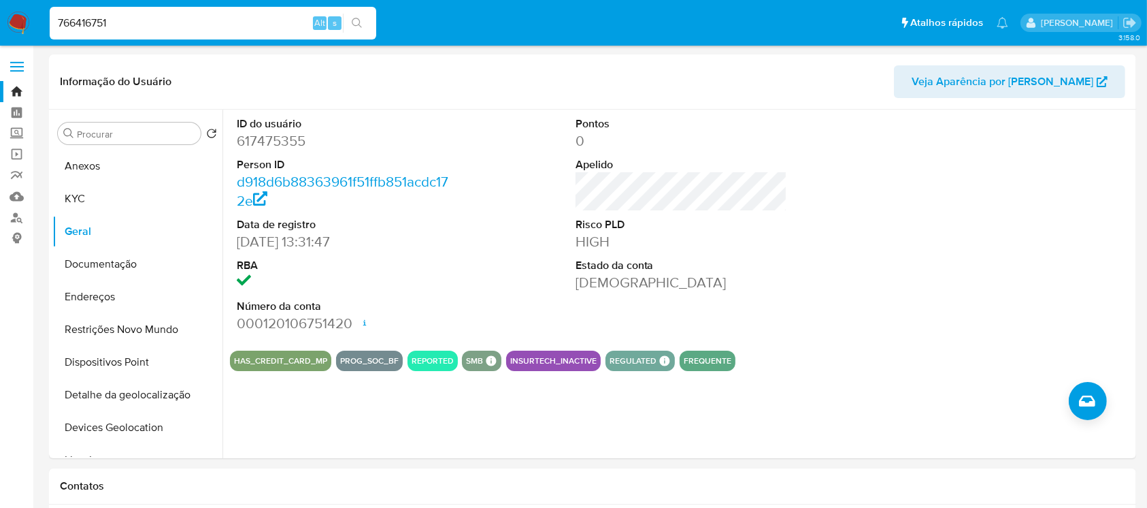
type input "766416751"
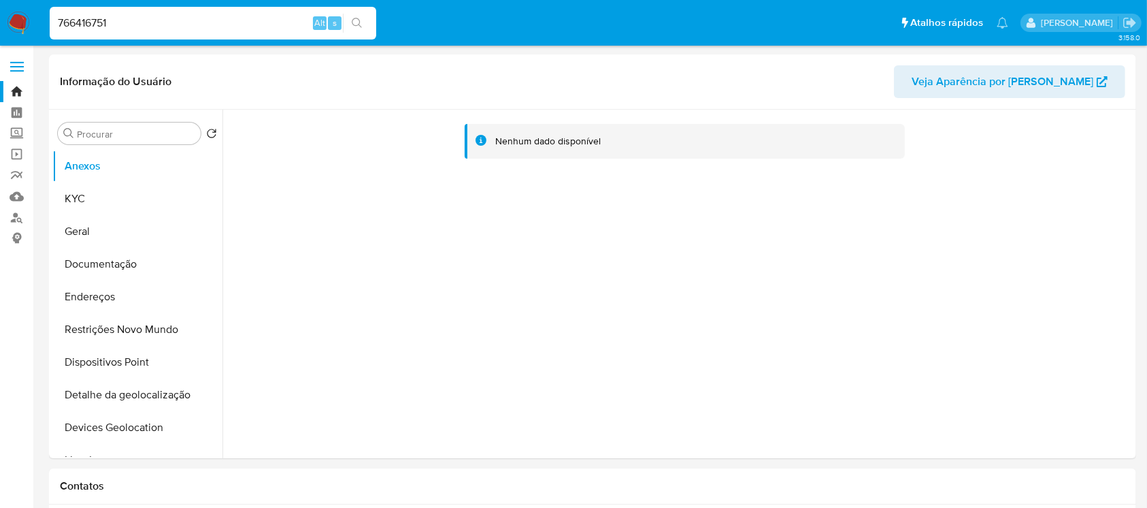
click at [145, 21] on input "766416751" at bounding box center [213, 23] width 327 height 18
select select "10"
click at [145, 21] on input "766416751" at bounding box center [213, 23] width 327 height 18
paste input "116144704"
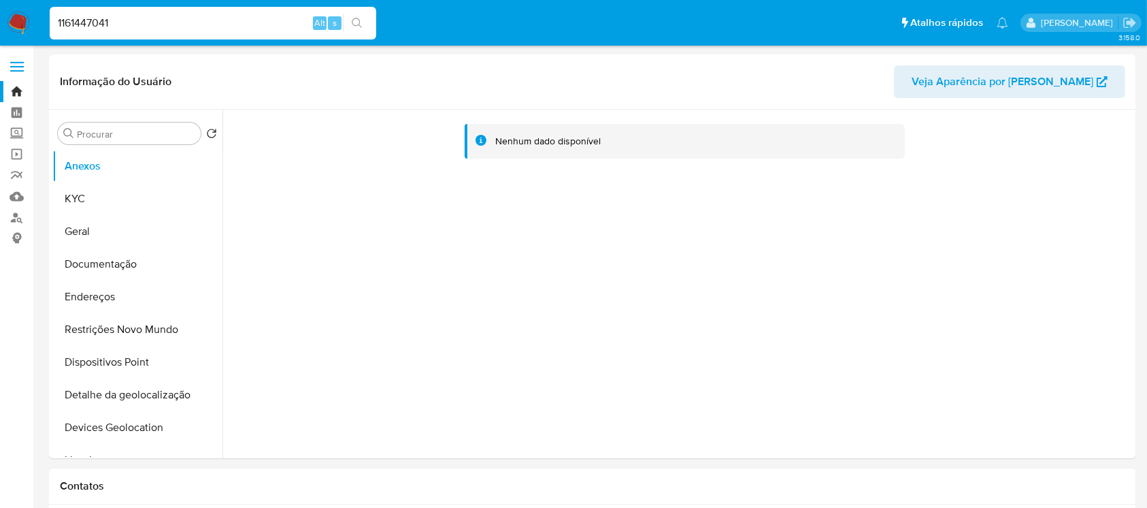
type input "1161447041"
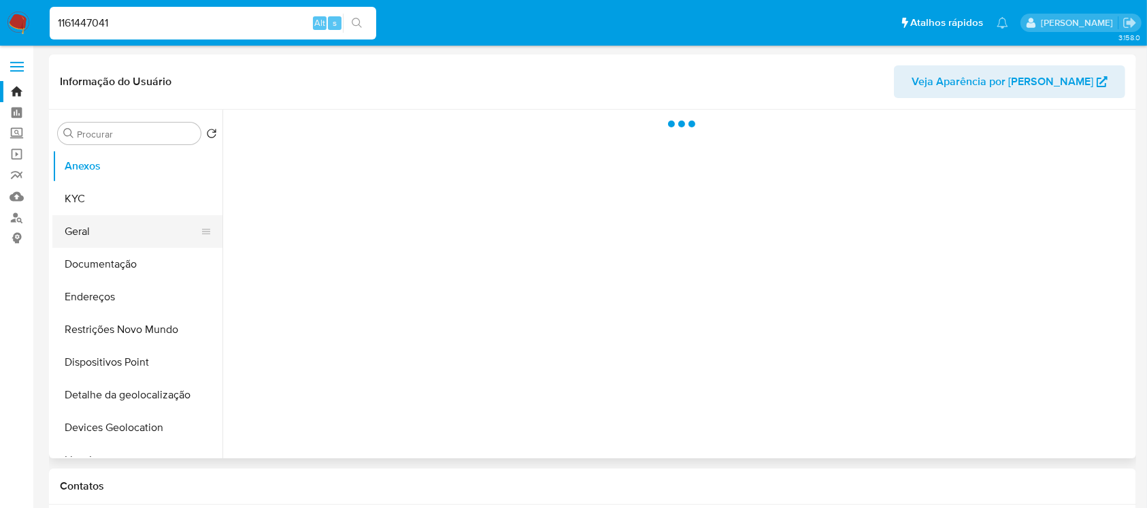
click at [92, 236] on button "Geral" at bounding box center [131, 231] width 159 height 33
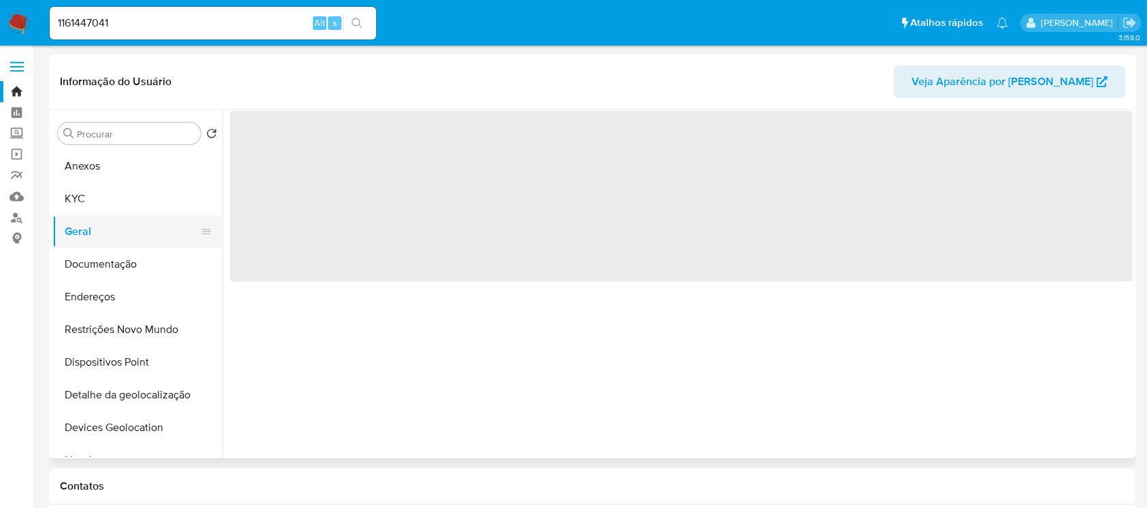
select select "10"
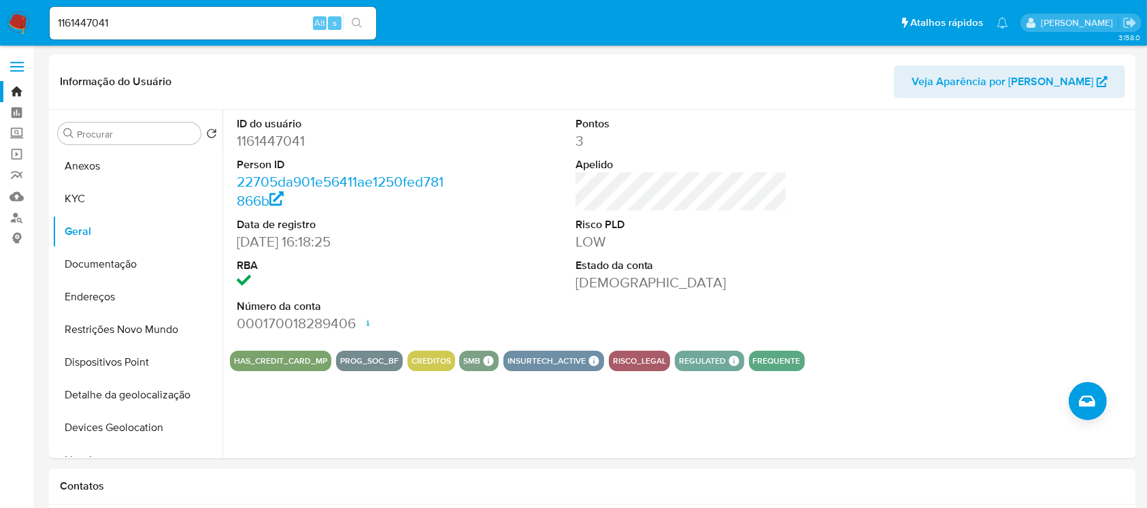
click at [168, 26] on input "1161447041" at bounding box center [213, 23] width 327 height 18
paste input "750421932"
type input "750421932"
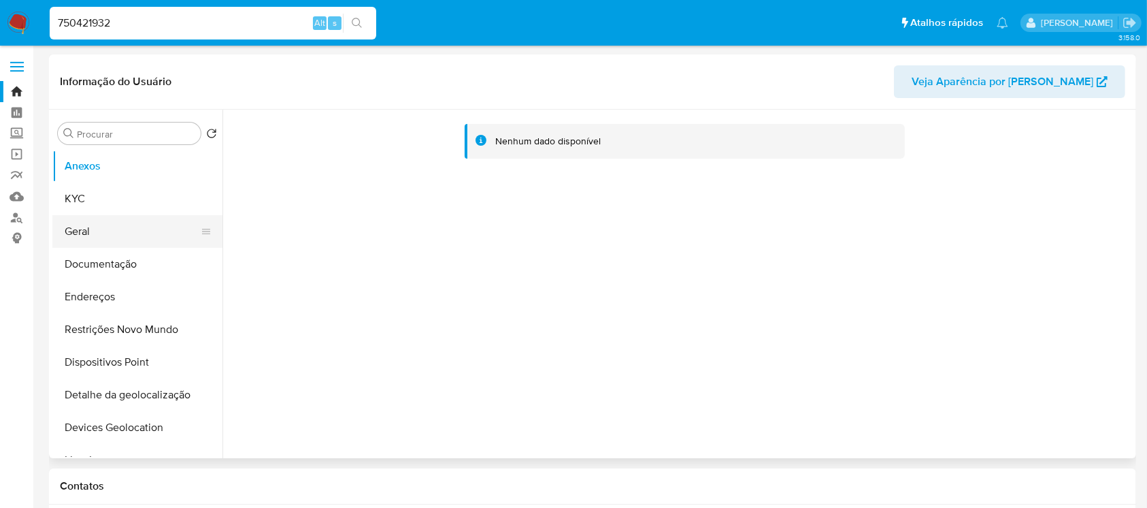
select select "10"
click at [86, 233] on button "Geral" at bounding box center [131, 231] width 159 height 33
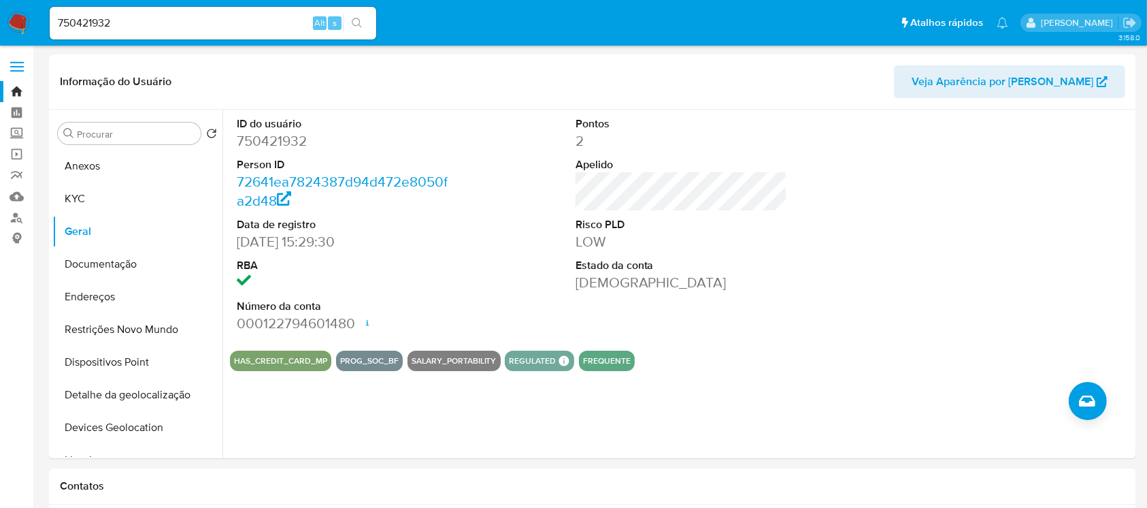
click at [148, 31] on input "750421932" at bounding box center [213, 23] width 327 height 18
paste input "2453627210"
type input "2453627210"
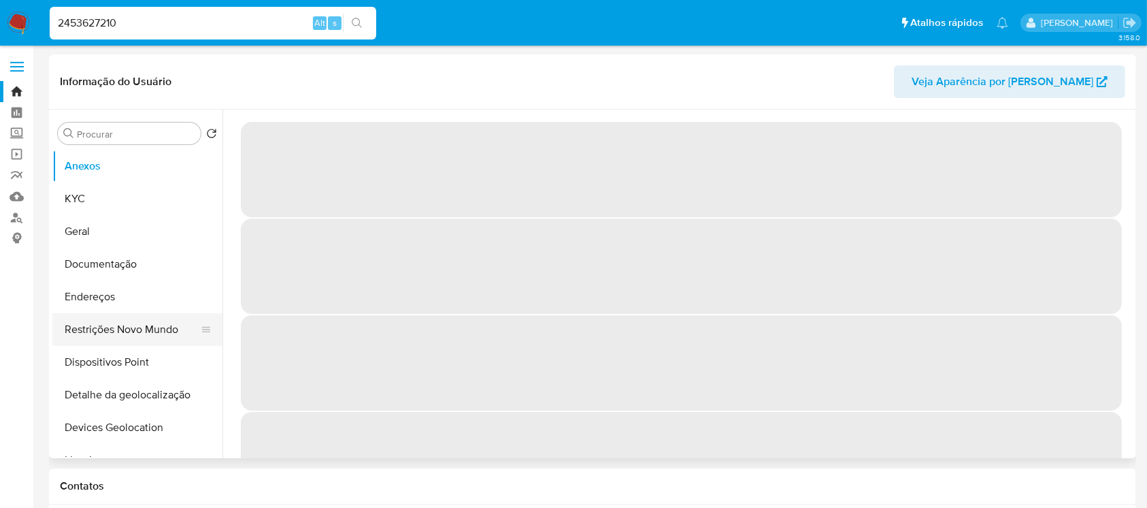
click at [94, 329] on button "Restrições Novo Mundo" at bounding box center [131, 329] width 159 height 33
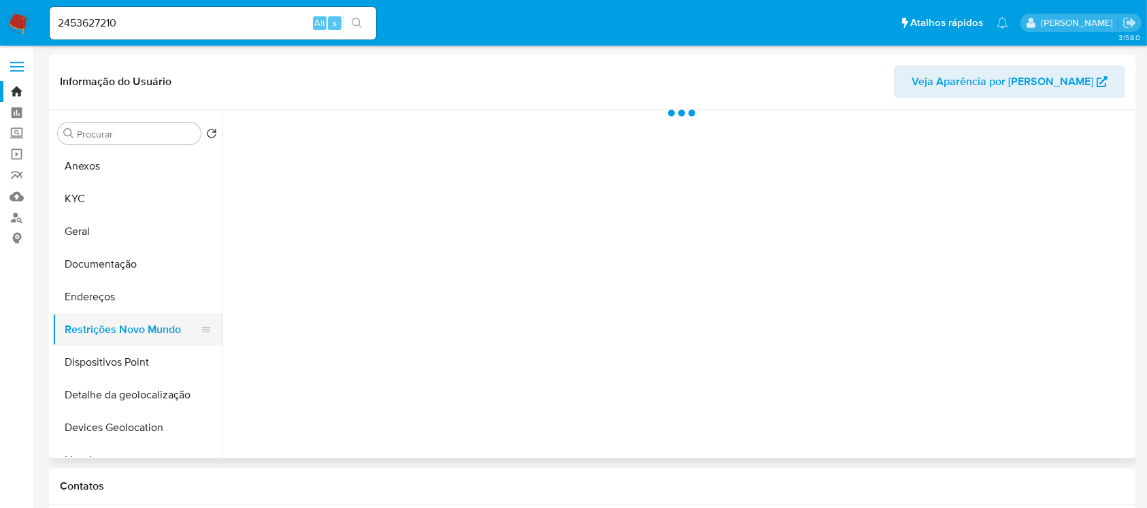
select select "10"
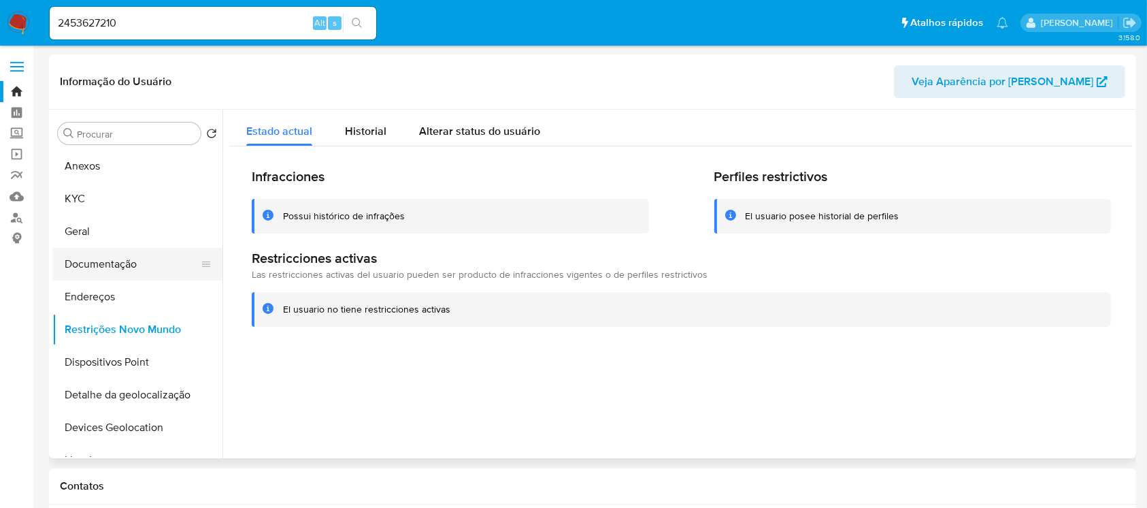
click at [88, 262] on button "Documentação" at bounding box center [131, 264] width 159 height 33
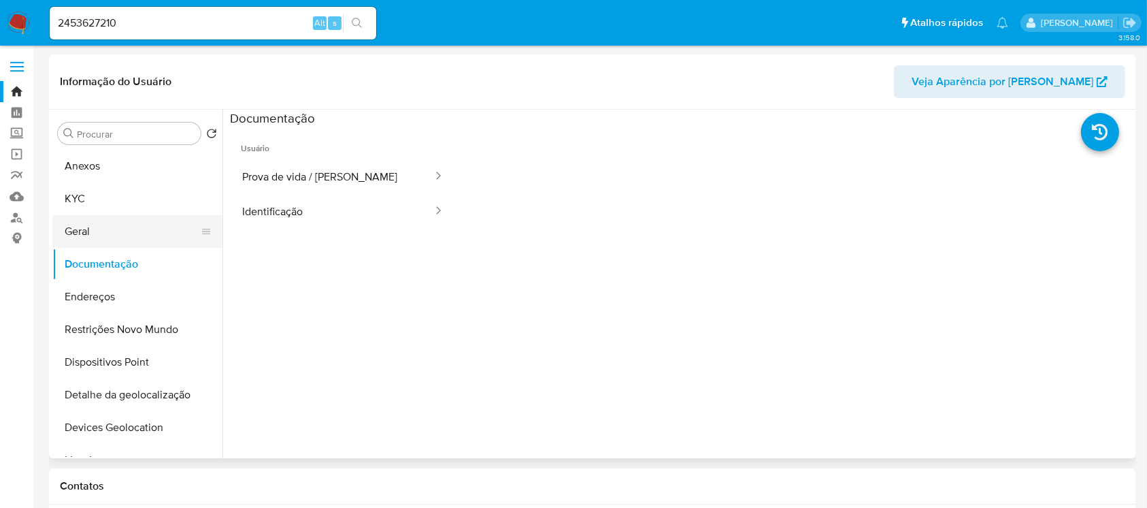
click at [80, 236] on button "Geral" at bounding box center [131, 231] width 159 height 33
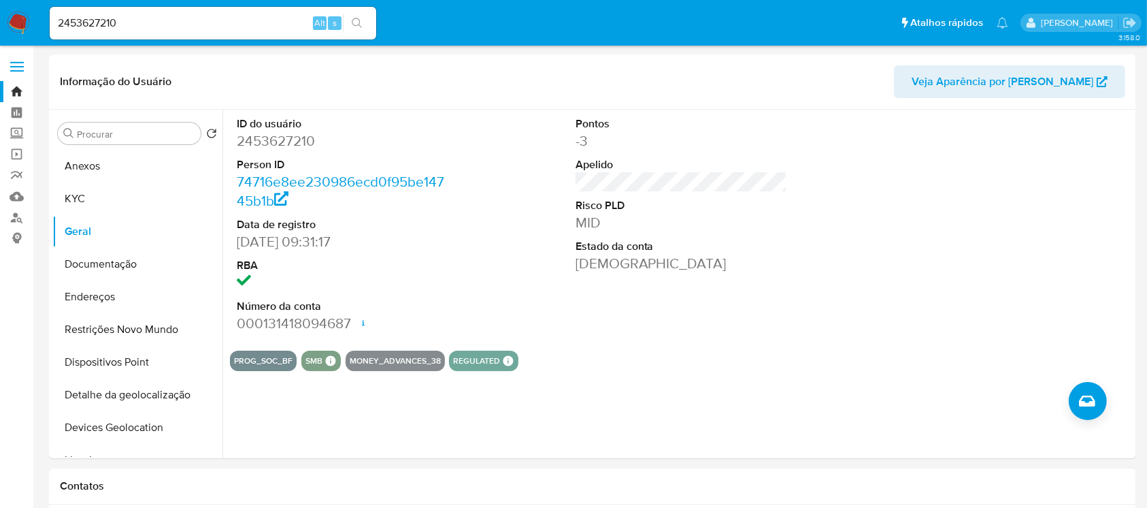
click at [150, 22] on input "2453627210" at bounding box center [213, 23] width 327 height 18
paste input "661889206"
type input "661889206"
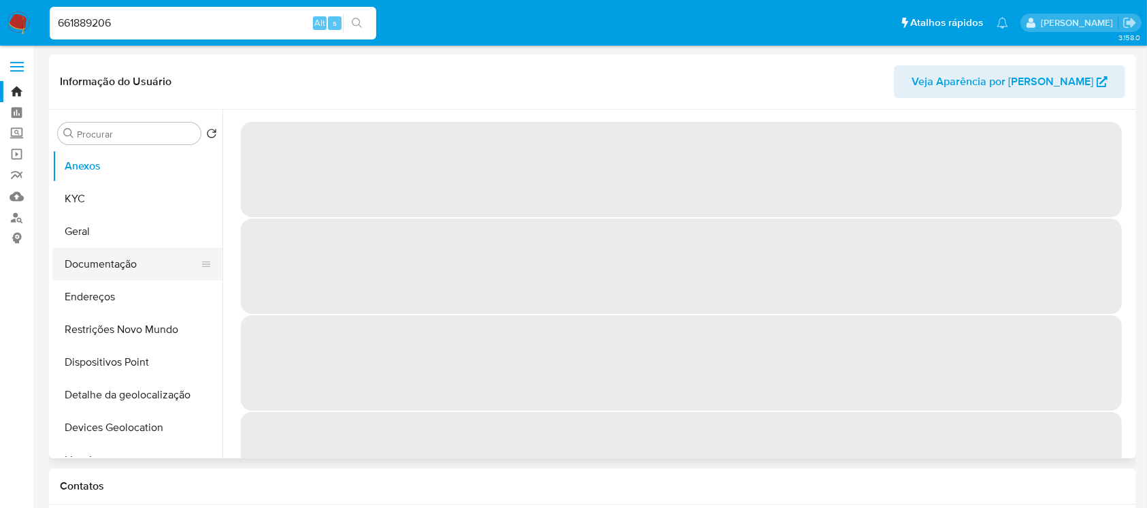
select select "10"
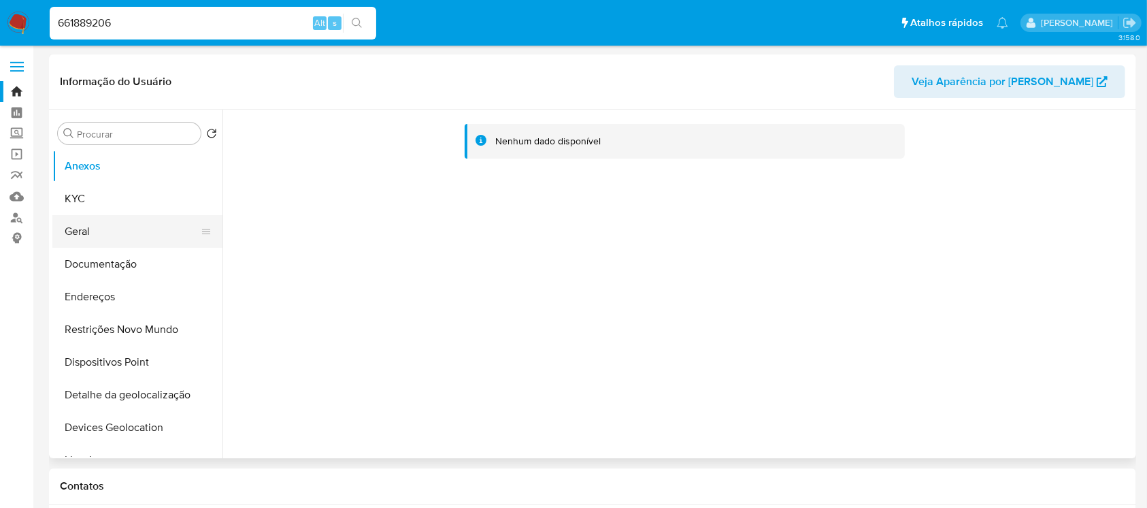
click at [78, 235] on button "Geral" at bounding box center [131, 231] width 159 height 33
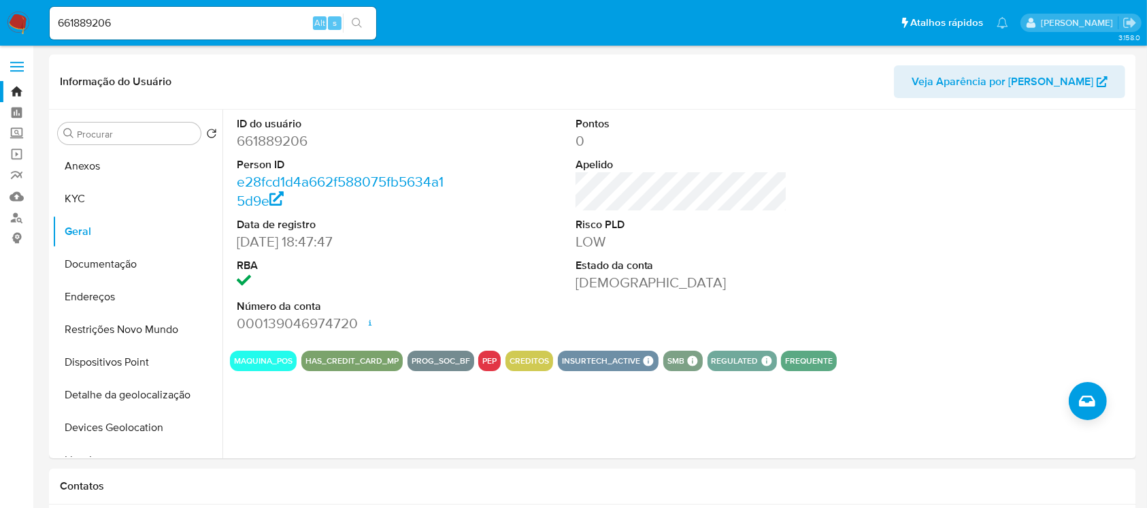
click at [143, 26] on input "661889206" at bounding box center [213, 23] width 327 height 18
paste input "5488288"
type input "654882886"
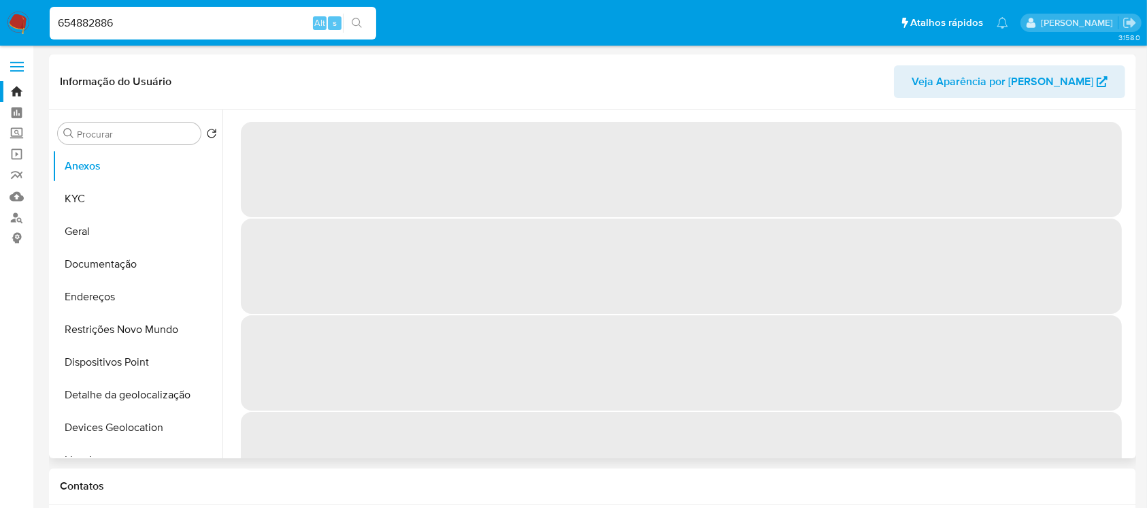
select select "10"
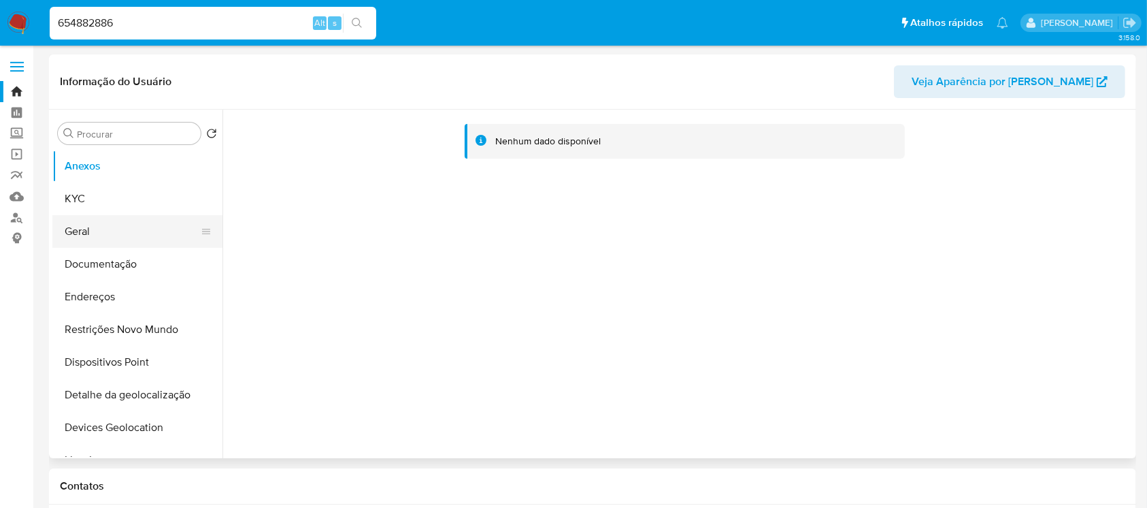
click at [78, 237] on button "Geral" at bounding box center [131, 231] width 159 height 33
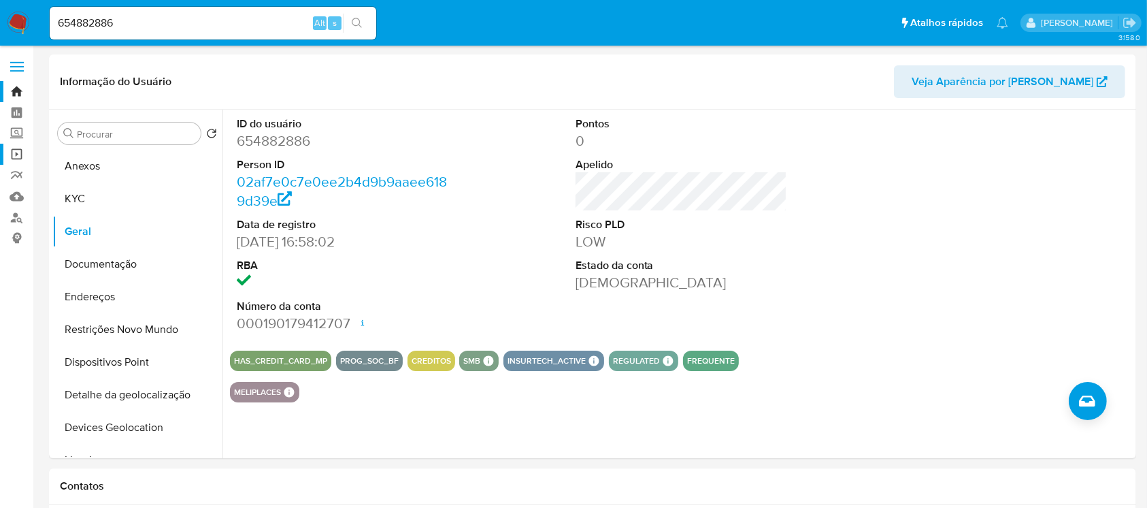
click at [12, 155] on link "Operações em massa" at bounding box center [81, 154] width 162 height 21
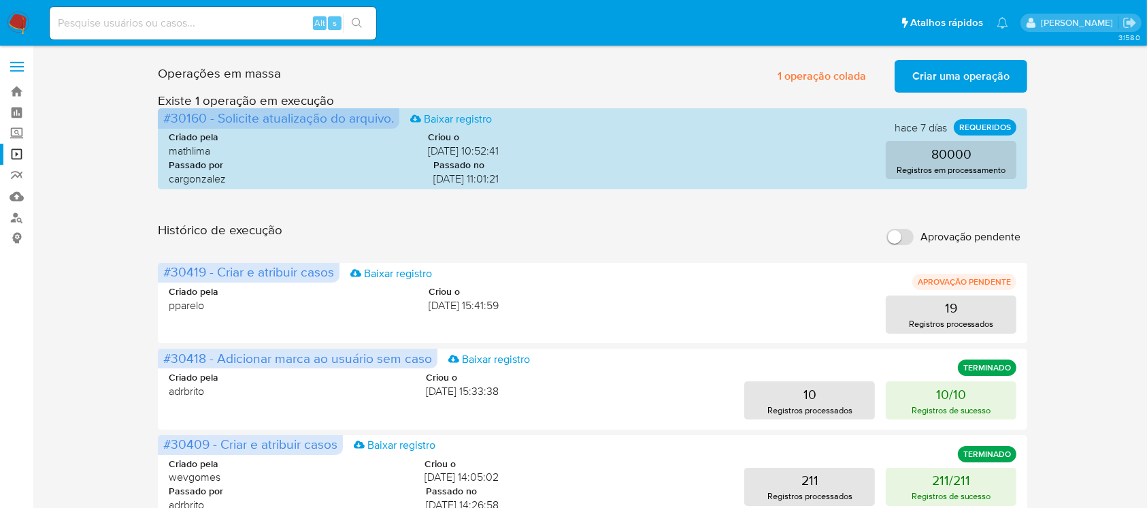
click at [180, 24] on input at bounding box center [213, 23] width 327 height 18
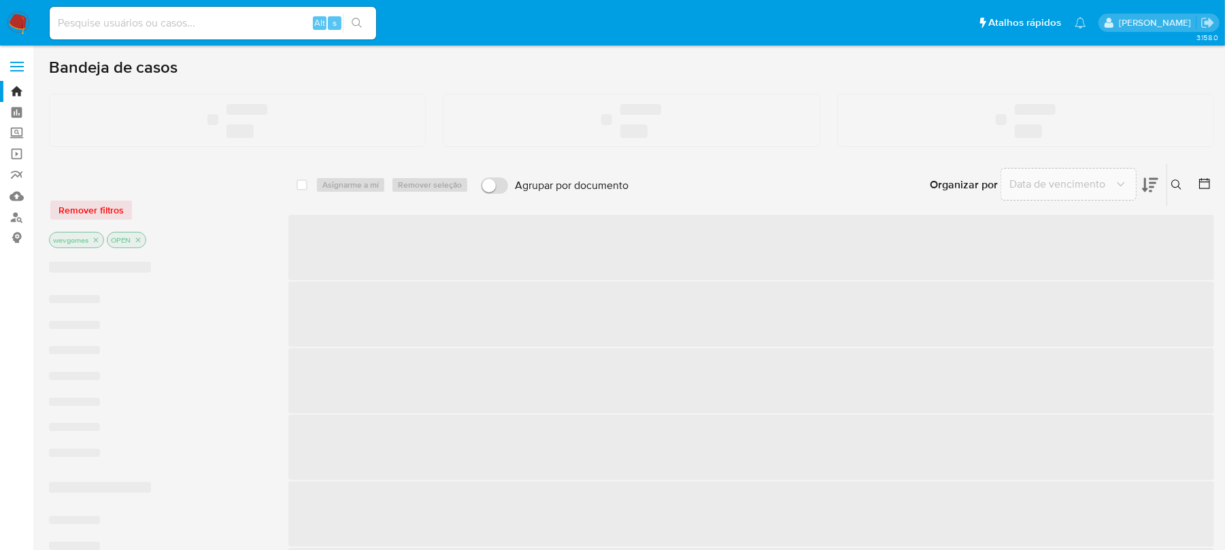
click at [85, 26] on input at bounding box center [213, 23] width 327 height 18
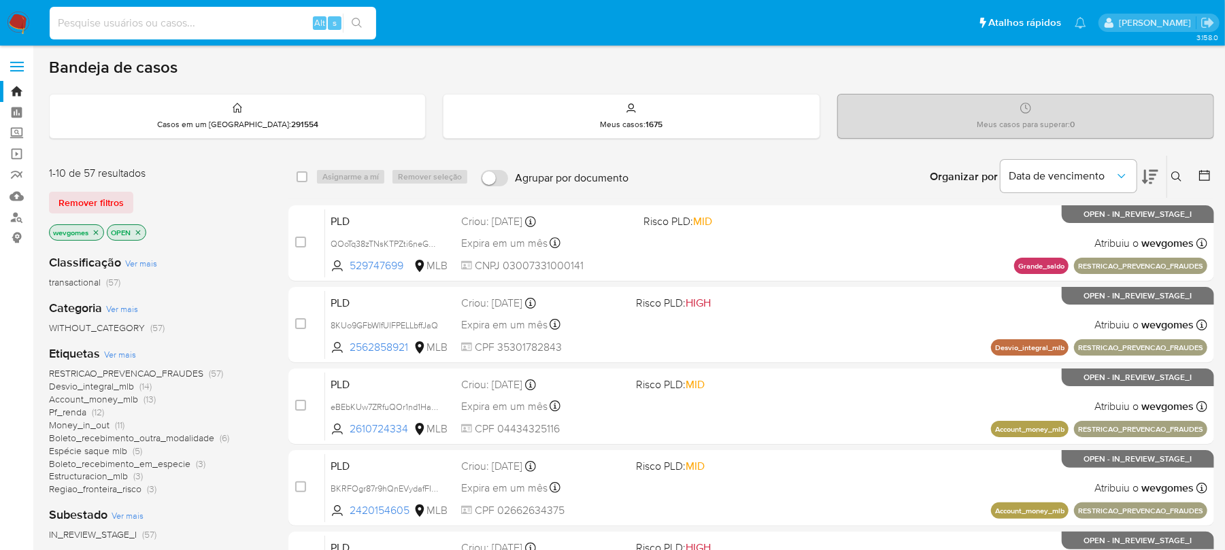
paste input "660940522"
type input "660940522"
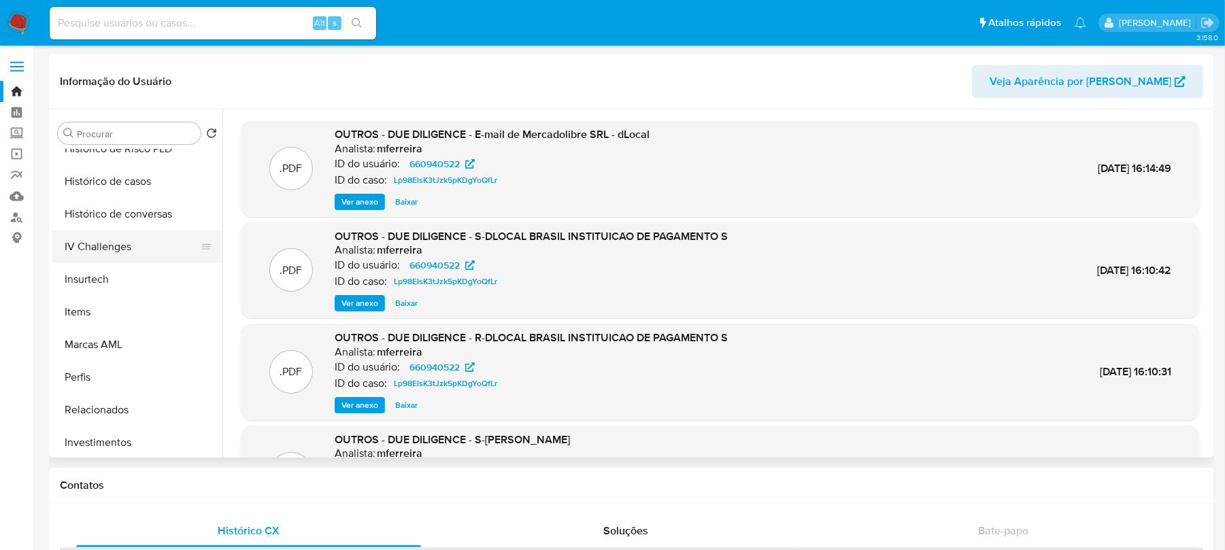
select select "10"
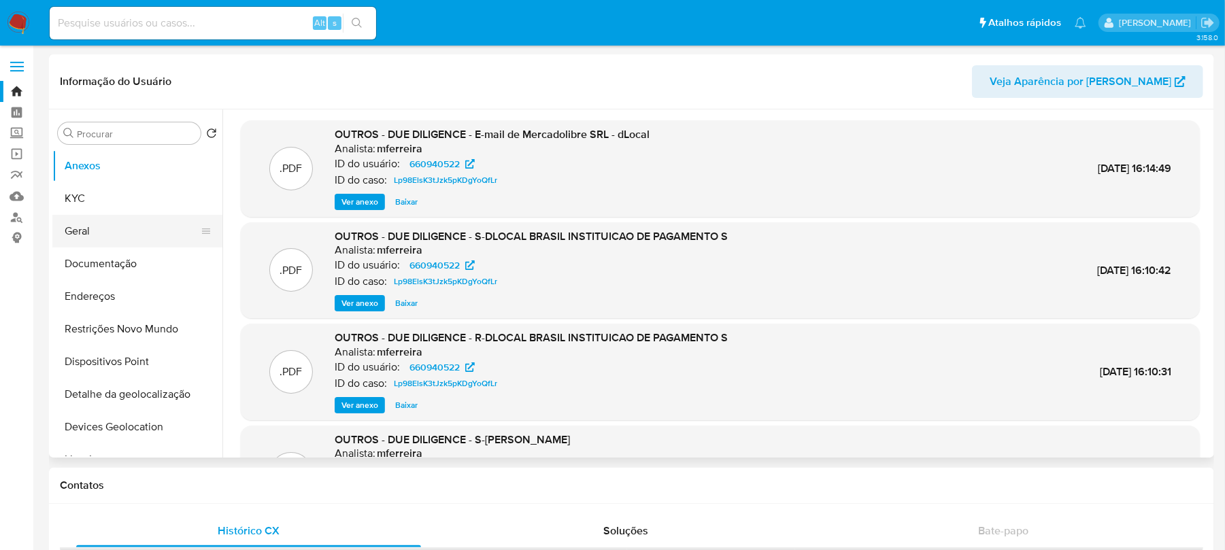
click at [82, 235] on button "Geral" at bounding box center [131, 231] width 159 height 33
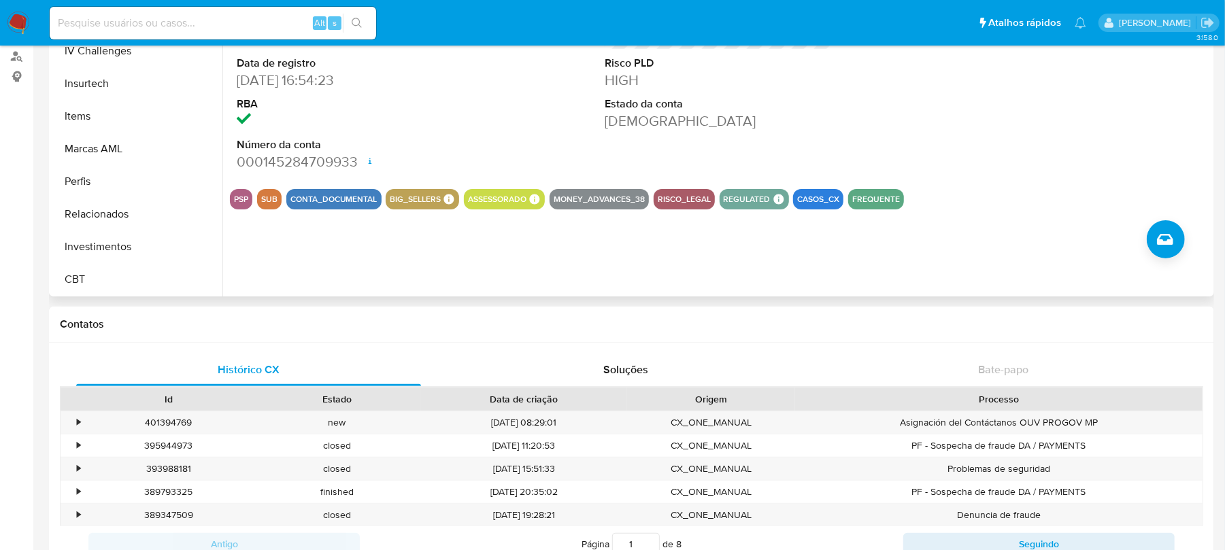
scroll to position [120, 0]
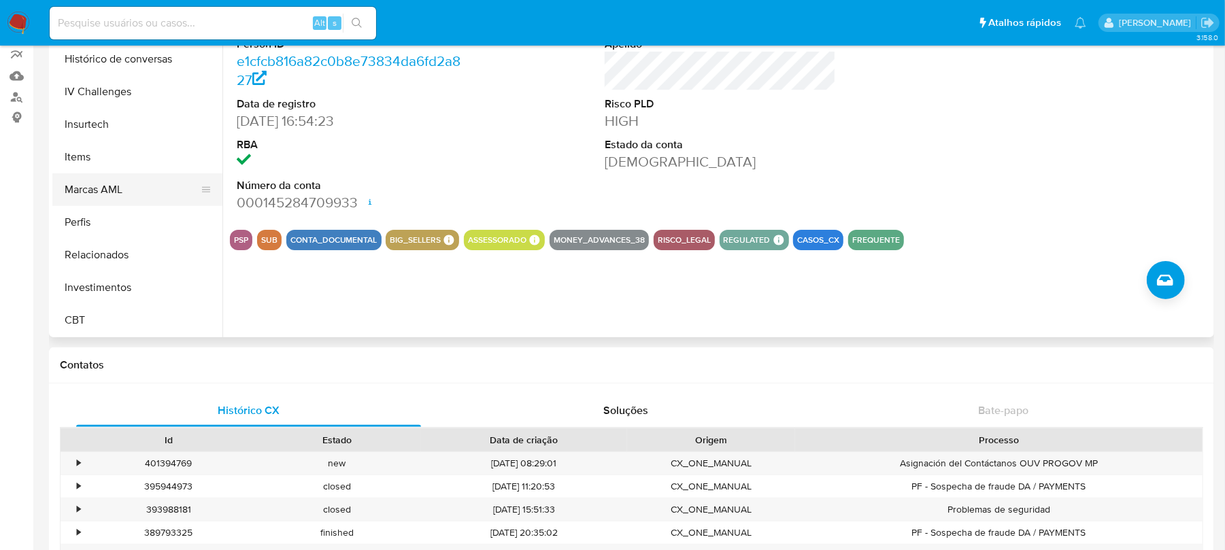
click at [80, 195] on button "Marcas AML" at bounding box center [131, 190] width 159 height 33
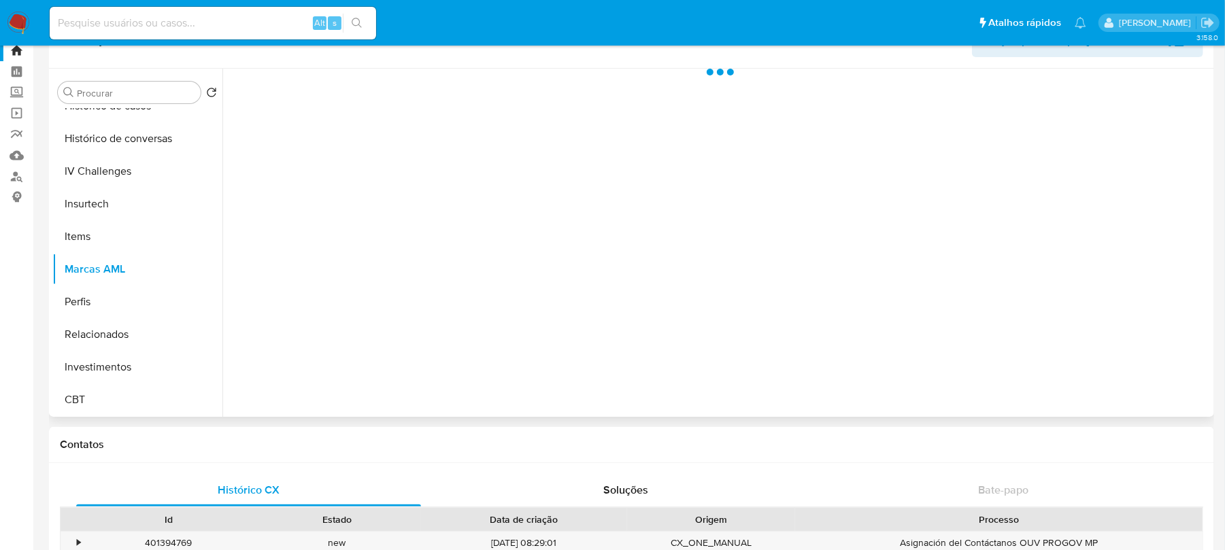
scroll to position [0, 0]
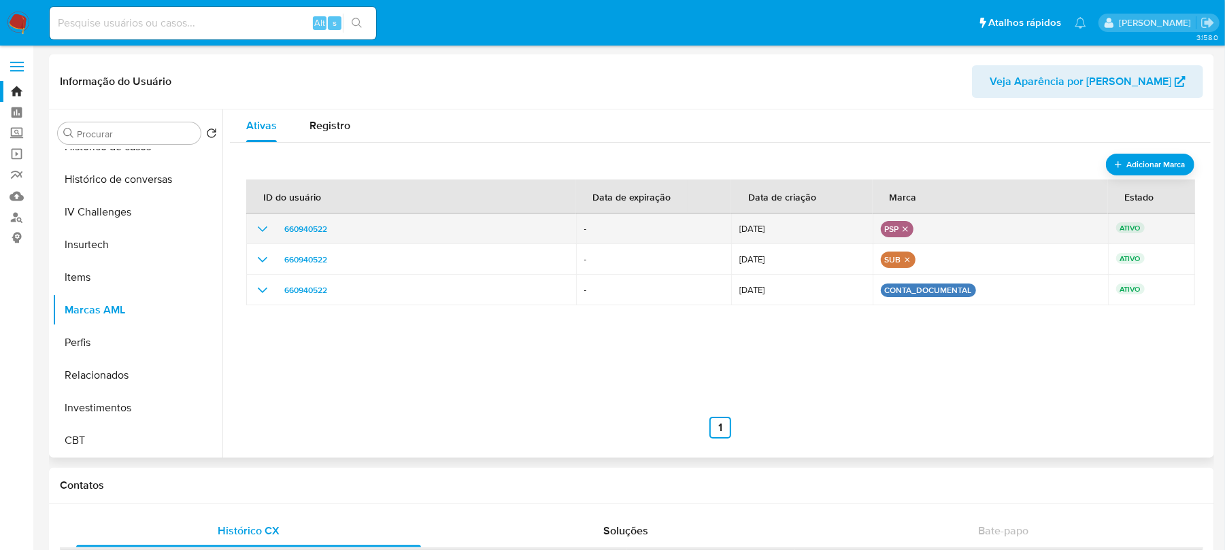
click at [902, 227] on icon "remove-mark-PSP" at bounding box center [905, 229] width 9 height 9
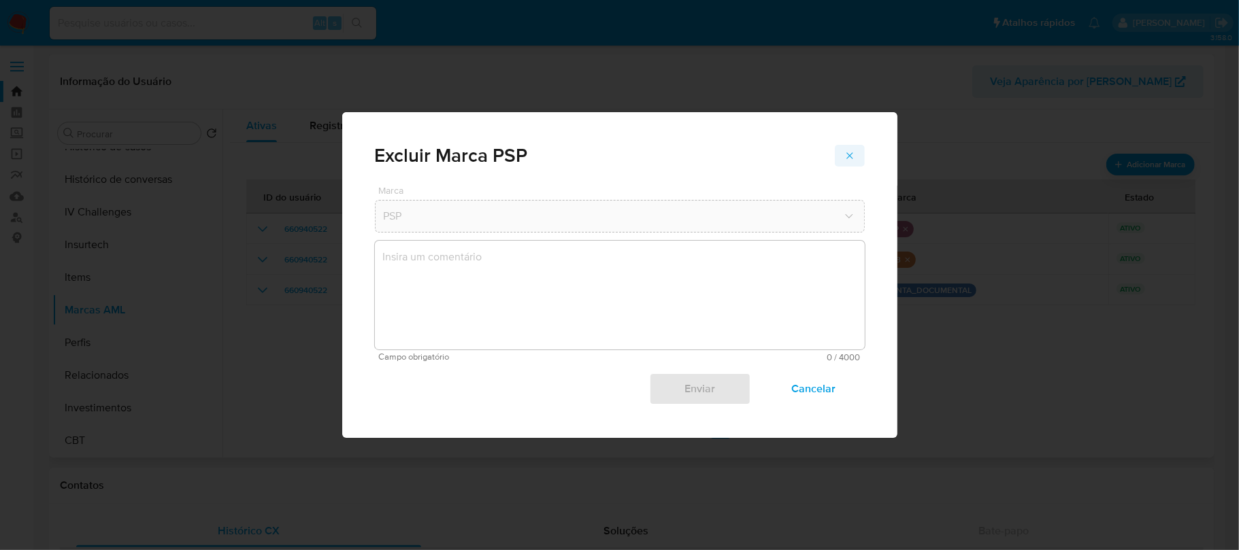
click at [844, 157] on icon "marks-modal" at bounding box center [849, 155] width 11 height 11
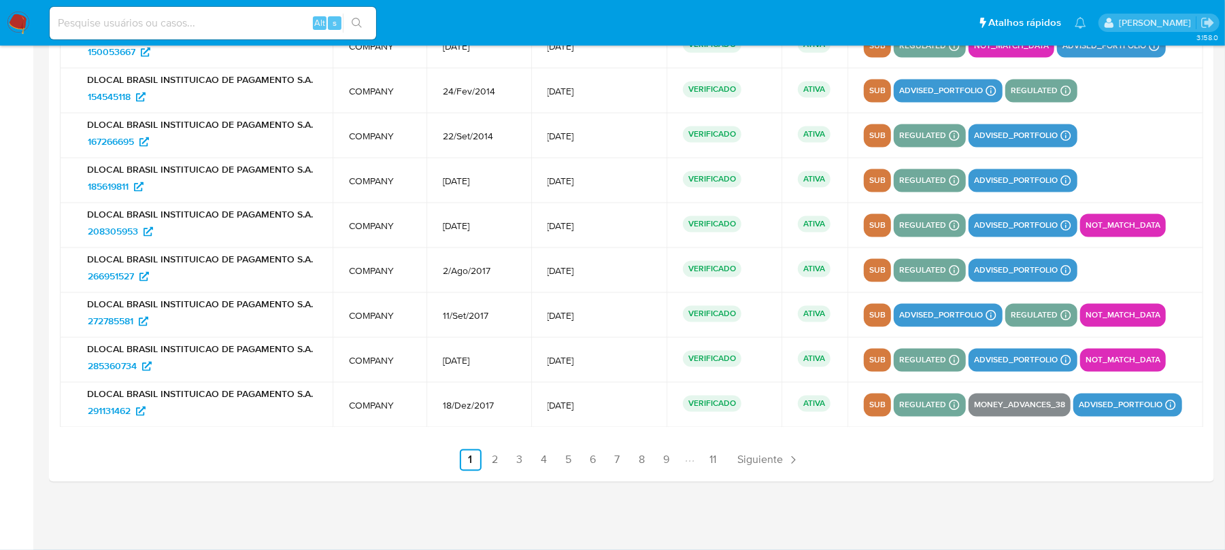
scroll to position [1705, 0]
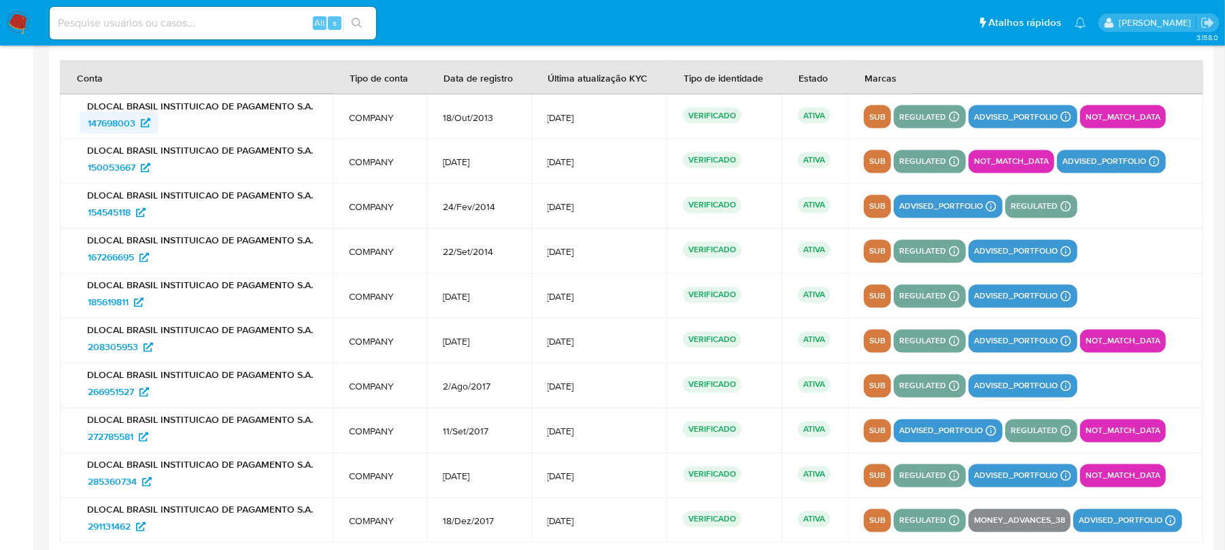
drag, startPoint x: 71, startPoint y: 129, endPoint x: 139, endPoint y: 129, distance: 67.4
click at [139, 129] on td "DLOCAL BRASIL INSTITUICAO DE PAGAMENTO S.A. 147698003" at bounding box center [196, 117] width 273 height 45
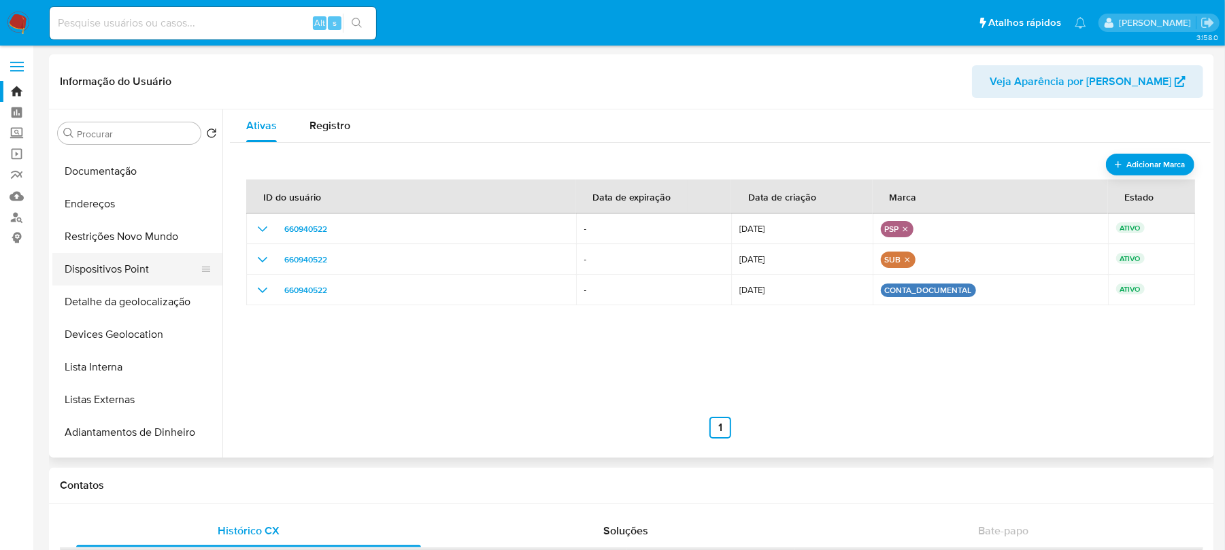
scroll to position [0, 0]
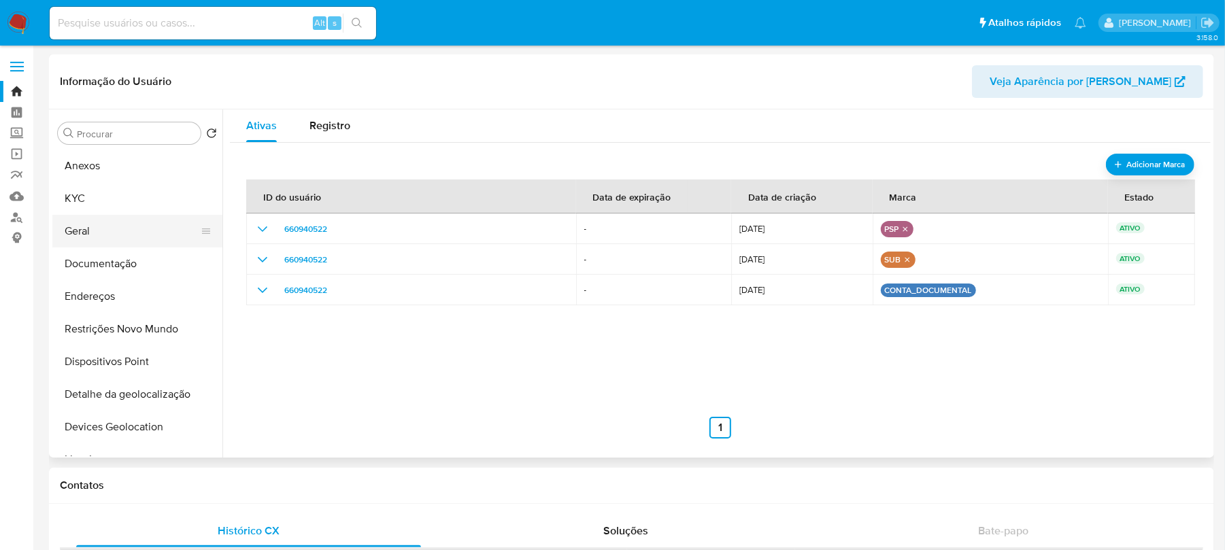
click at [84, 225] on button "Geral" at bounding box center [131, 231] width 159 height 33
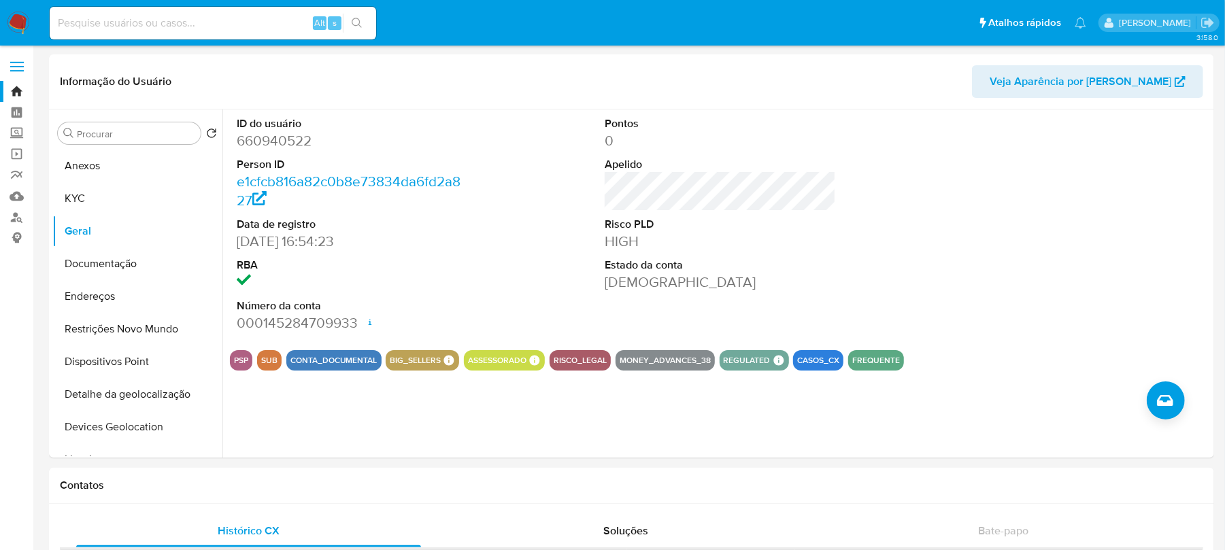
click at [15, 22] on img at bounding box center [18, 23] width 23 height 23
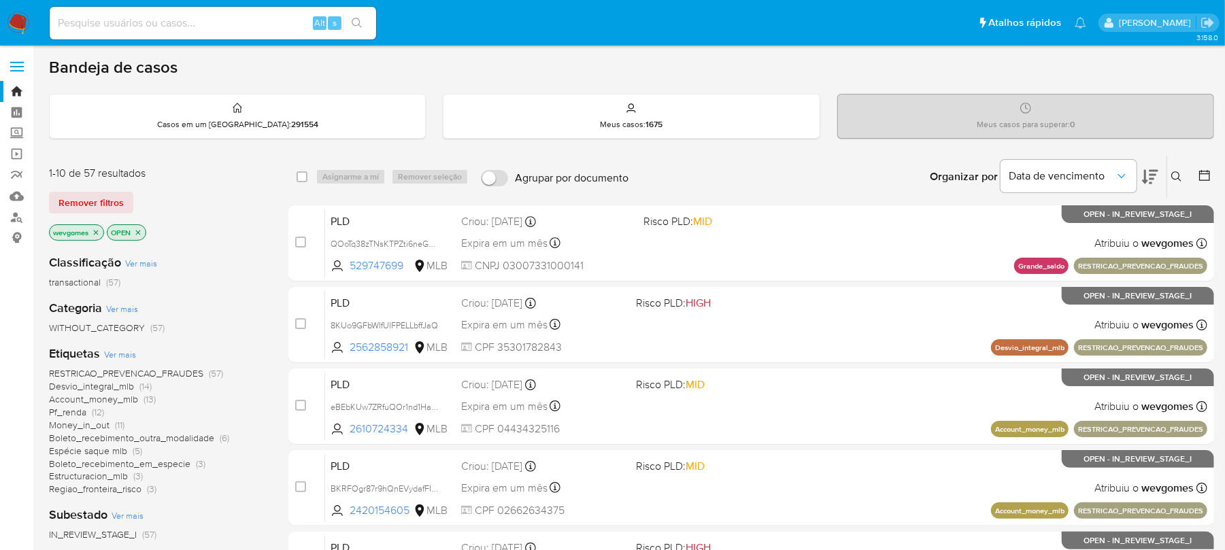
click at [116, 357] on span "Ver mais" at bounding box center [120, 354] width 32 height 12
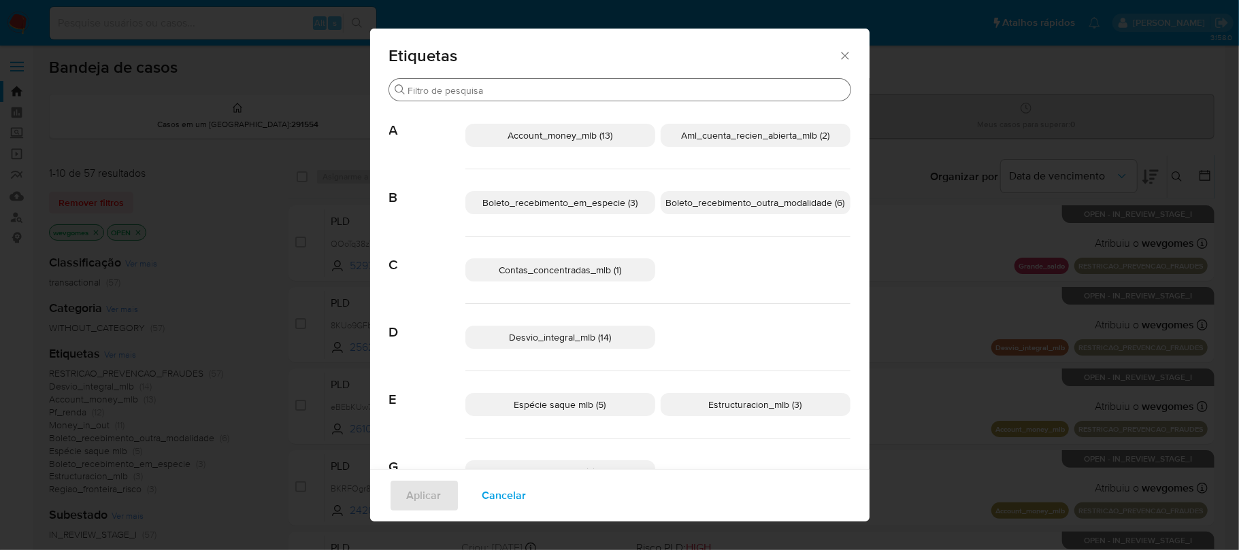
click at [528, 94] on input "Procurar" at bounding box center [626, 90] width 437 height 12
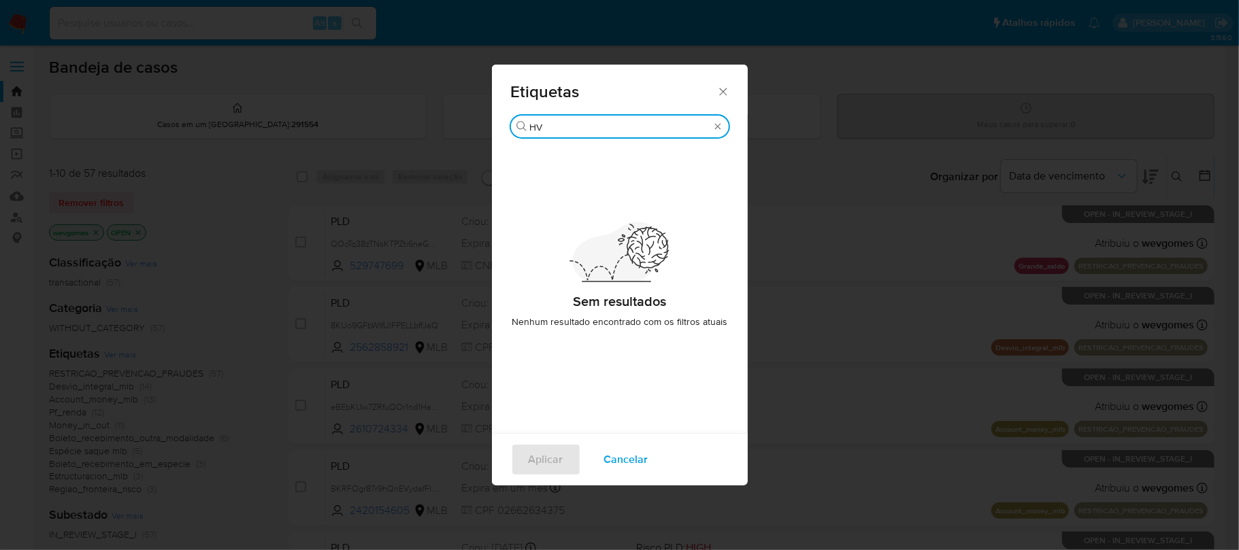
type input "H"
type input "hi"
click at [723, 96] on icon "Fechar" at bounding box center [724, 92] width 14 height 14
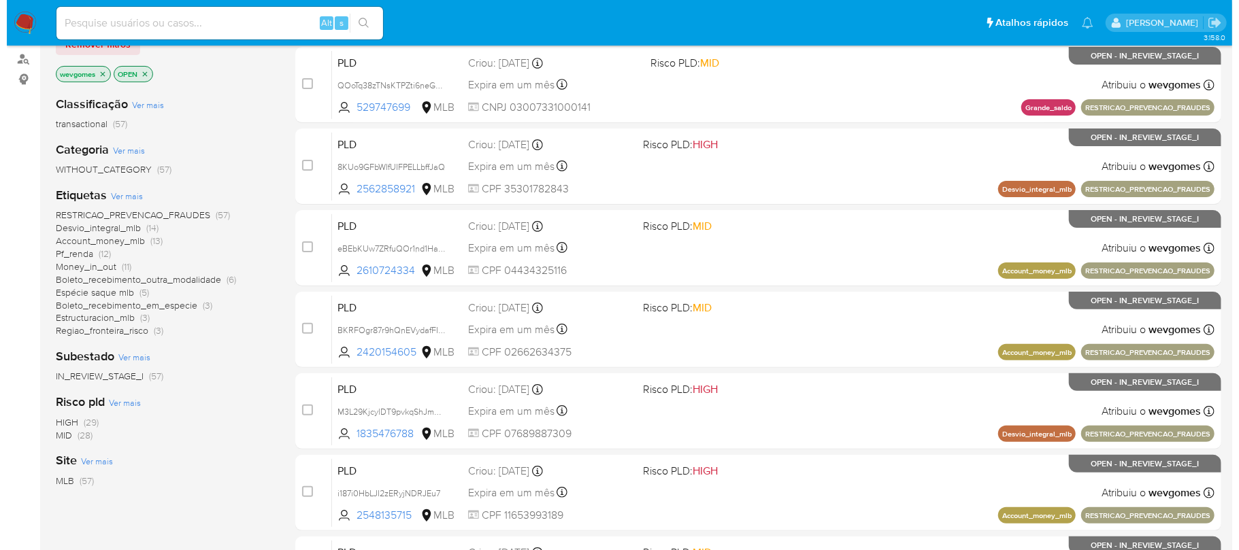
scroll to position [120, 0]
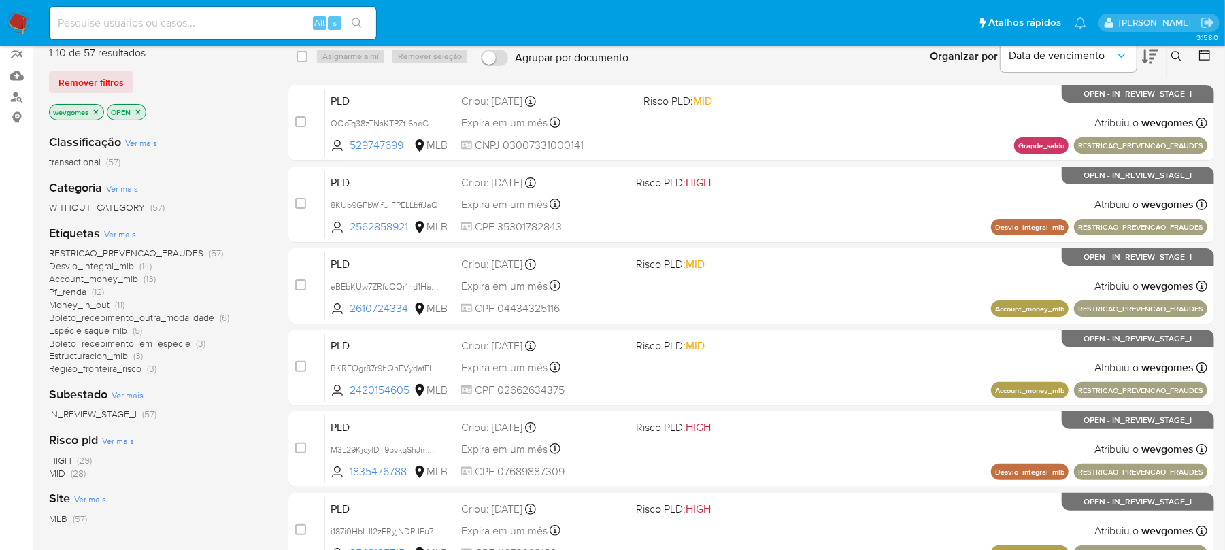
click at [118, 235] on span "Ver mais" at bounding box center [120, 234] width 32 height 12
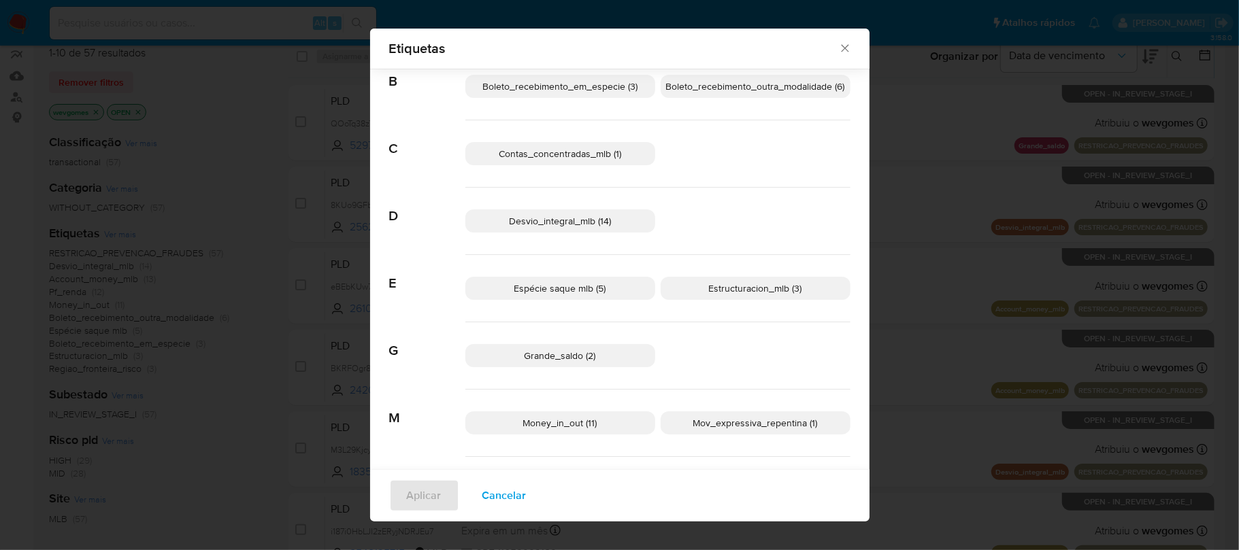
scroll to position [93, 0]
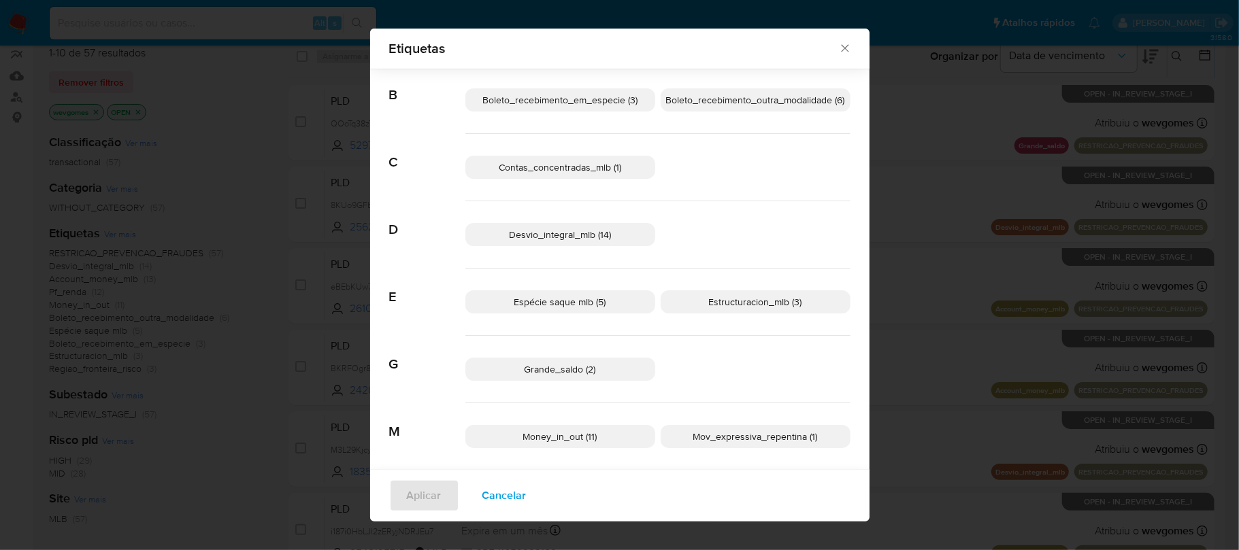
click at [839, 42] on icon "Fechar" at bounding box center [845, 49] width 14 height 14
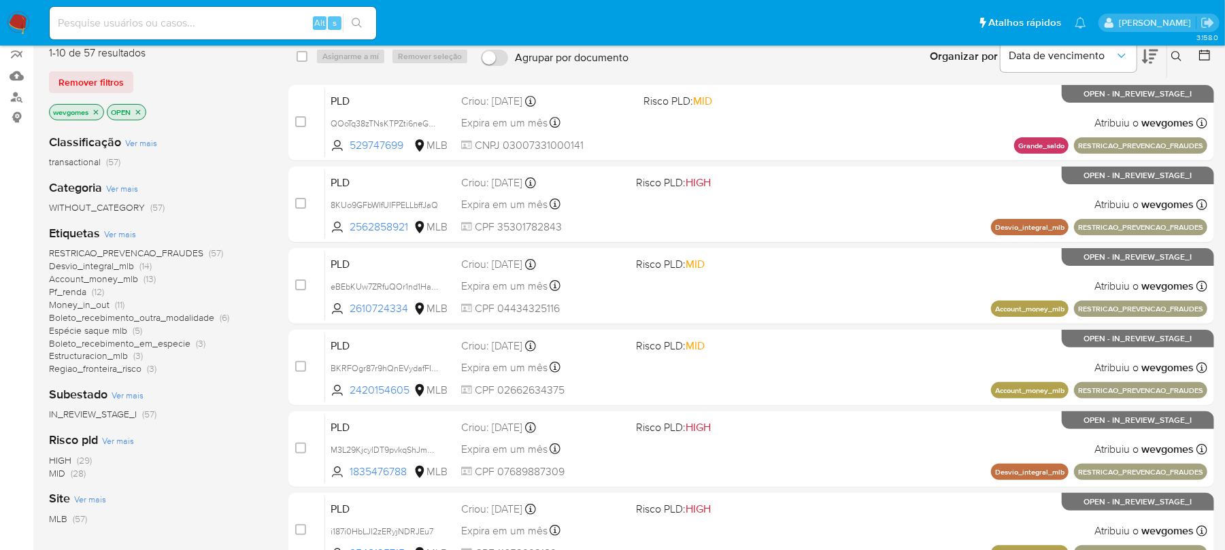
click at [98, 112] on icon "close-filter" at bounding box center [96, 112] width 5 height 5
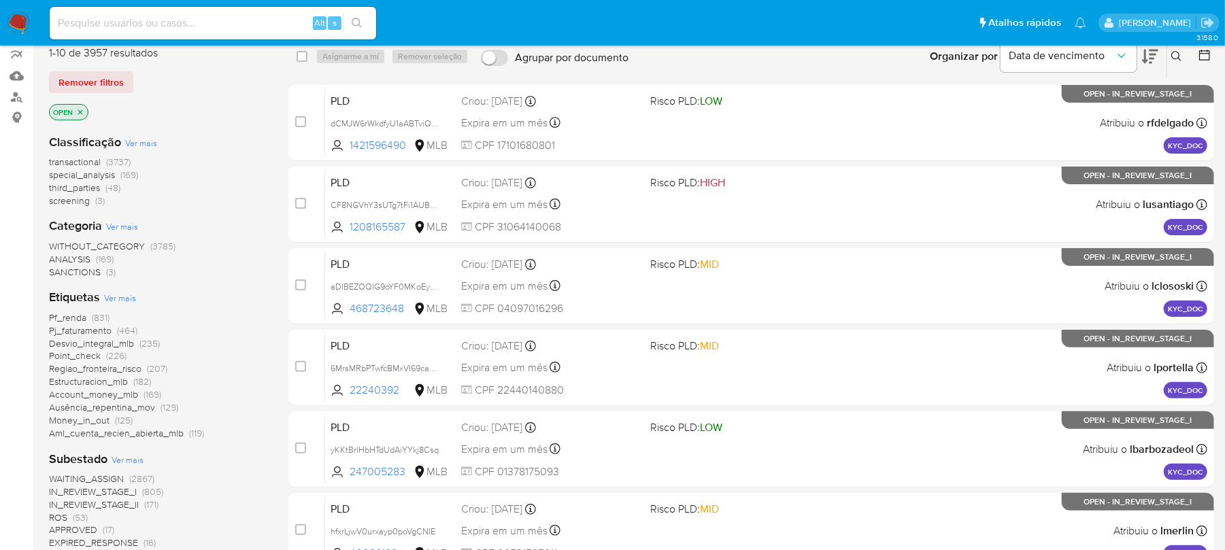
click at [121, 303] on span "Ver mais" at bounding box center [120, 298] width 32 height 12
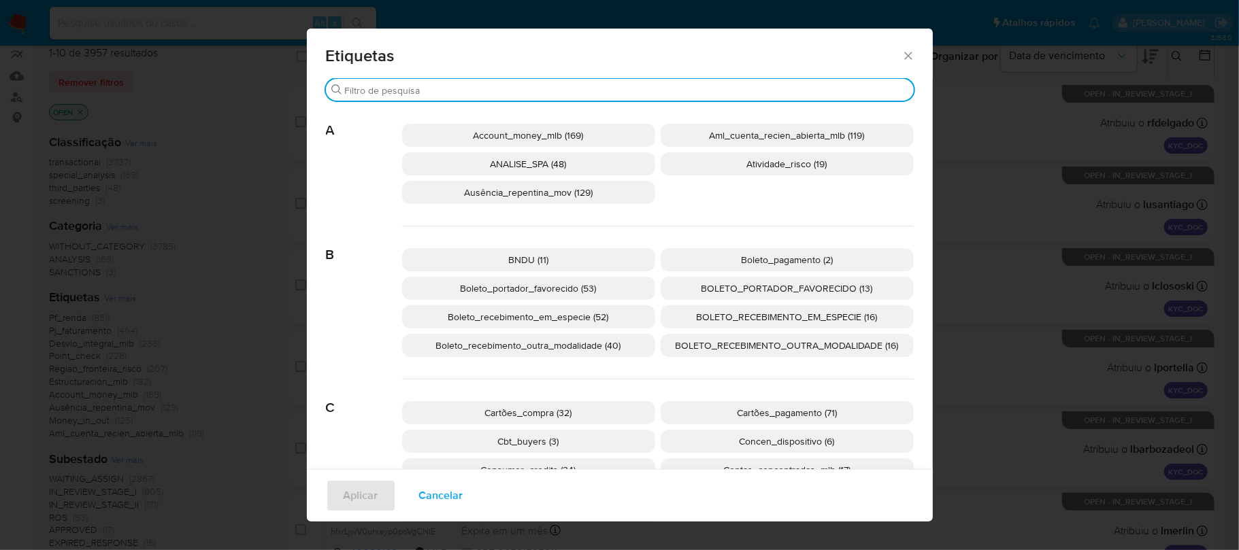
click at [494, 85] on input "Procurar" at bounding box center [626, 90] width 563 height 12
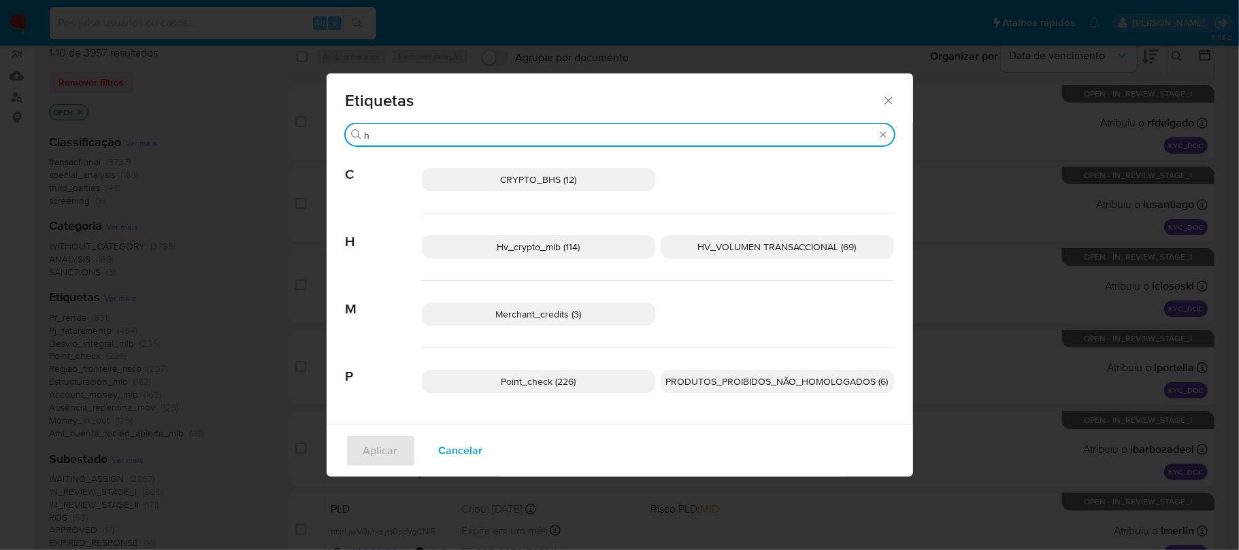
type input "h"
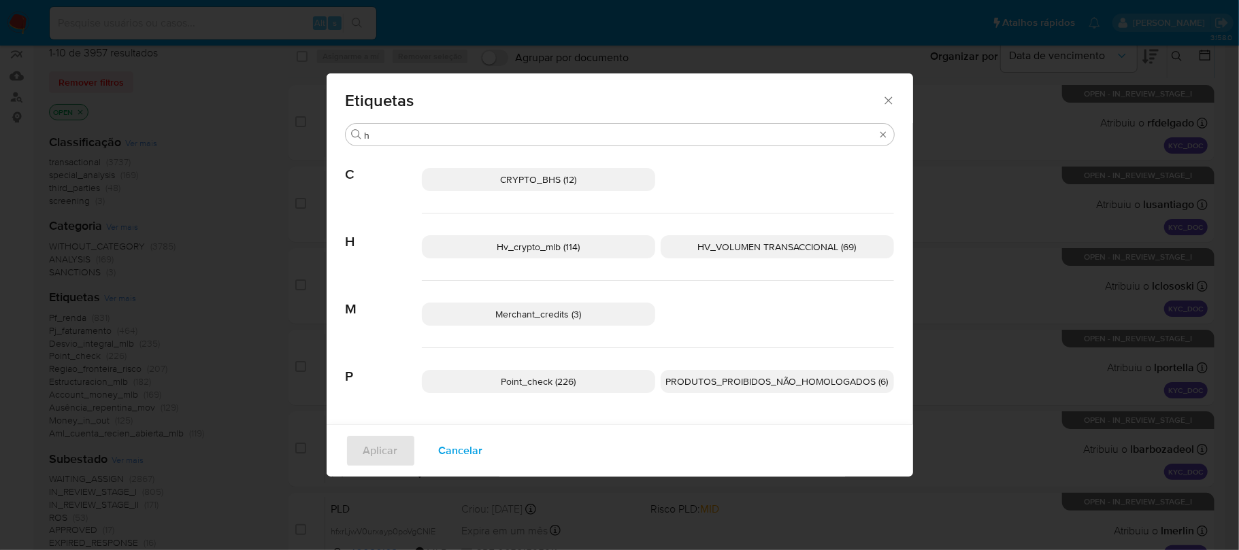
click at [782, 251] on span "HV_VOLUMEN TRANSACCIONAL (69)" at bounding box center [777, 247] width 159 height 14
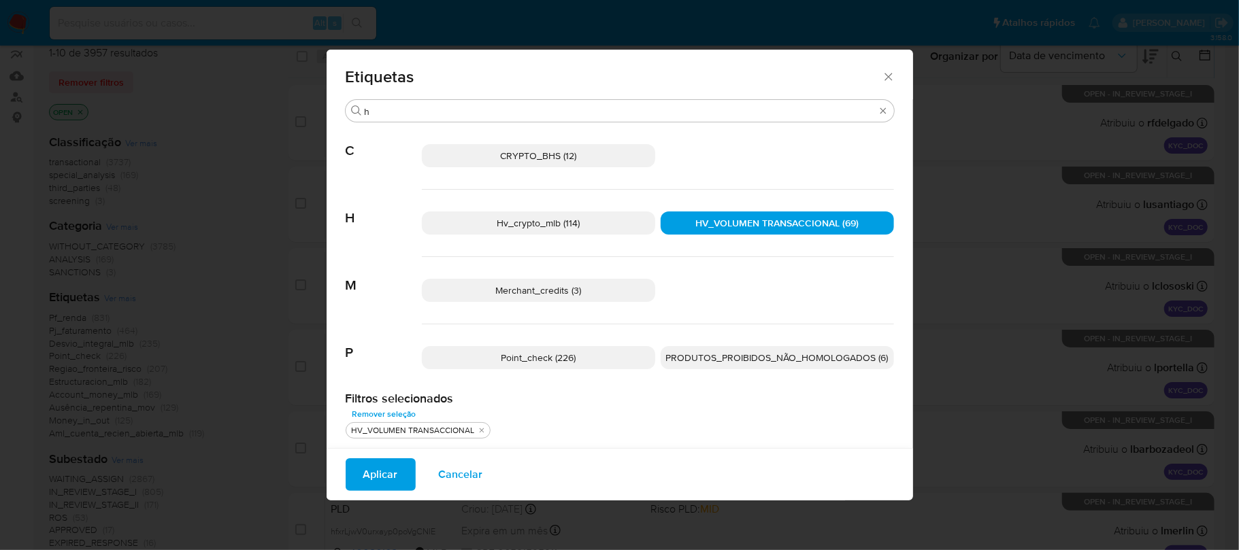
click at [382, 474] on span "Aplicar" at bounding box center [380, 475] width 35 height 30
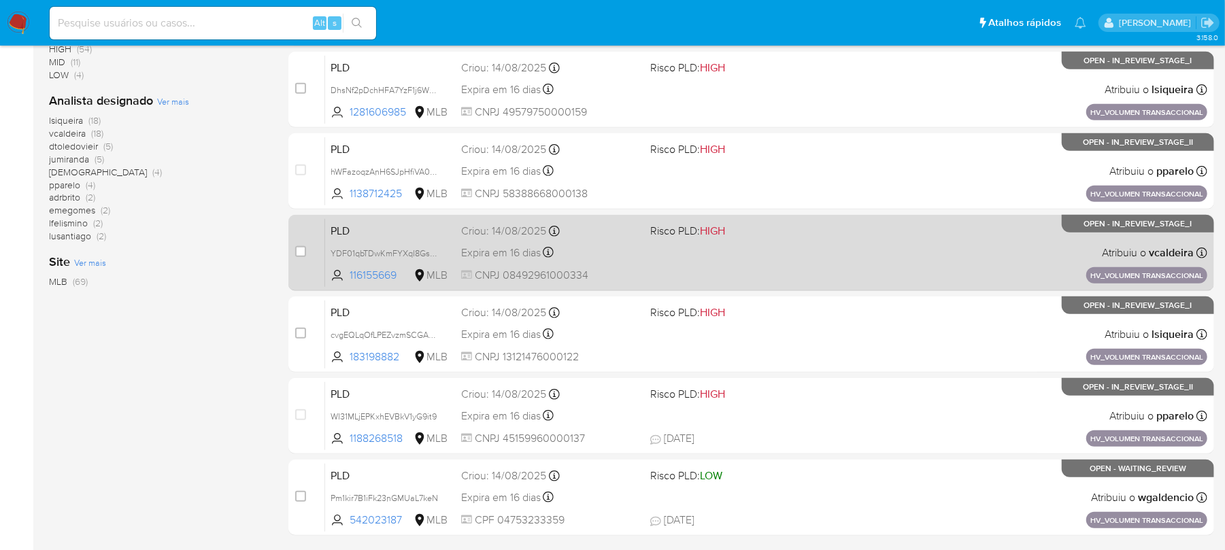
scroll to position [572, 0]
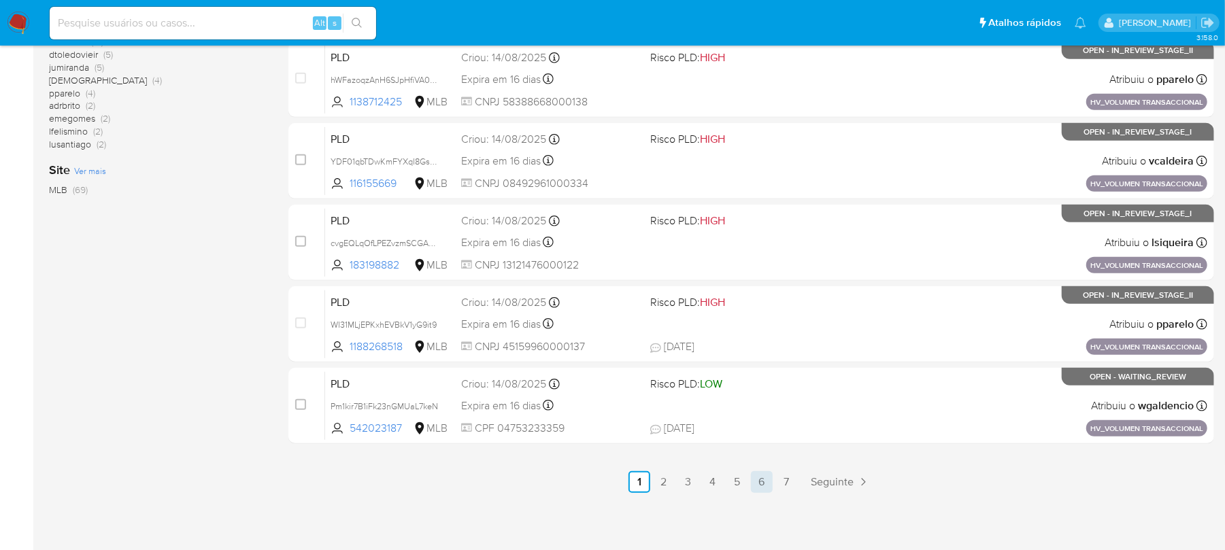
click at [758, 485] on link "6" at bounding box center [762, 483] width 22 height 22
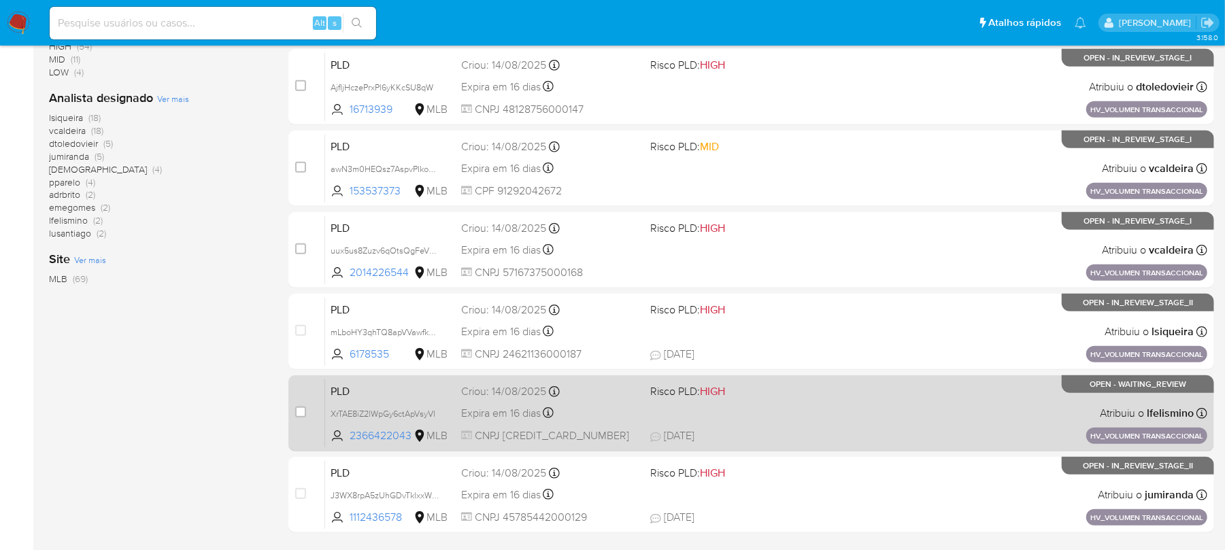
scroll to position [572, 0]
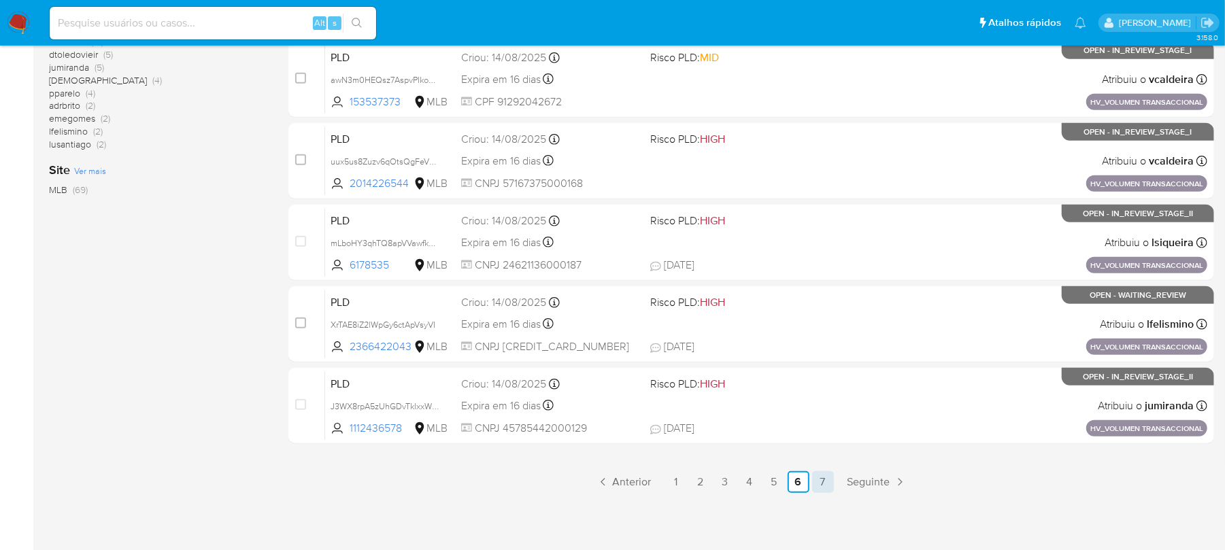
click at [825, 482] on link "7" at bounding box center [823, 483] width 22 height 22
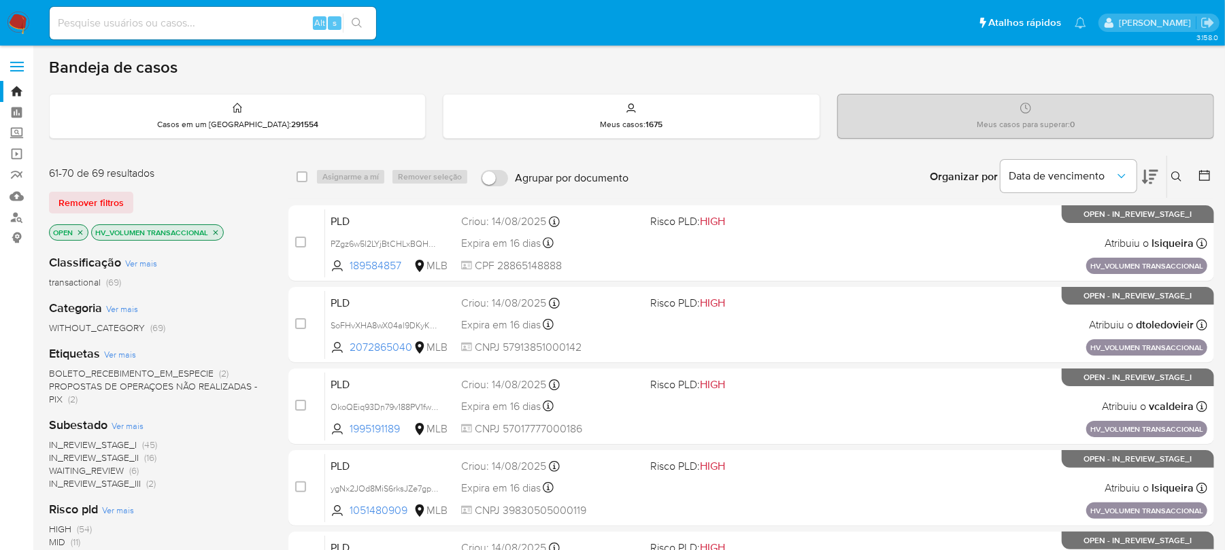
click at [20, 23] on img at bounding box center [18, 23] width 23 height 23
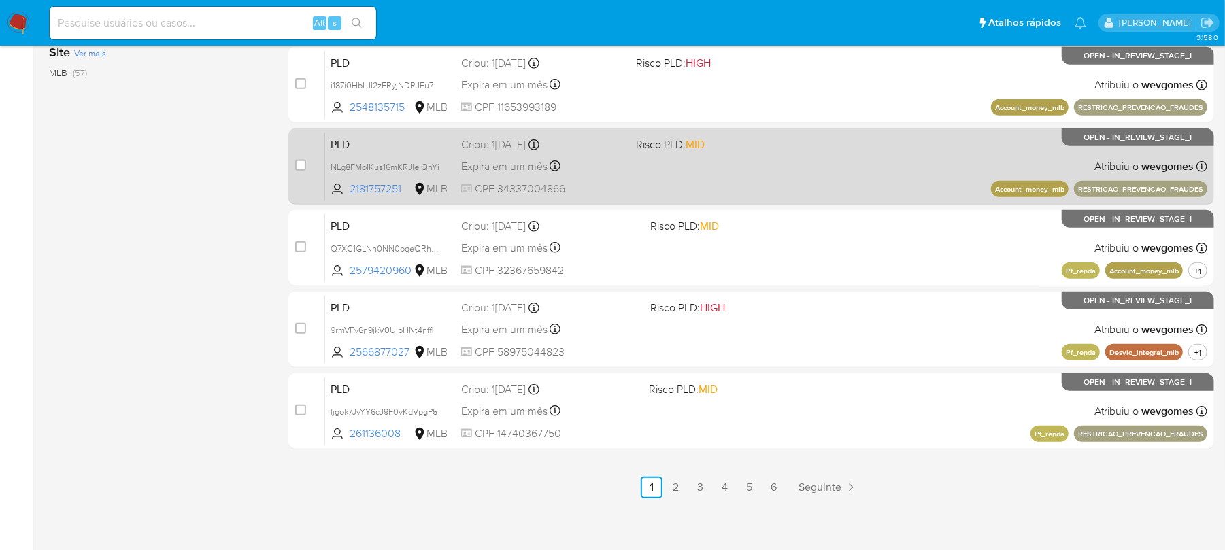
scroll to position [572, 0]
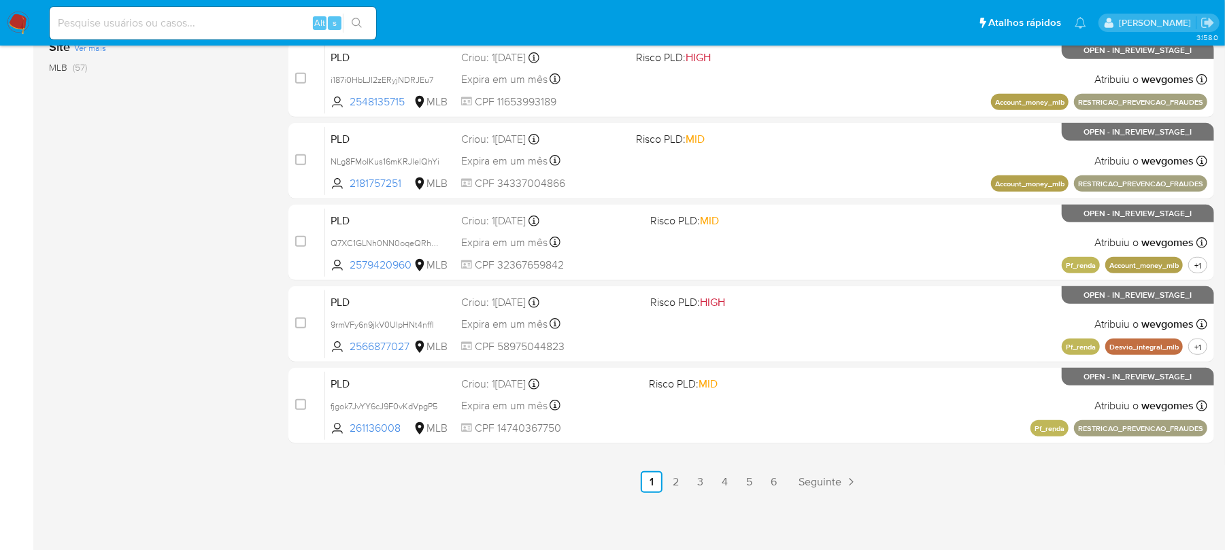
click at [551, 494] on div "3.158.0" at bounding box center [632, 12] width 1166 height 1060
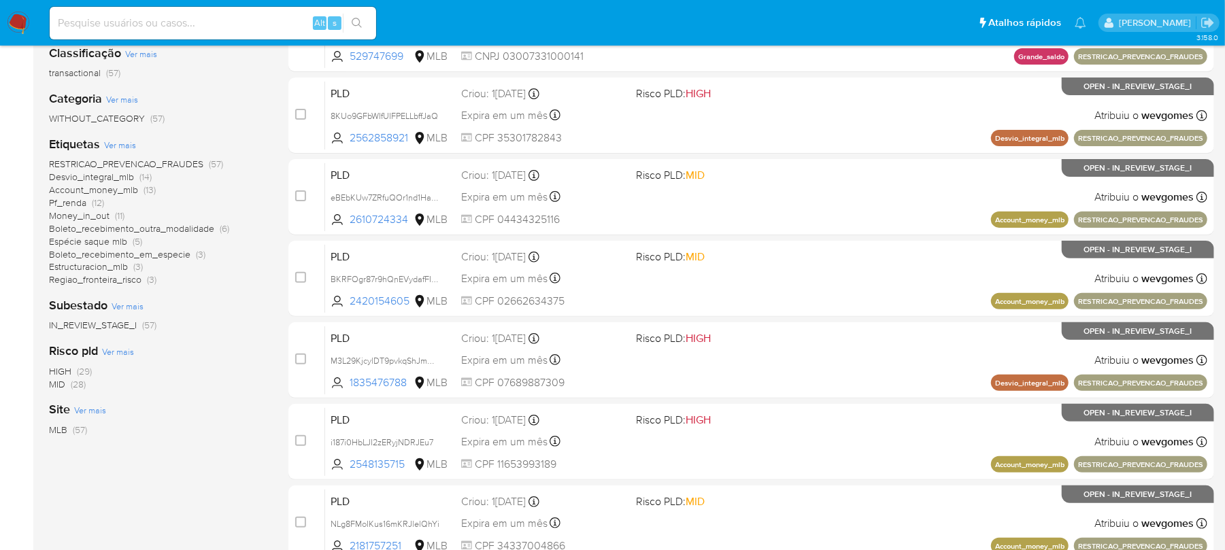
scroll to position [88, 0]
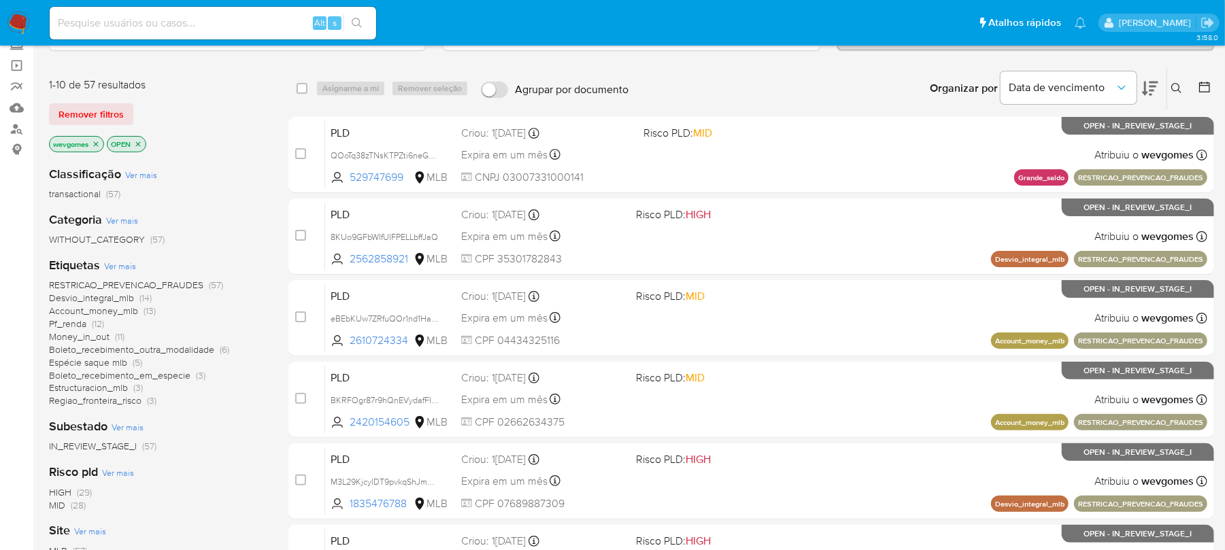
click at [159, 22] on input at bounding box center [213, 23] width 327 height 18
paste input "2340828060"
type input "2340828060"
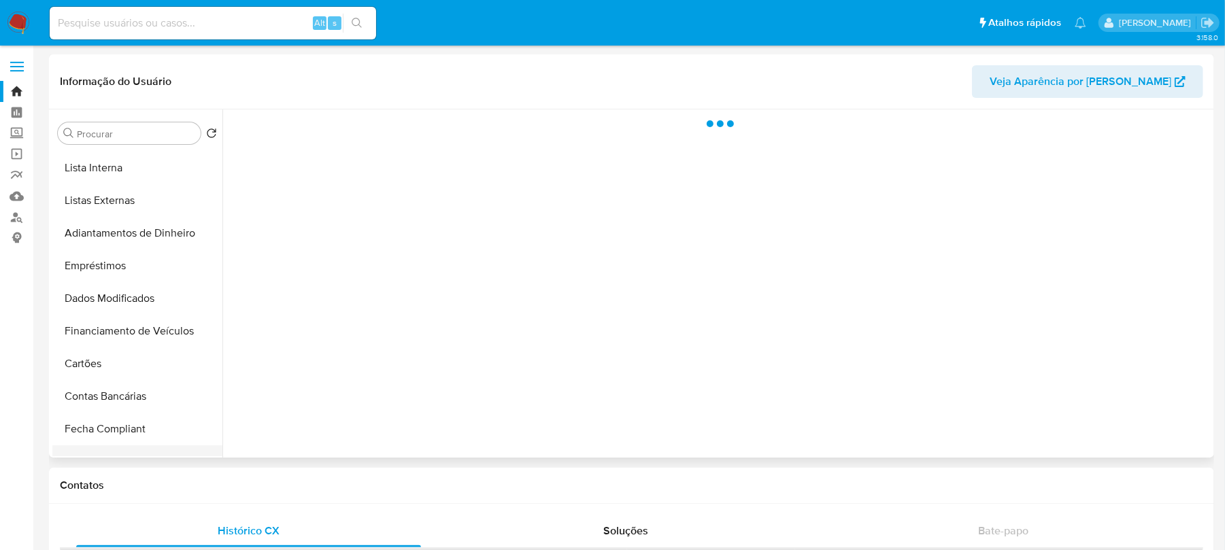
scroll to position [483, 0]
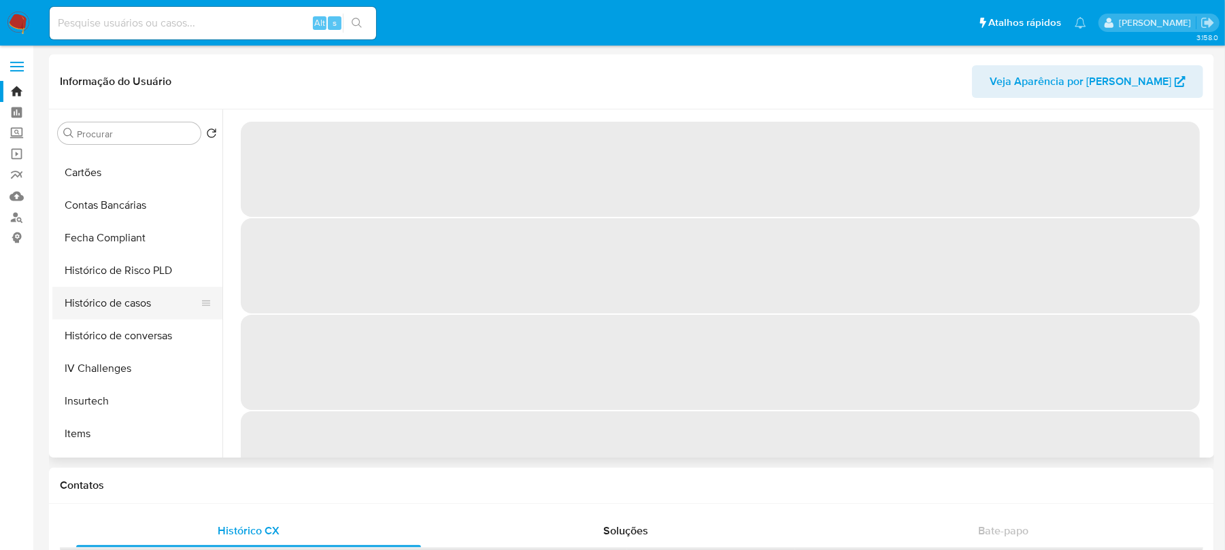
click at [103, 311] on button "Histórico de casos" at bounding box center [131, 303] width 159 height 33
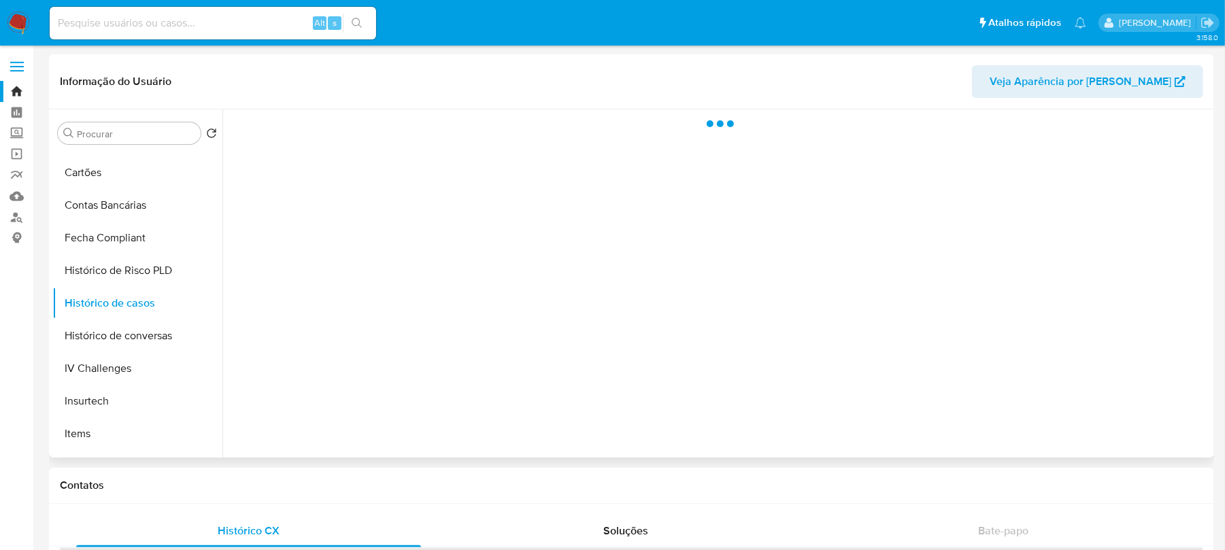
select select "10"
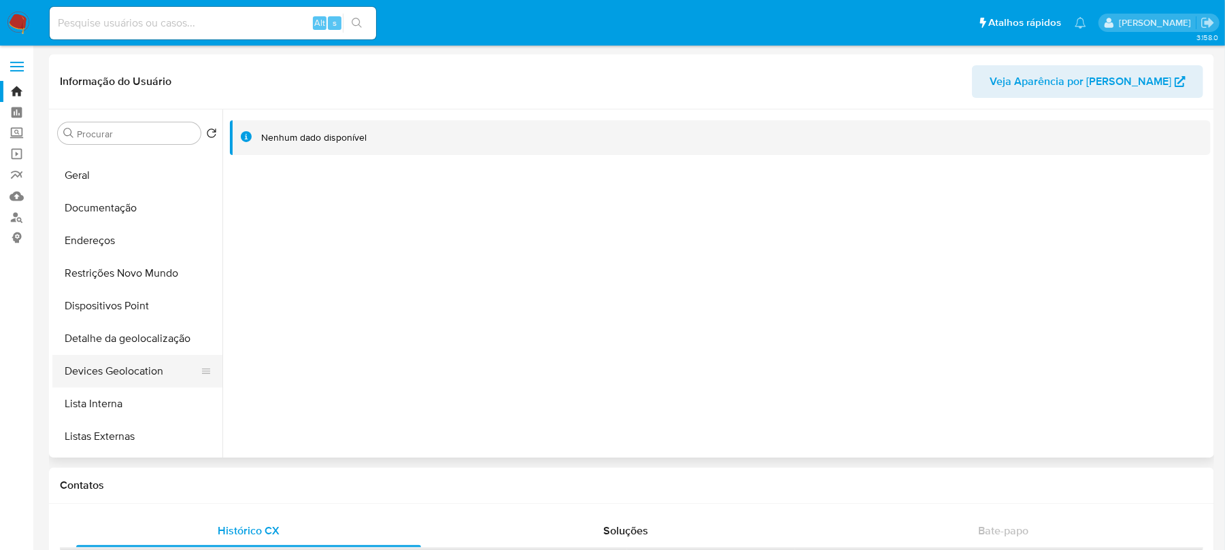
scroll to position [0, 0]
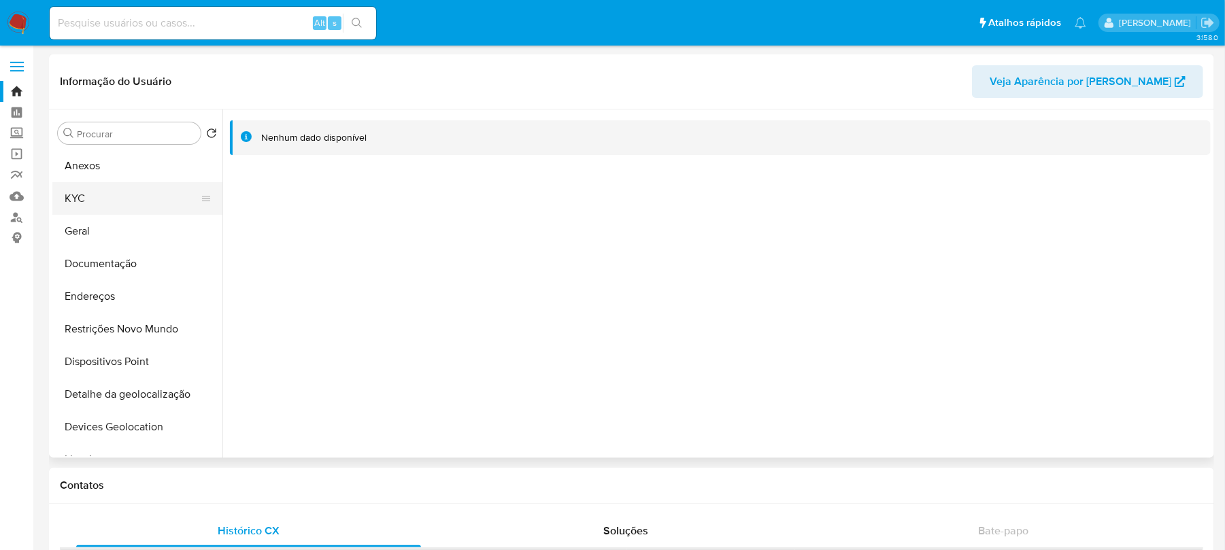
click at [108, 208] on button "KYC" at bounding box center [131, 198] width 159 height 33
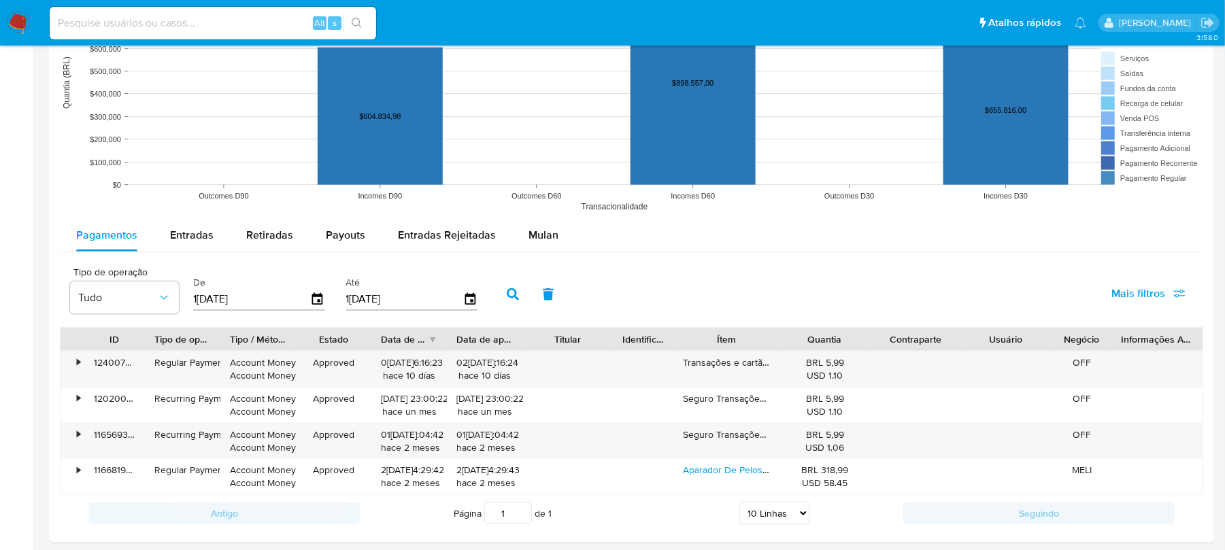
scroll to position [1089, 0]
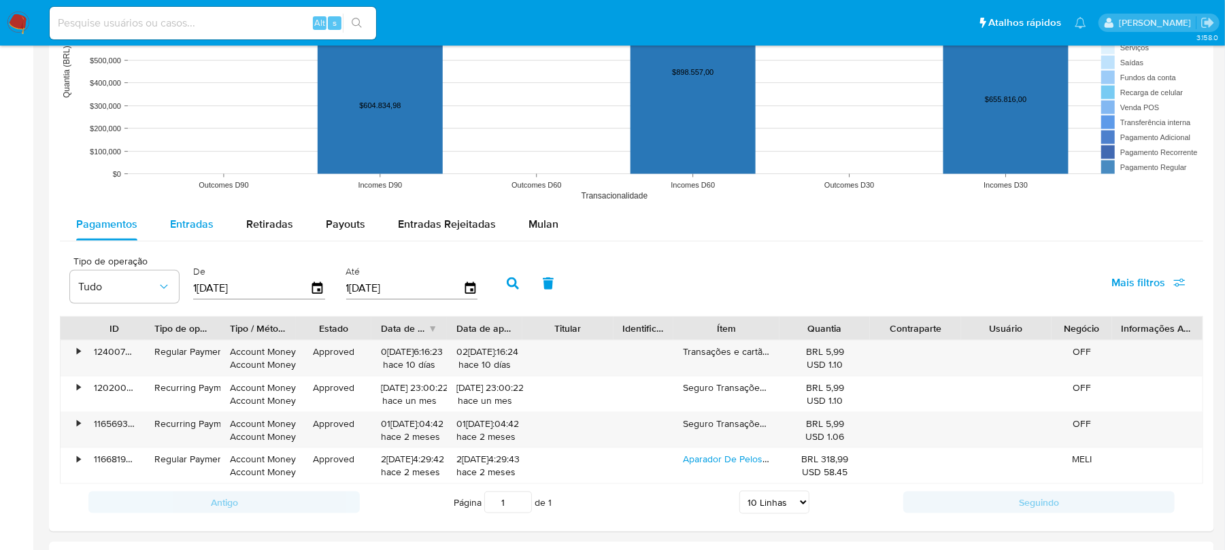
click at [199, 229] on span "Entradas" at bounding box center [192, 224] width 44 height 16
select select "10"
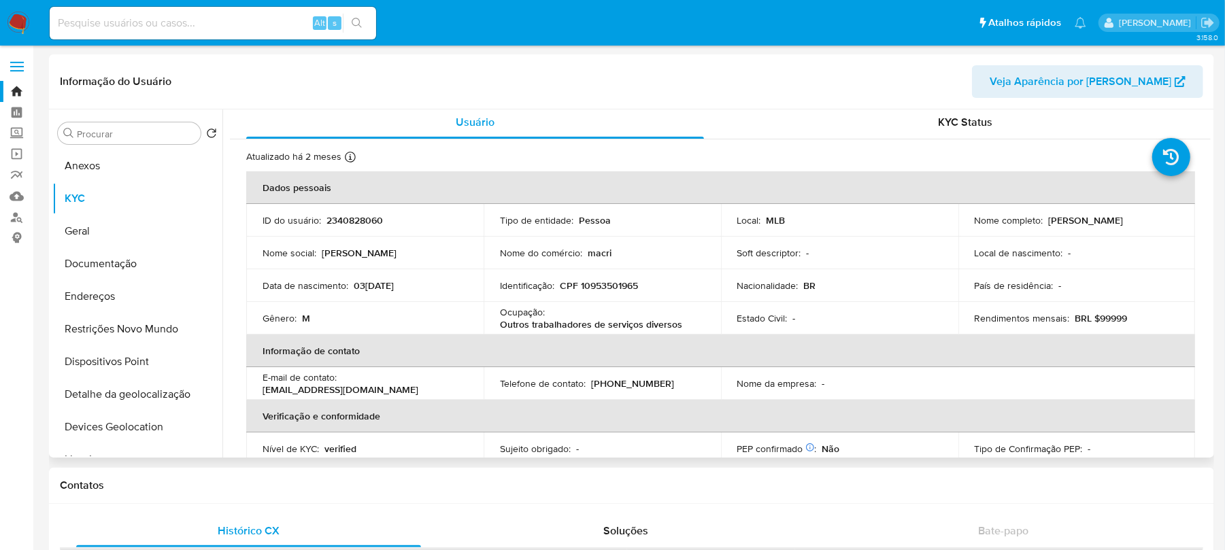
scroll to position [0, 0]
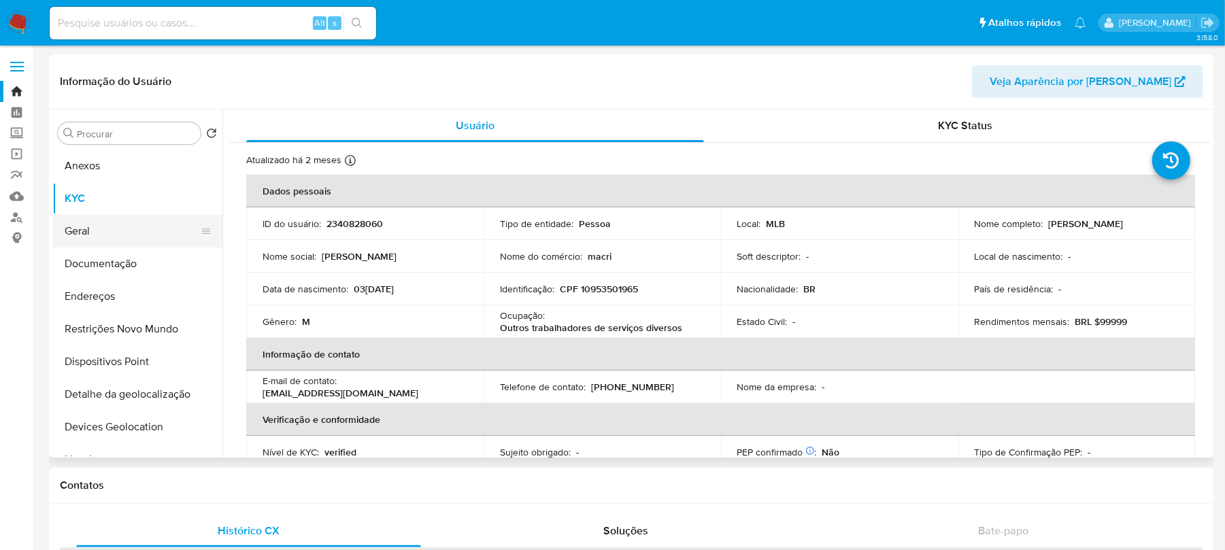
click at [90, 237] on button "Geral" at bounding box center [131, 231] width 159 height 33
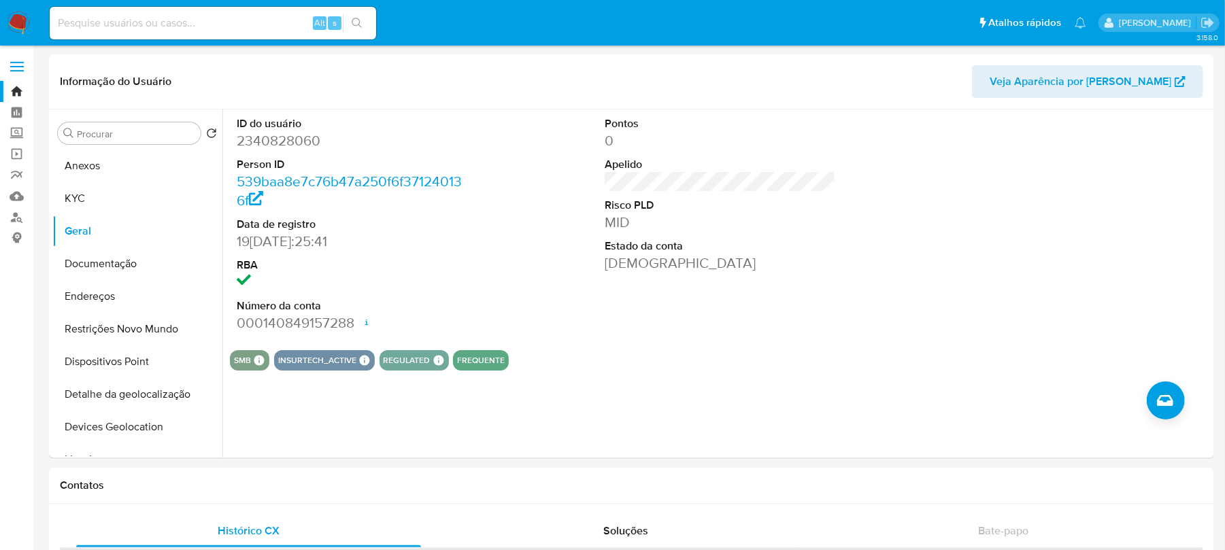
click at [230, 27] on input at bounding box center [213, 23] width 327 height 18
paste input "606442711"
type input "606442711"
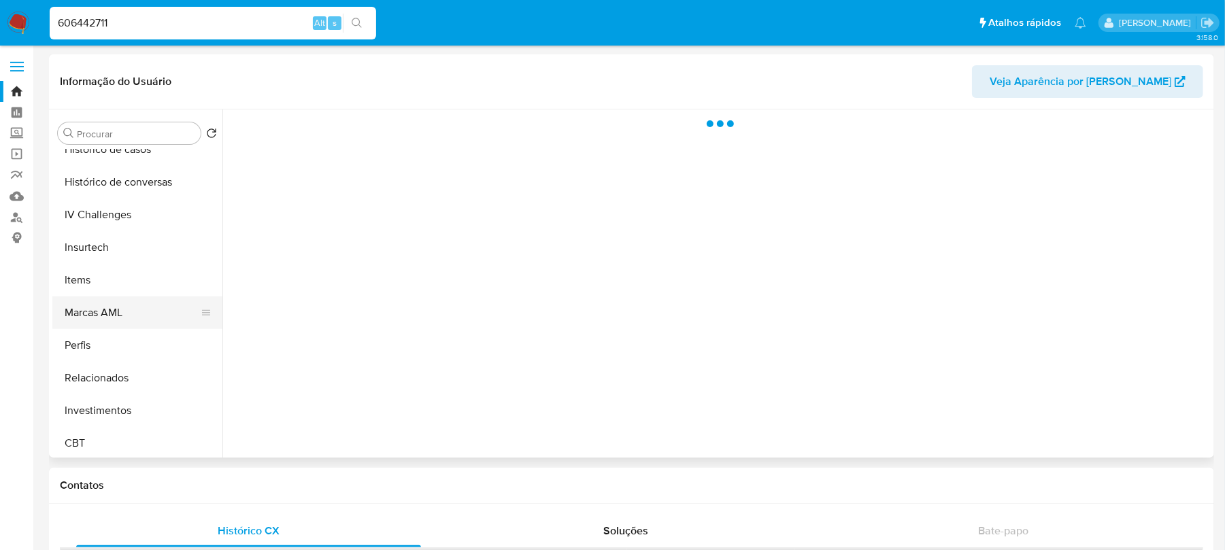
scroll to position [640, 0]
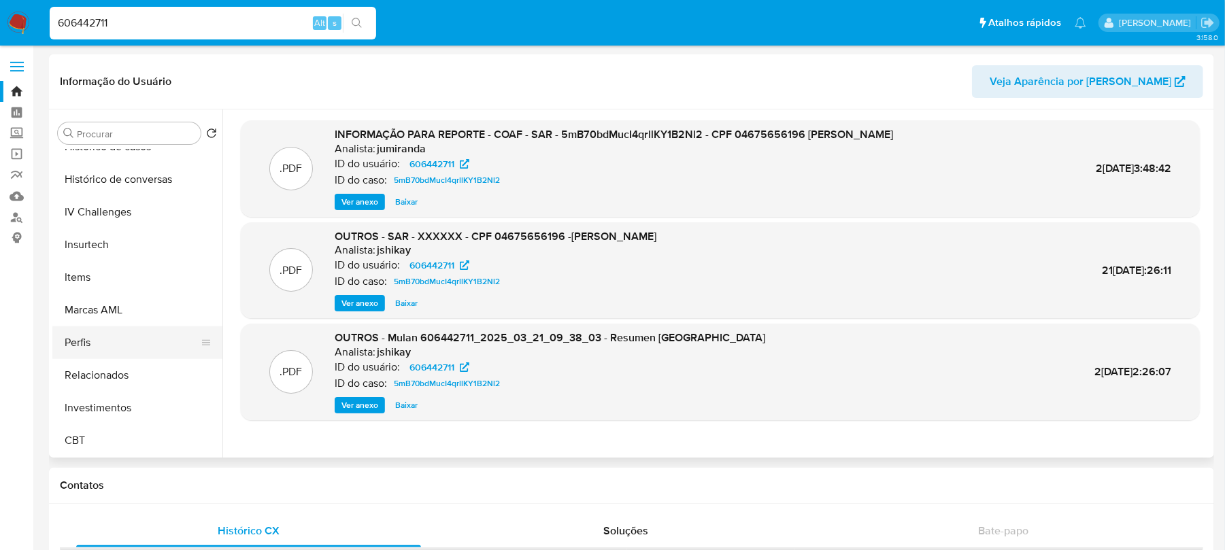
select select "10"
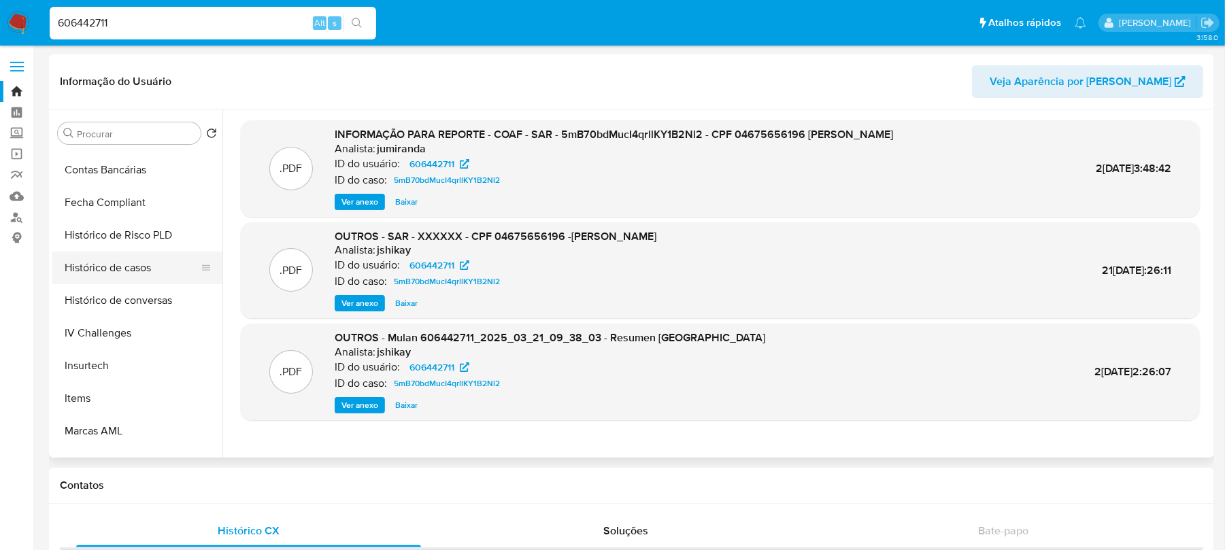
click at [99, 271] on button "Histórico de casos" at bounding box center [131, 268] width 159 height 33
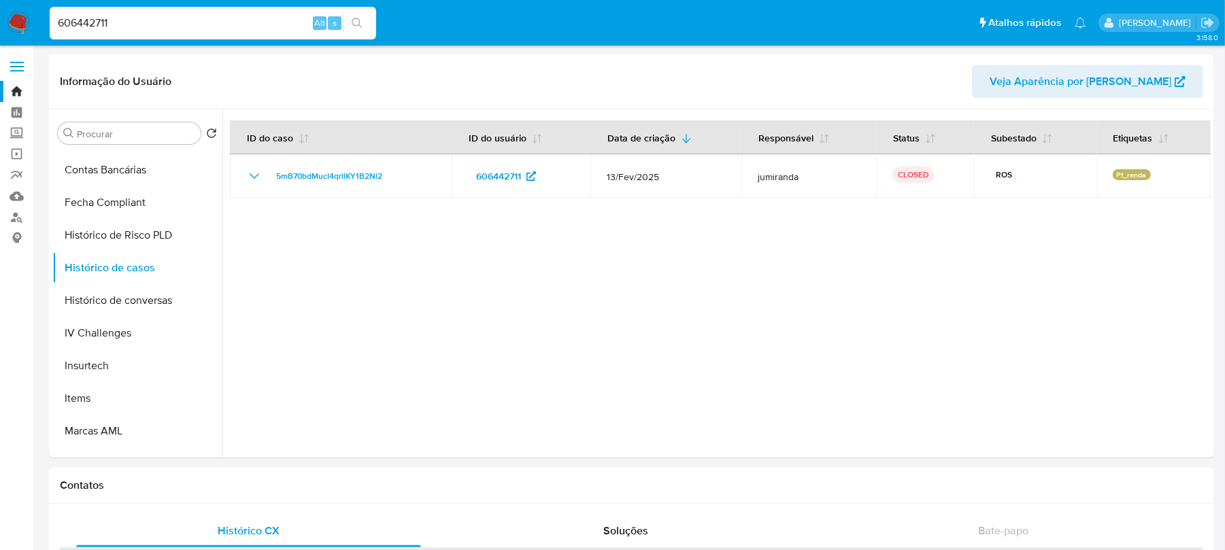
click at [216, 22] on input "606442711" at bounding box center [213, 23] width 327 height 18
paste input "1757541"
type input "1757541711"
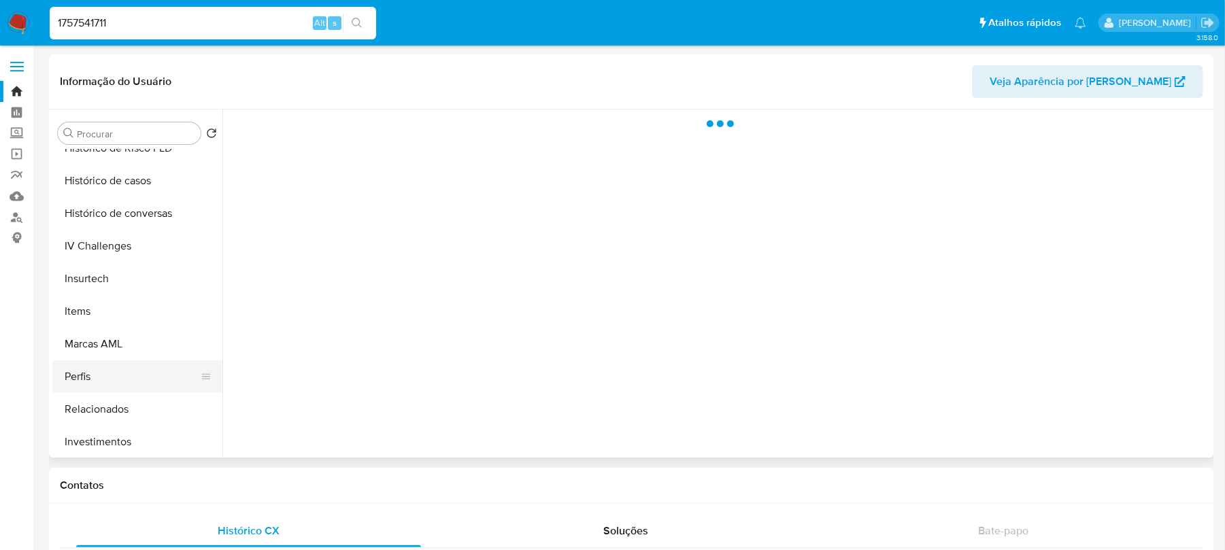
scroll to position [640, 0]
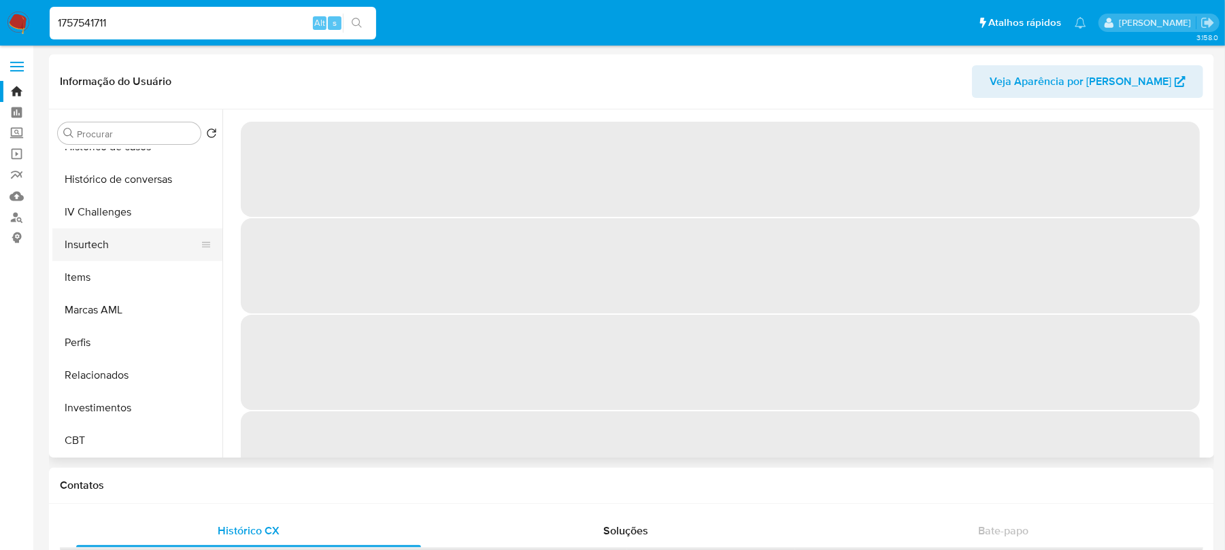
select select "10"
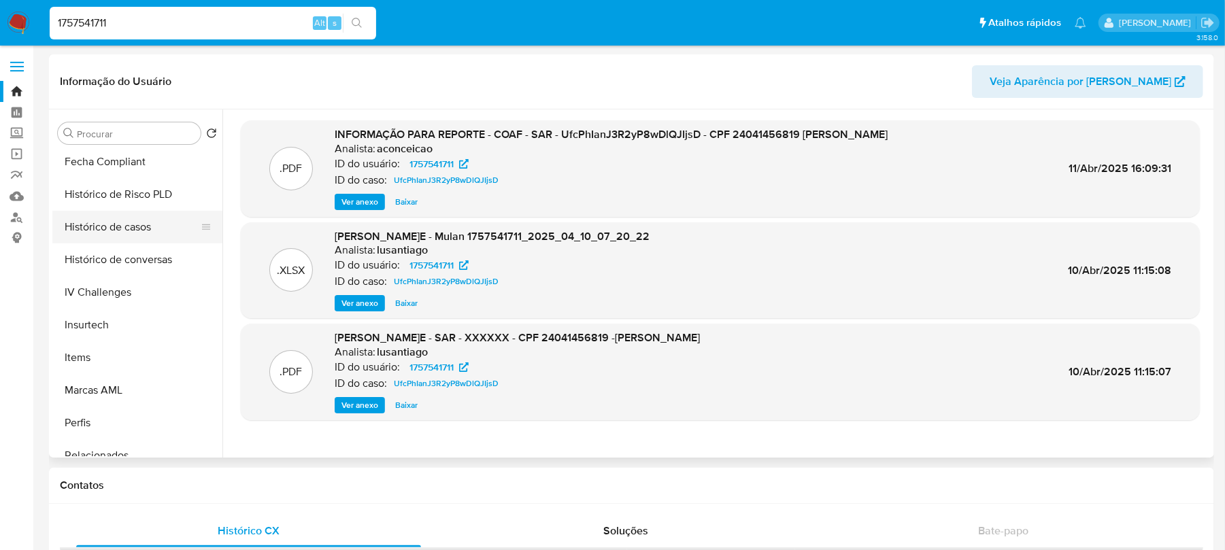
scroll to position [518, 0]
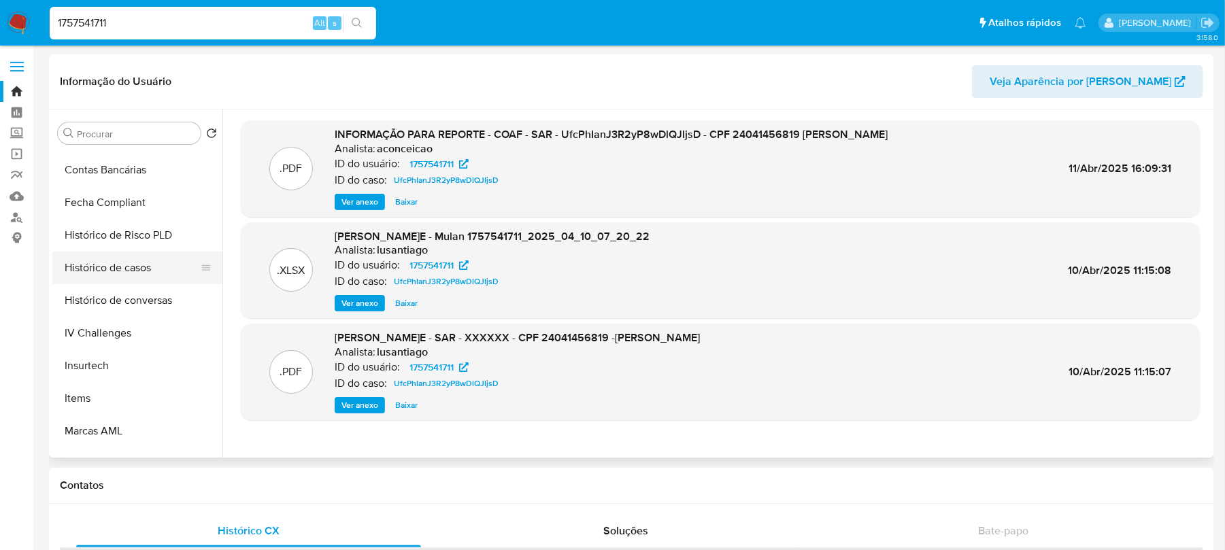
click at [95, 276] on button "Histórico de casos" at bounding box center [131, 268] width 159 height 33
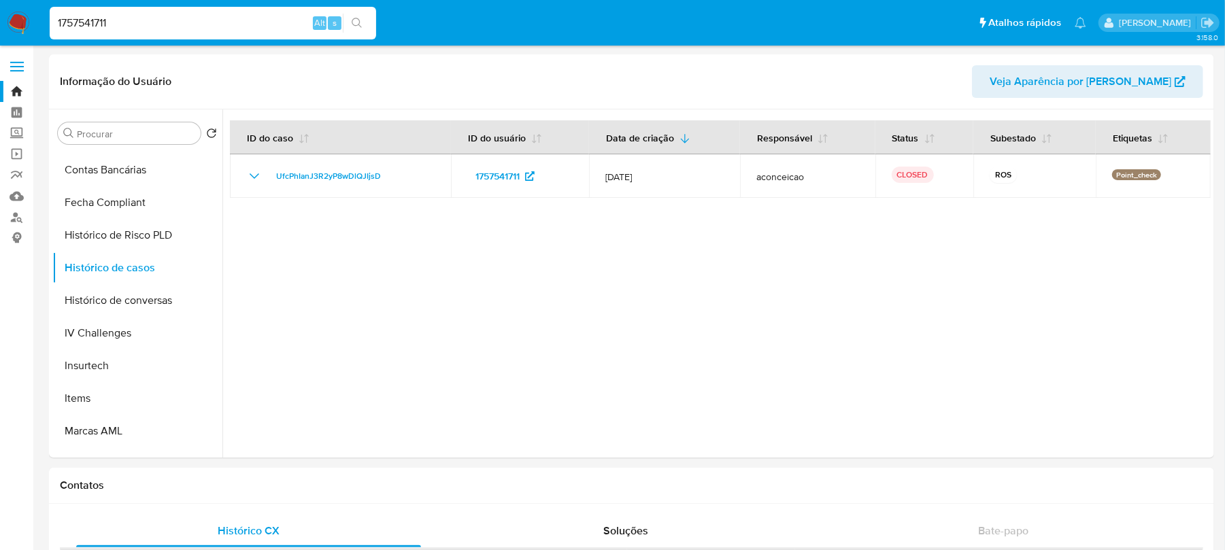
click at [234, 24] on input "1757541711" at bounding box center [213, 23] width 327 height 18
paste input "2024550735"
type input "2024550735"
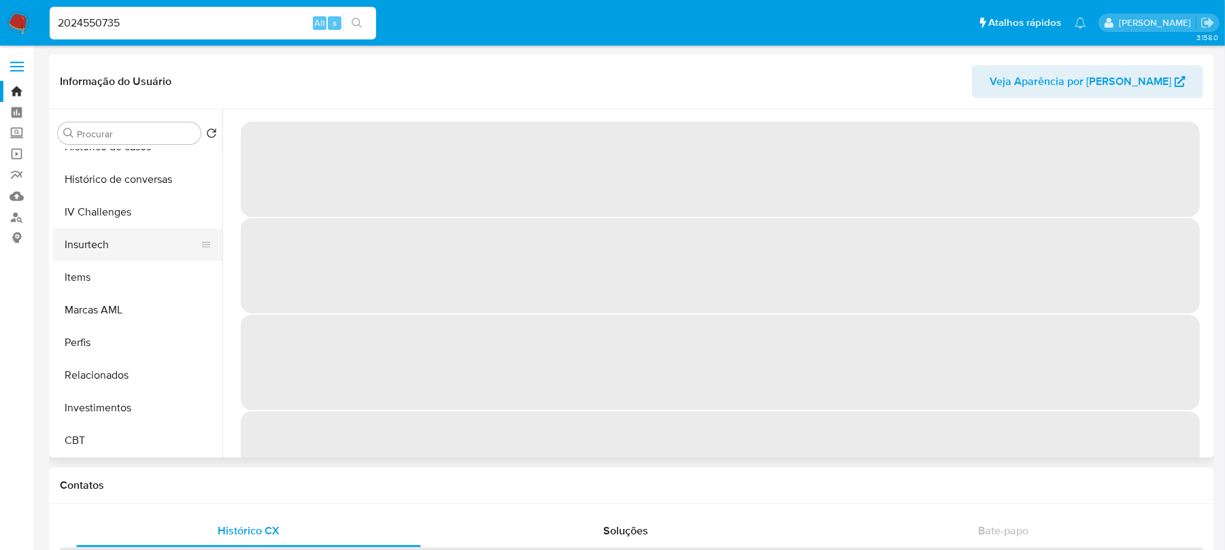
select select "10"
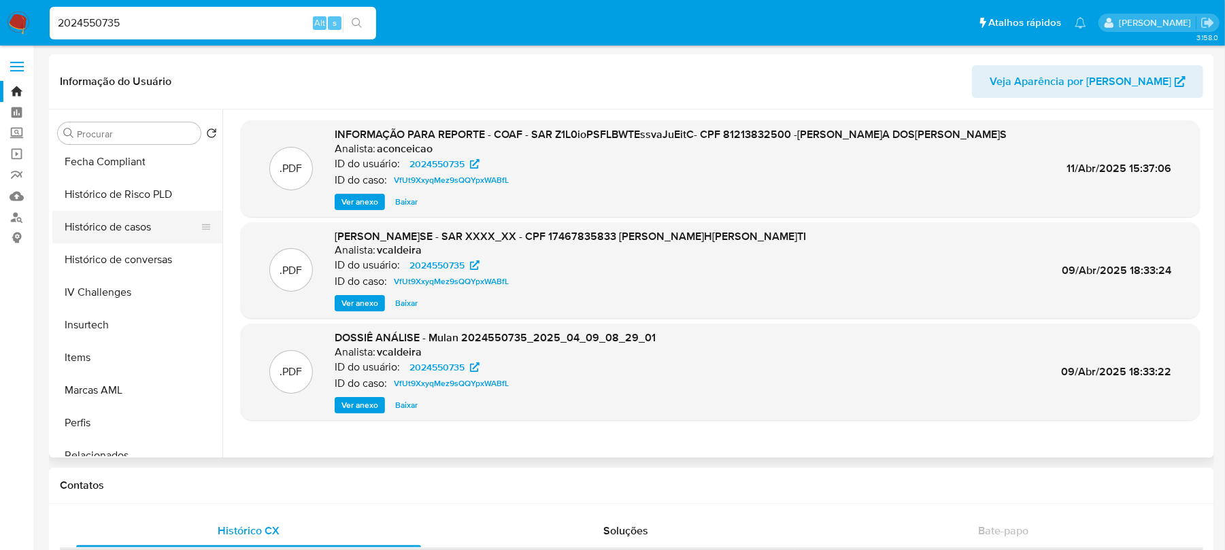
scroll to position [518, 0]
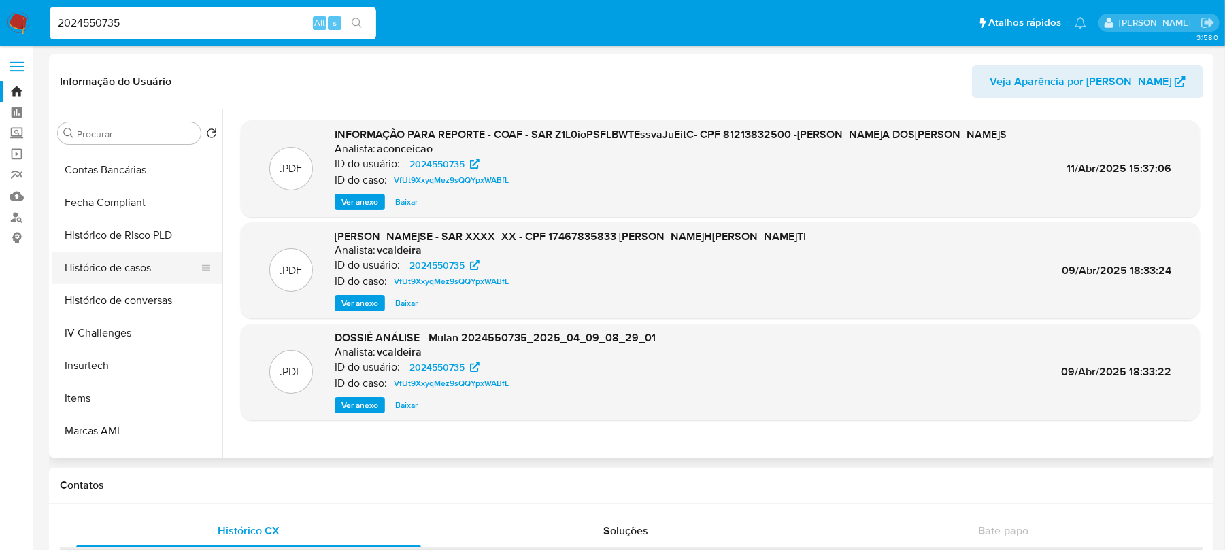
click at [88, 272] on button "Histórico de casos" at bounding box center [131, 268] width 159 height 33
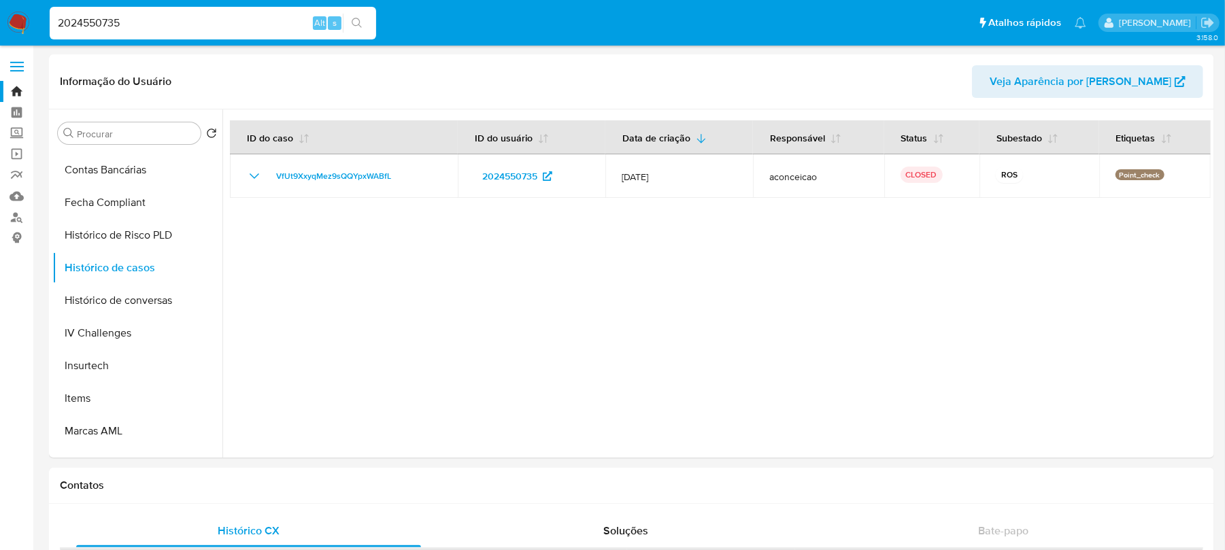
click at [223, 23] on input "2024550735" at bounding box center [213, 23] width 327 height 18
paste input "46672354"
type input "246672354"
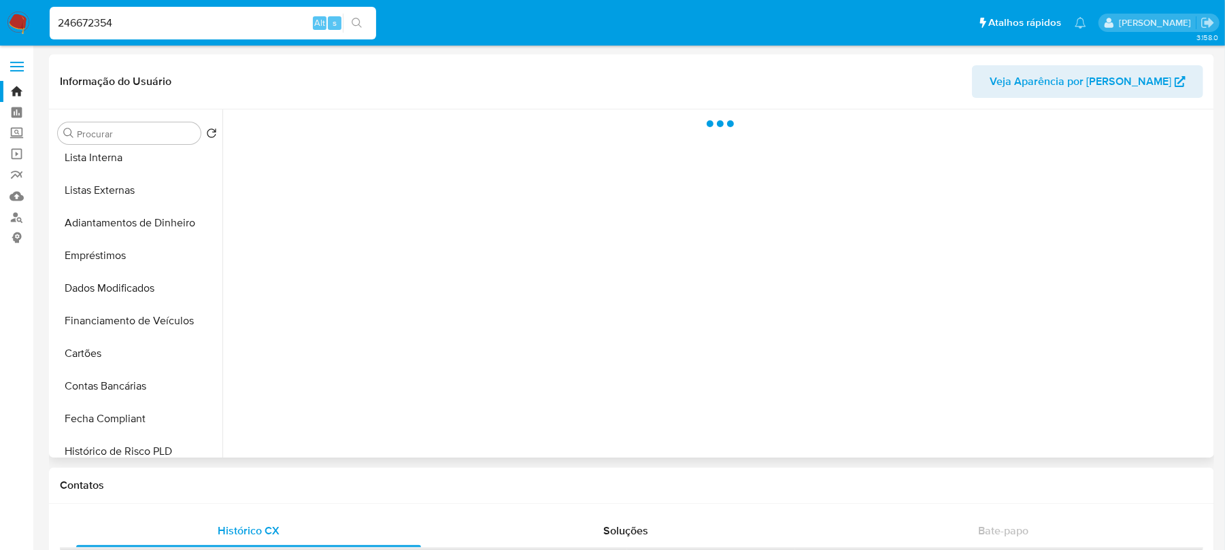
scroll to position [640, 0]
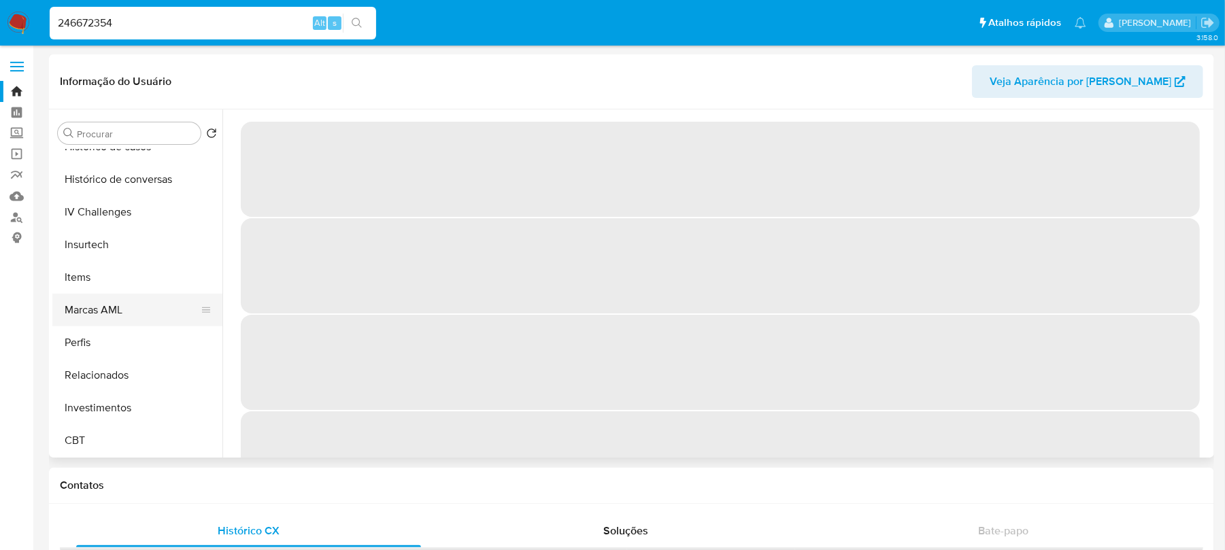
select select "10"
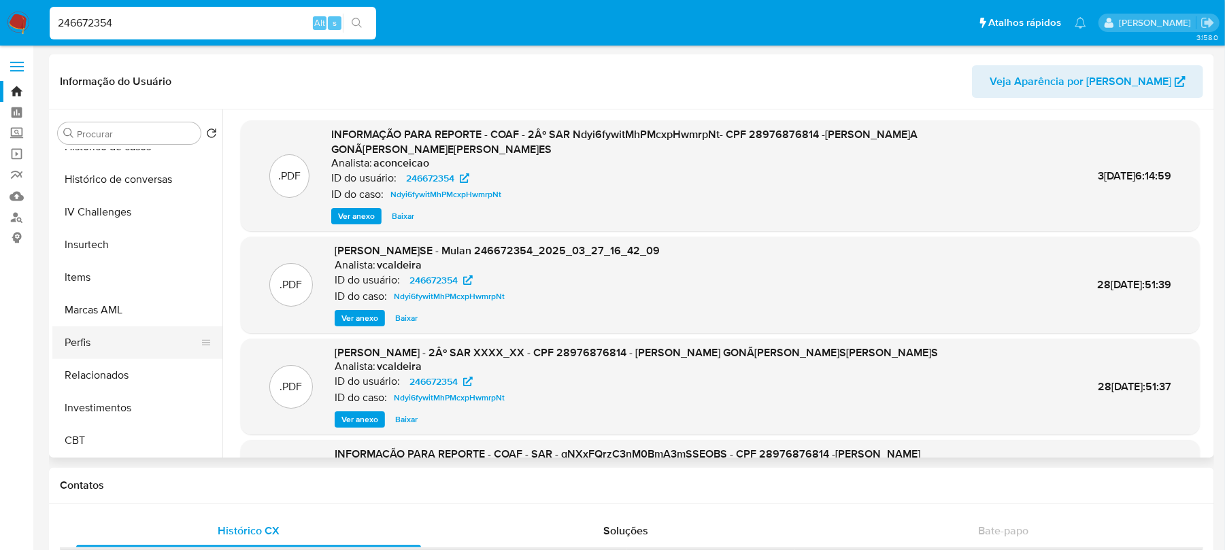
scroll to position [518, 0]
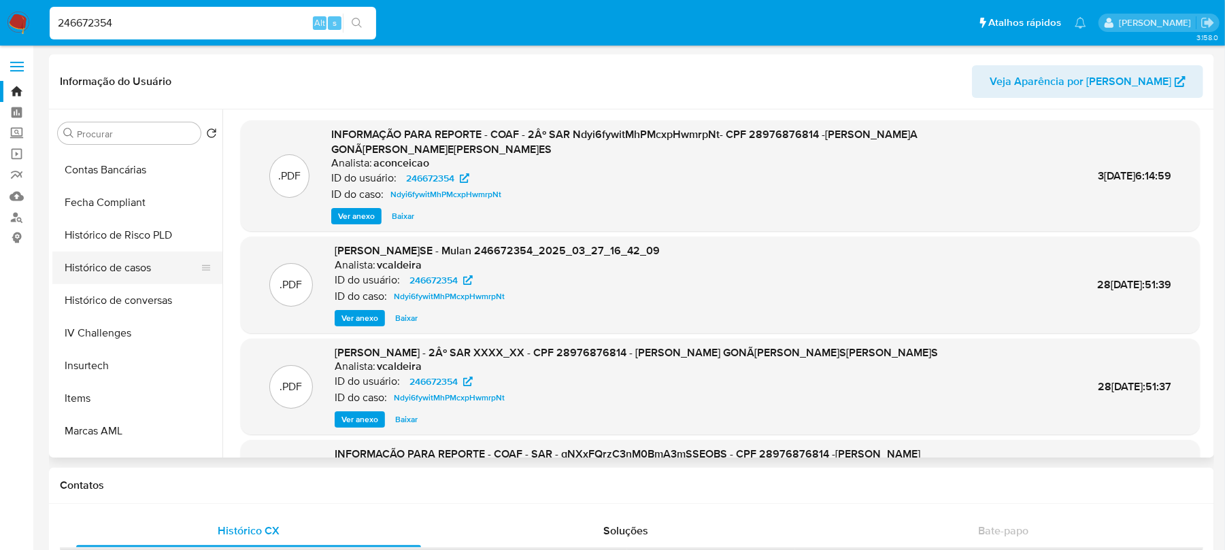
click at [86, 276] on button "Histórico de casos" at bounding box center [131, 268] width 159 height 33
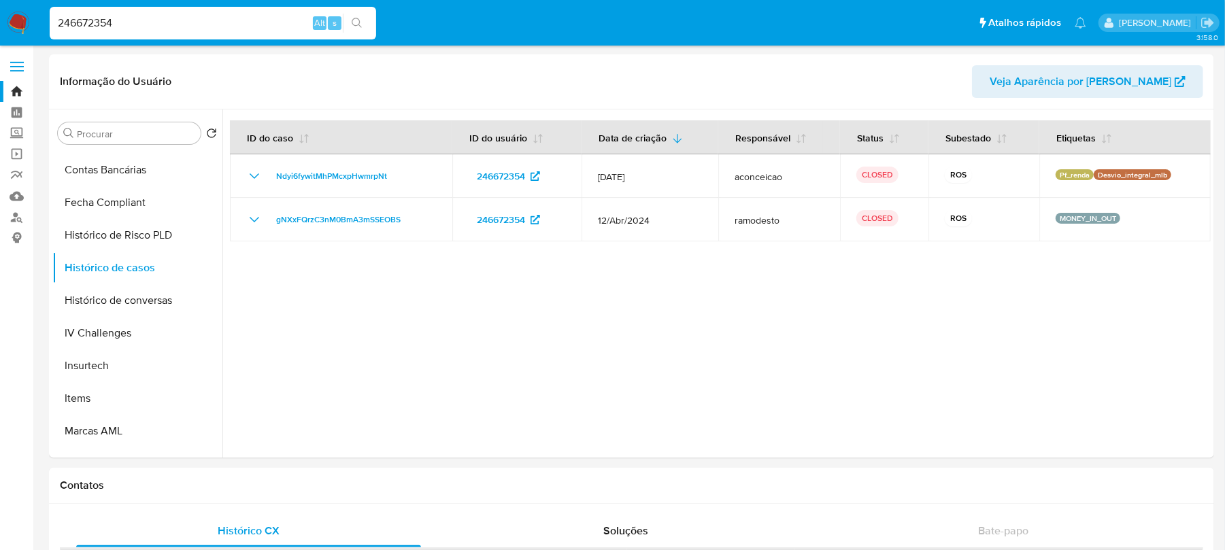
click at [208, 31] on input "246672354" at bounding box center [213, 23] width 327 height 18
paste input "12621077"
type input "212621077"
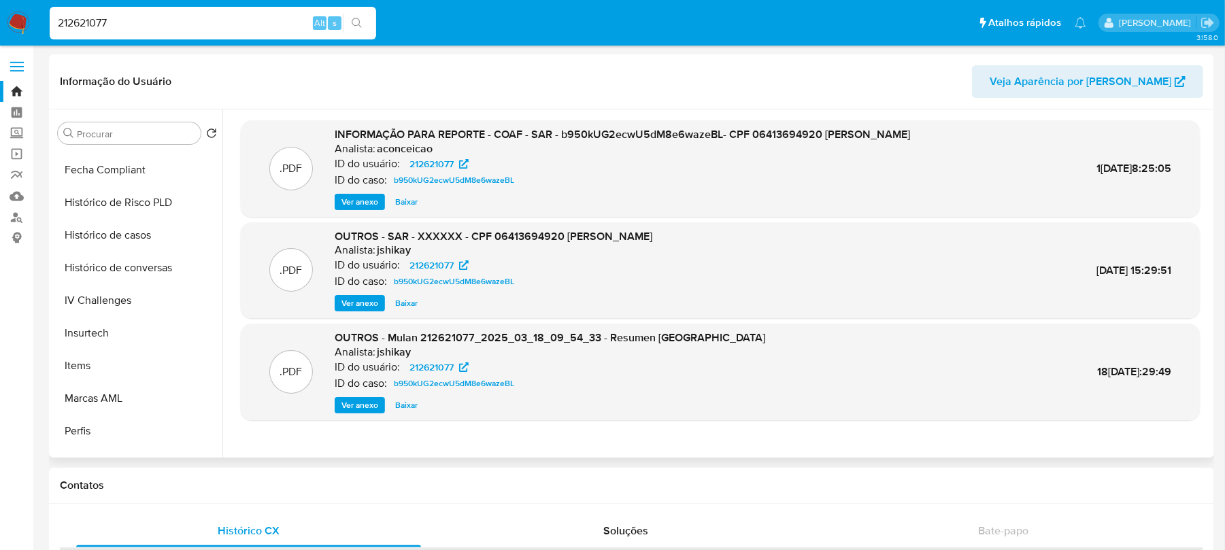
scroll to position [605, 0]
select select "10"
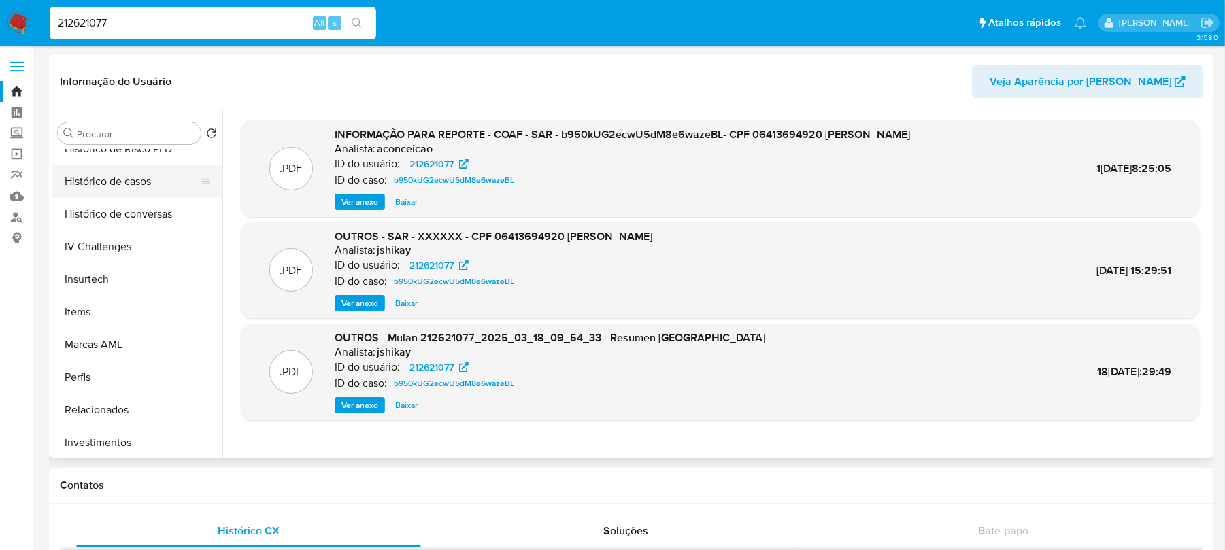
click at [80, 178] on button "Histórico de casos" at bounding box center [131, 181] width 159 height 33
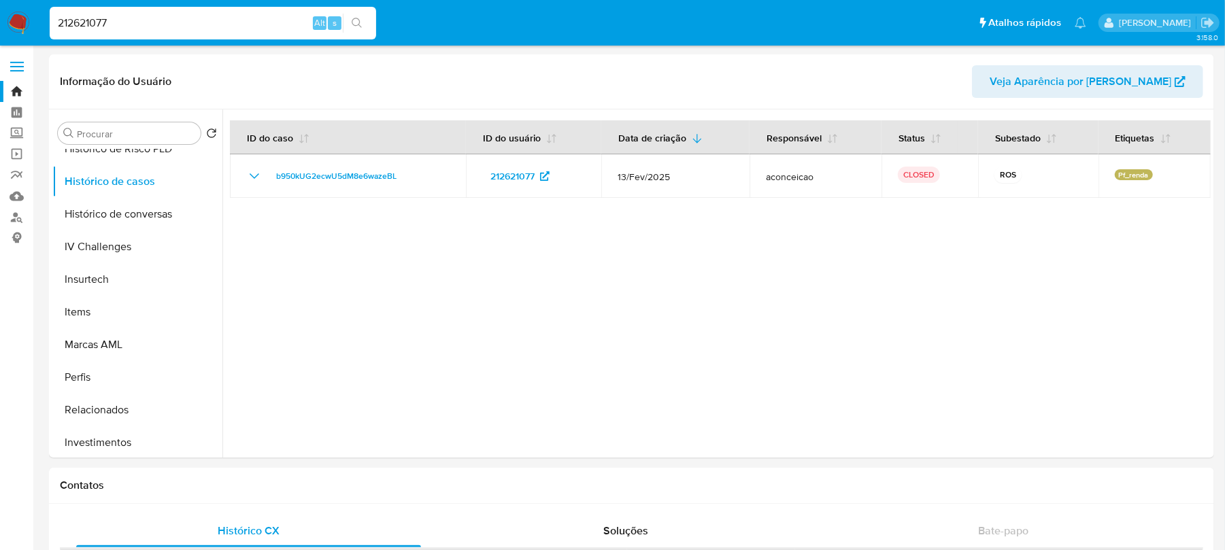
click at [188, 25] on input "212621077" at bounding box center [213, 23] width 327 height 18
paste input "399910961"
type input "399910961"
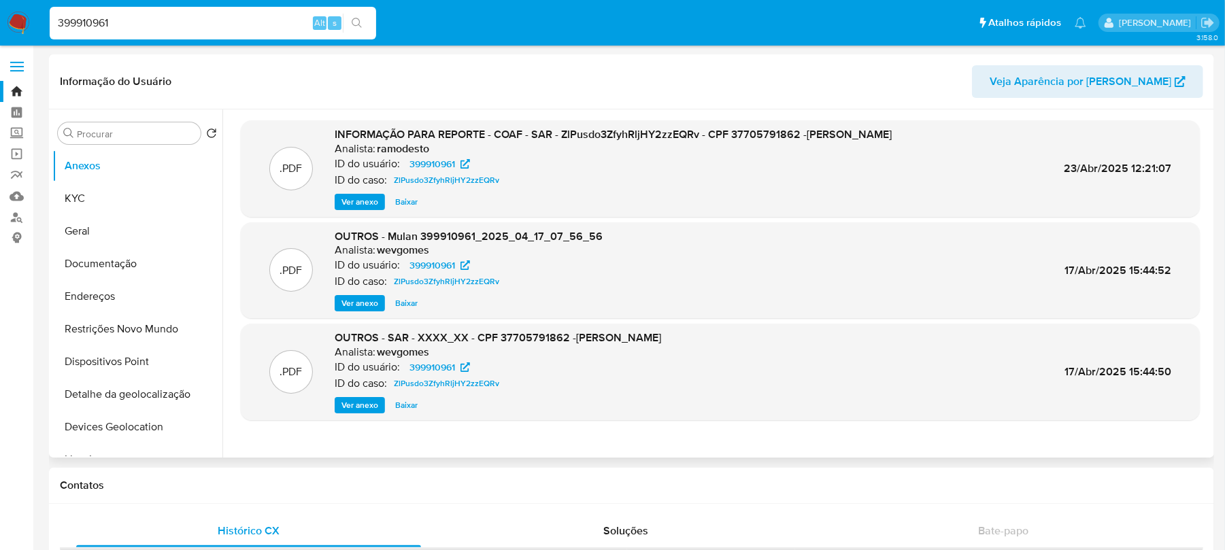
select select "10"
click at [237, 26] on input "399910961" at bounding box center [213, 23] width 327 height 18
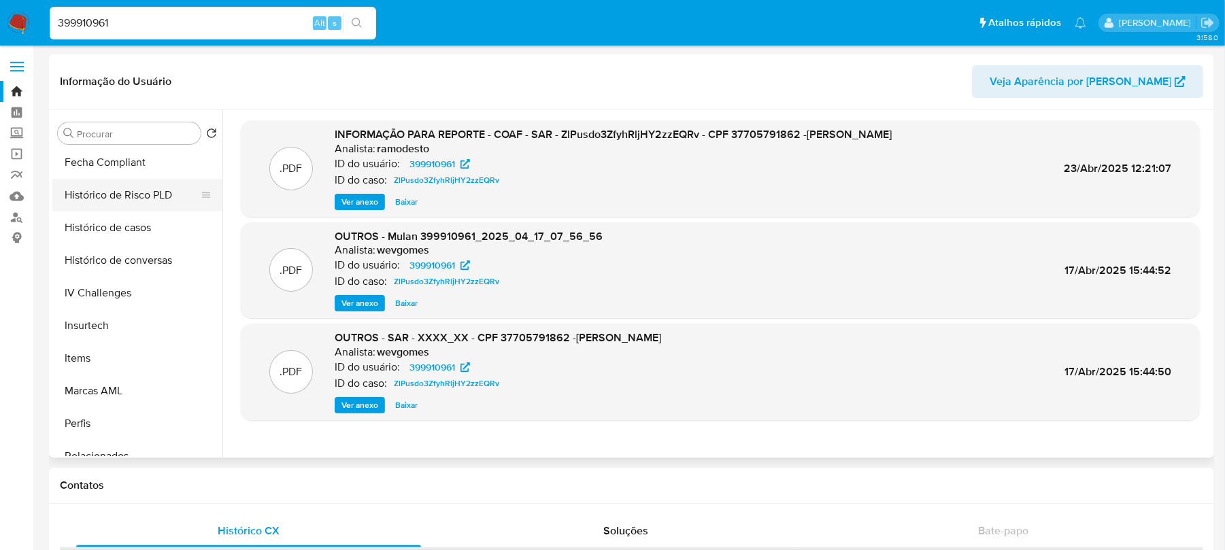
scroll to position [518, 0]
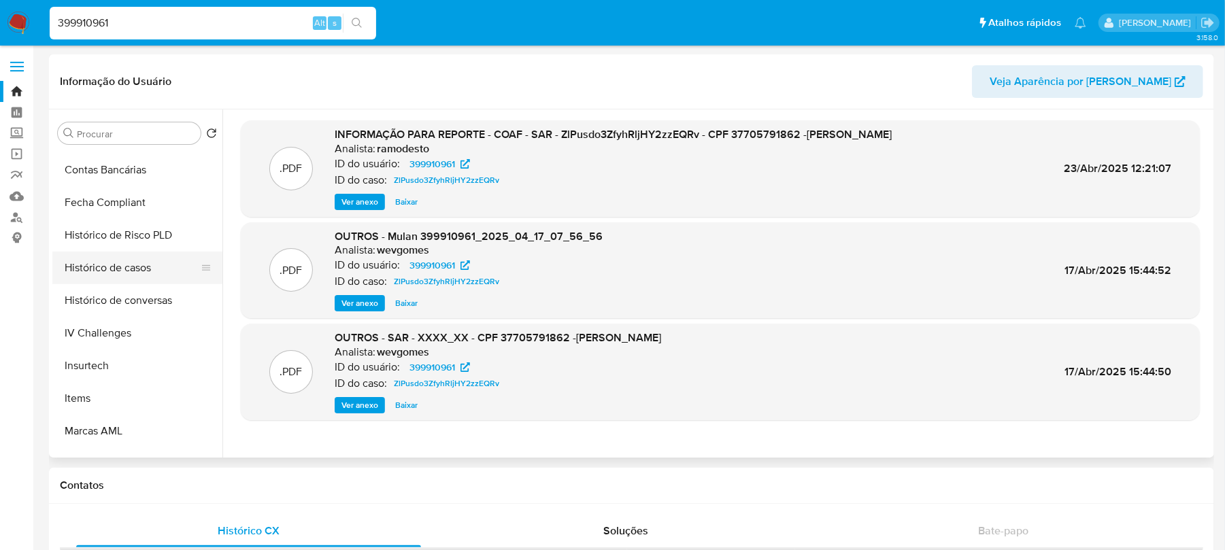
click at [79, 269] on button "Histórico de casos" at bounding box center [131, 268] width 159 height 33
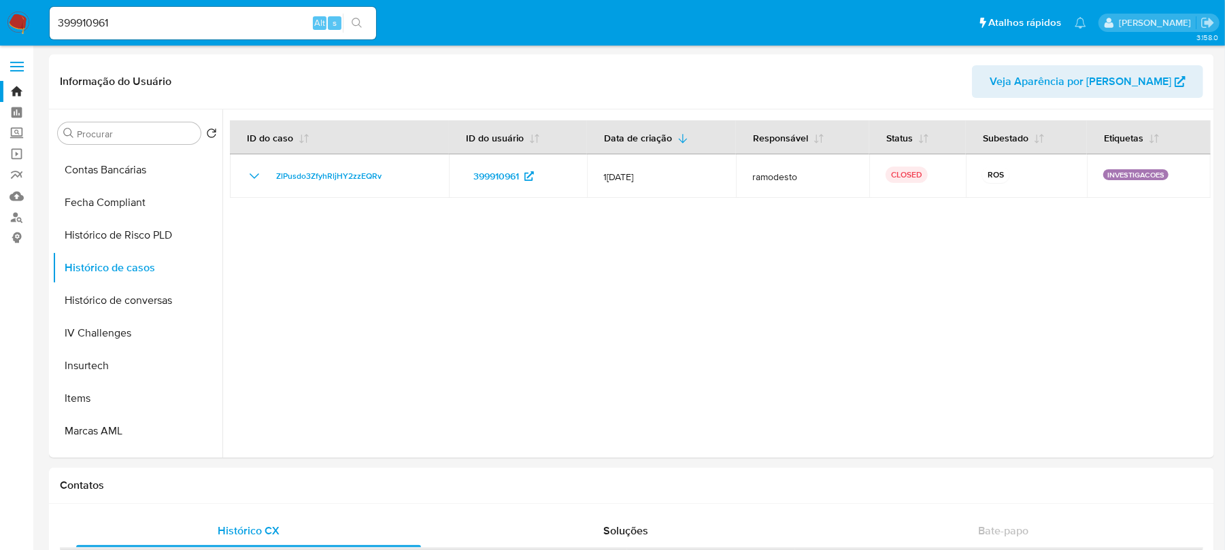
click at [195, 25] on input "399910961" at bounding box center [213, 23] width 327 height 18
paste input "40182402"
type input "401824021"
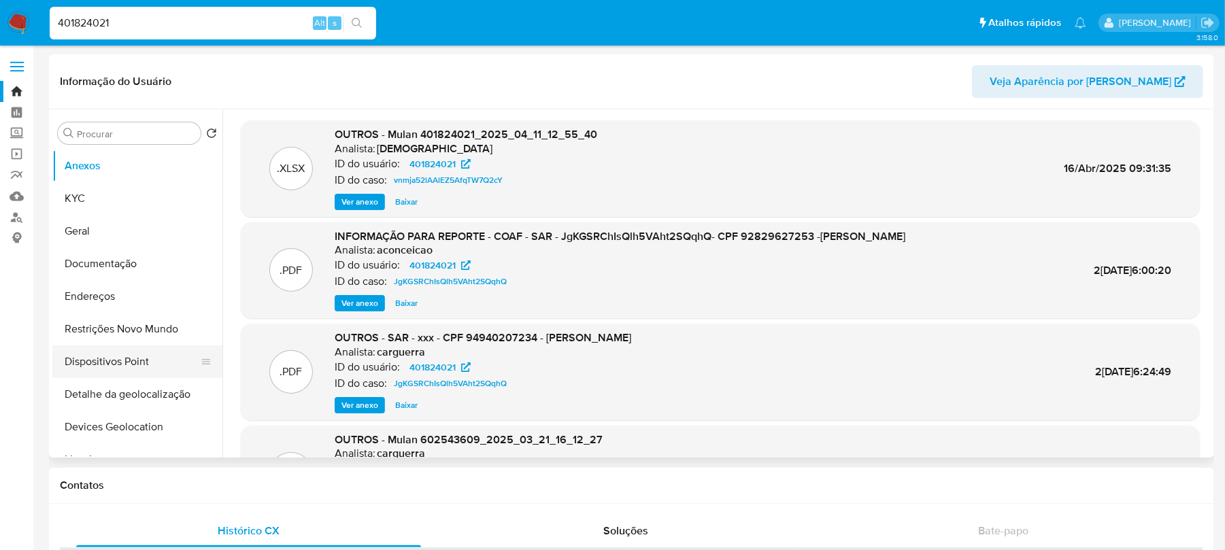
select select "10"
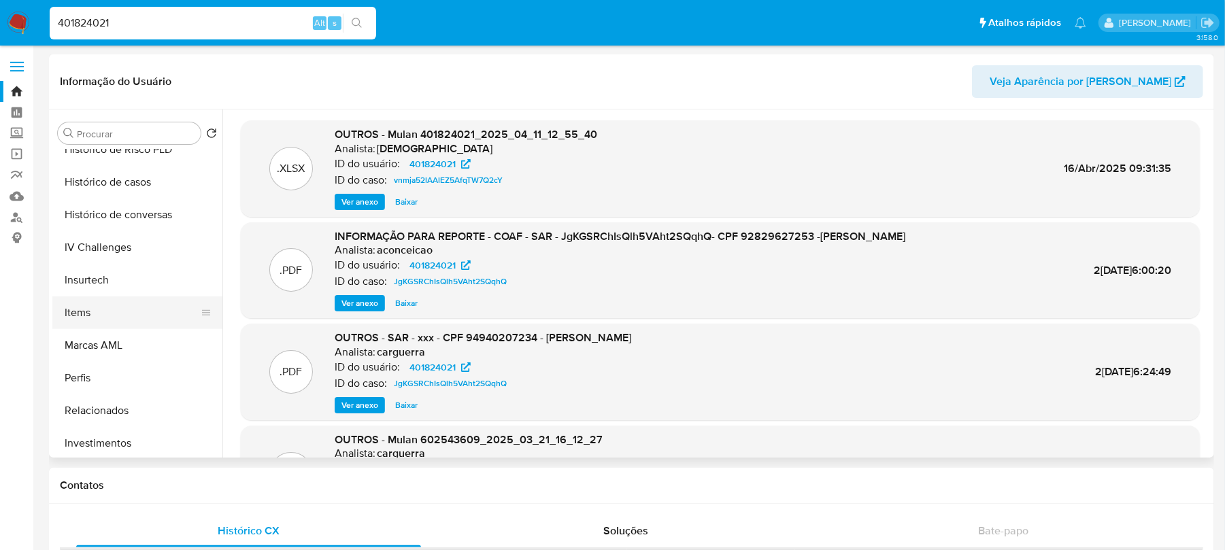
scroll to position [605, 0]
click at [93, 186] on button "Histórico de casos" at bounding box center [131, 181] width 159 height 33
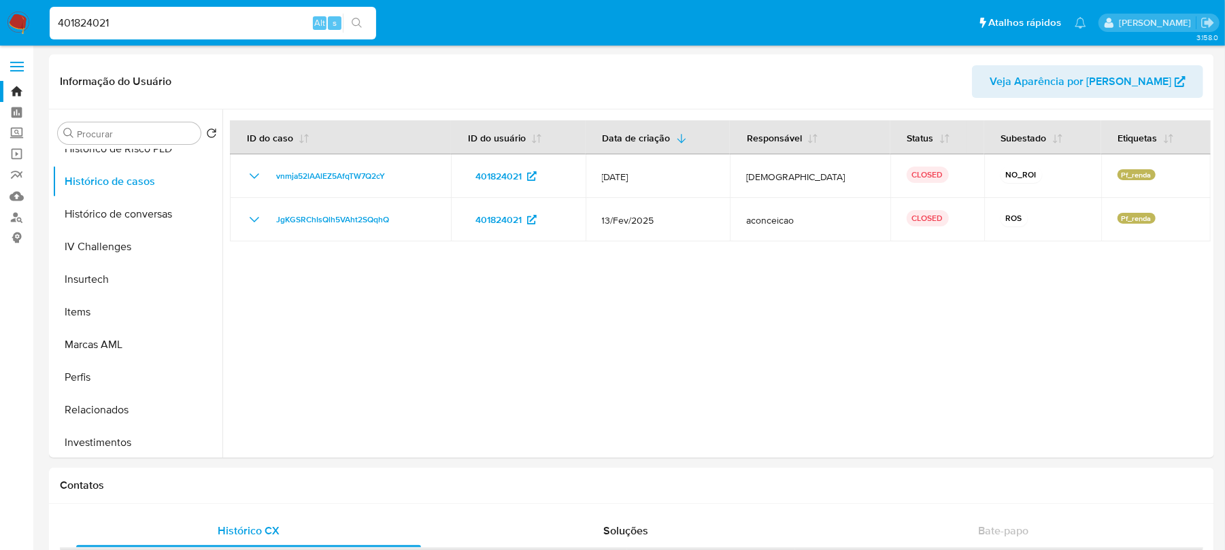
click at [189, 27] on input "401824021" at bounding box center [213, 23] width 327 height 18
click at [135, 29] on input "401824021" at bounding box center [213, 23] width 327 height 18
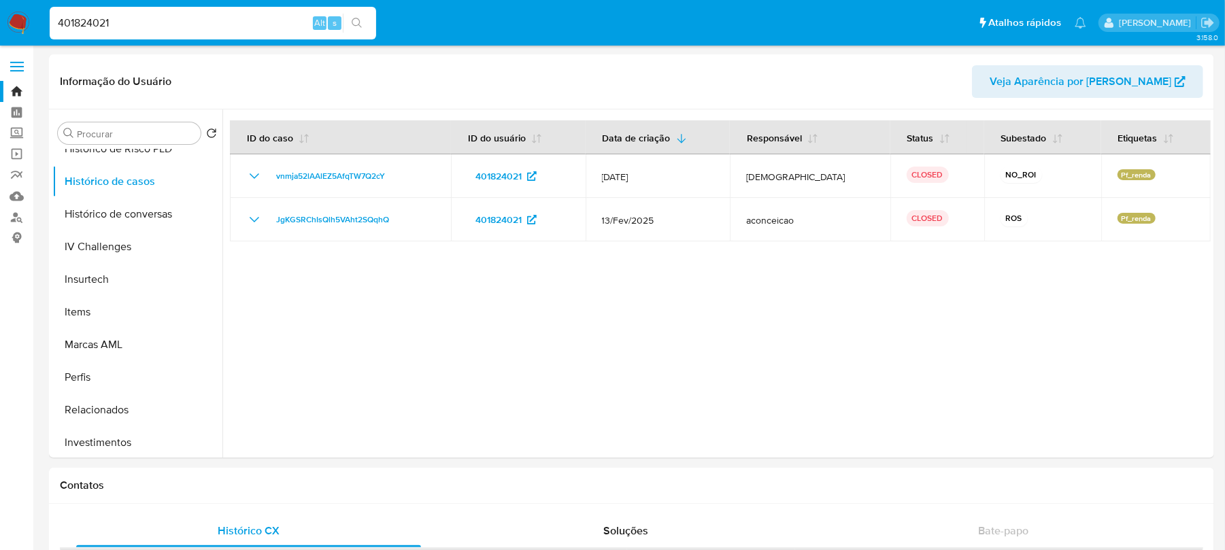
click at [135, 29] on input "401824021" at bounding box center [213, 23] width 327 height 18
type input "147698003"
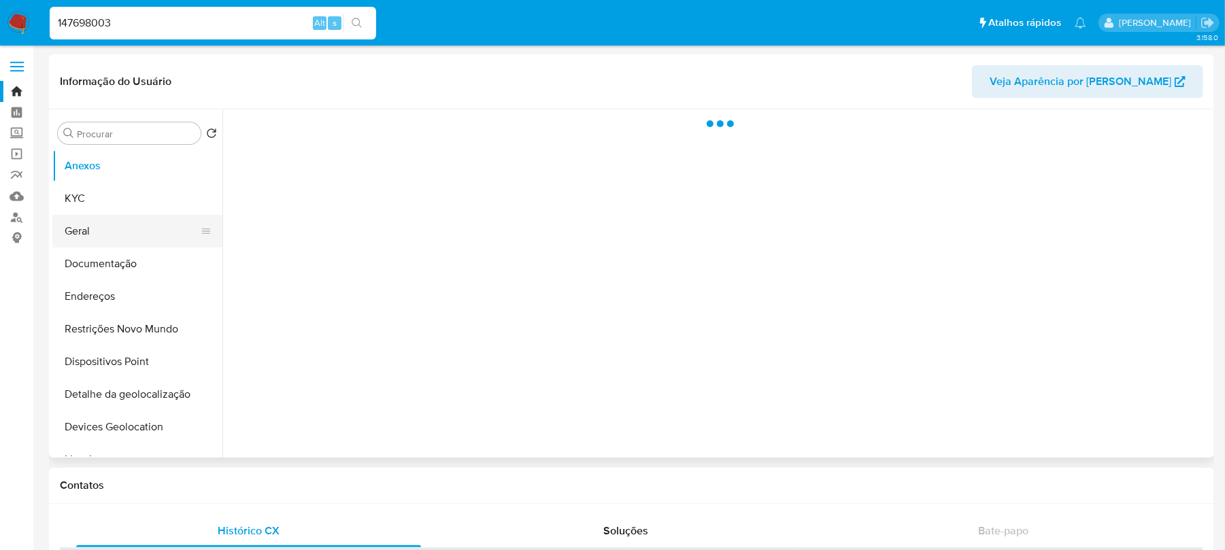
click at [105, 227] on button "Geral" at bounding box center [131, 231] width 159 height 33
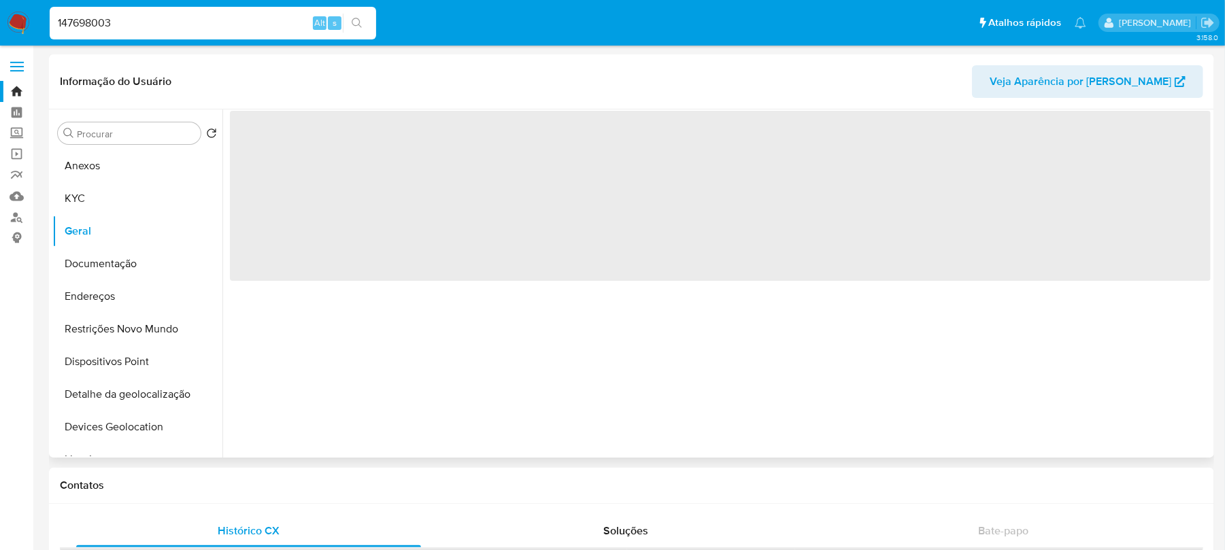
select select "10"
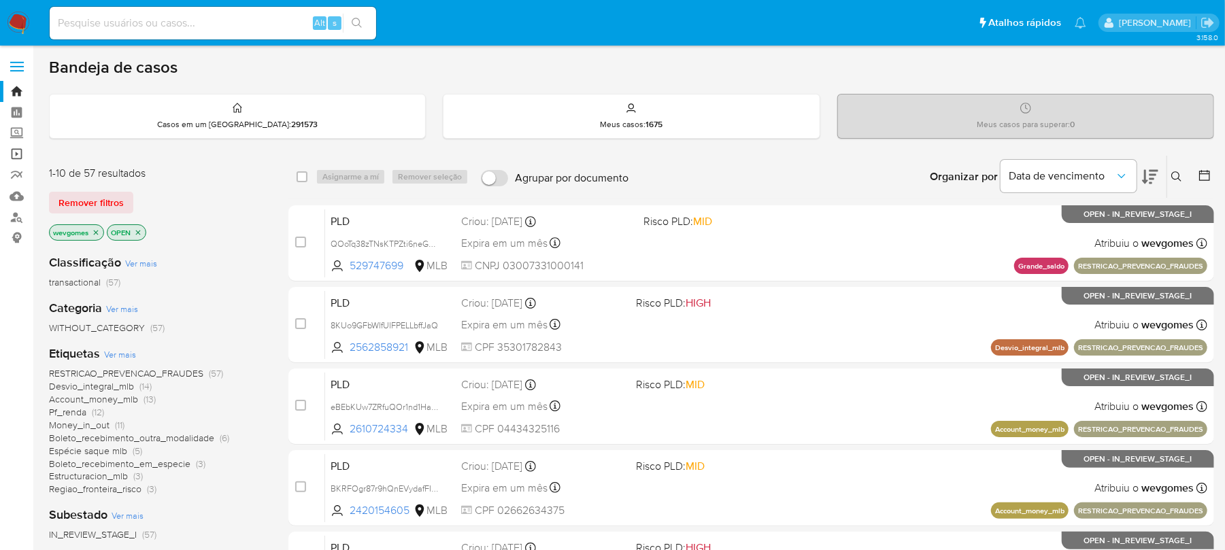
click at [16, 150] on link "Operações em massa" at bounding box center [81, 154] width 162 height 21
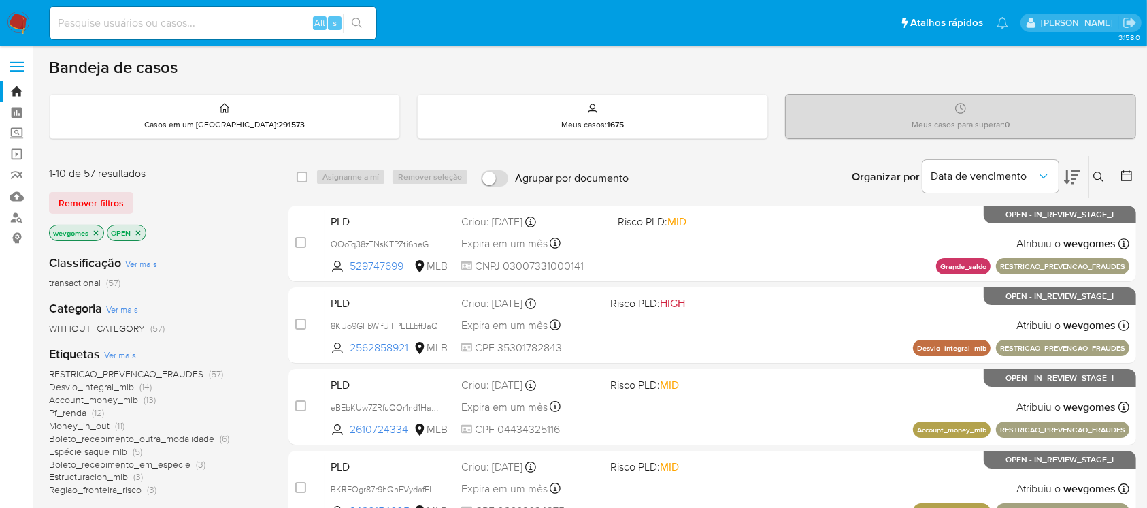
click at [179, 18] on input at bounding box center [213, 23] width 327 height 18
paste input "220089226"
type input "220089226"
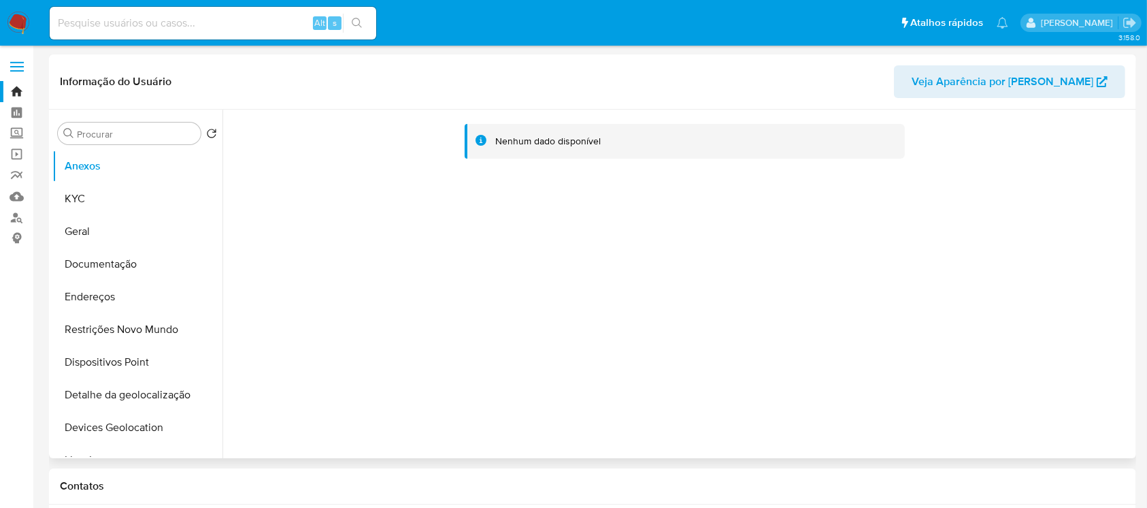
select select "10"
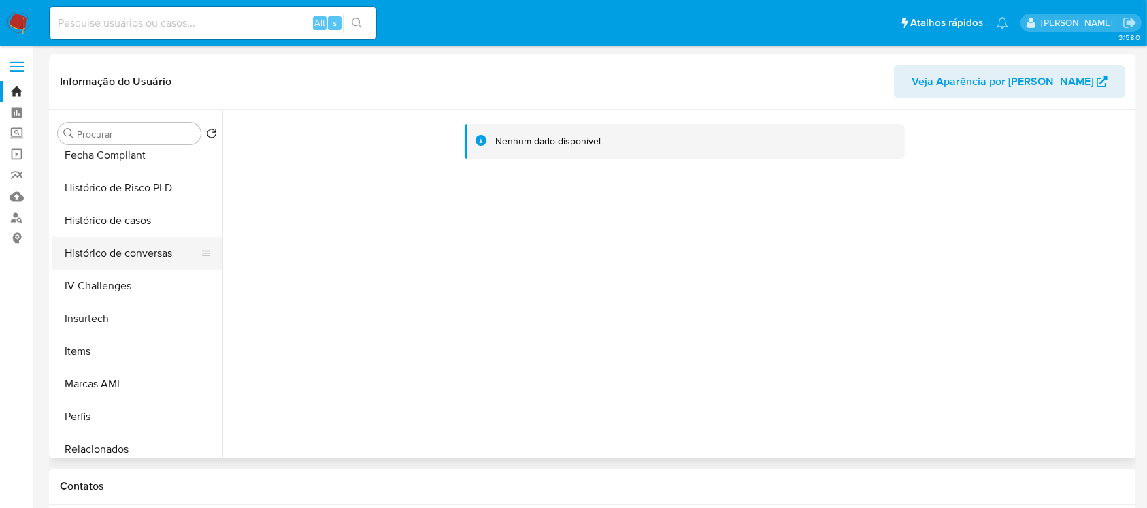
scroll to position [519, 0]
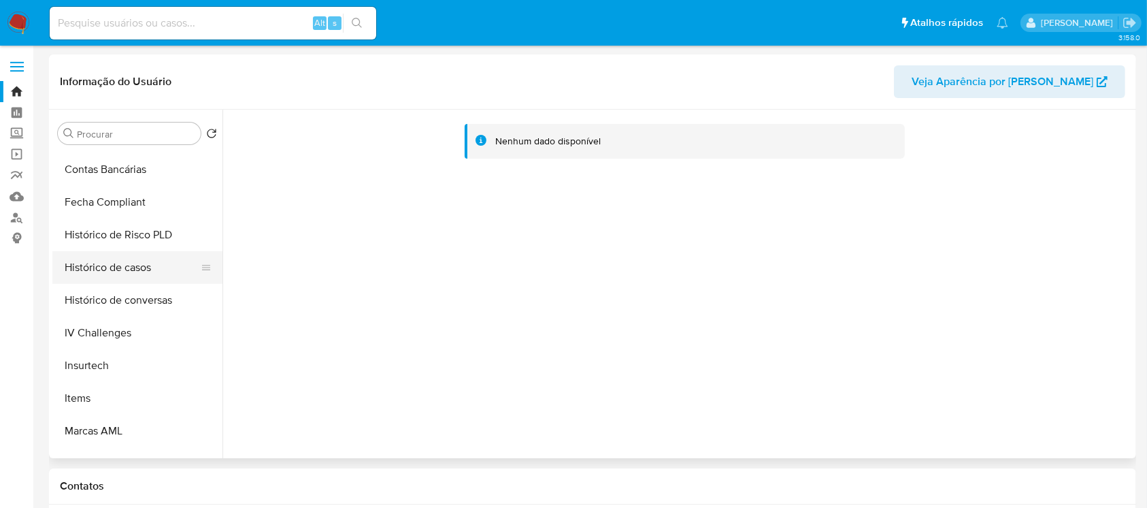
click at [82, 267] on button "Histórico de casos" at bounding box center [131, 267] width 159 height 33
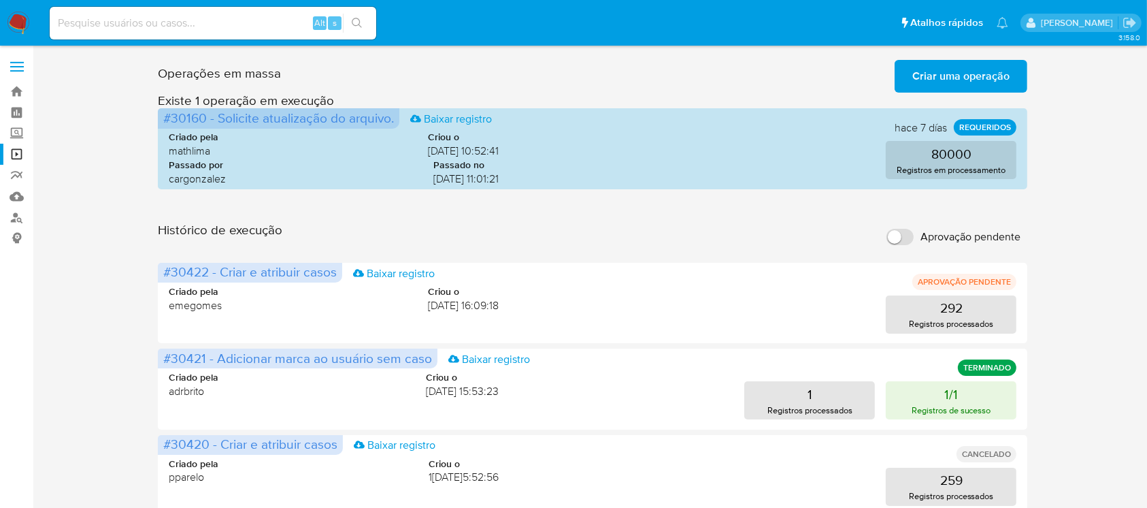
click at [131, 18] on input at bounding box center [213, 23] width 327 height 18
paste input "23179304"
type input "23179304"
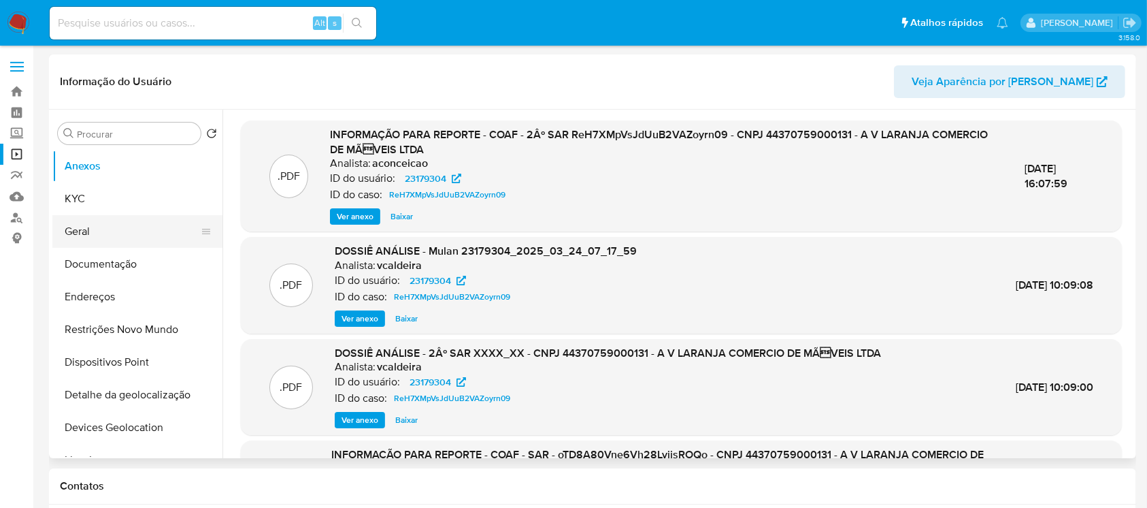
select select "10"
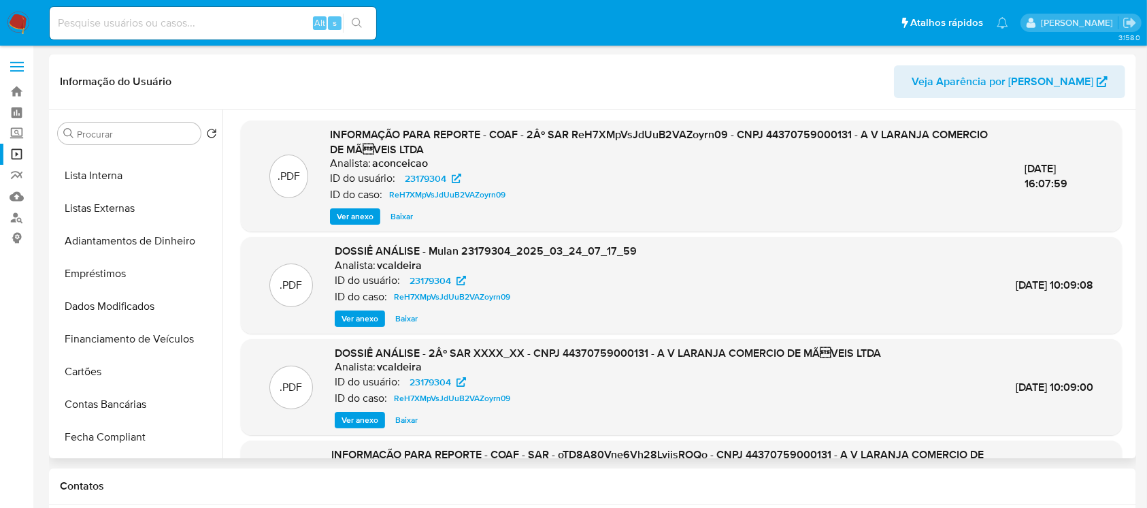
scroll to position [484, 0]
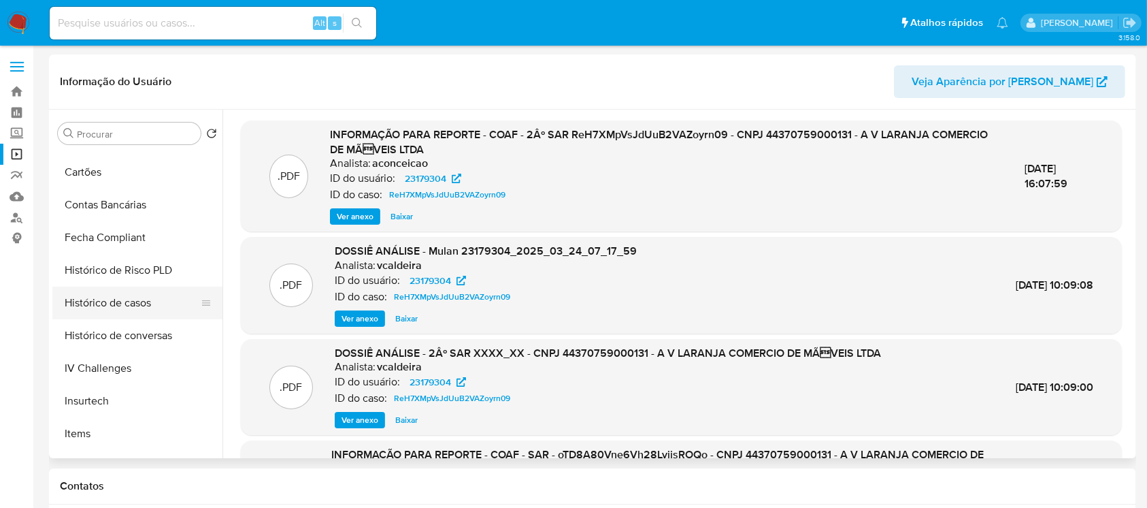
click at [87, 308] on button "Histórico de casos" at bounding box center [131, 302] width 159 height 33
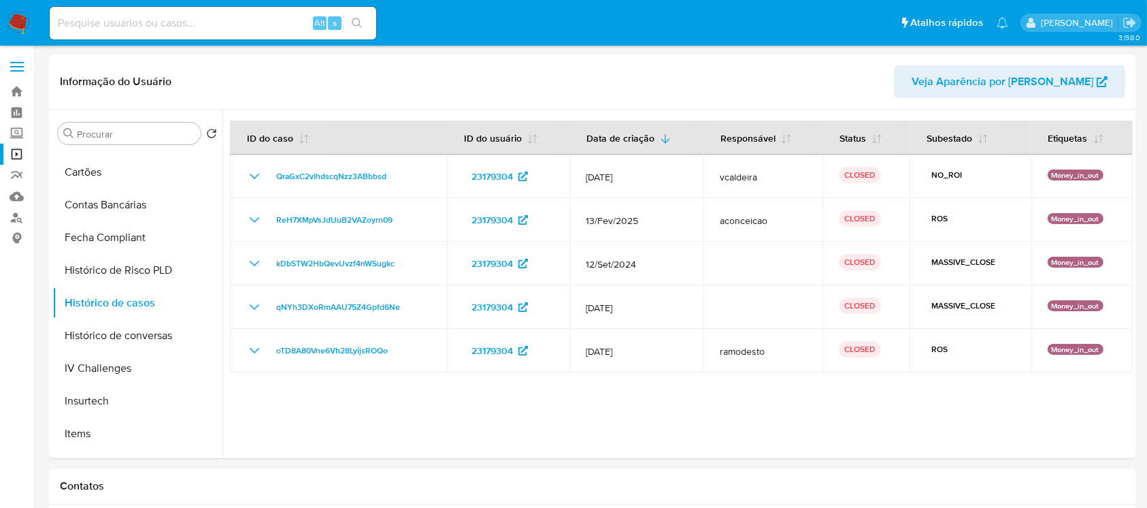
click at [207, 22] on input at bounding box center [213, 23] width 327 height 18
paste input "606442711"
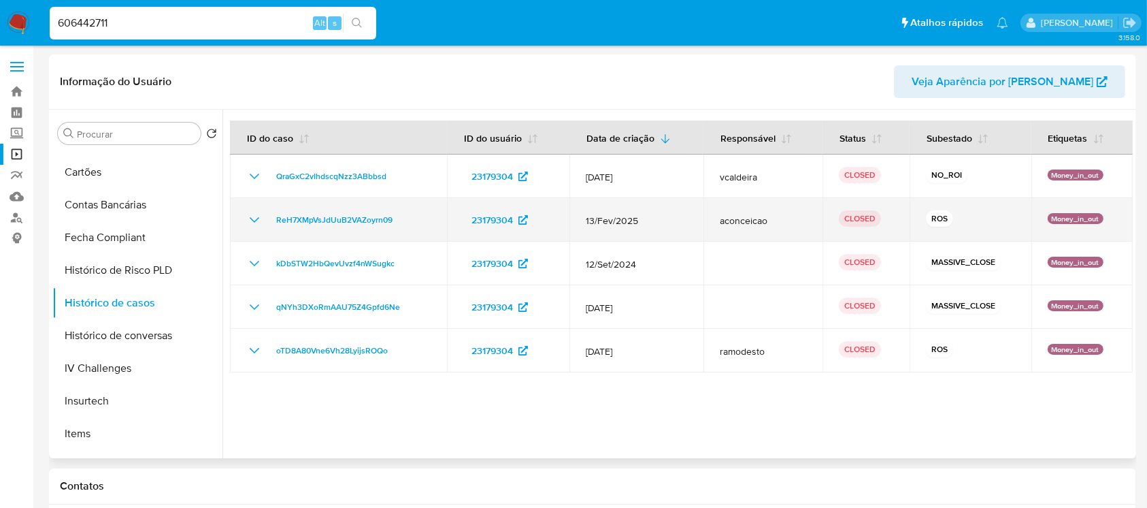
click at [252, 220] on icon "Mostrar/Ocultar" at bounding box center [254, 220] width 16 height 16
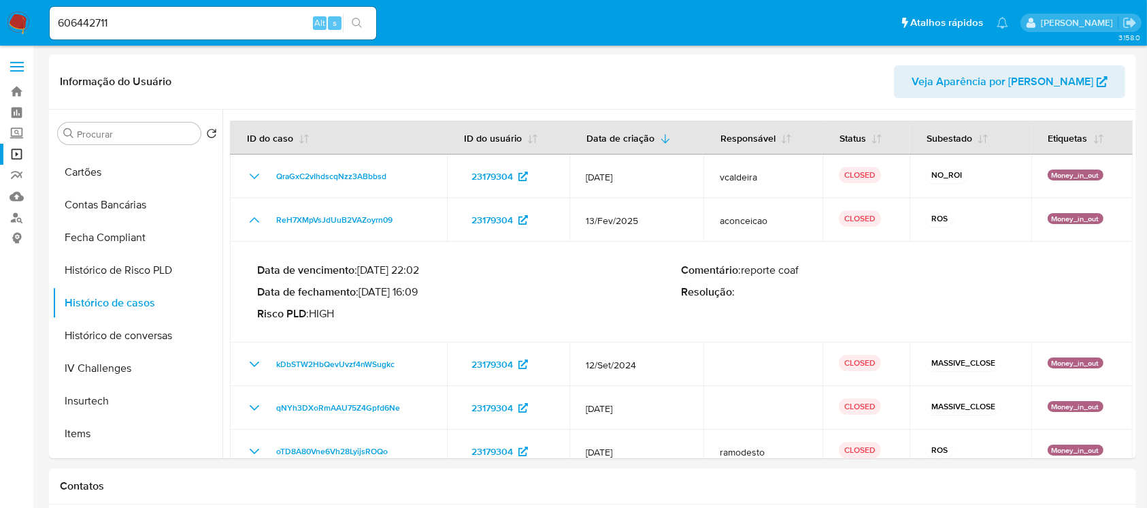
click at [201, 23] on input "606442711" at bounding box center [213, 23] width 327 height 18
click at [162, 30] on input "606442711" at bounding box center [213, 23] width 327 height 18
click at [155, 29] on input "606442711" at bounding box center [213, 23] width 327 height 18
paste input "606442711"
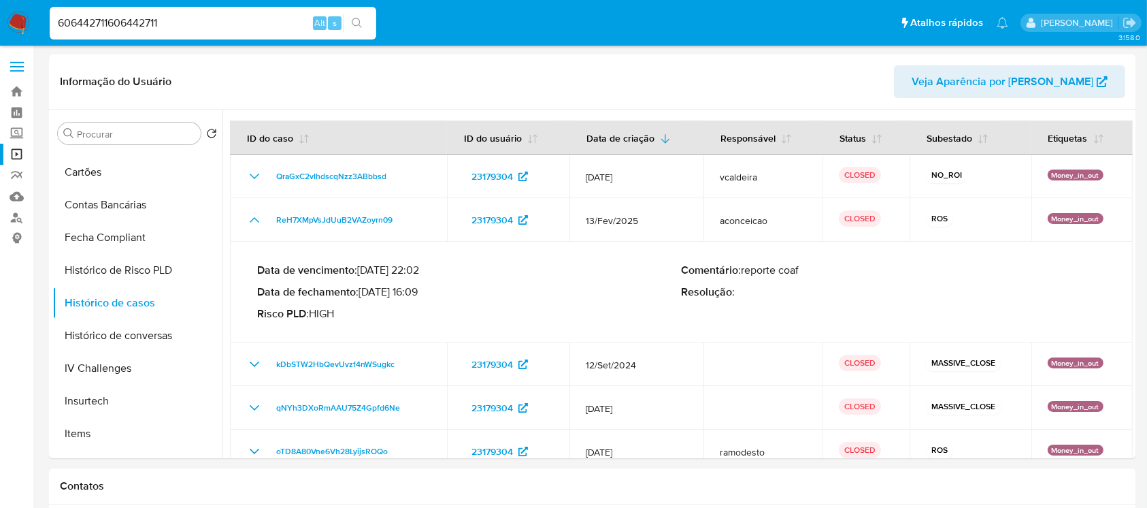
click at [152, 20] on input "606442711606442711" at bounding box center [213, 23] width 327 height 18
paste input
type input "606442711"
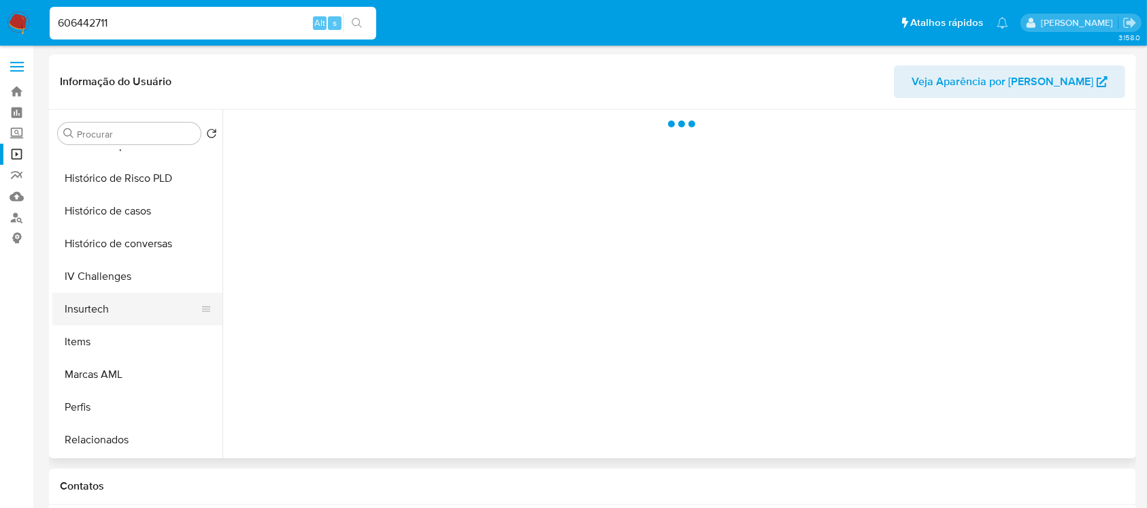
scroll to position [604, 0]
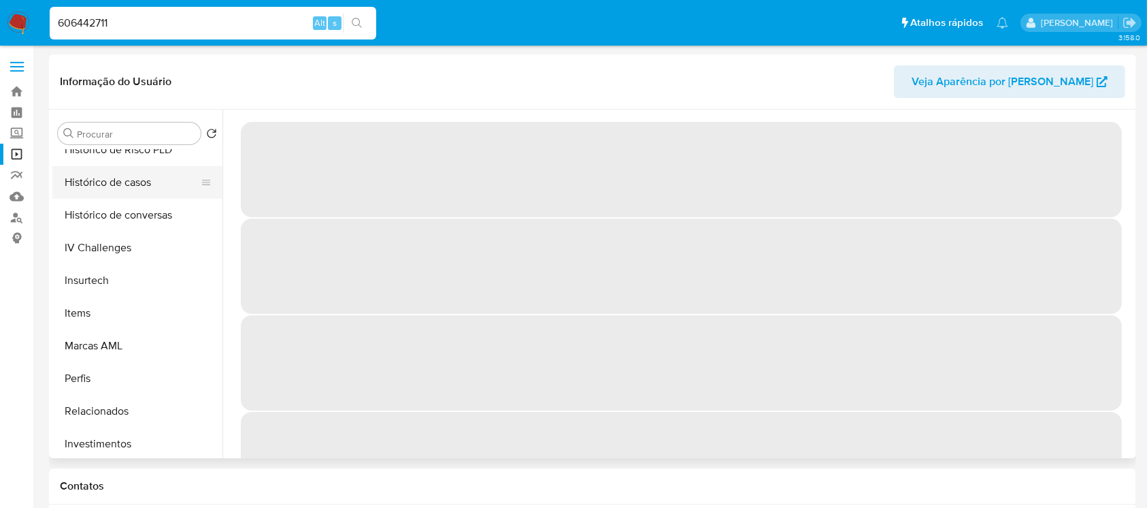
click at [108, 178] on button "Histórico de casos" at bounding box center [131, 182] width 159 height 33
select select "10"
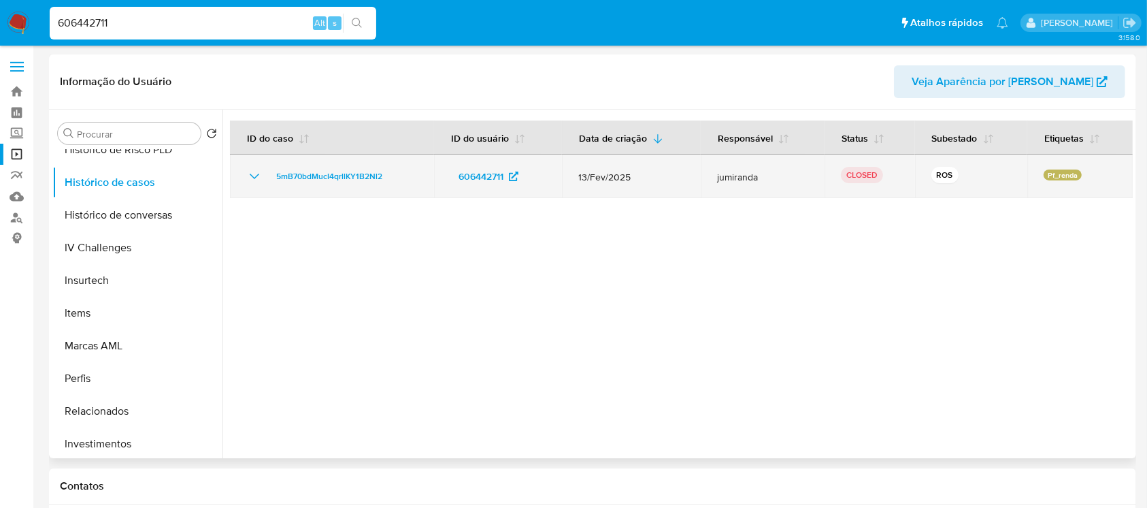
click at [244, 174] on td "5mB70bdMucI4qrllKY1B2Nl2" at bounding box center [332, 176] width 204 height 44
click at [248, 178] on icon "Mostrar/Ocultar" at bounding box center [254, 176] width 16 height 16
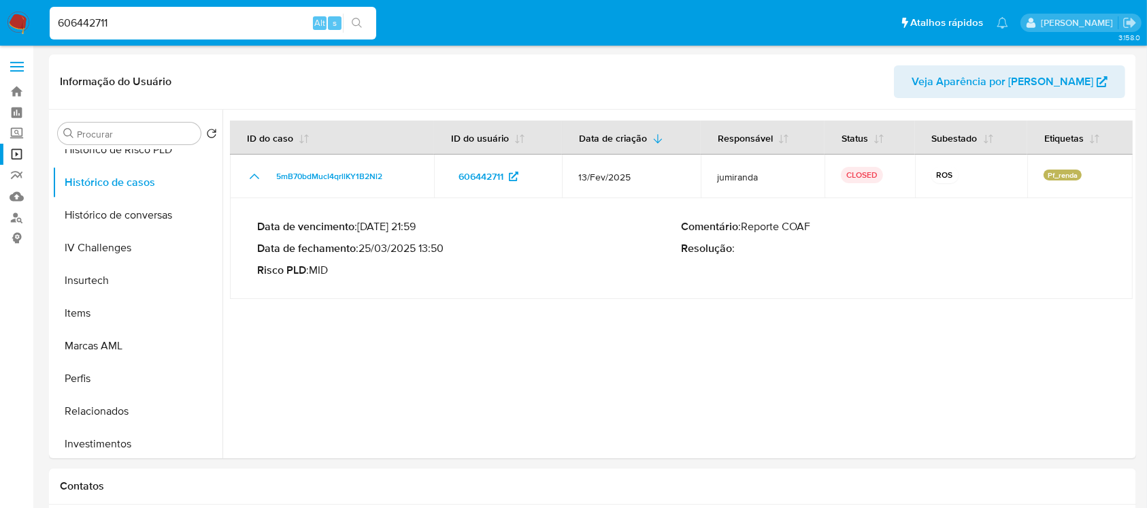
click at [205, 30] on input "606442711" at bounding box center [213, 23] width 327 height 18
paste input "1757541"
type input "1757541711"
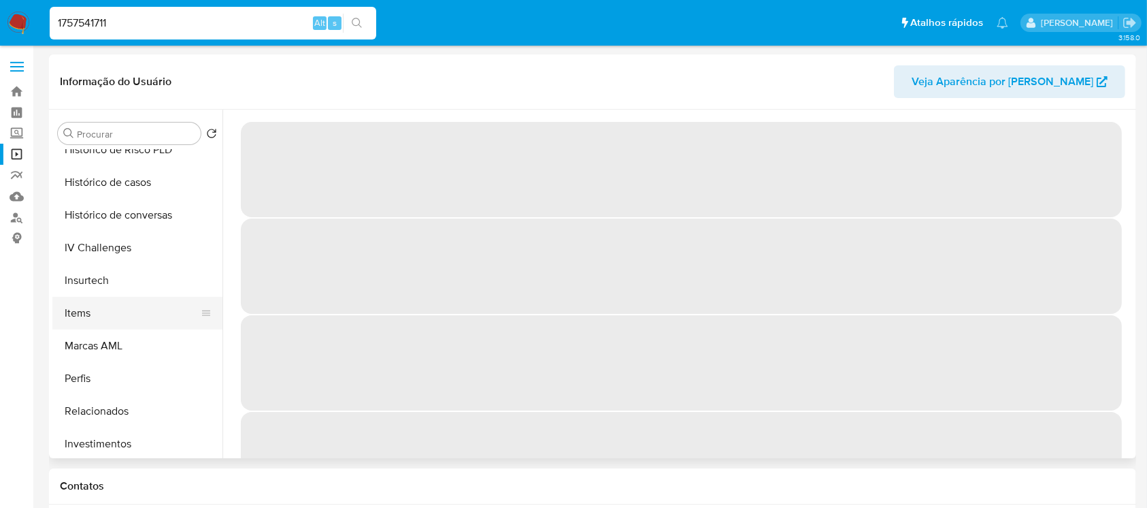
scroll to position [484, 0]
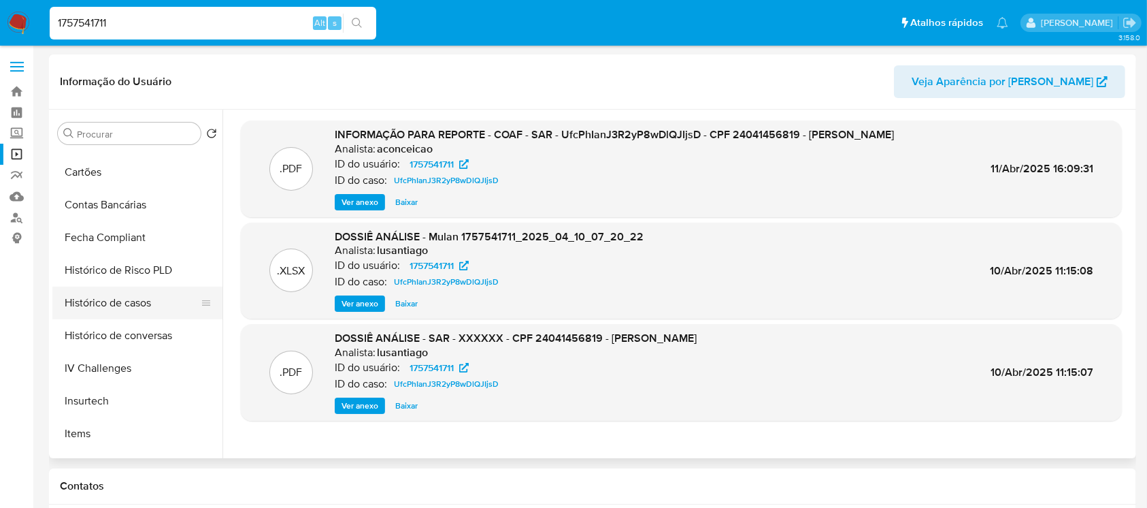
select select "10"
click at [89, 309] on button "Histórico de casos" at bounding box center [131, 302] width 159 height 33
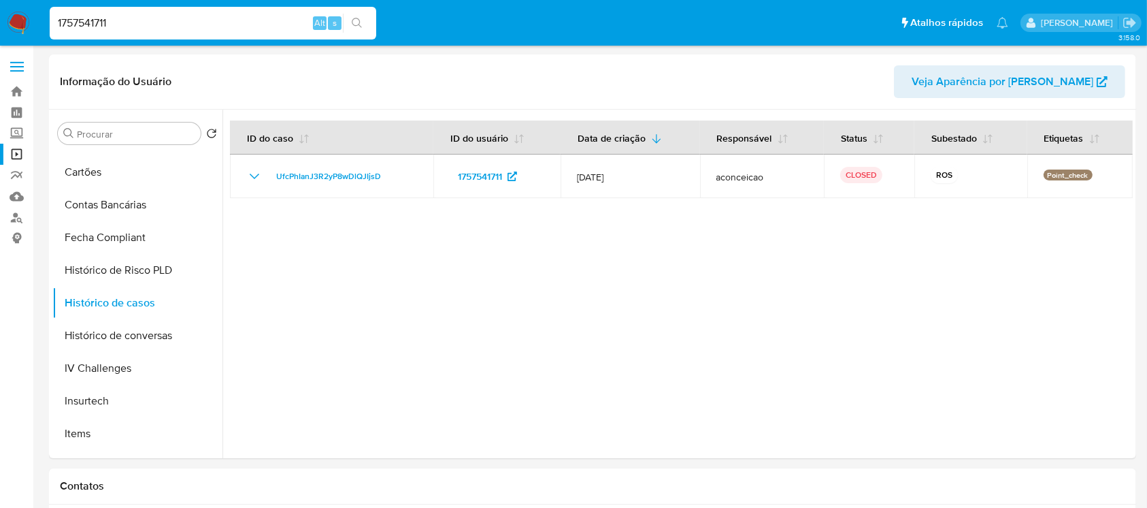
click at [237, 30] on input "1757541711" at bounding box center [213, 23] width 327 height 18
paste input "2024550735"
type input "2024550735"
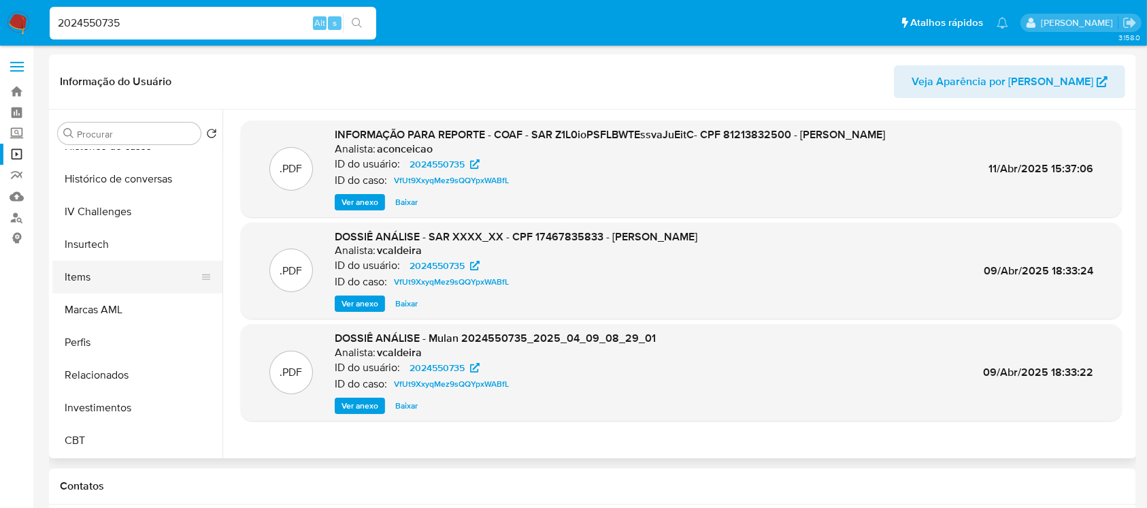
select select "10"
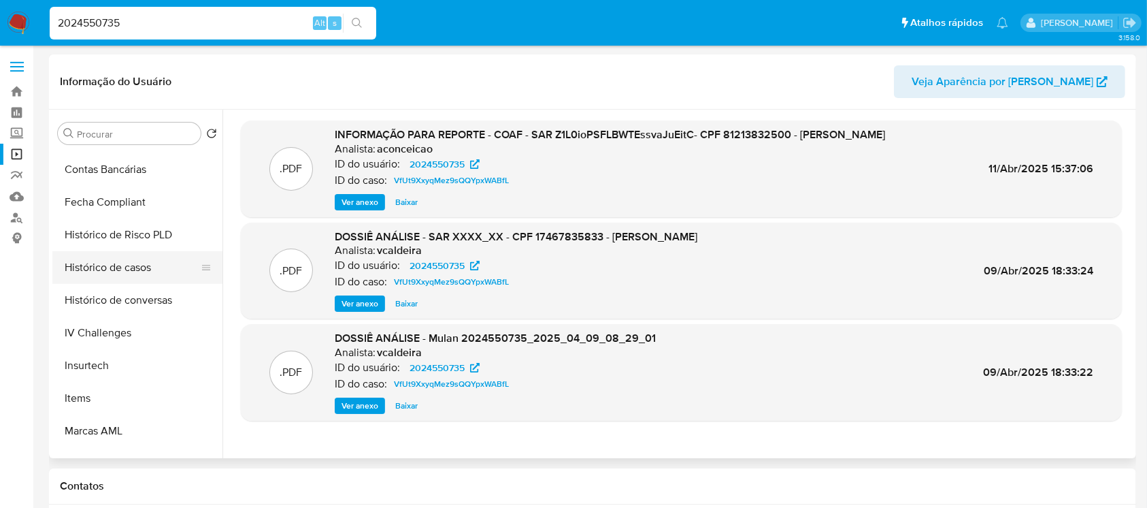
click at [101, 274] on button "Histórico de casos" at bounding box center [131, 267] width 159 height 33
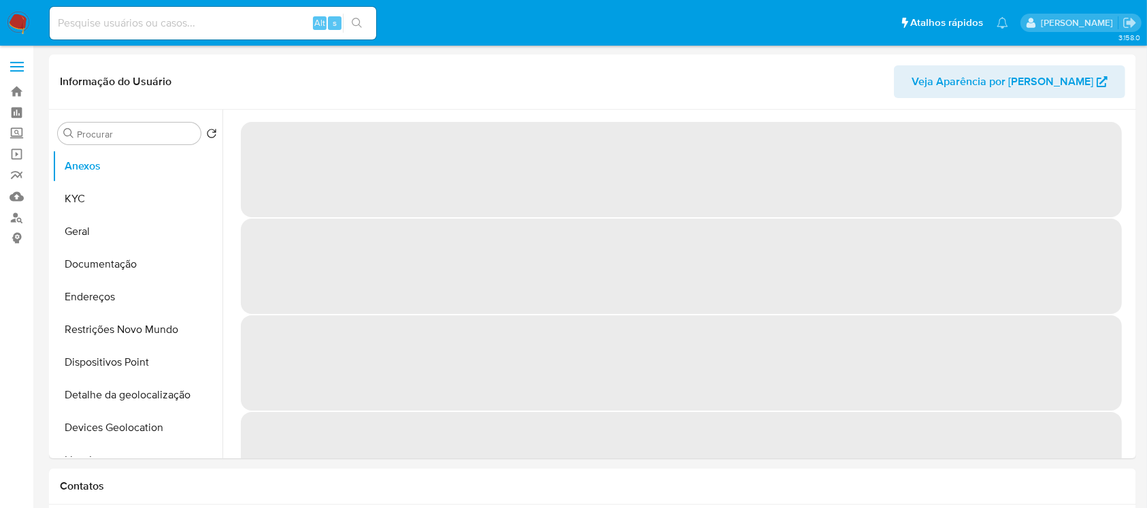
select select "10"
